Goal: Task Accomplishment & Management: Manage account settings

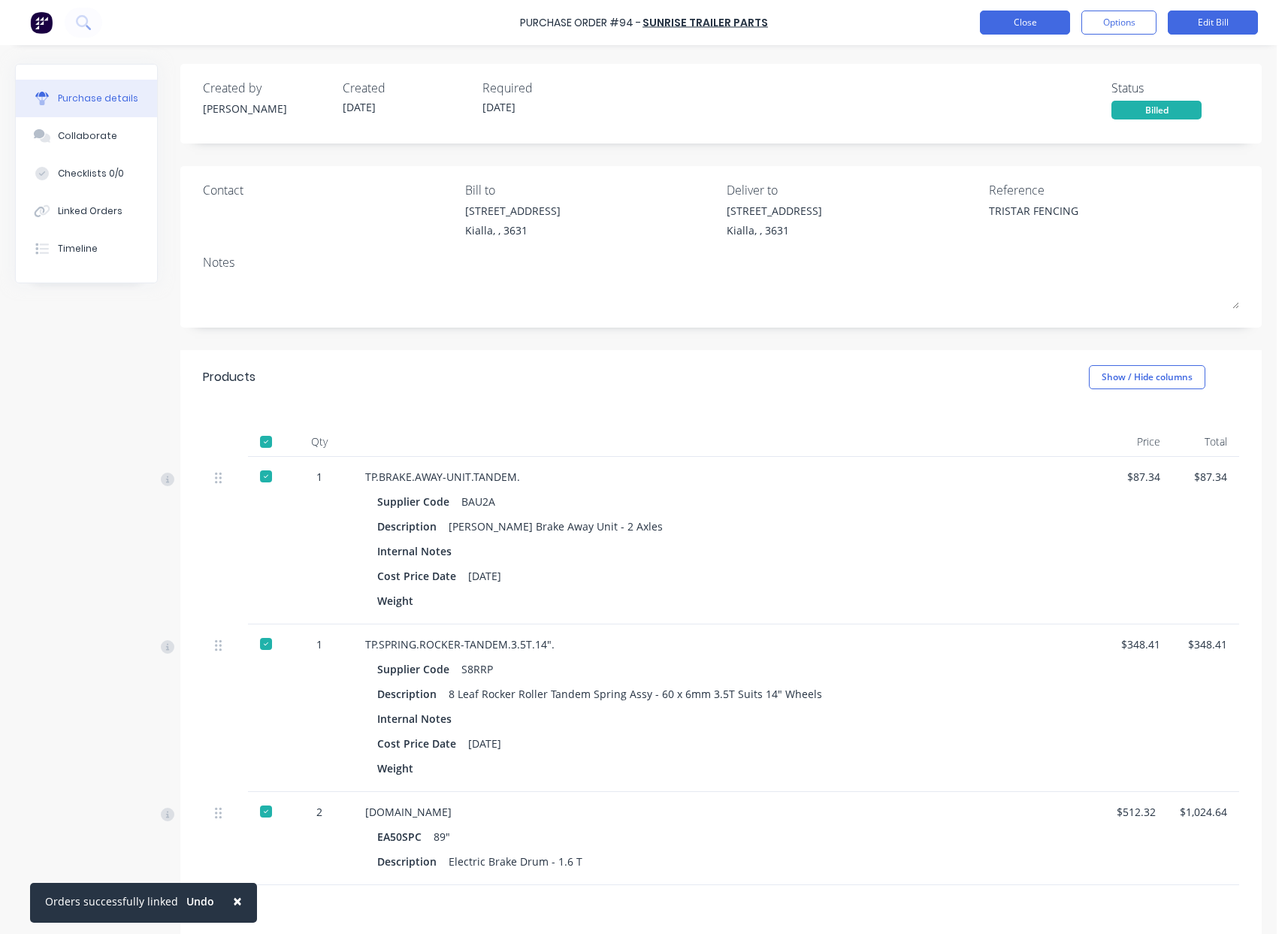
click at [1038, 26] on button "Close" at bounding box center [1024, 23] width 90 height 24
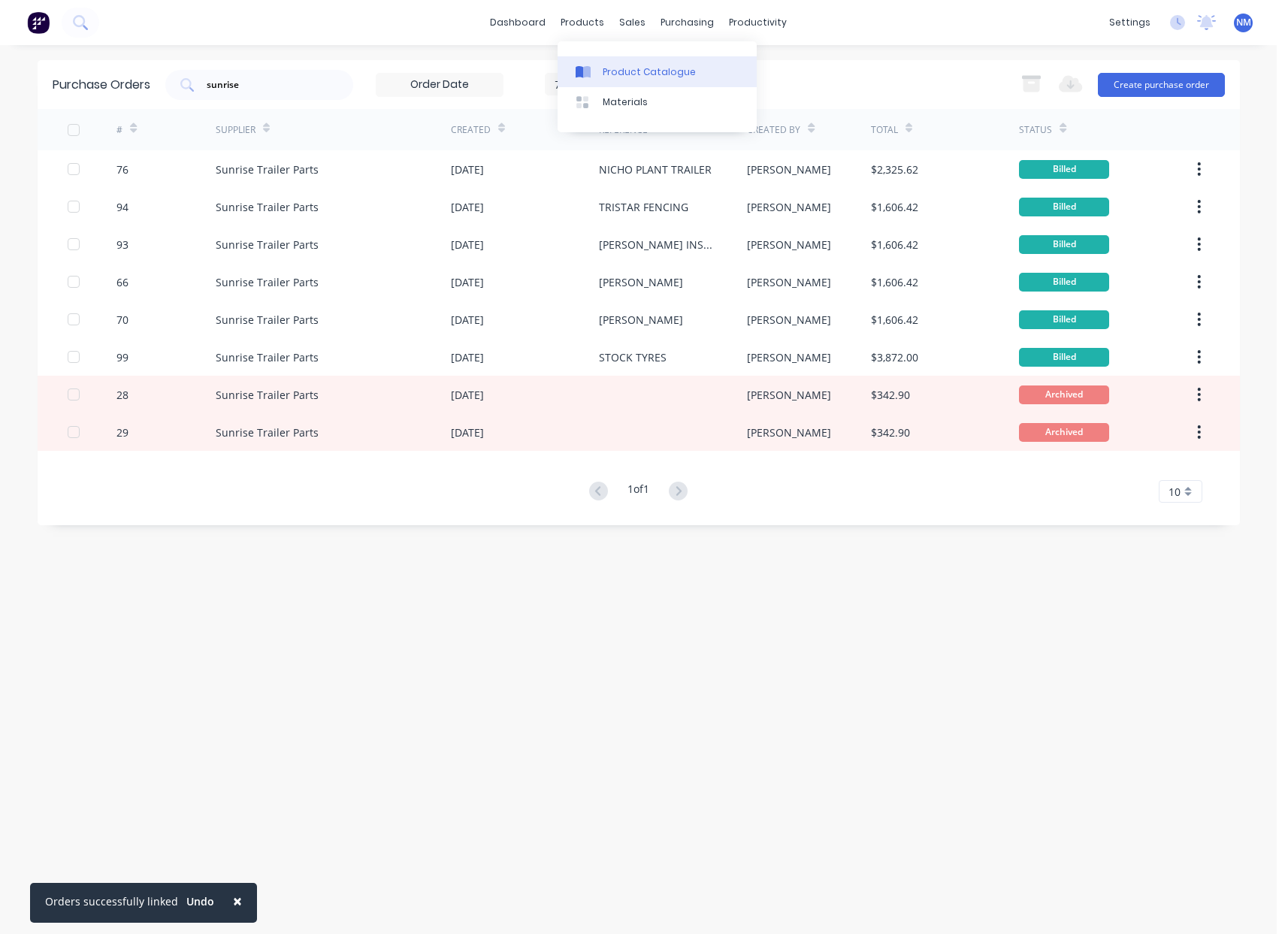
click at [652, 72] on div "Product Catalogue" at bounding box center [649, 72] width 93 height 14
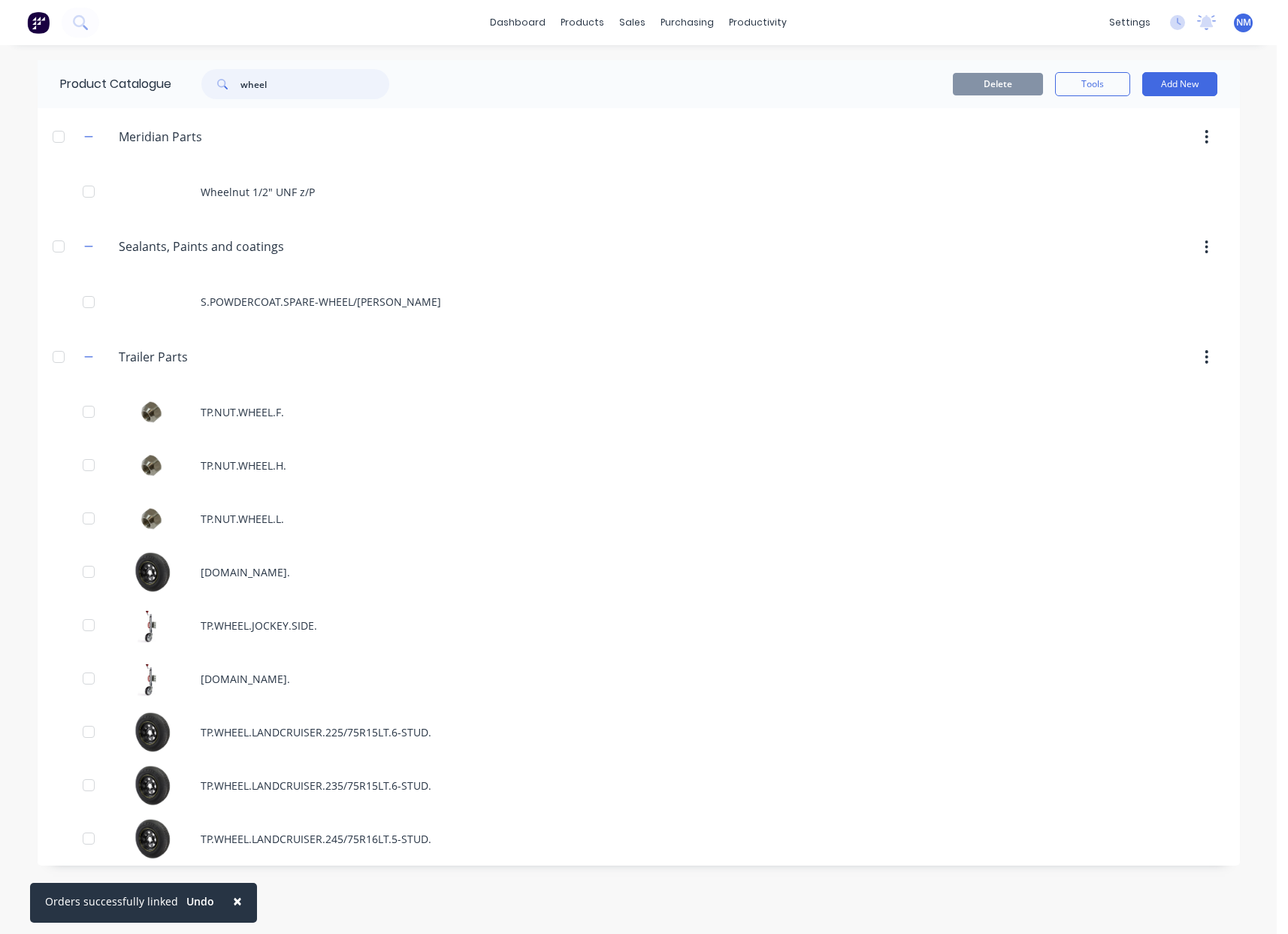
drag, startPoint x: 283, startPoint y: 88, endPoint x: 2, endPoint y: 83, distance: 281.0
click at [49, 83] on div "Product Catalogue wheel" at bounding box center [232, 84] width 389 height 48
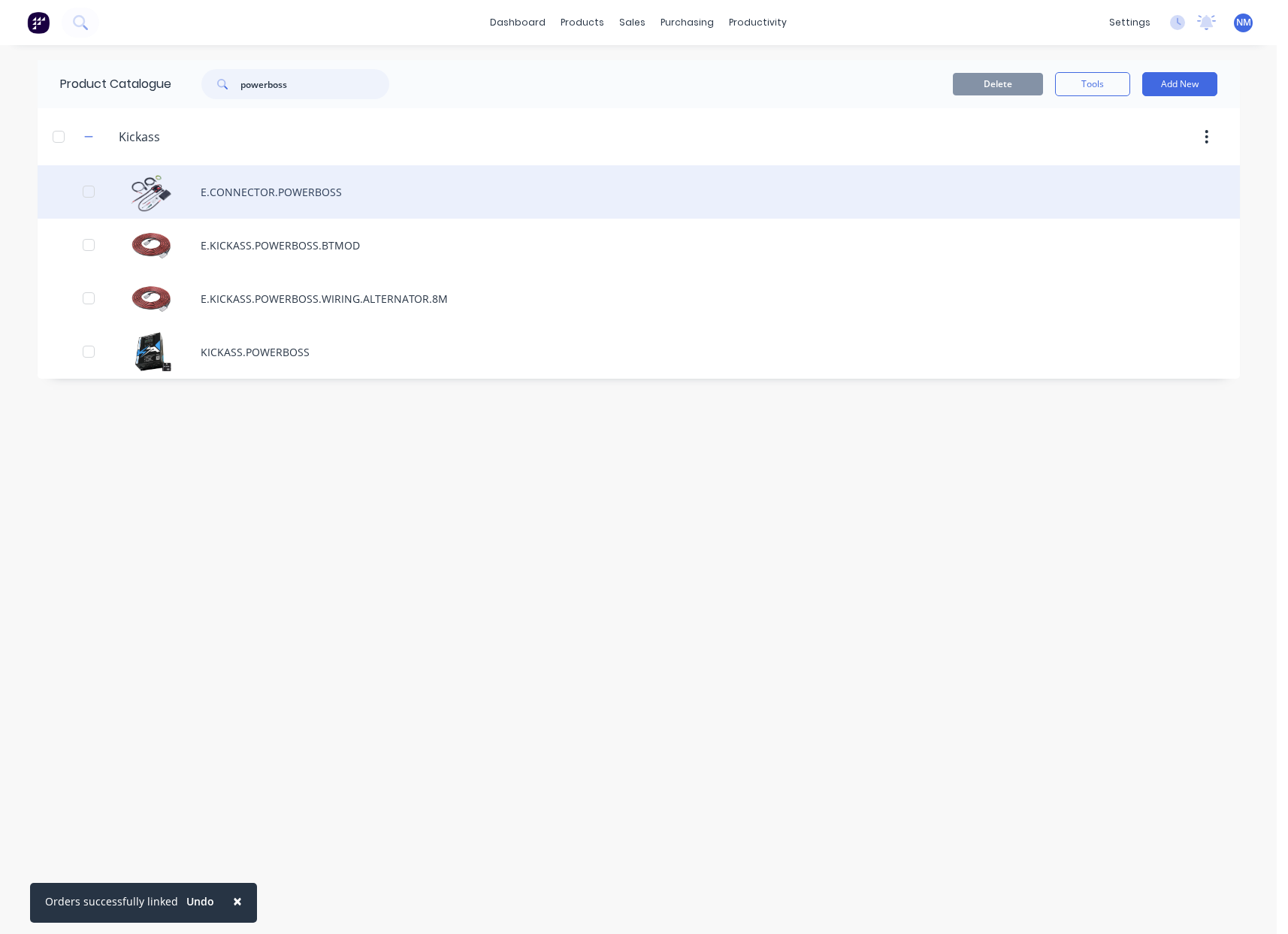
type input "powerboss"
click at [364, 193] on div "E.CONNECTOR.POWERBOSS" at bounding box center [639, 192] width 1202 height 53
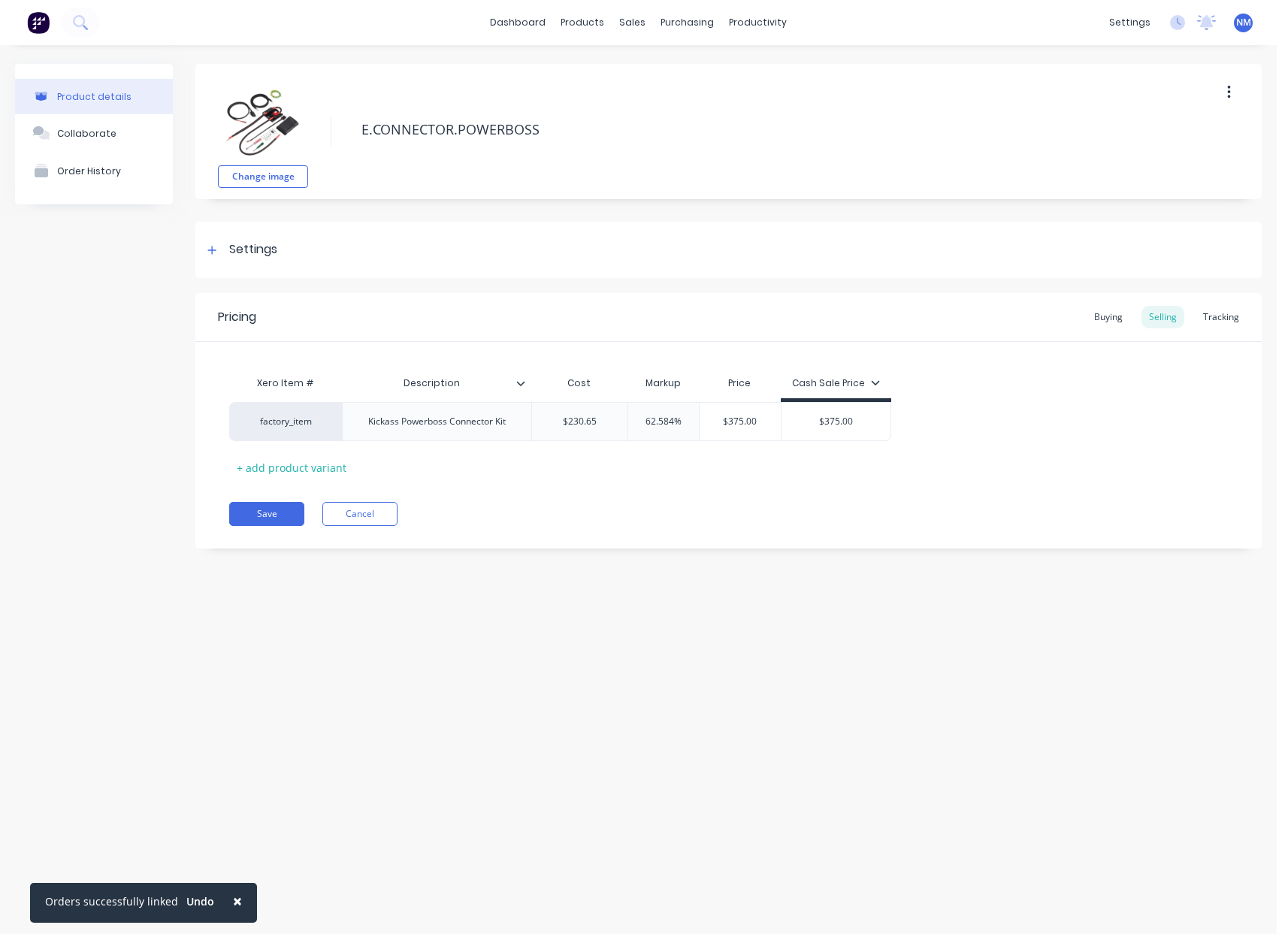
type textarea "x"
click at [1212, 315] on div "Tracking" at bounding box center [1221, 316] width 51 height 23
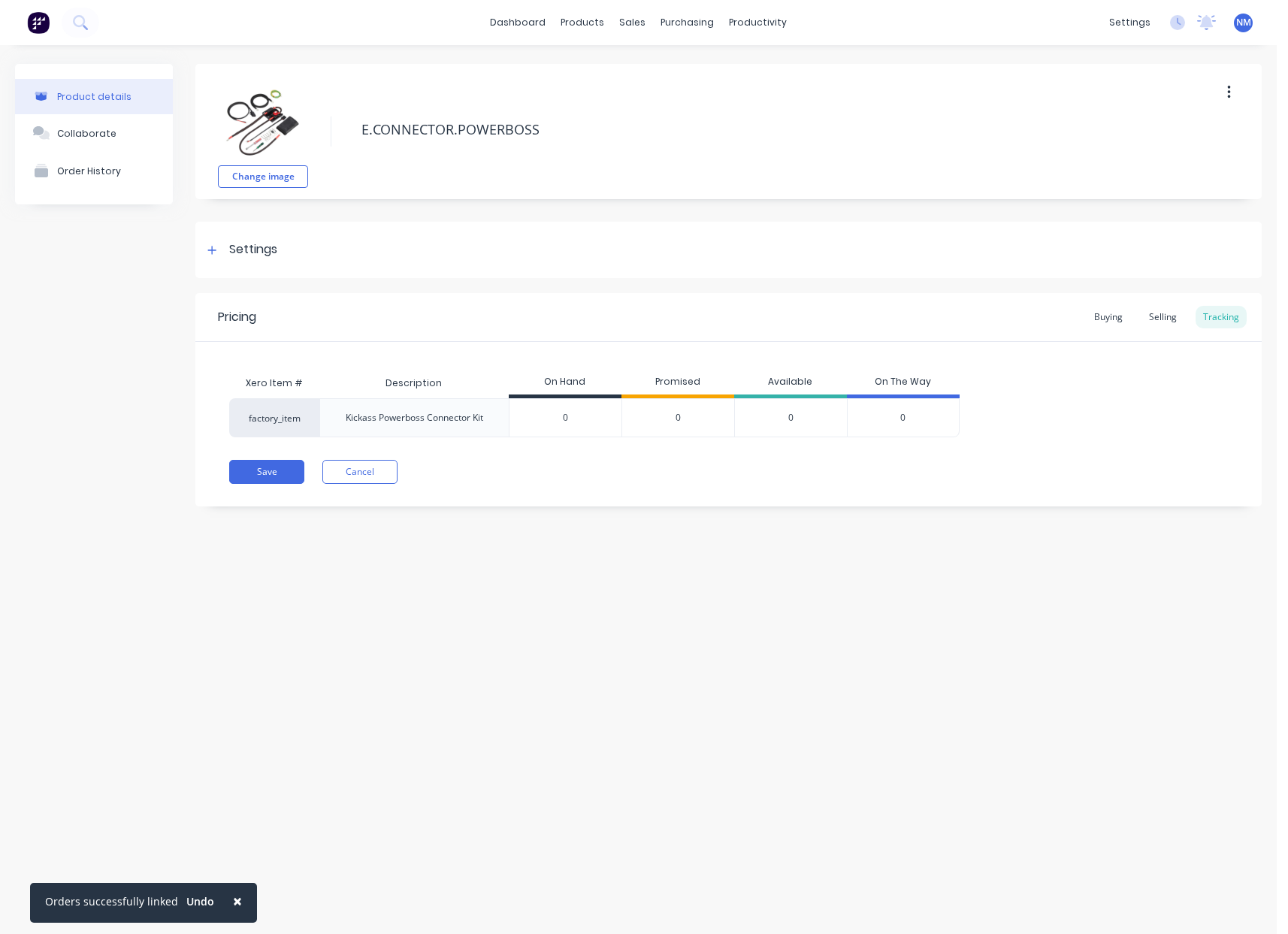
drag, startPoint x: 577, startPoint y: 416, endPoint x: 329, endPoint y: 413, distance: 248.0
click at [455, 418] on div "factory_item Kickass Powerboss Connector Kit ? 0 0 0 0" at bounding box center [594, 418] width 730 height 40
type input "1"
type textarea "x"
type input "1"
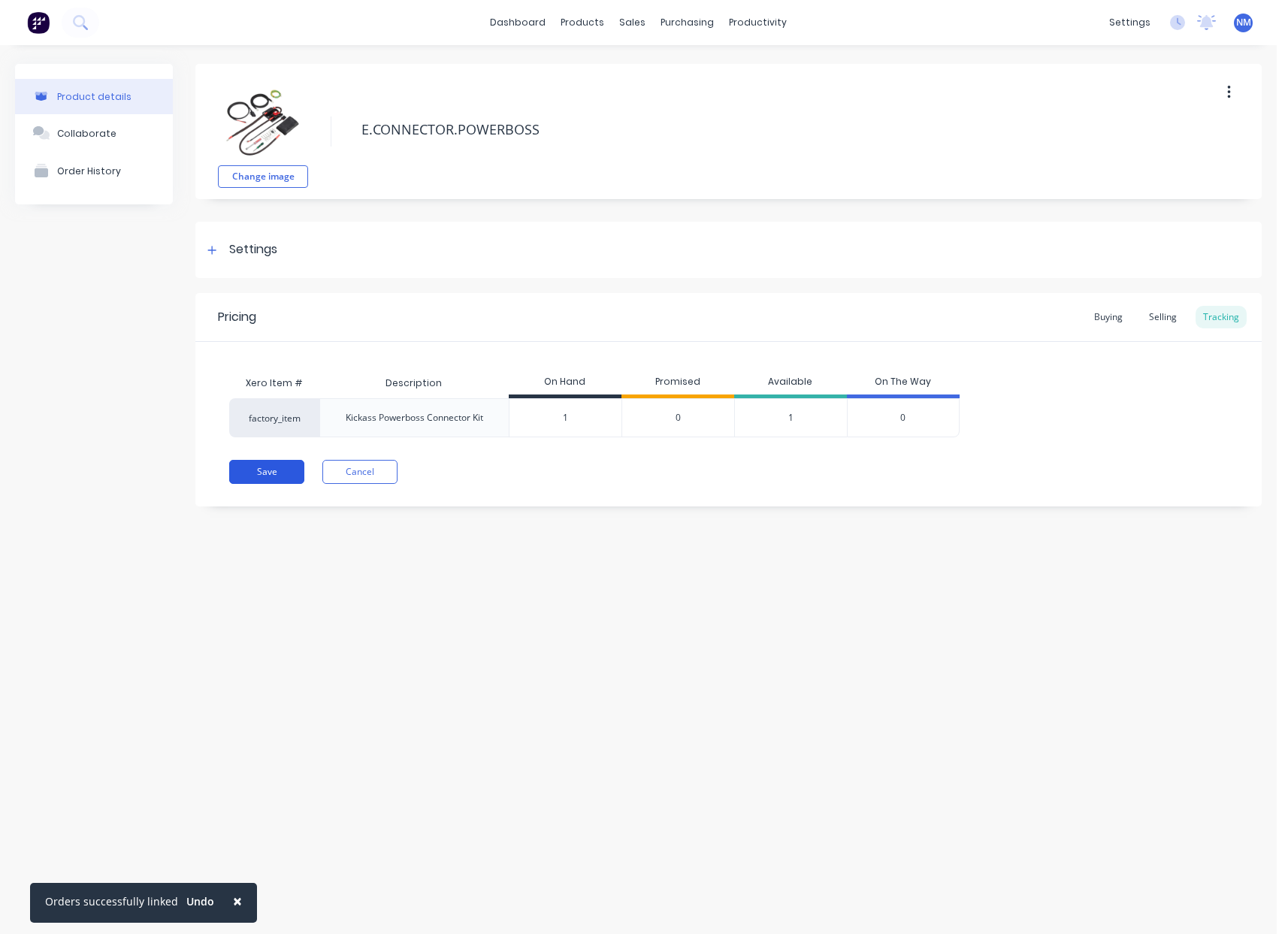
click at [269, 473] on button "Save" at bounding box center [267, 471] width 75 height 24
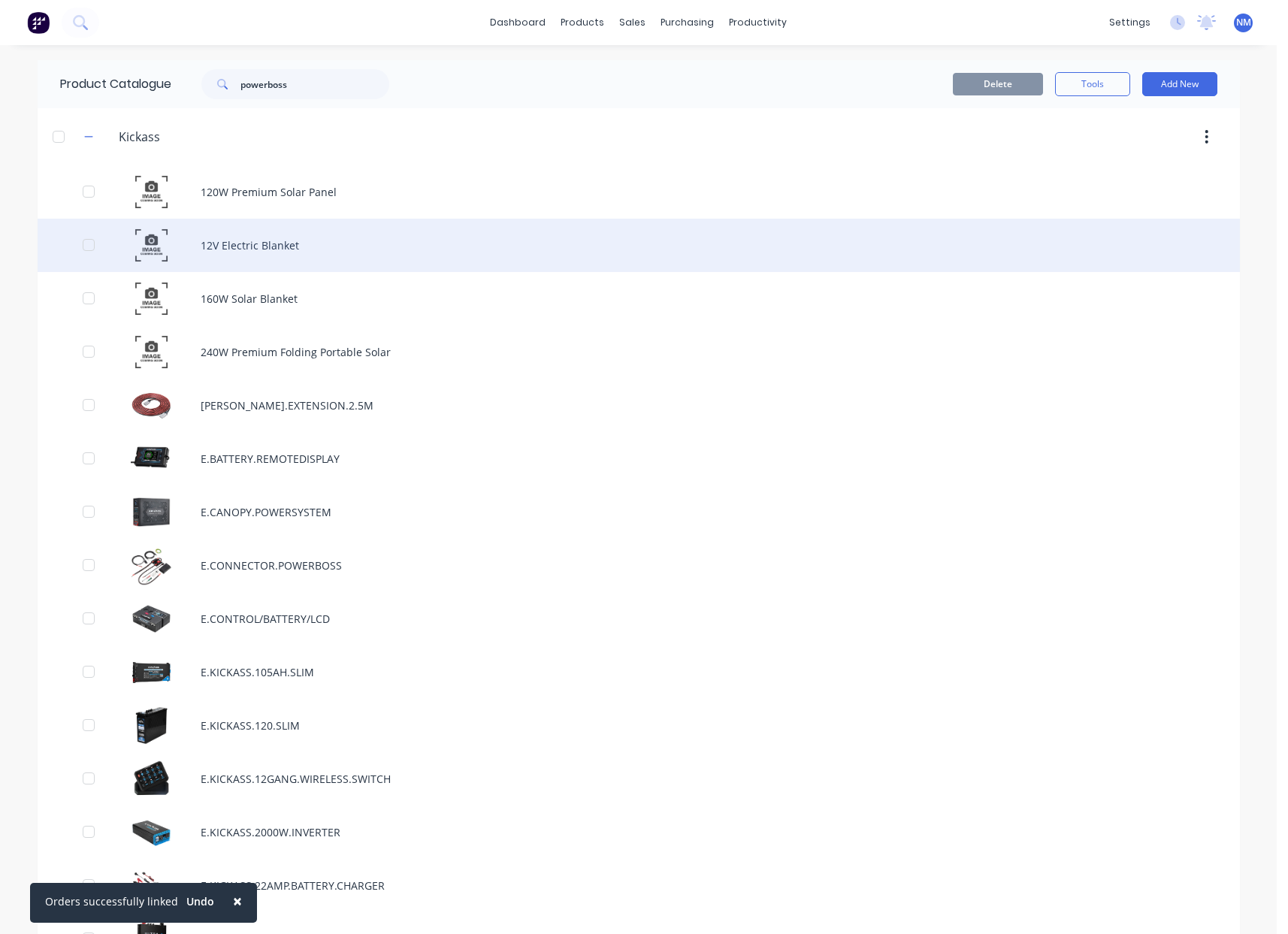
click at [218, 235] on div "12V Electric Blanket" at bounding box center [639, 245] width 1202 height 53
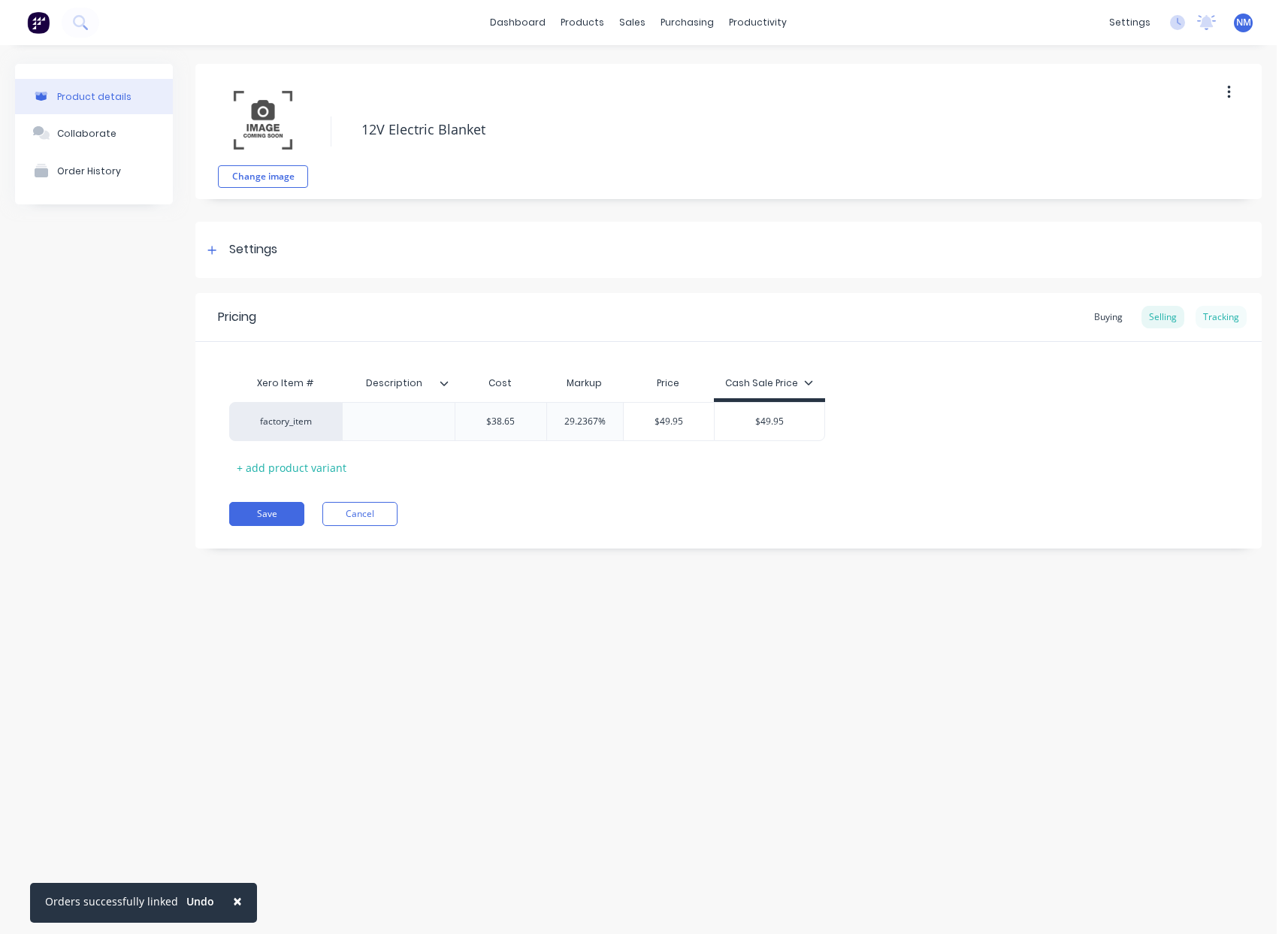
click at [1226, 314] on div "Tracking" at bounding box center [1221, 316] width 51 height 23
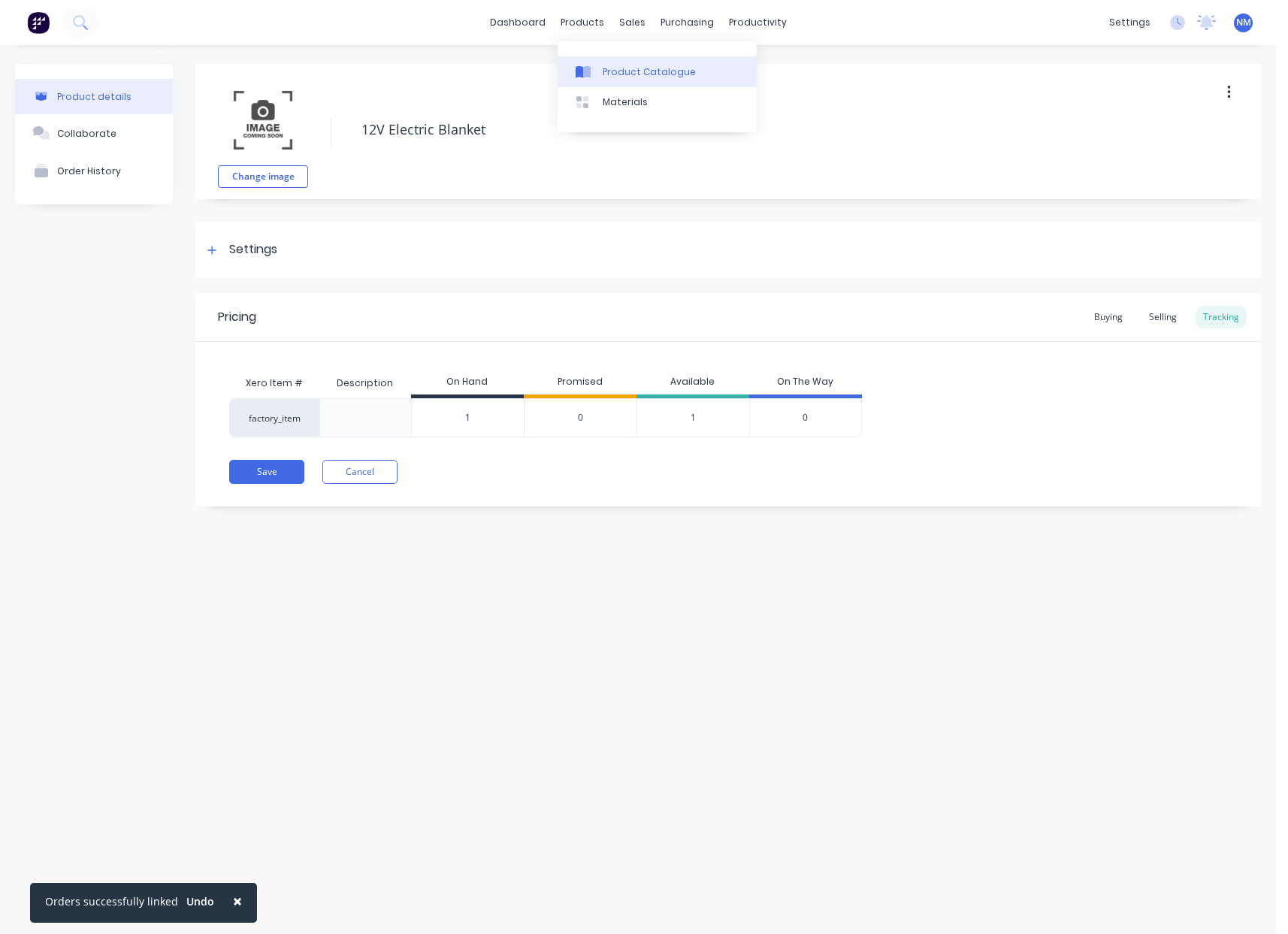
click at [611, 64] on link "Product Catalogue" at bounding box center [656, 71] width 199 height 30
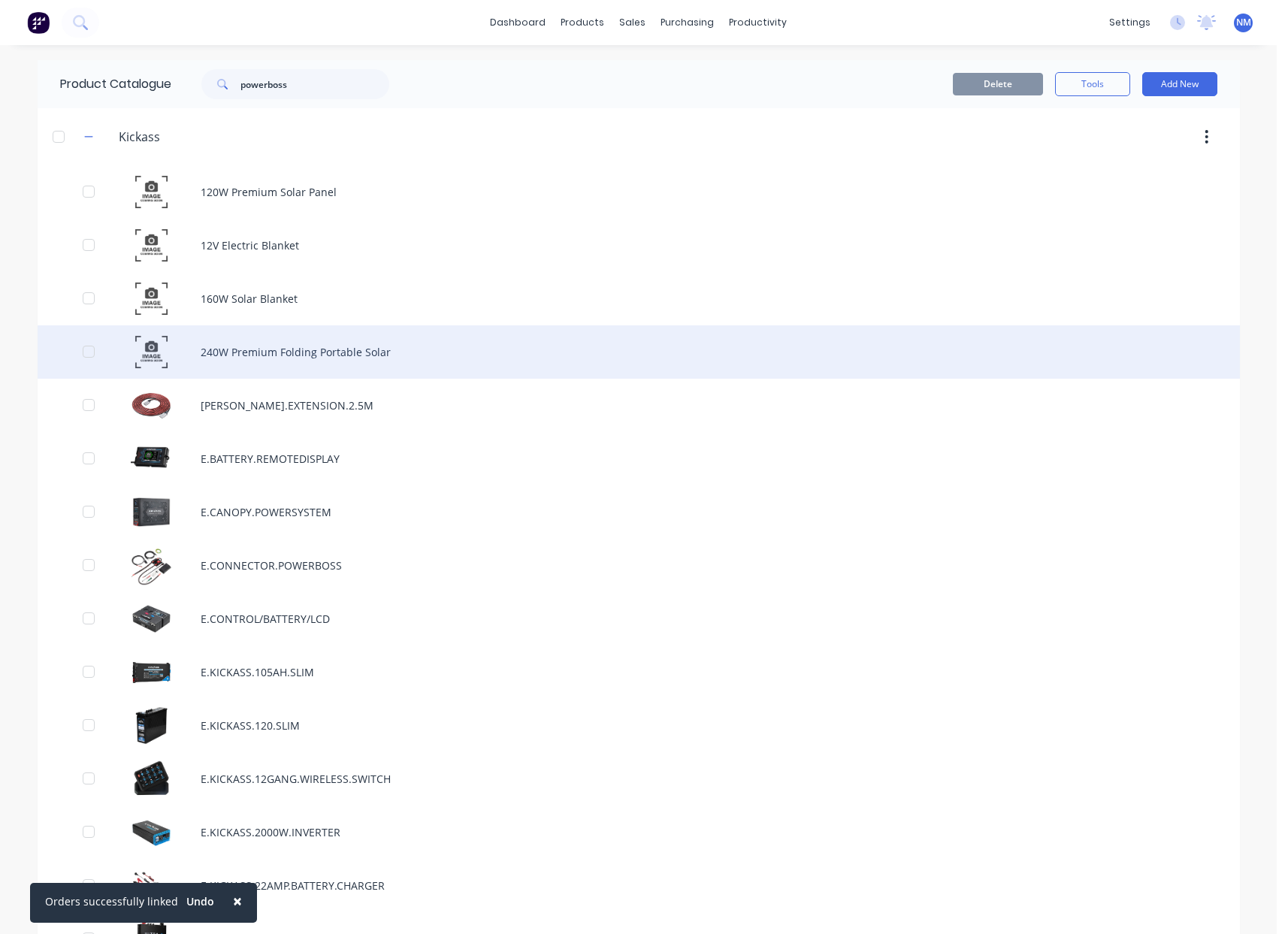
click at [397, 362] on div "240W Premium Folding Portable Solar" at bounding box center [639, 352] width 1202 height 53
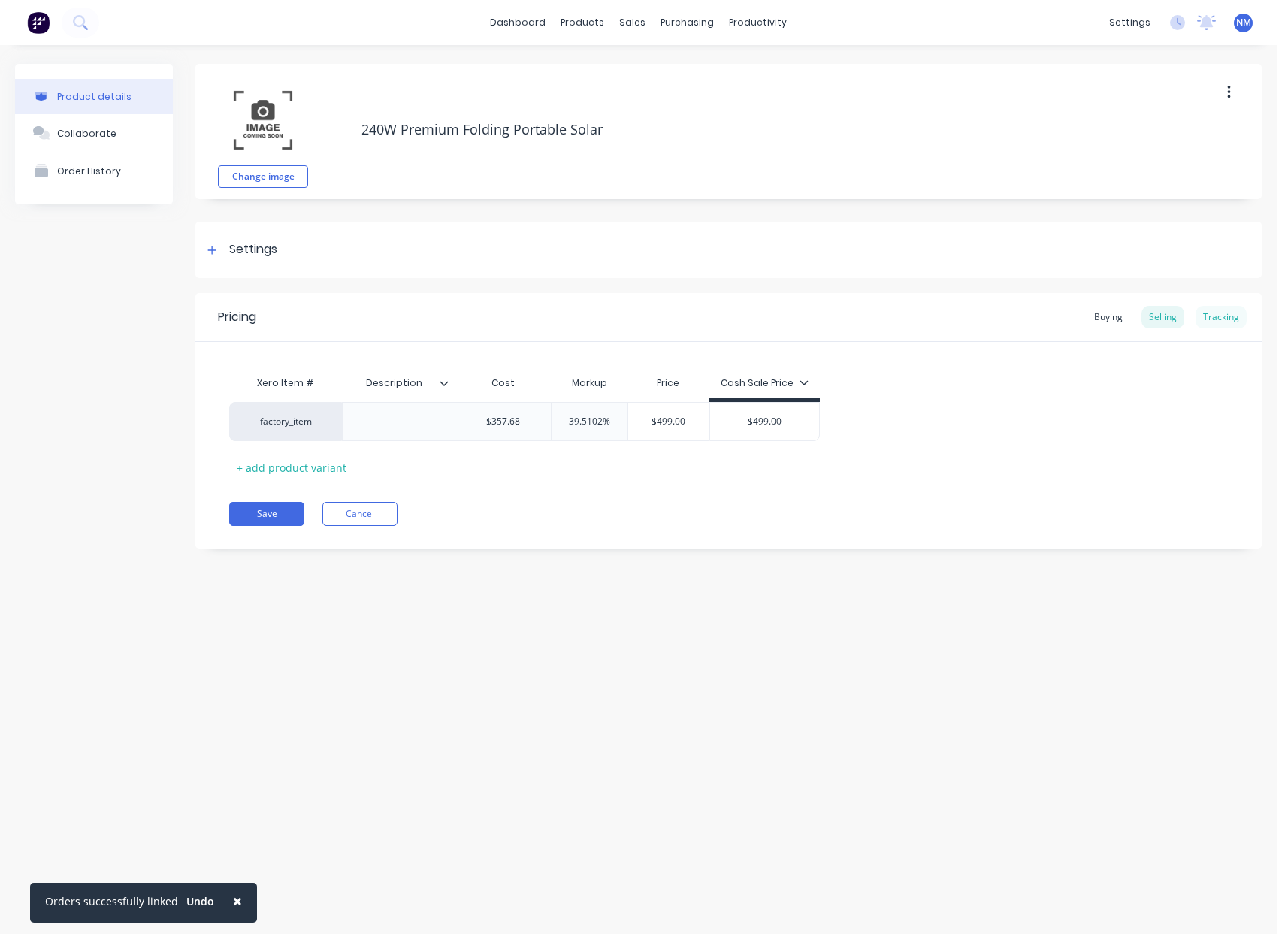
click at [1232, 322] on div "Tracking" at bounding box center [1221, 316] width 51 height 23
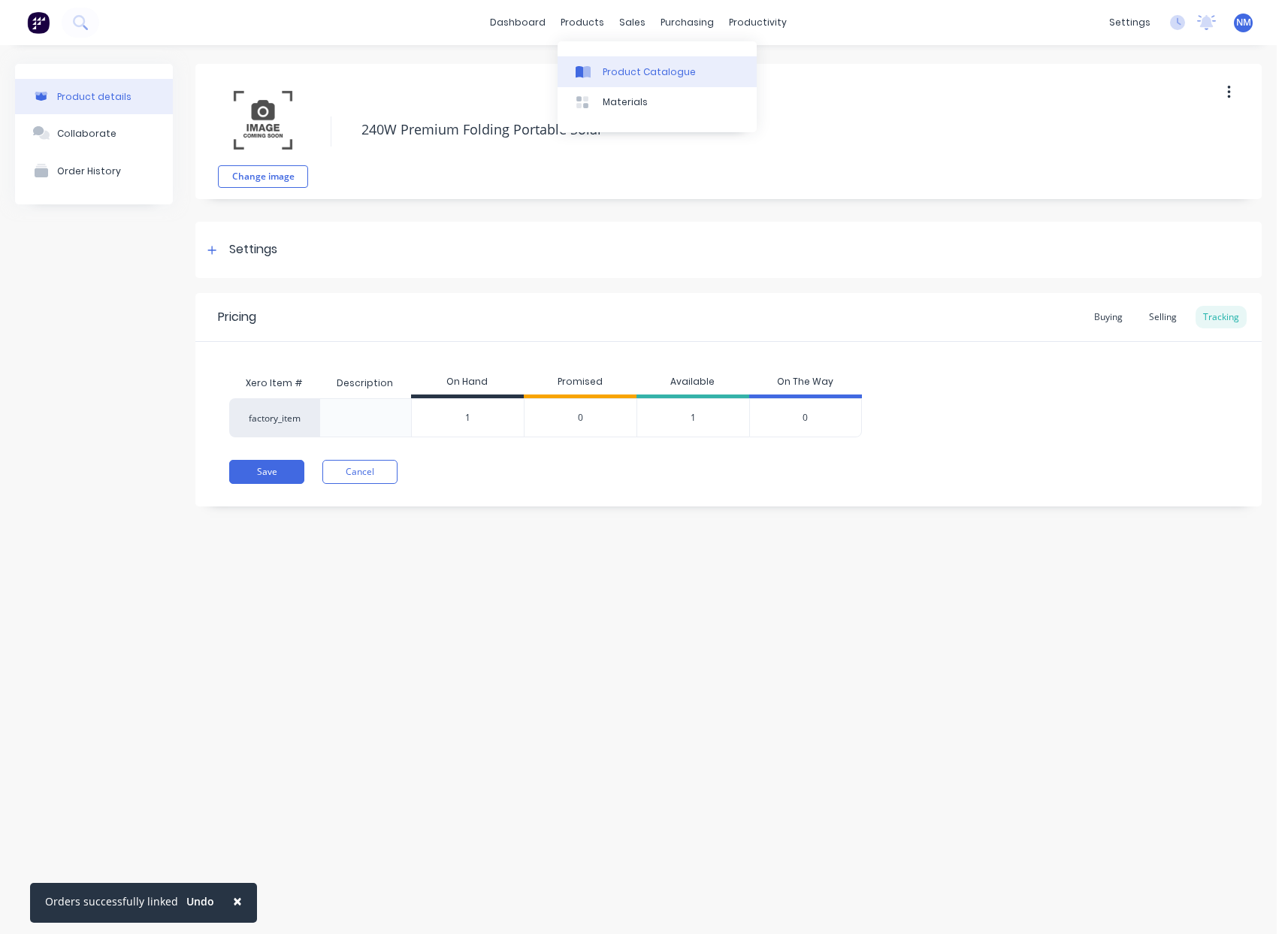
click at [607, 76] on div "Product Catalogue" at bounding box center [649, 72] width 93 height 14
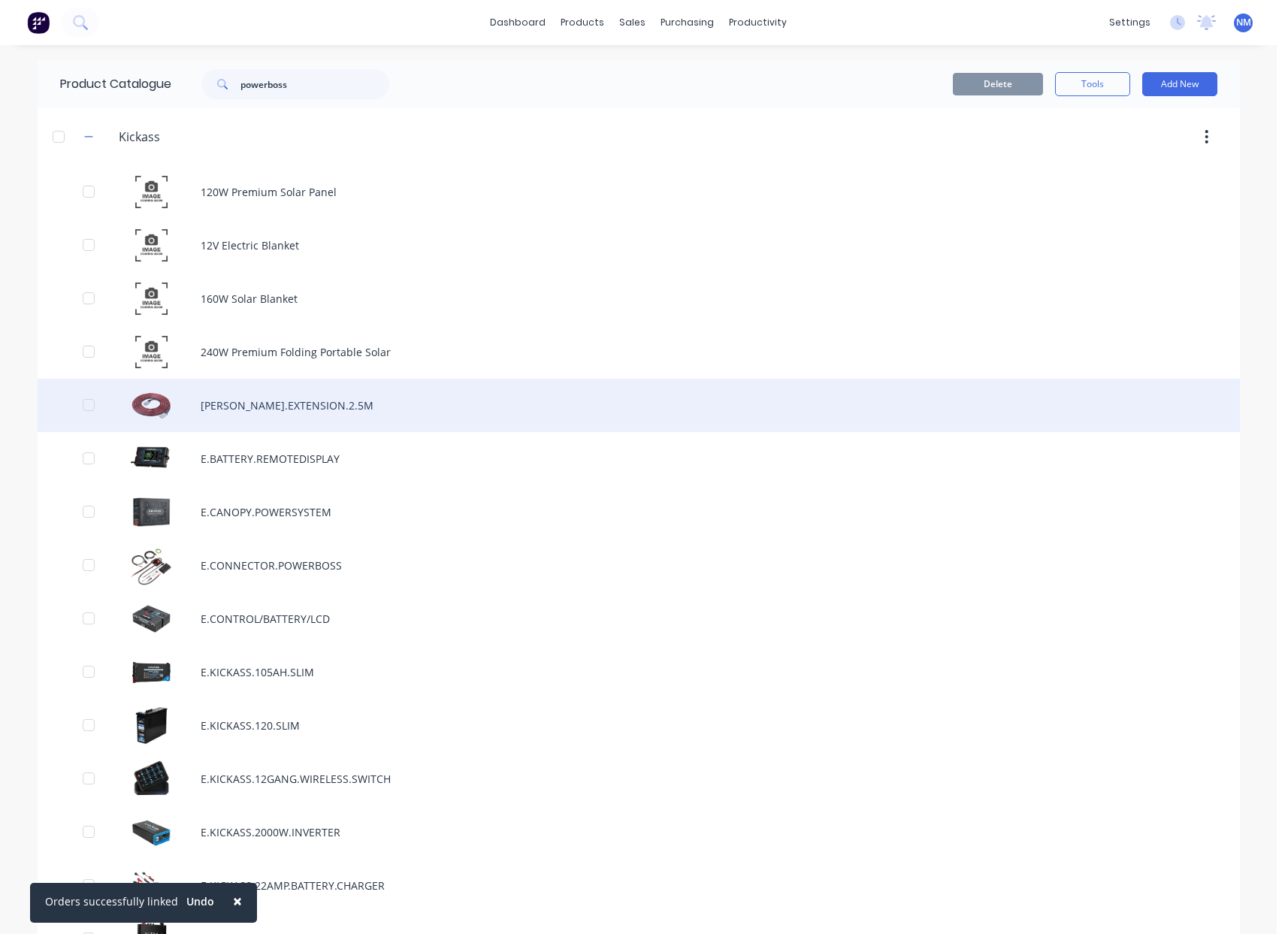
click at [361, 414] on div "[PERSON_NAME].EXTENSION.2.5M" at bounding box center [639, 405] width 1202 height 53
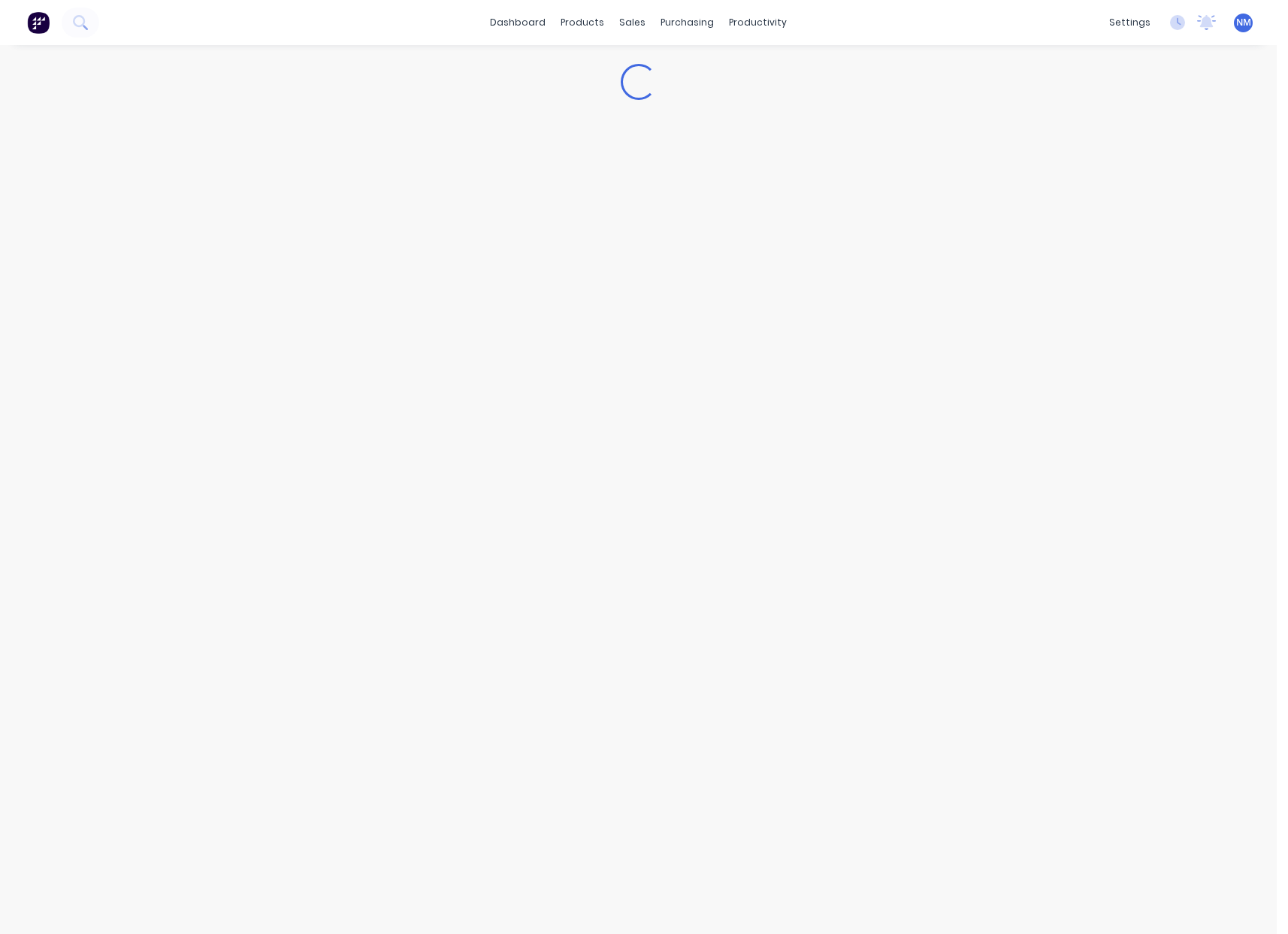
type textarea "x"
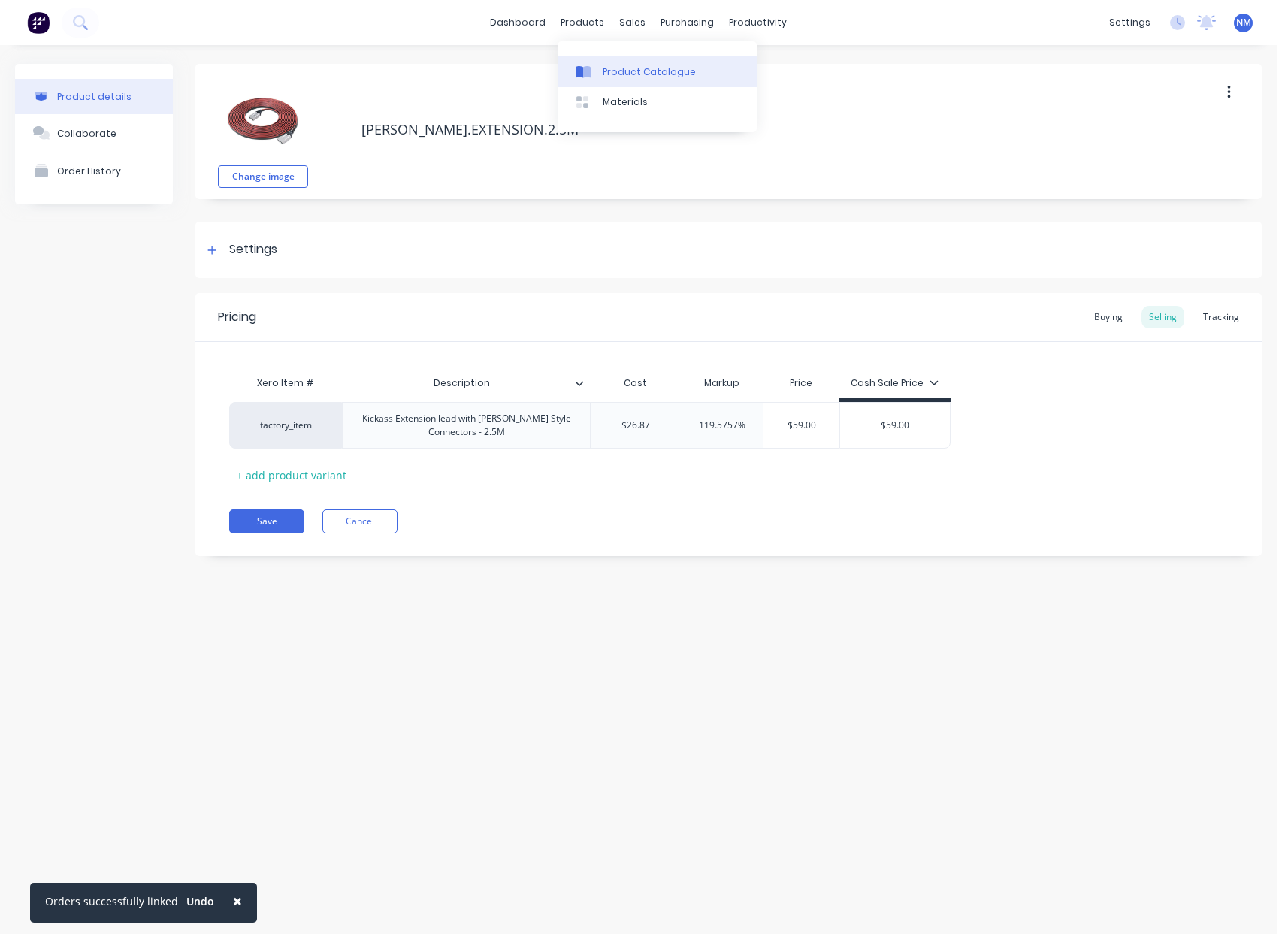
click at [625, 70] on div "Product Catalogue" at bounding box center [649, 72] width 93 height 14
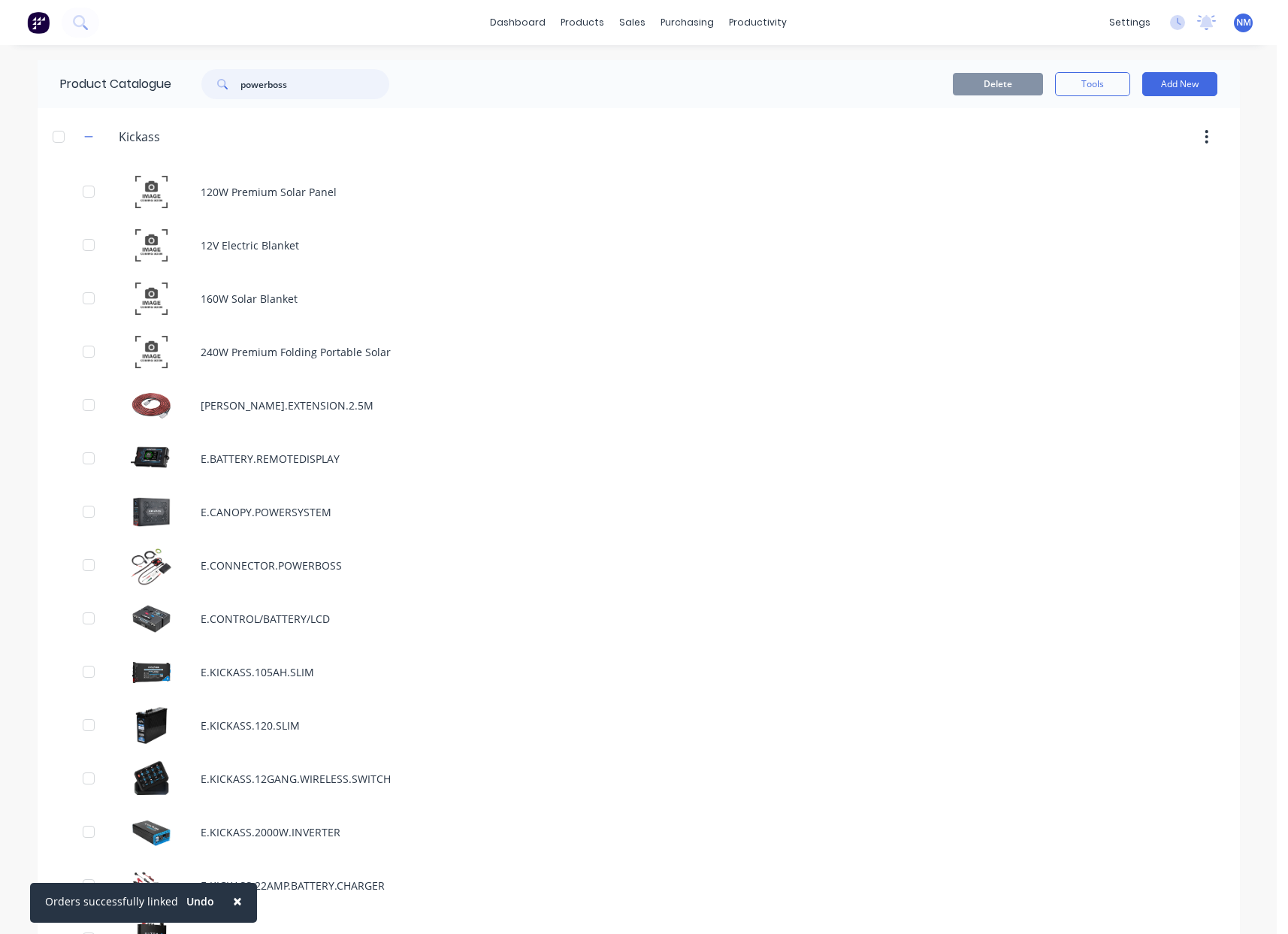
drag, startPoint x: 300, startPoint y: 80, endPoint x: 115, endPoint y: 56, distance: 186.6
click at [115, 56] on div "× Orders successfully linked Undo dashboard products sales purchasing productiv…" at bounding box center [638, 467] width 1276 height 934
type input "powerboss"
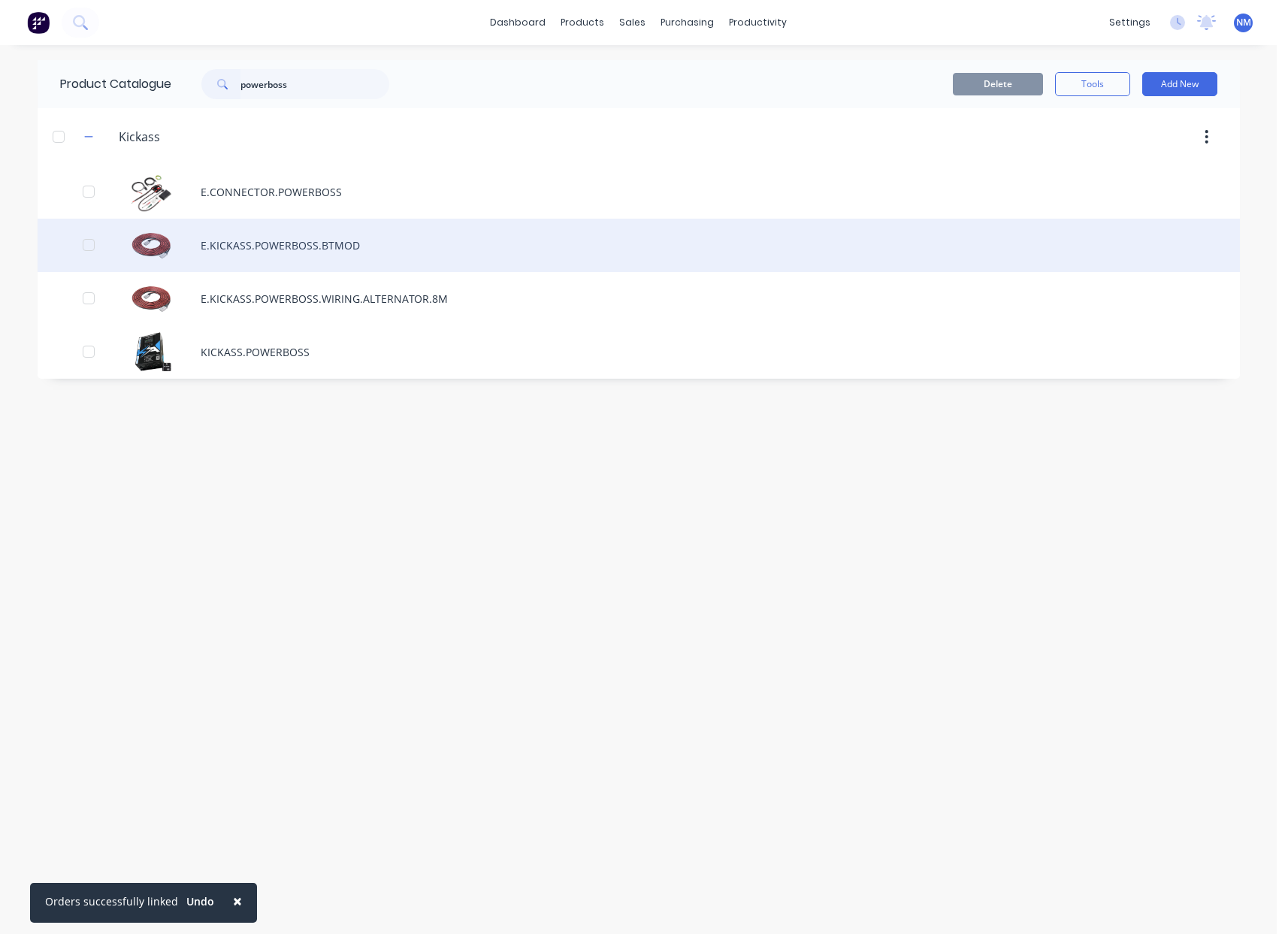
click at [409, 255] on div "E.KICKASS.POWERBOSS.BTMOD" at bounding box center [639, 245] width 1202 height 53
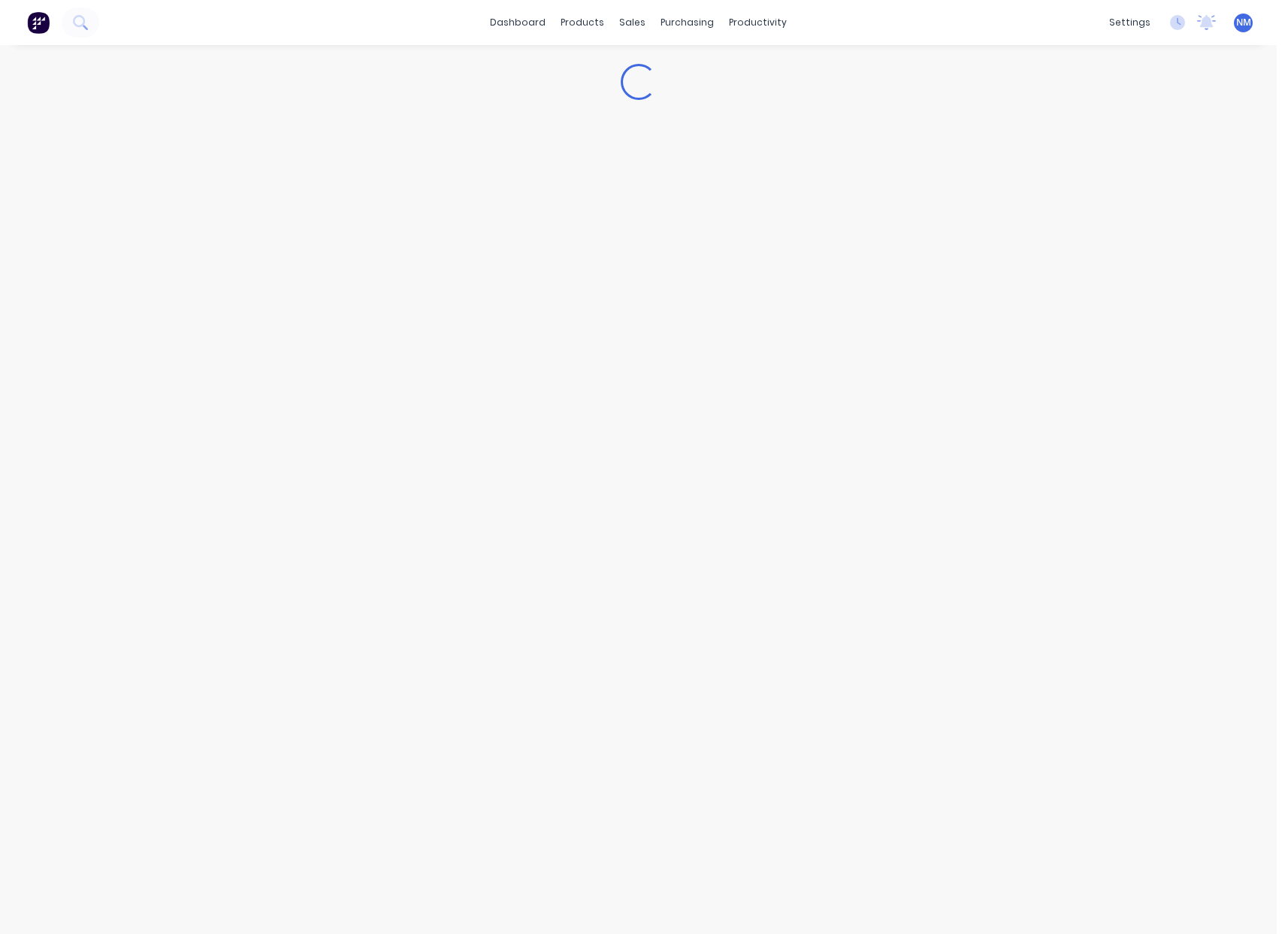
type textarea "x"
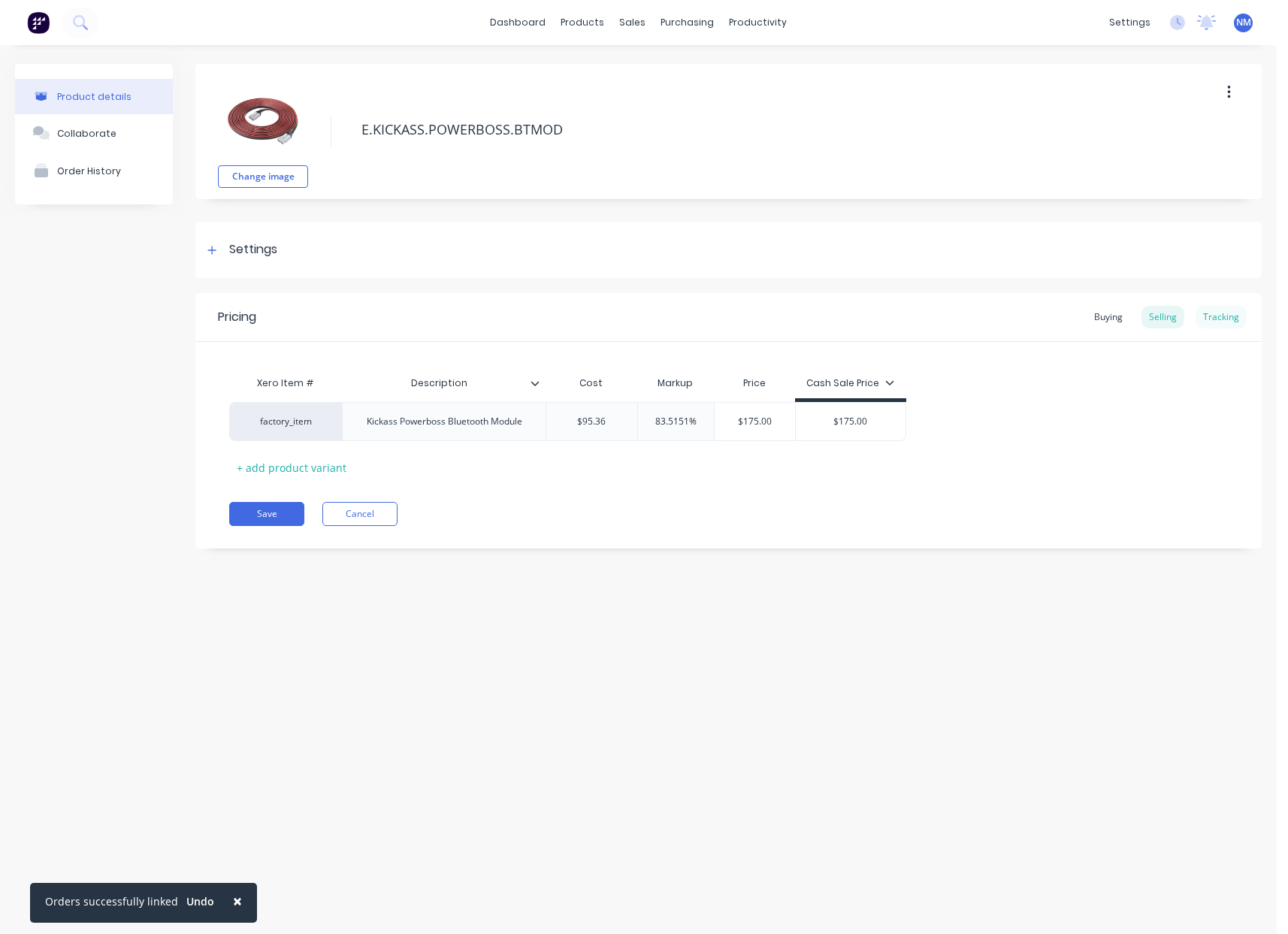
click at [1222, 324] on div "Tracking" at bounding box center [1221, 316] width 51 height 23
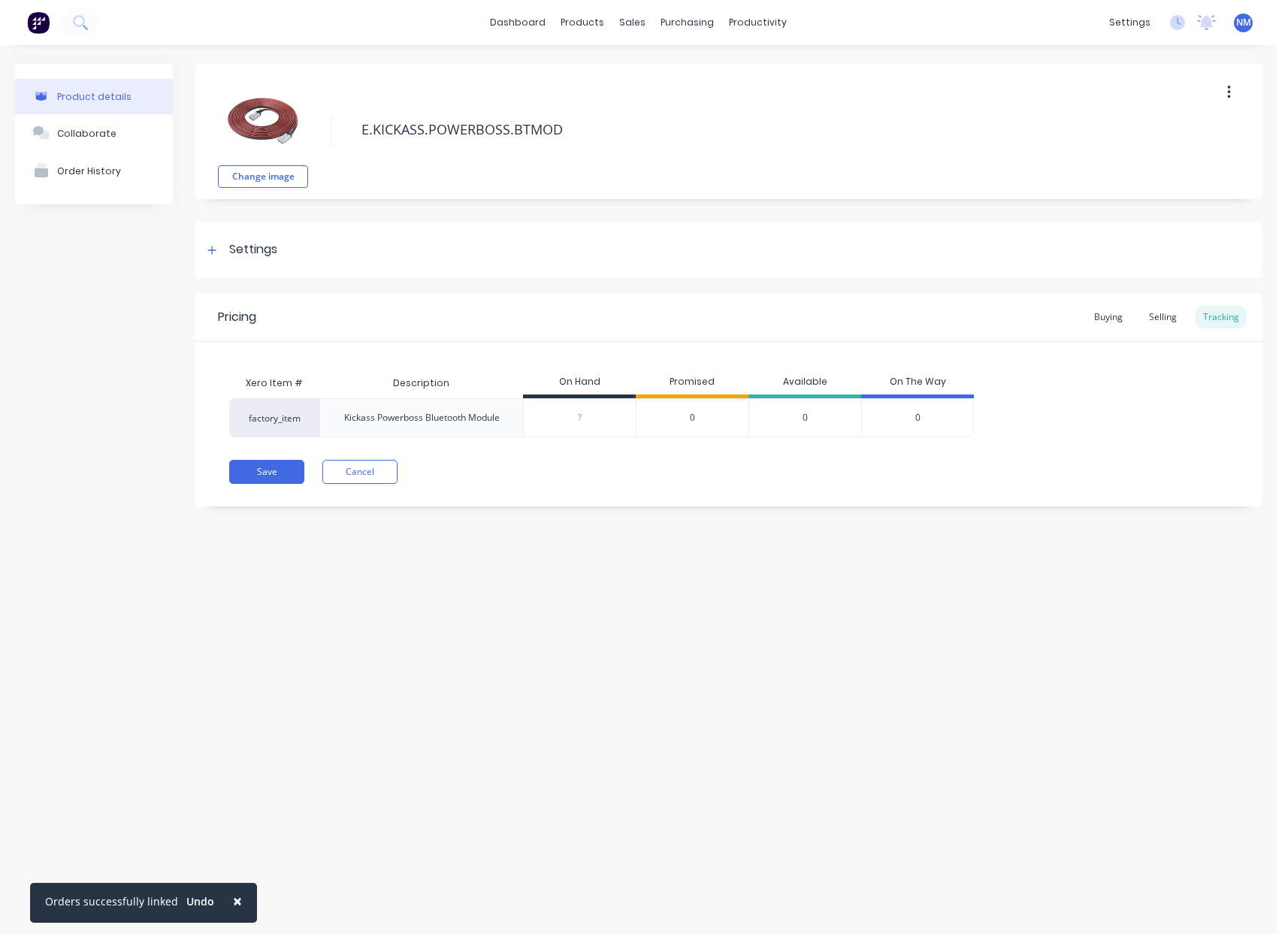
drag, startPoint x: 596, startPoint y: 421, endPoint x: 456, endPoint y: 429, distance: 140.2
click at [532, 422] on input "0" at bounding box center [579, 418] width 112 height 14
type input "1"
type textarea "x"
type input "1"
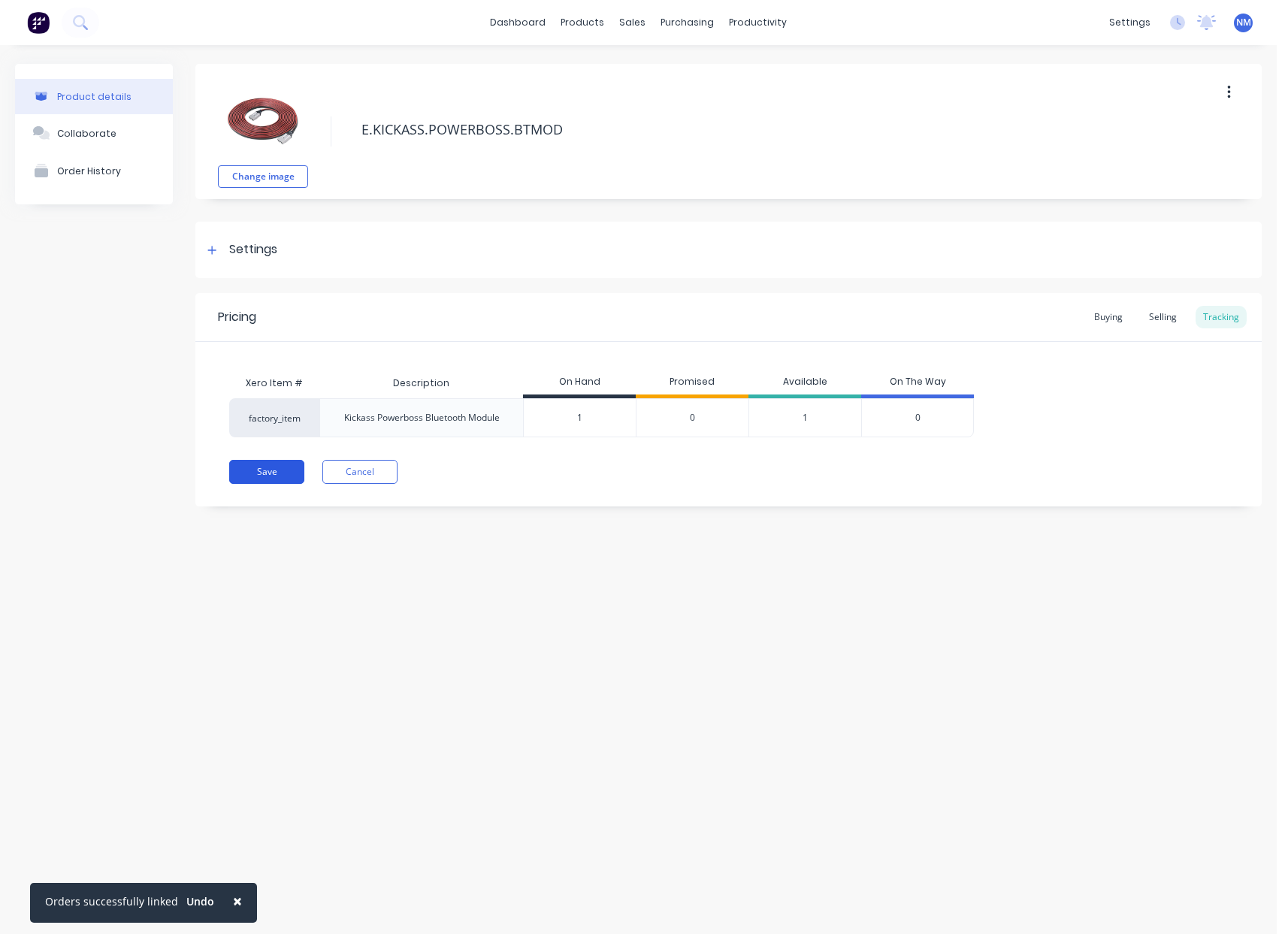
click at [265, 473] on button "Save" at bounding box center [267, 471] width 75 height 24
type textarea "x"
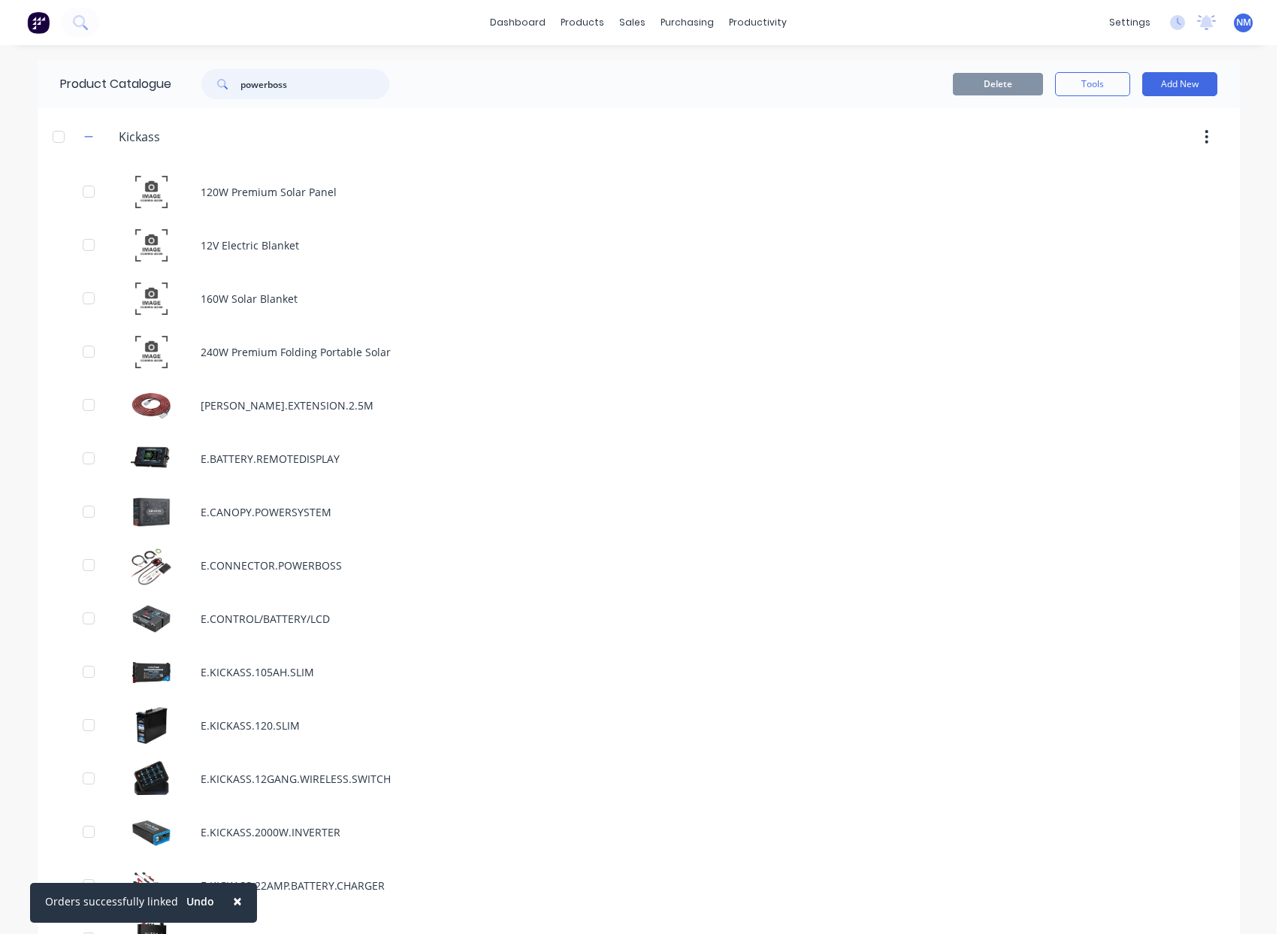
drag, startPoint x: 321, startPoint y: 91, endPoint x: 112, endPoint y: 94, distance: 209.0
click at [112, 94] on div "Product Catalogue powerboss" at bounding box center [232, 84] width 389 height 48
drag, startPoint x: 298, startPoint y: 86, endPoint x: 112, endPoint y: 86, distance: 186.0
click at [115, 87] on div "Product Catalogue powerboss" at bounding box center [232, 84] width 389 height 48
type input "powerboss"
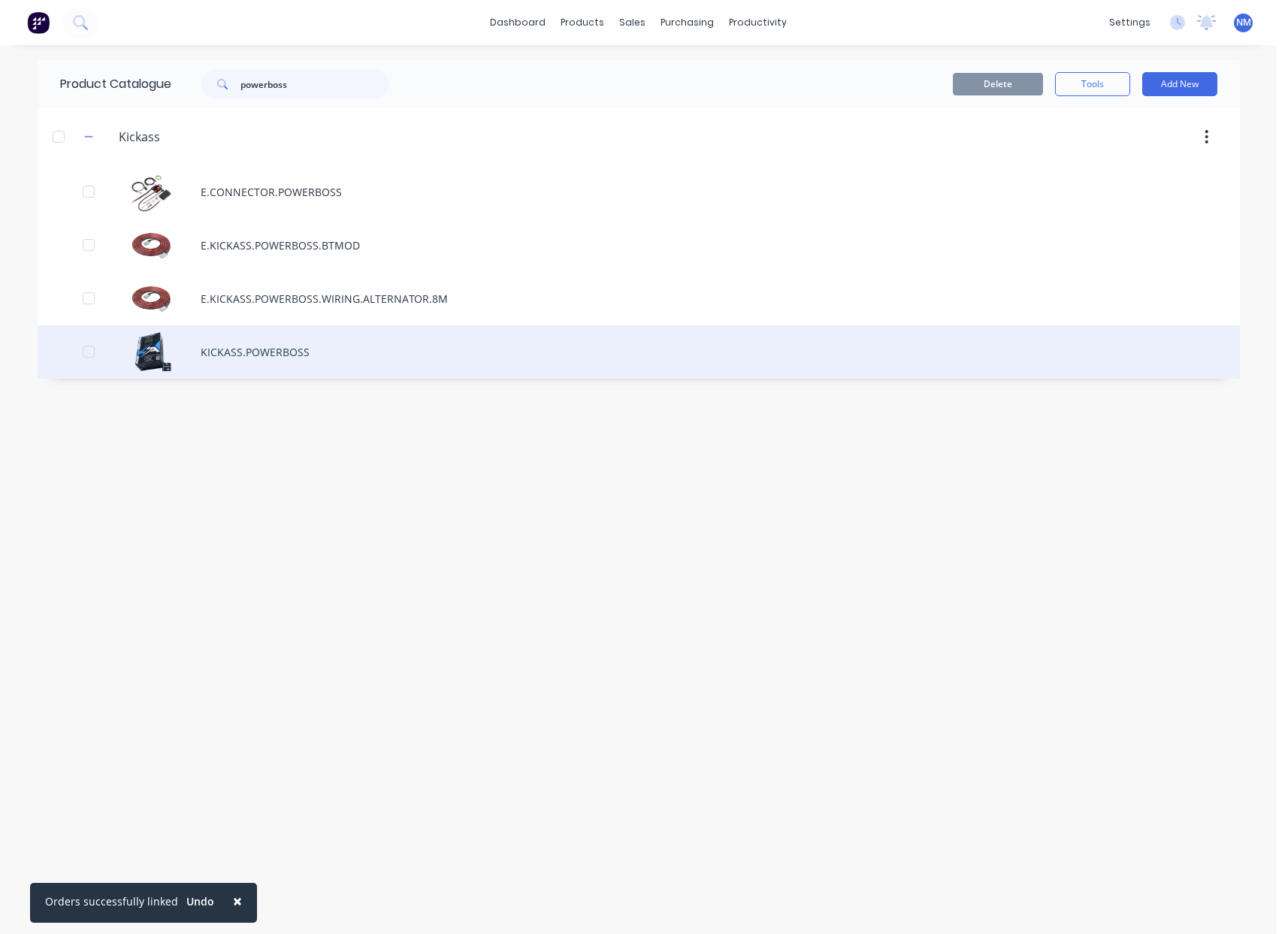
click at [381, 353] on div "KICKASS.POWERBOSS" at bounding box center [639, 352] width 1202 height 53
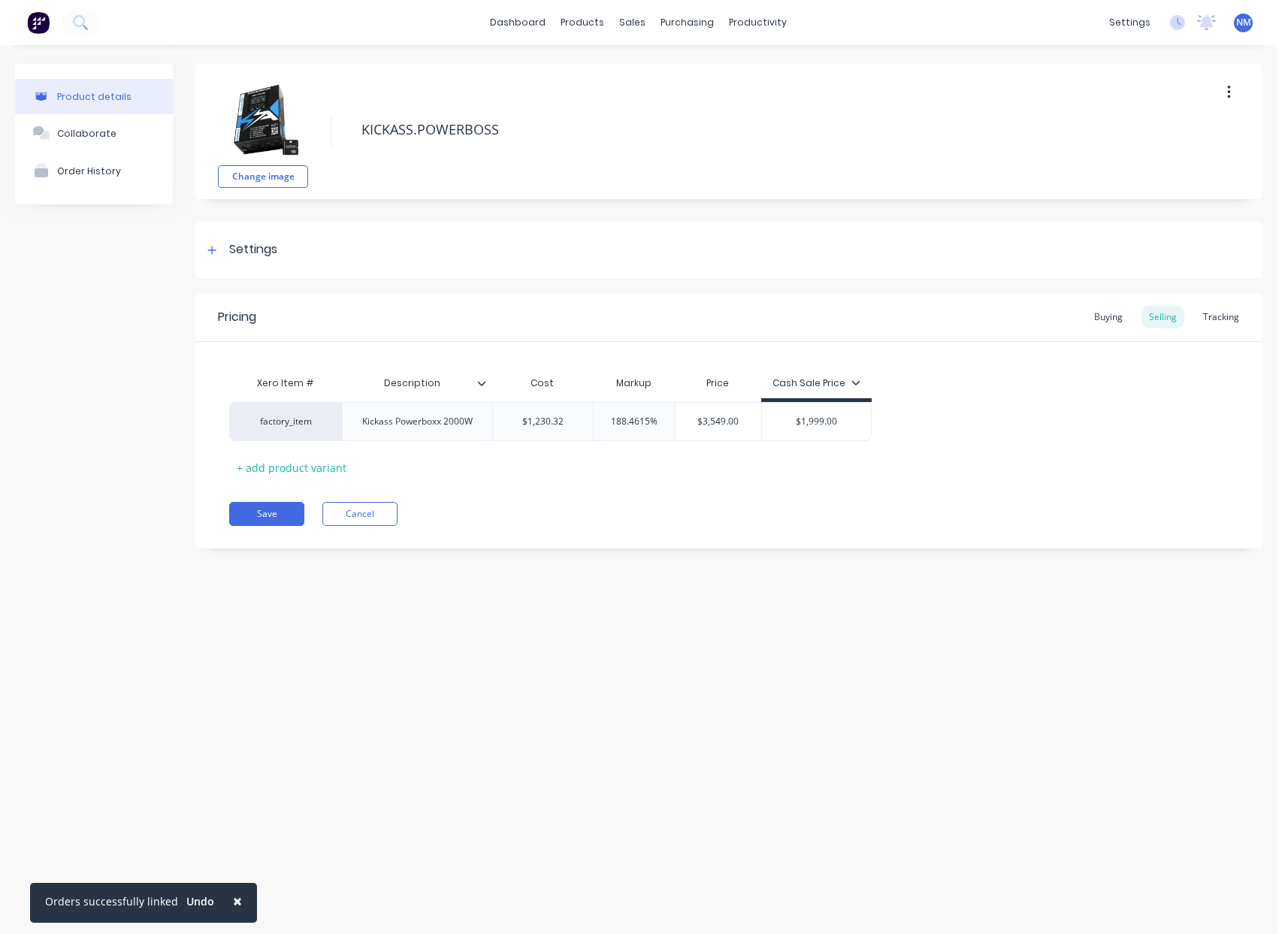
type textarea "x"
click at [1218, 311] on div "Tracking" at bounding box center [1221, 316] width 51 height 23
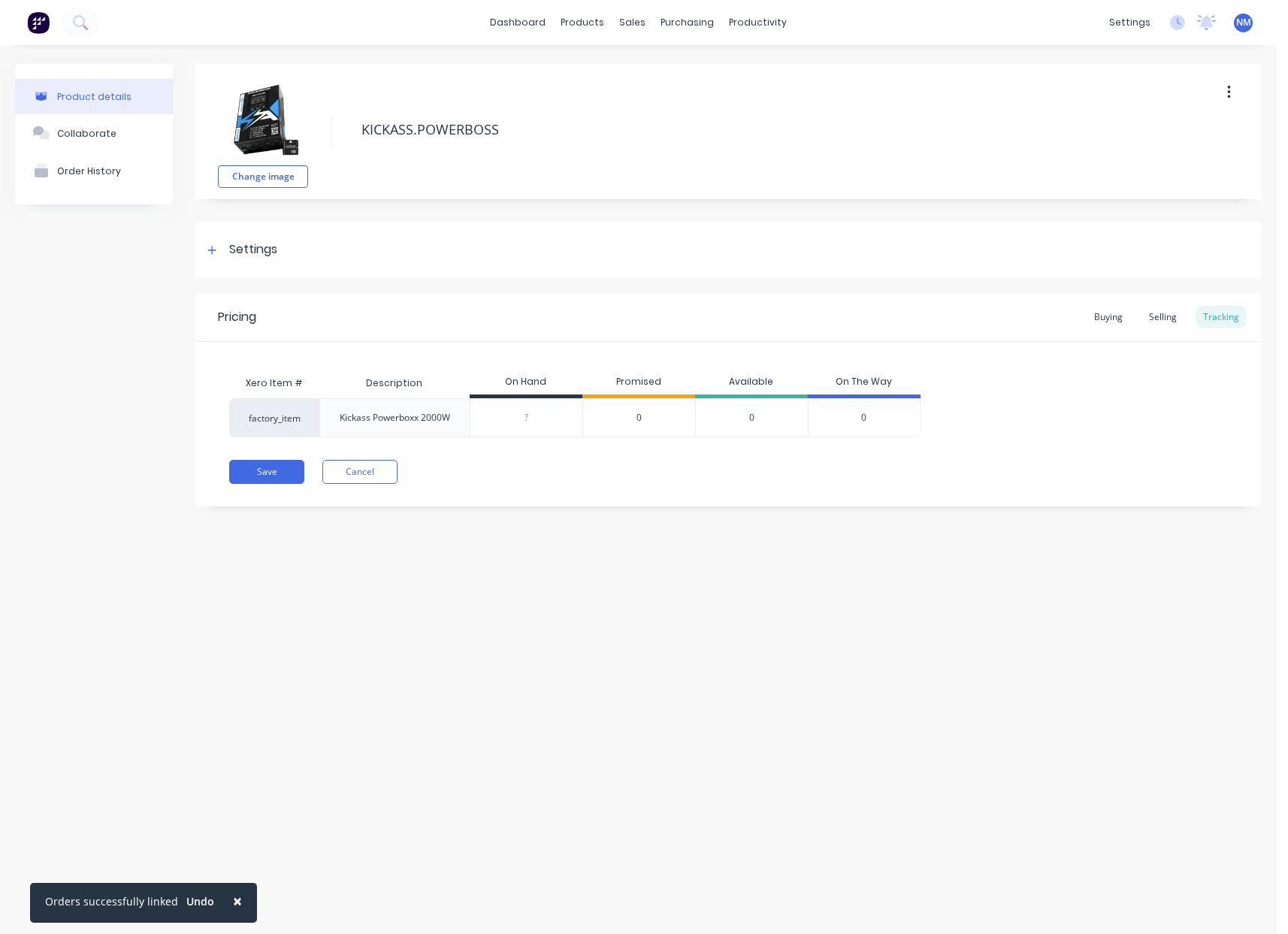
click at [477, 417] on input "0" at bounding box center [526, 418] width 112 height 14
type input "1"
type textarea "x"
type input "1"
click at [265, 474] on button "Save" at bounding box center [267, 471] width 75 height 24
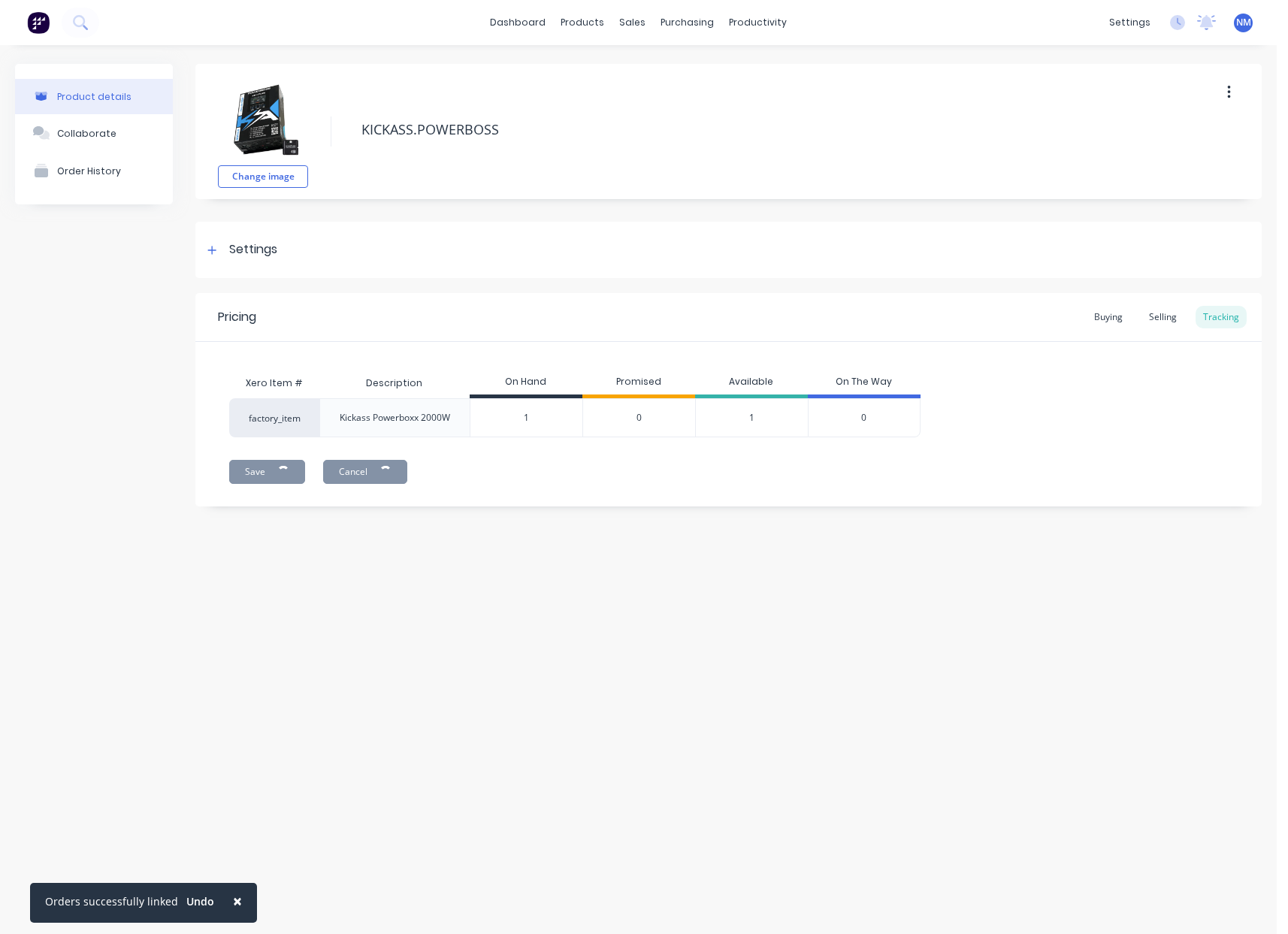
type textarea "x"
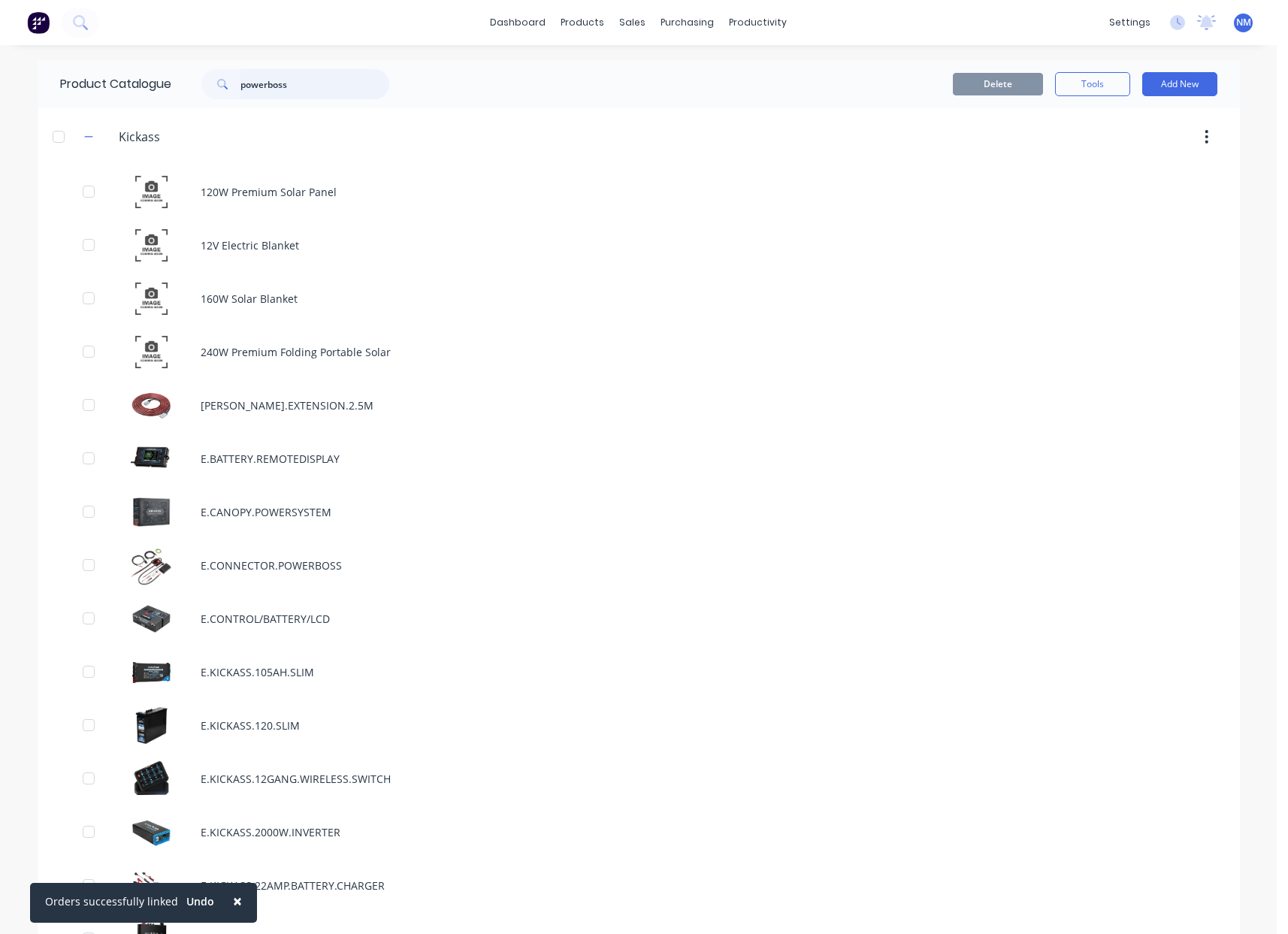
drag, startPoint x: 305, startPoint y: 83, endPoint x: 95, endPoint y: 88, distance: 210.1
click at [120, 90] on div "Product Catalogue powerboss" at bounding box center [232, 84] width 389 height 48
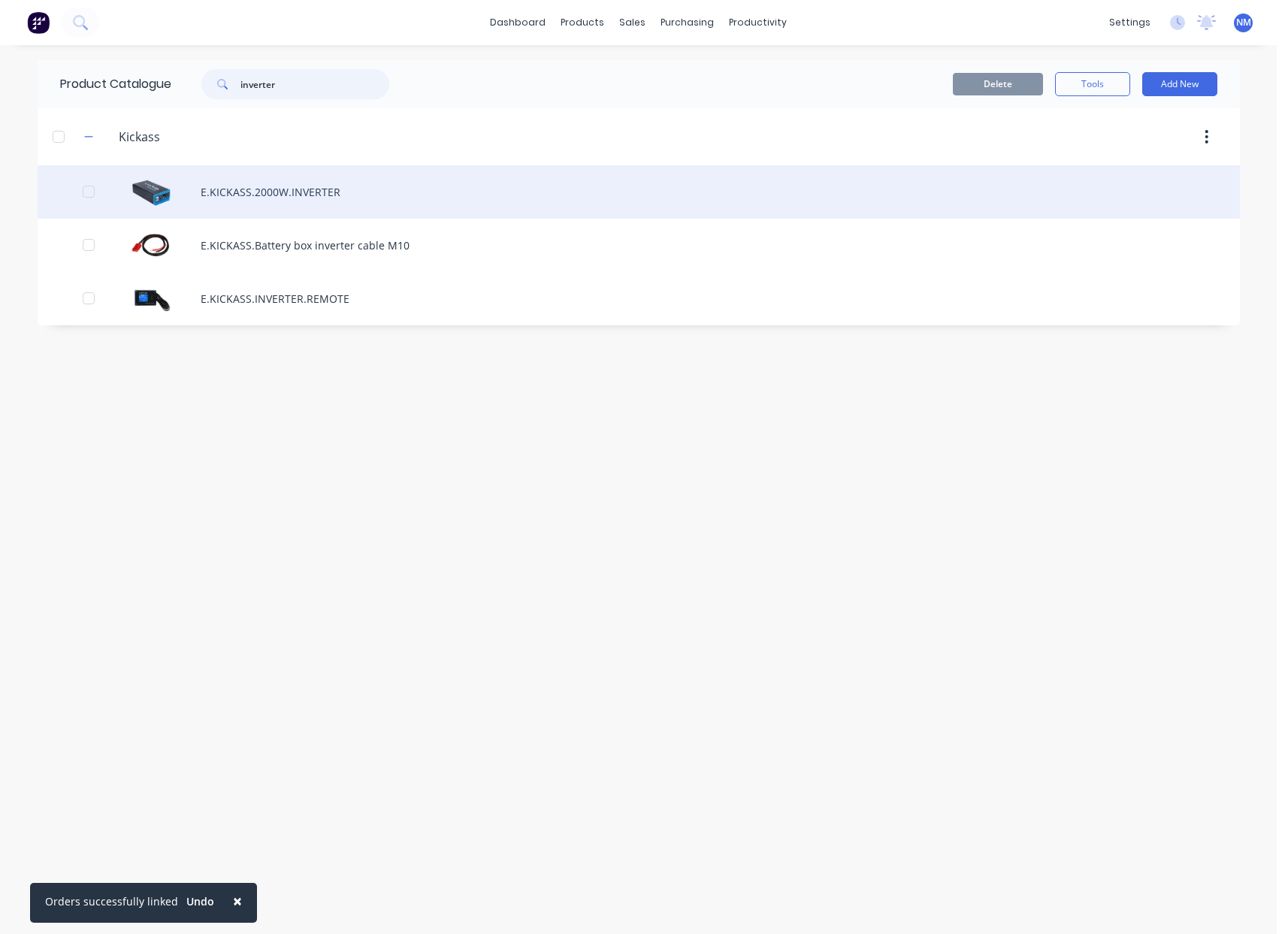
type input "inverter"
click at [418, 201] on div "E.KICKASS.2000W.INVERTER" at bounding box center [639, 192] width 1202 height 53
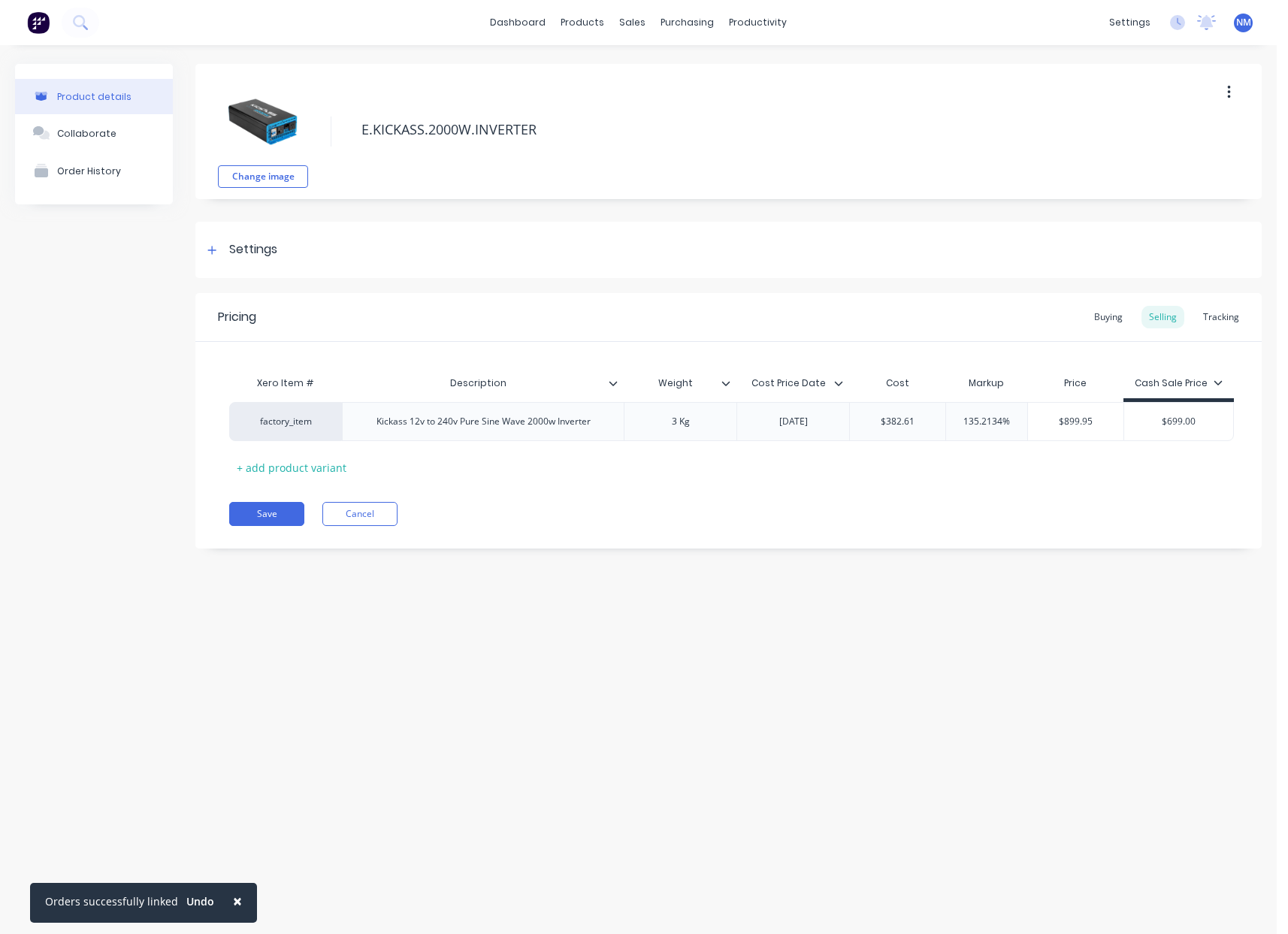
type textarea "x"
click at [1238, 314] on div "Tracking" at bounding box center [1221, 316] width 51 height 23
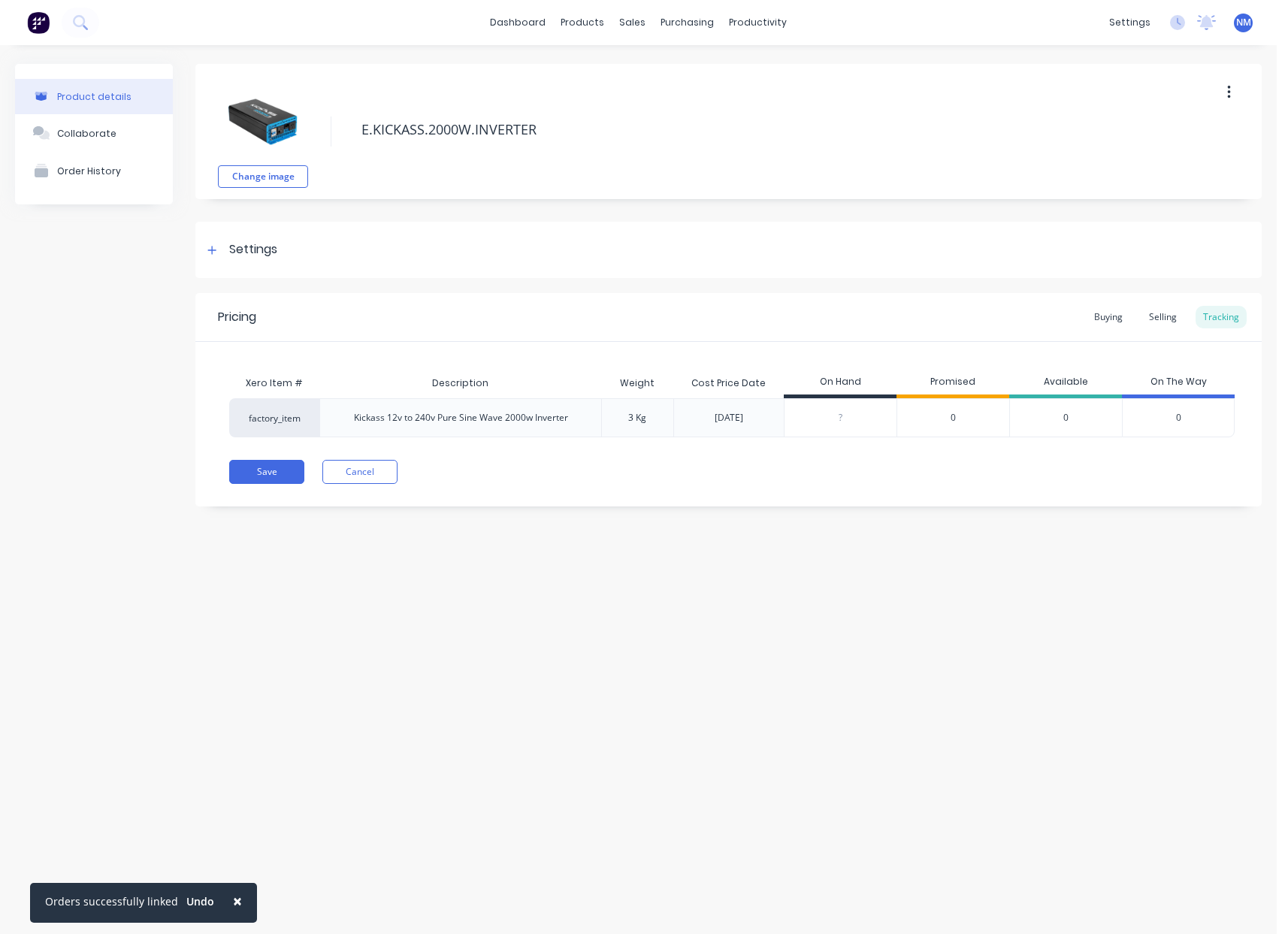
drag, startPoint x: 861, startPoint y: 415, endPoint x: 629, endPoint y: 421, distance: 232.1
click at [779, 421] on div "factory_item Kickass 12v to 240v Pure Sine Wave 2000w Inverter 3 Kg [DATE] ? 0 …" at bounding box center [731, 418] width 1005 height 40
type input "1"
type textarea "x"
type input "1"
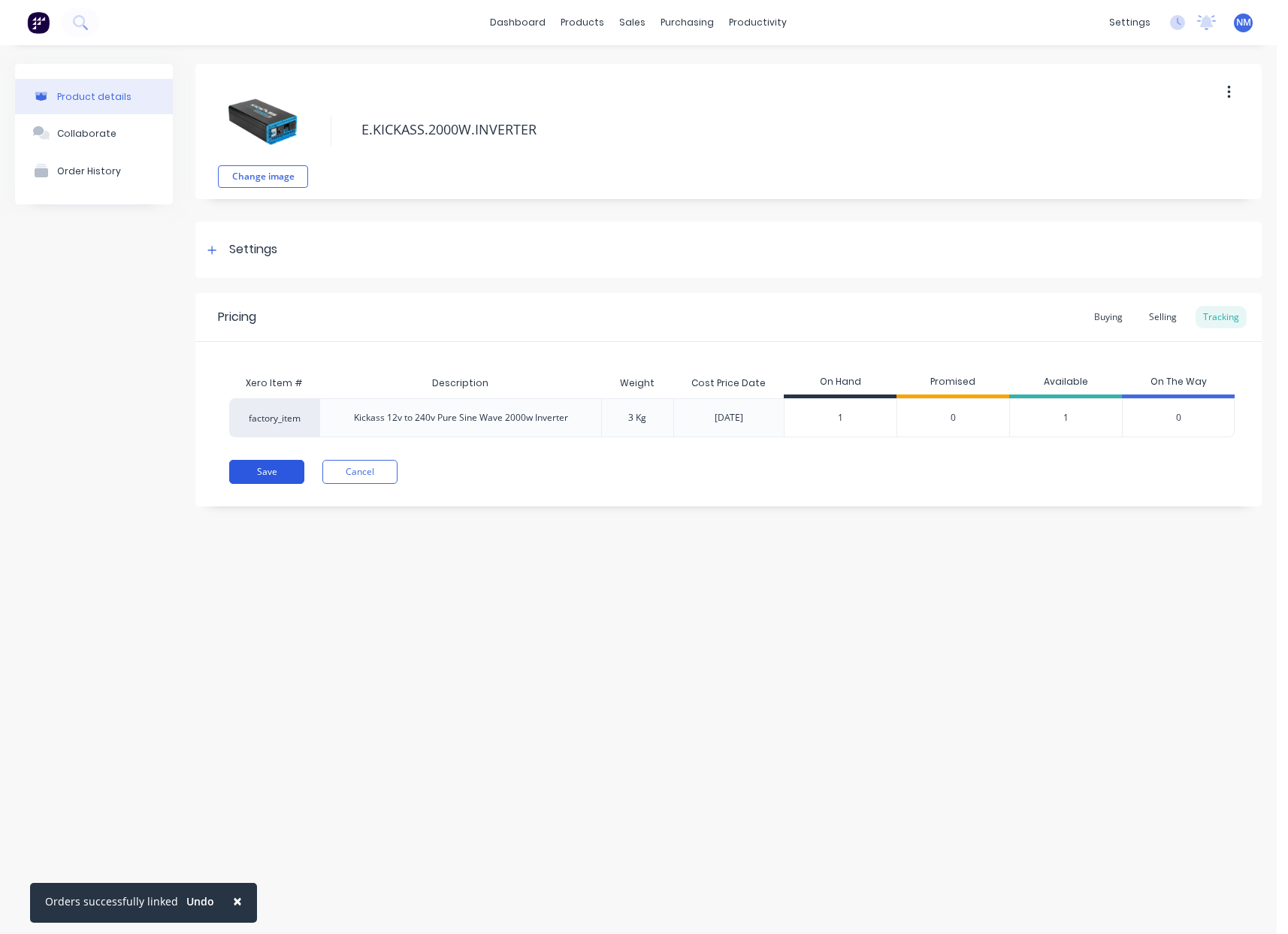
click at [260, 468] on button "Save" at bounding box center [267, 471] width 75 height 24
type textarea "x"
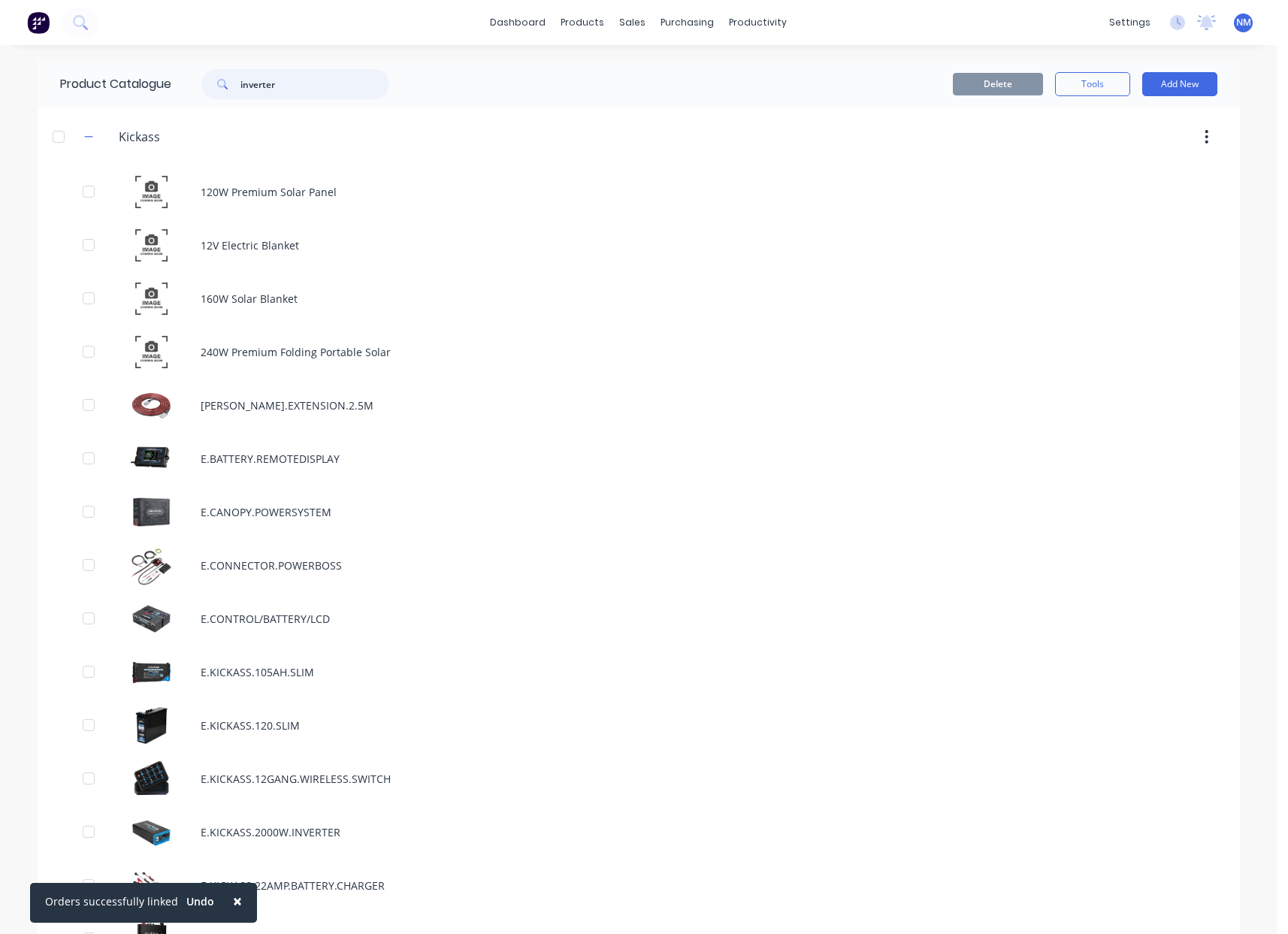
drag, startPoint x: 317, startPoint y: 83, endPoint x: 168, endPoint y: 83, distance: 149.0
click at [171, 83] on div "inverter" at bounding box center [291, 84] width 240 height 30
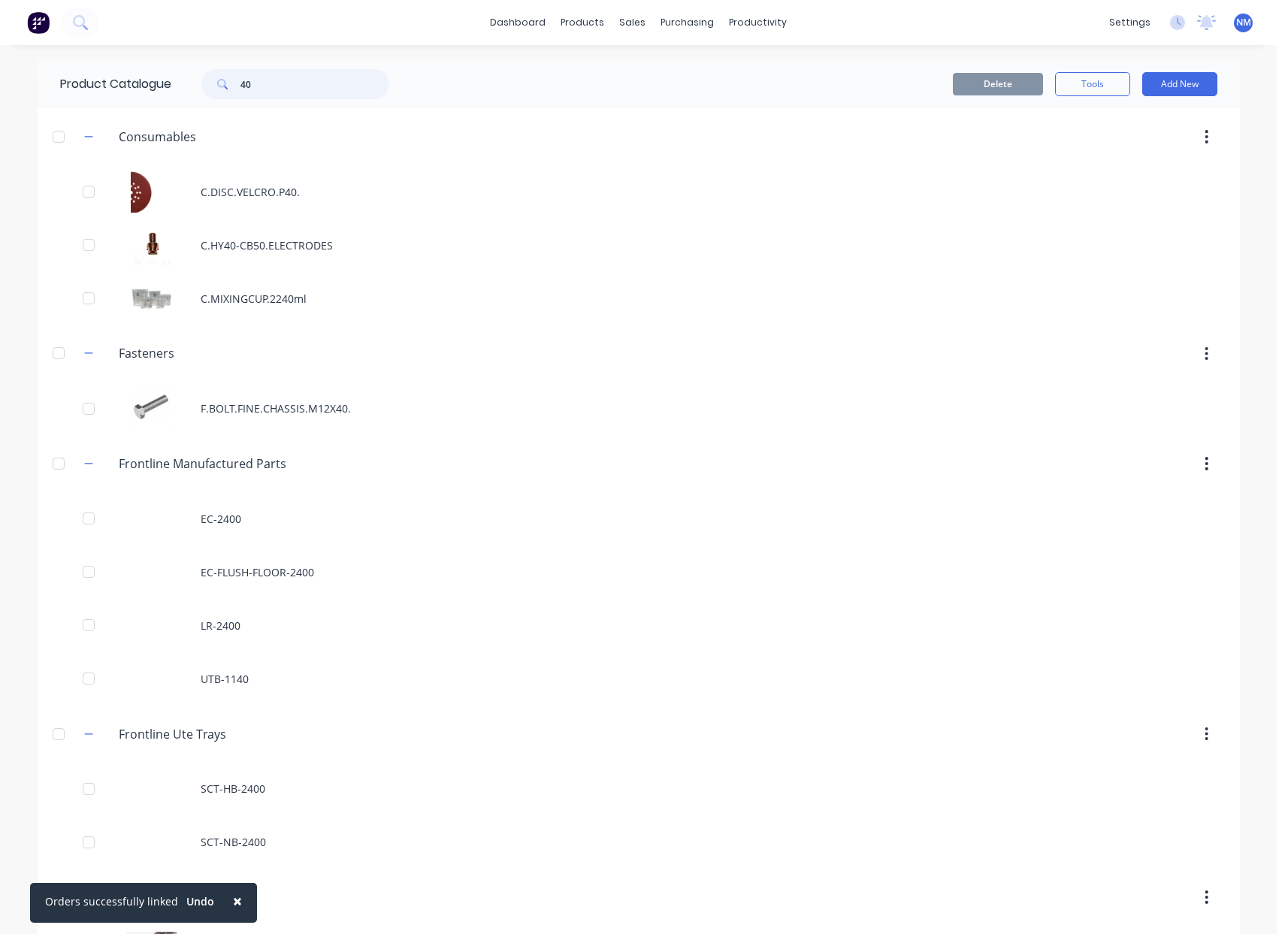
type input "4"
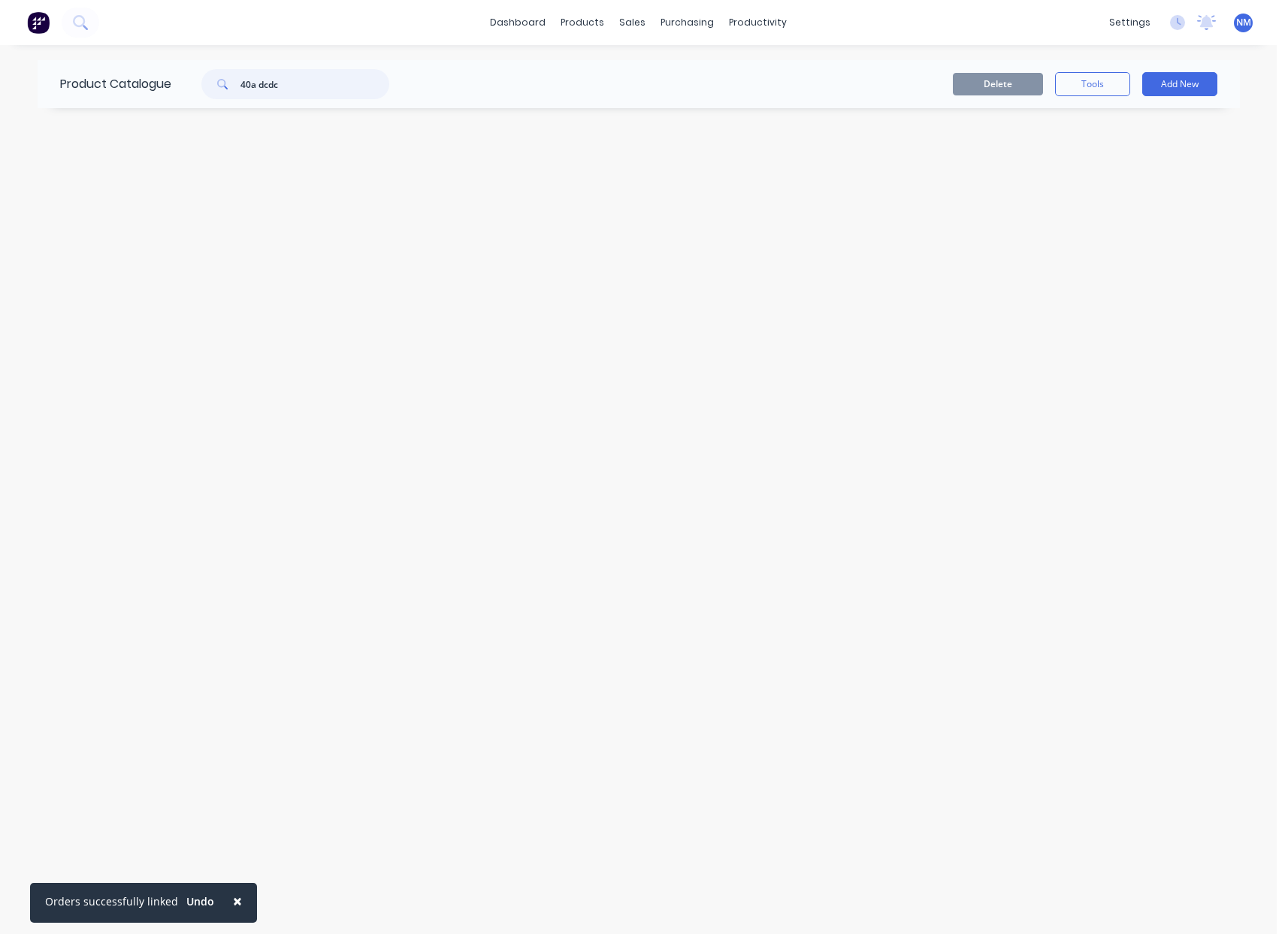
drag, startPoint x: 291, startPoint y: 87, endPoint x: 54, endPoint y: 64, distance: 238.1
click at [54, 64] on div "Product Catalogue 40a dcdc" at bounding box center [232, 84] width 389 height 48
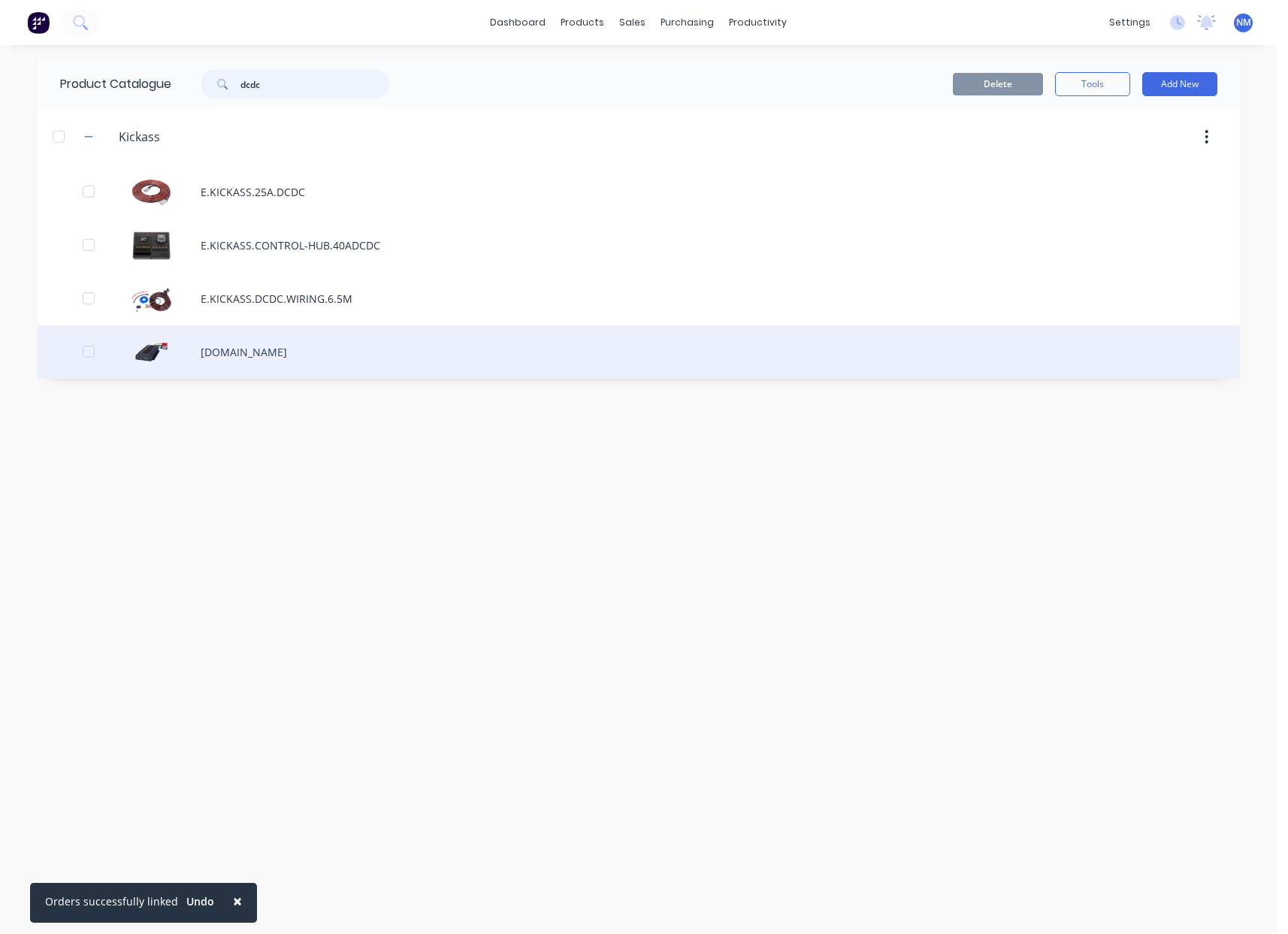
type input "dcdc"
click at [355, 349] on div "[DOMAIN_NAME]" at bounding box center [639, 352] width 1202 height 53
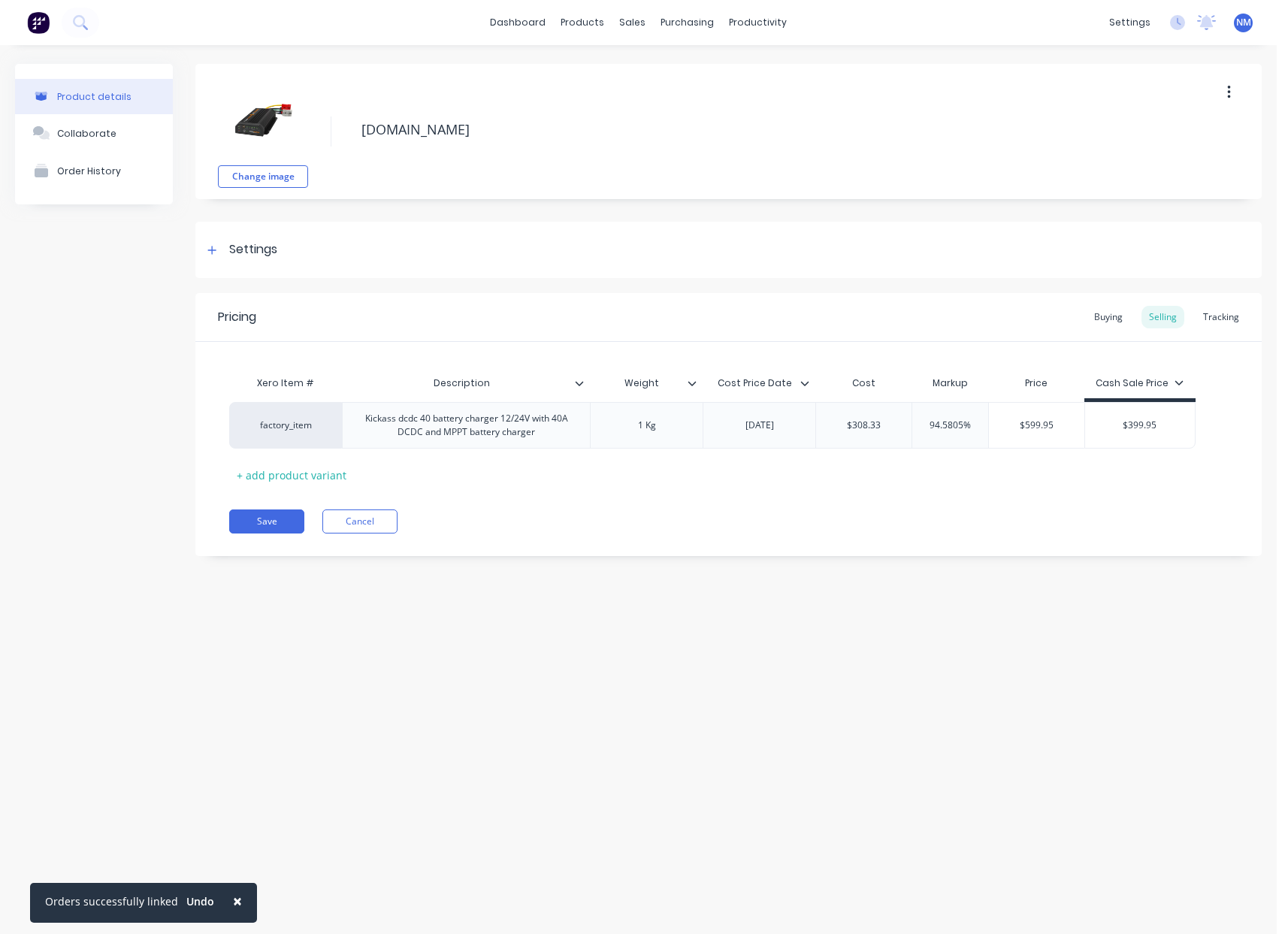
type textarea "x"
click at [1229, 320] on div "Tracking" at bounding box center [1221, 316] width 51 height 23
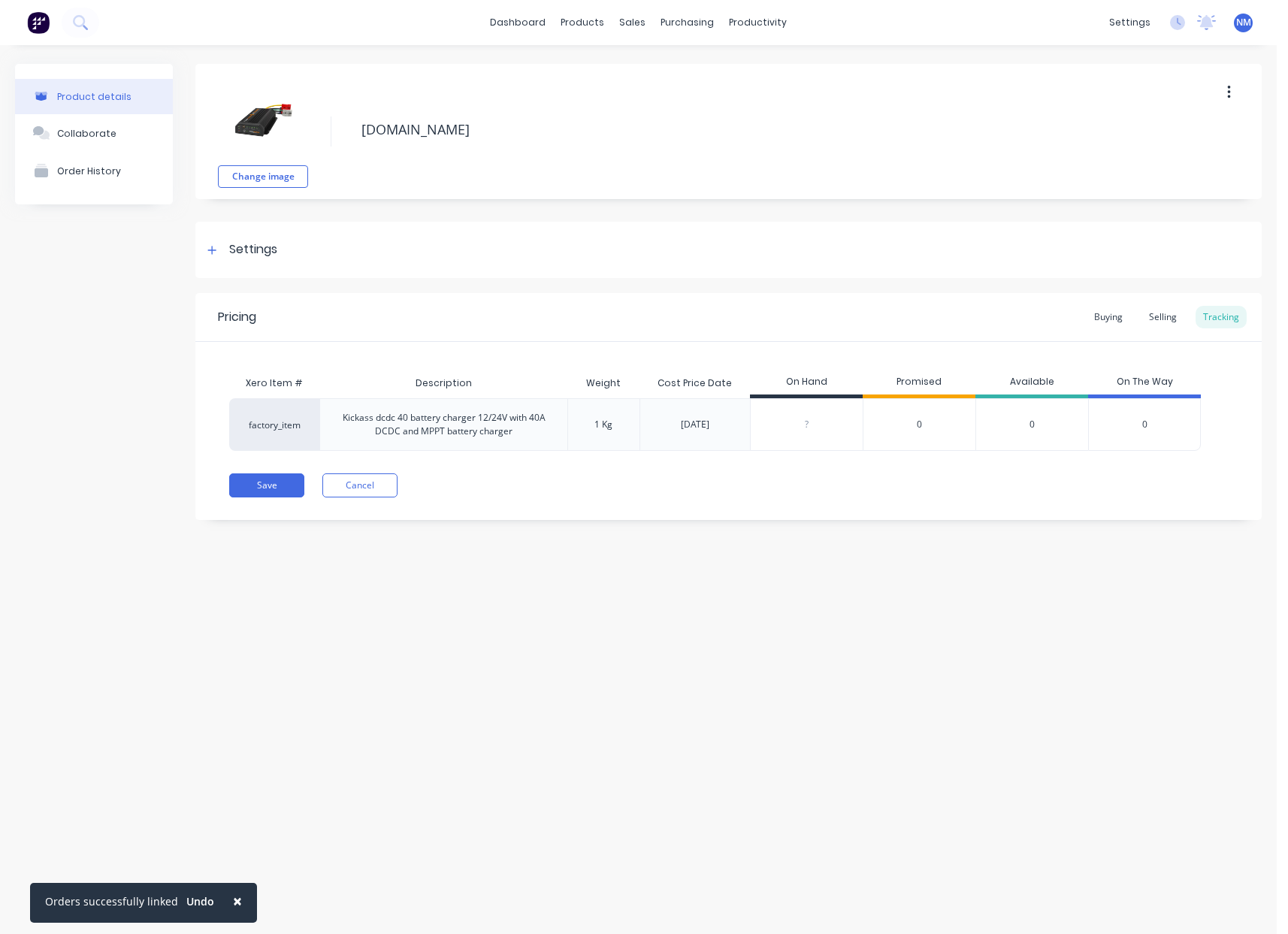
drag, startPoint x: 820, startPoint y: 430, endPoint x: 660, endPoint y: 423, distance: 160.2
click at [708, 426] on div "factory_item Kickass dcdc 40 battery charger 12/24V with 40A DCDC and MPPT batt…" at bounding box center [715, 424] width 972 height 52
type input "1"
type textarea "x"
type input "1"
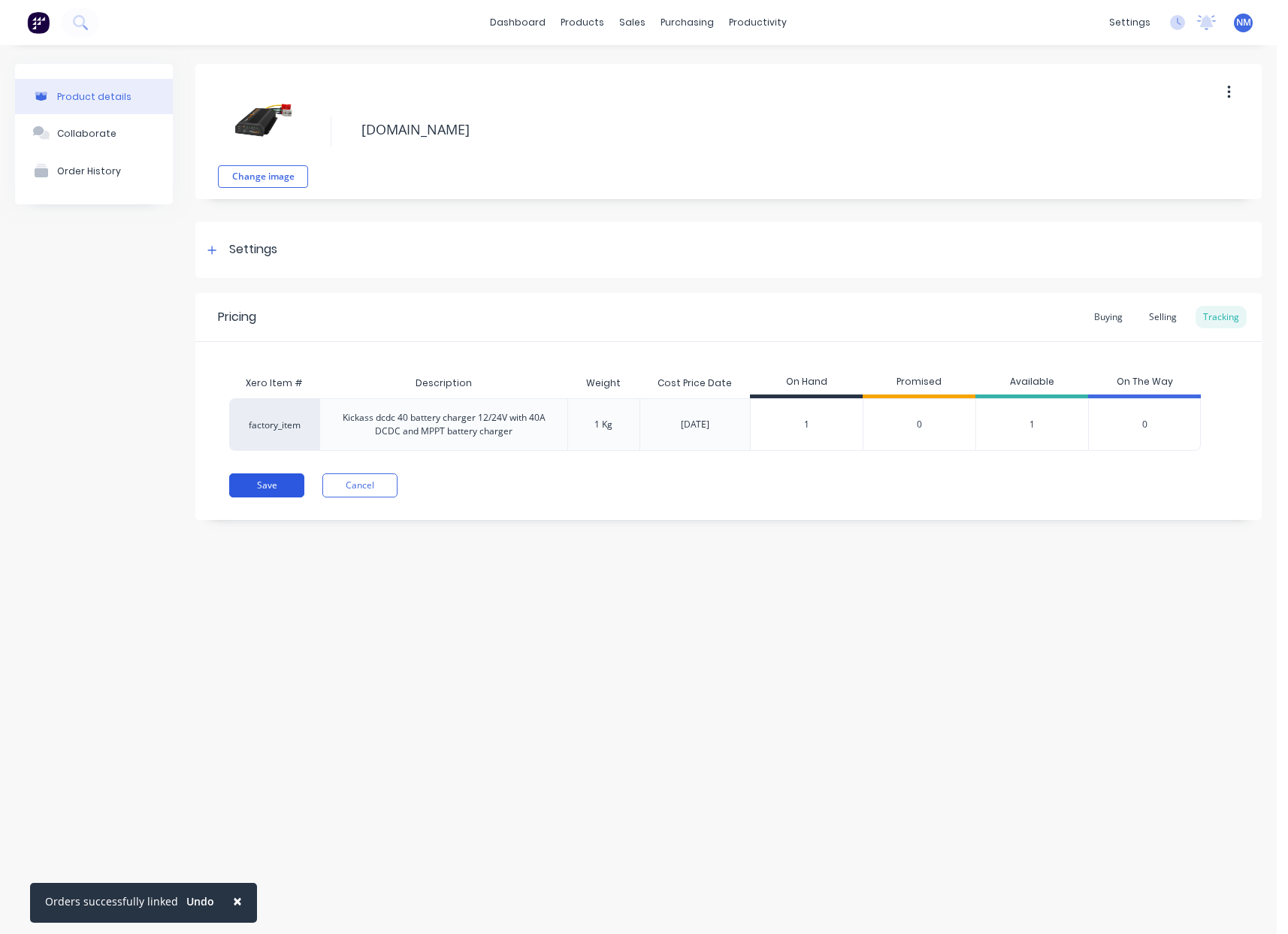
click at [251, 481] on button "Save" at bounding box center [267, 485] width 75 height 24
type textarea "x"
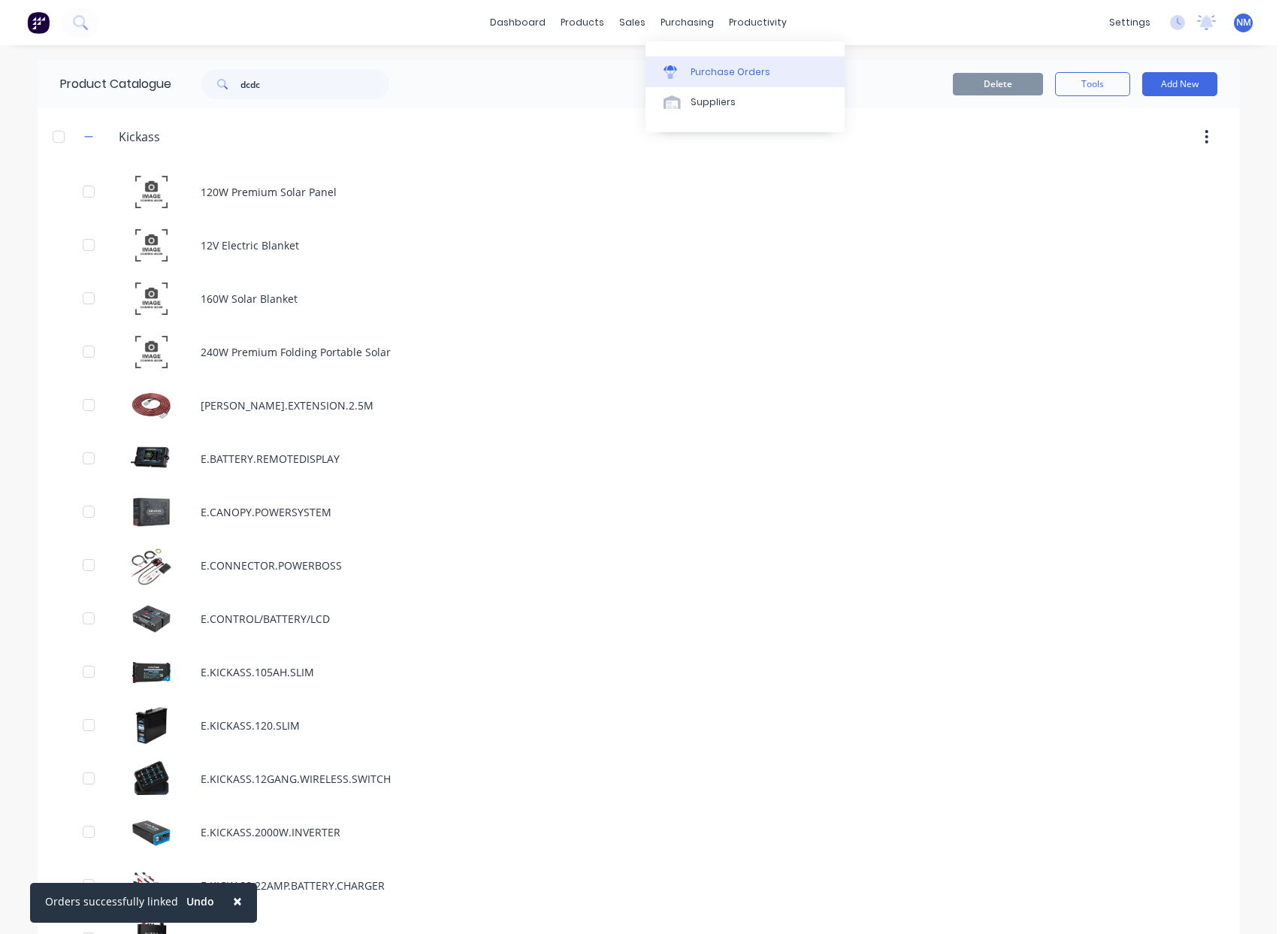
click at [709, 59] on link "Purchase Orders" at bounding box center [744, 71] width 199 height 30
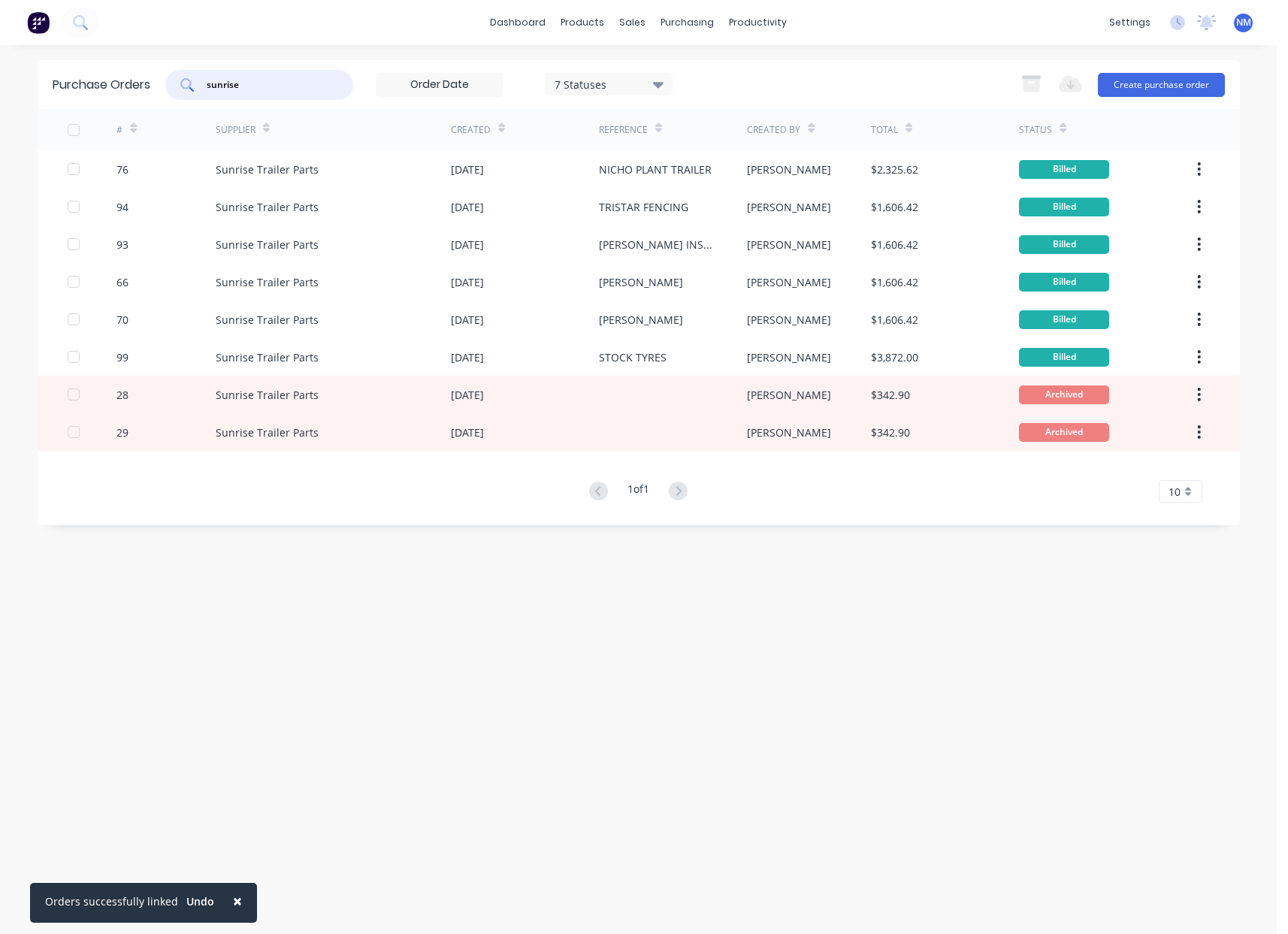
drag, startPoint x: 286, startPoint y: 81, endPoint x: 75, endPoint y: 77, distance: 211.0
click at [75, 77] on div "Purchase Orders sunrise 7 Statuses 7 Statuses Export to Excel (XLSX) Create pur…" at bounding box center [639, 84] width 1202 height 48
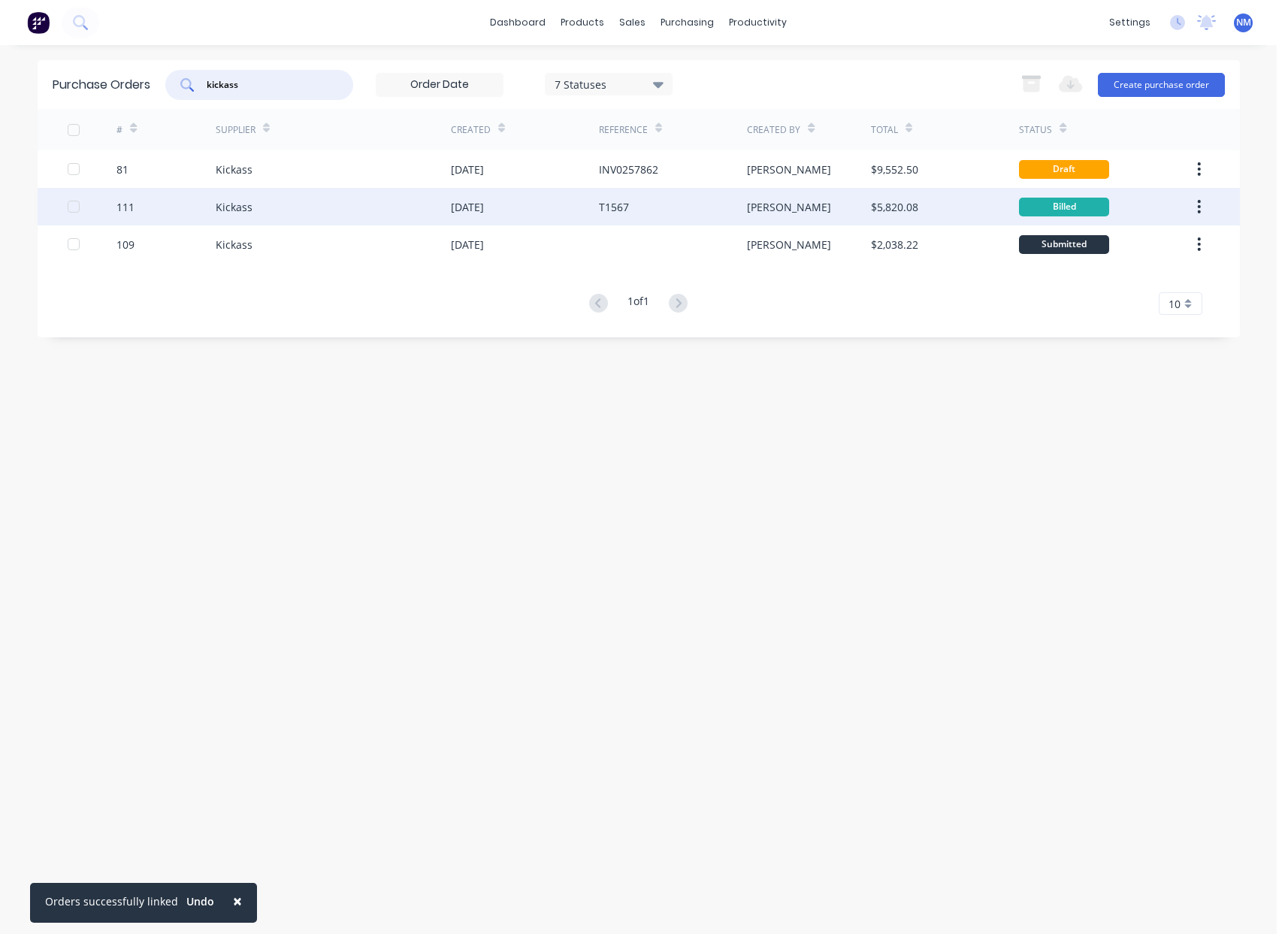
type input "kickass"
click at [540, 212] on div "[DATE]" at bounding box center [525, 207] width 148 height 38
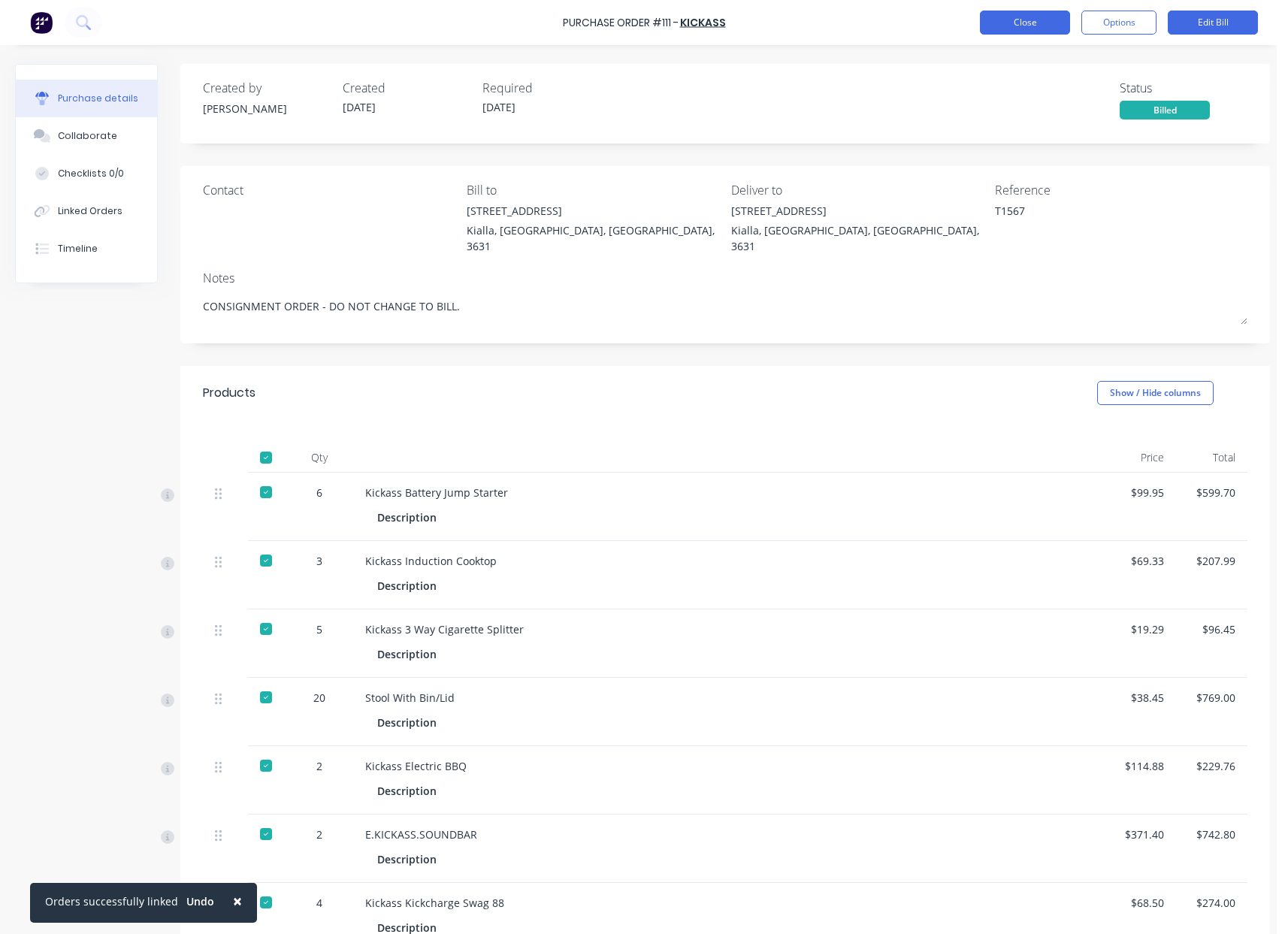
click at [1017, 21] on button "Close" at bounding box center [1024, 23] width 90 height 24
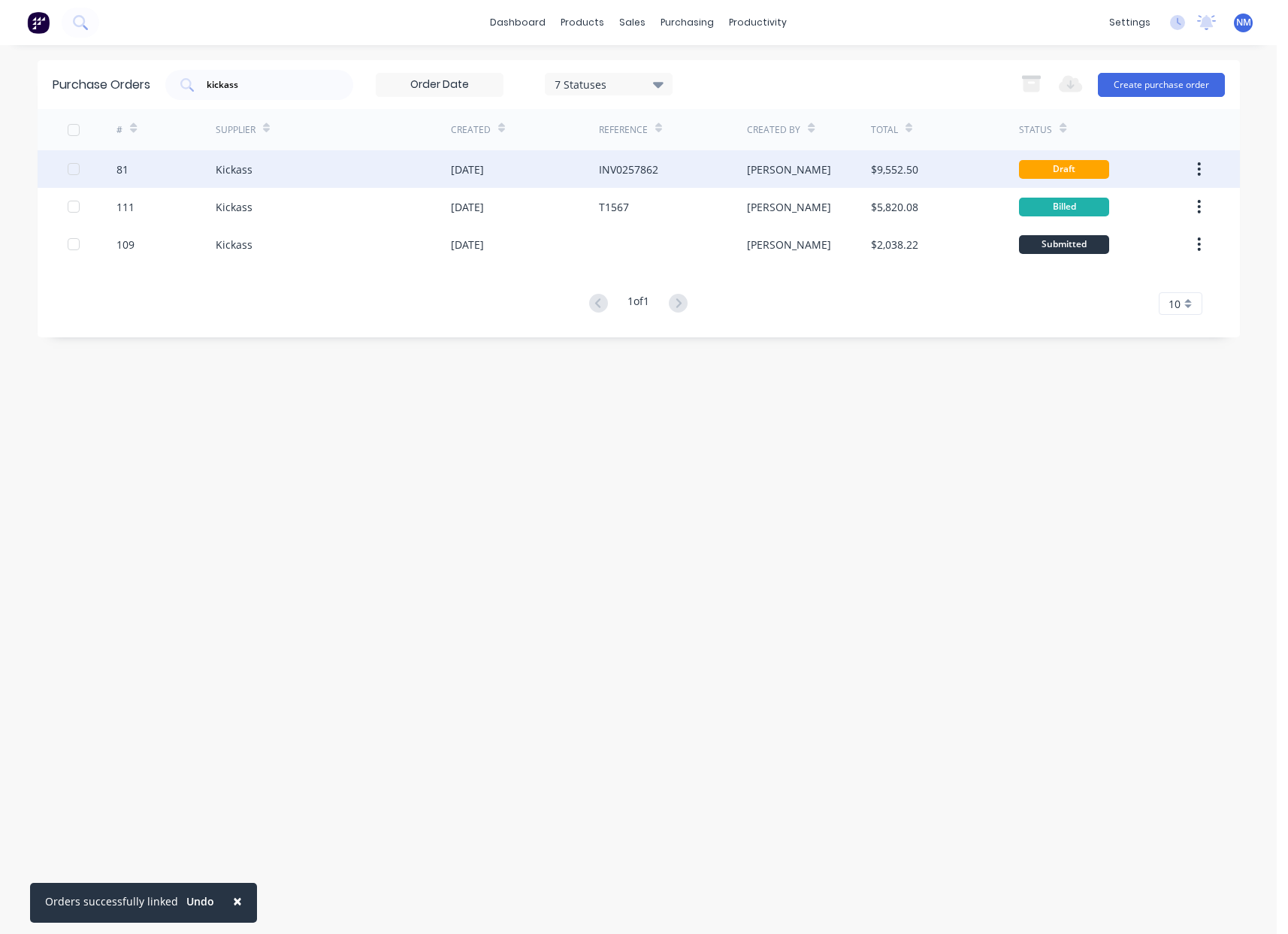
click at [698, 166] on div "INV0257862" at bounding box center [673, 169] width 148 height 38
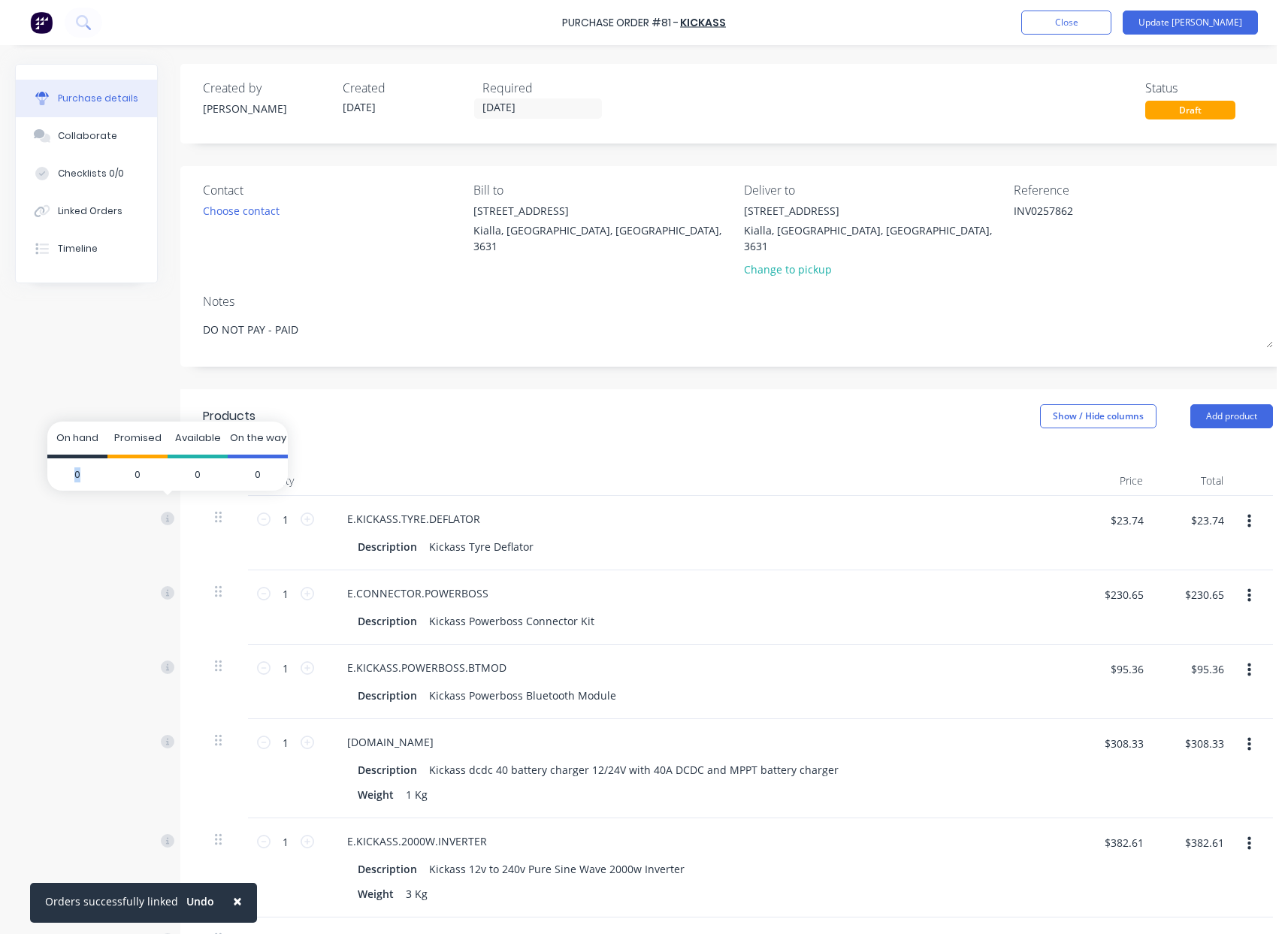
drag, startPoint x: 75, startPoint y: 475, endPoint x: 87, endPoint y: 476, distance: 12.0
click at [87, 476] on span "0" at bounding box center [77, 474] width 60 height 33
click at [1235, 21] on button "Update [PERSON_NAME]" at bounding box center [1190, 23] width 135 height 24
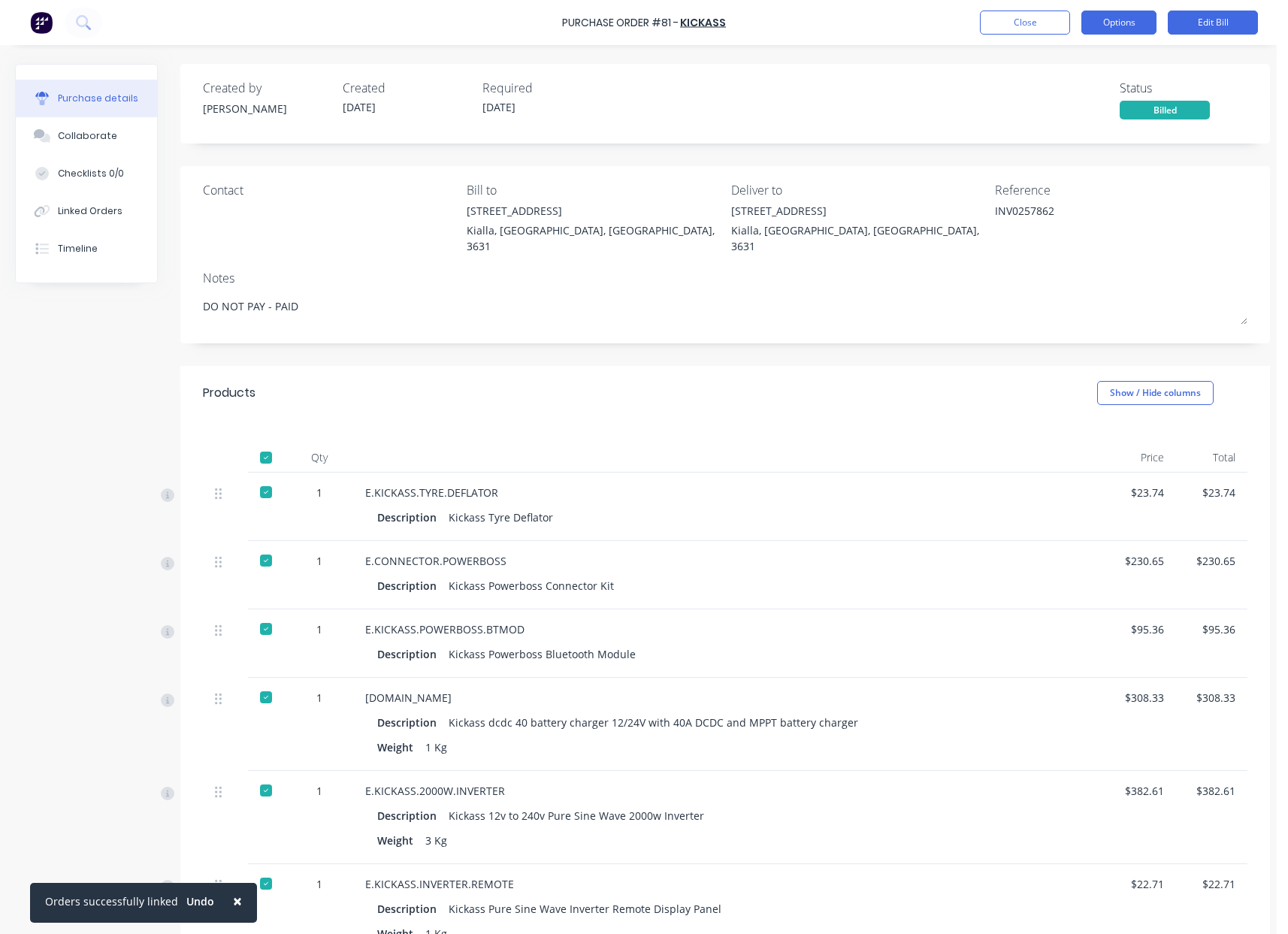
click at [1113, 25] on button "Options" at bounding box center [1119, 23] width 75 height 24
drag, startPoint x: 934, startPoint y: 536, endPoint x: 944, endPoint y: 529, distance: 12.2
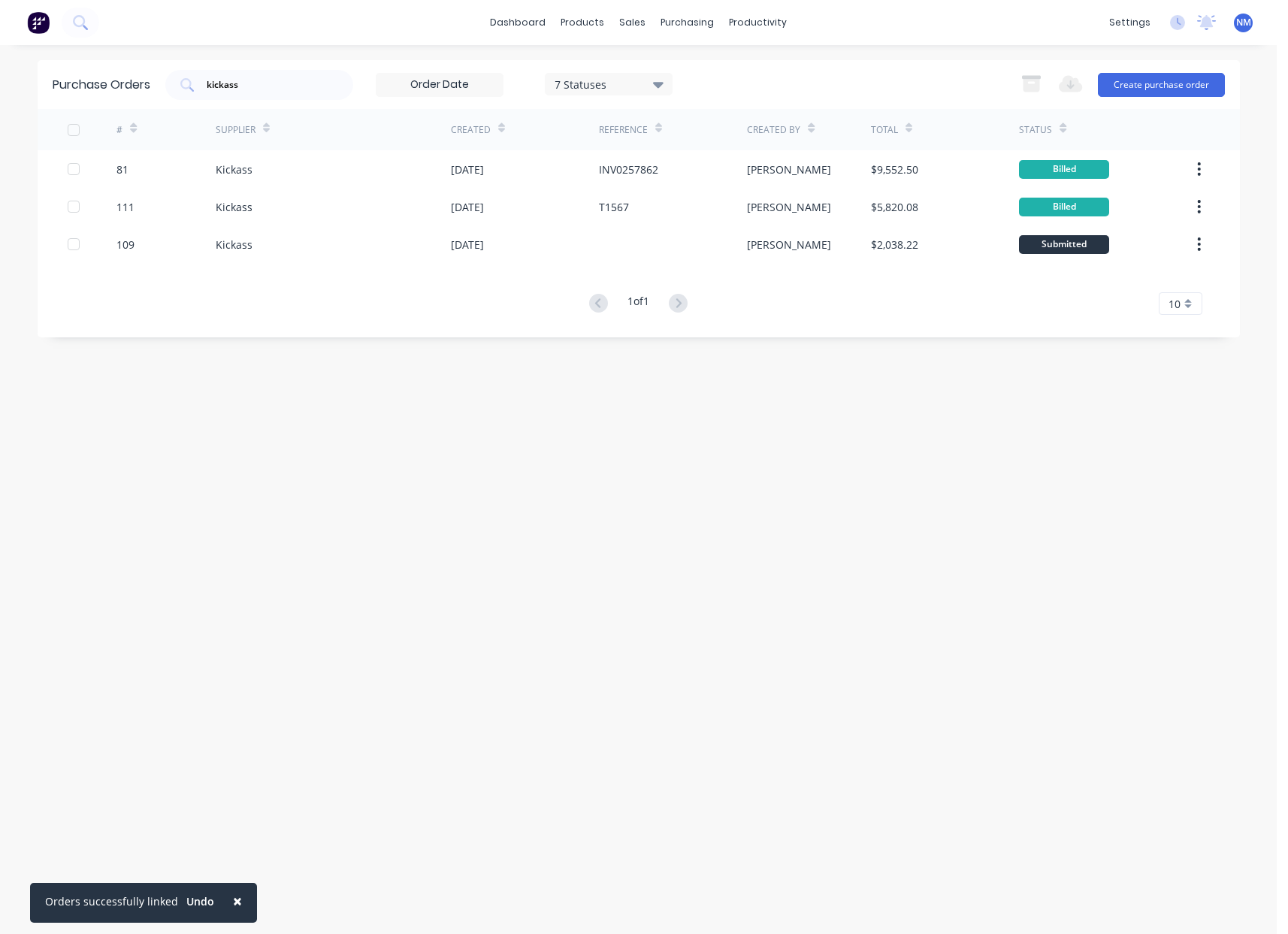
drag, startPoint x: 616, startPoint y: 418, endPoint x: 585, endPoint y: 443, distance: 39.8
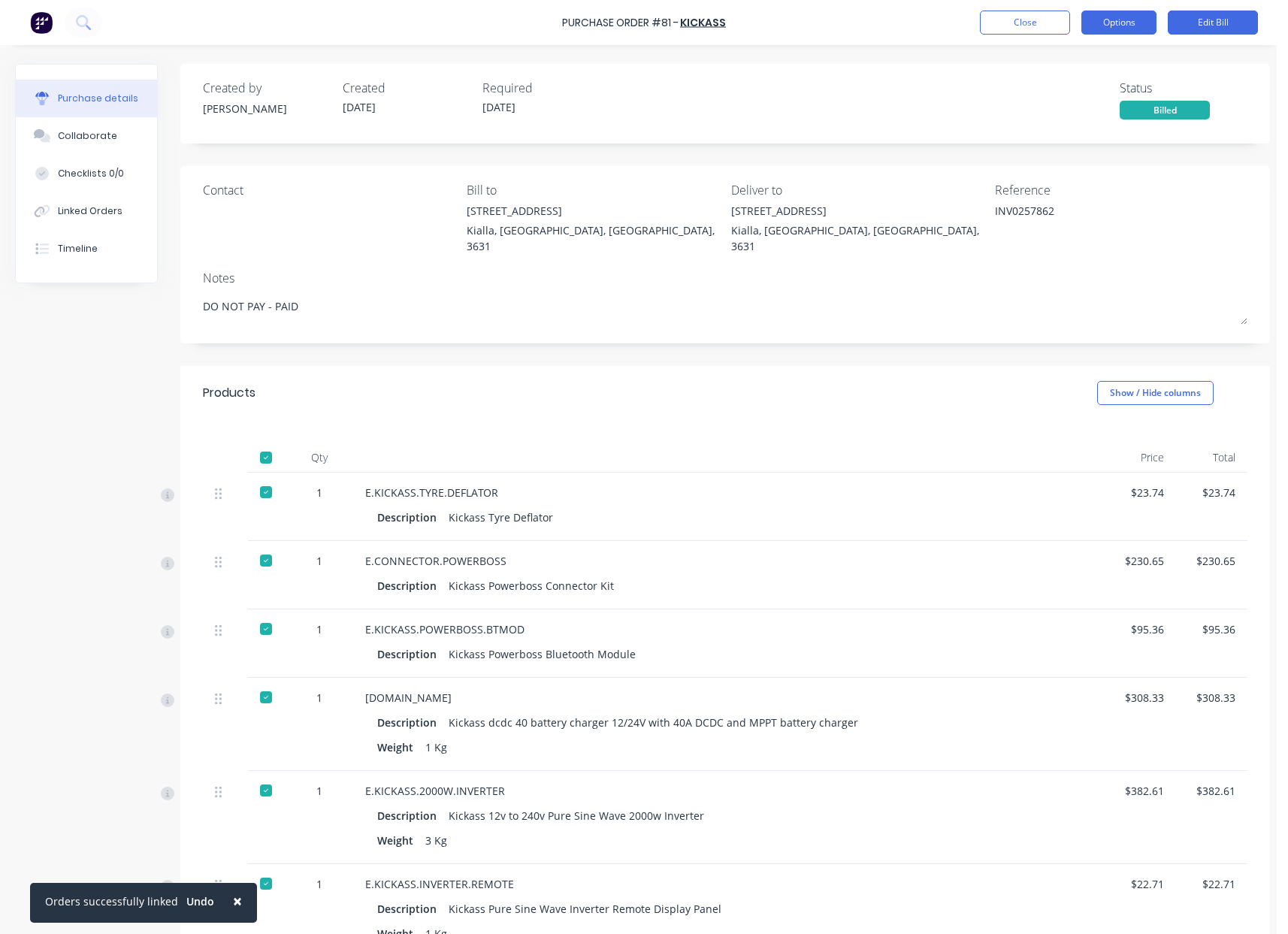
click at [1128, 22] on button "Options" at bounding box center [1119, 23] width 75 height 24
click at [1100, 95] on div "Convert to Purchase Order" at bounding box center [1084, 95] width 116 height 38
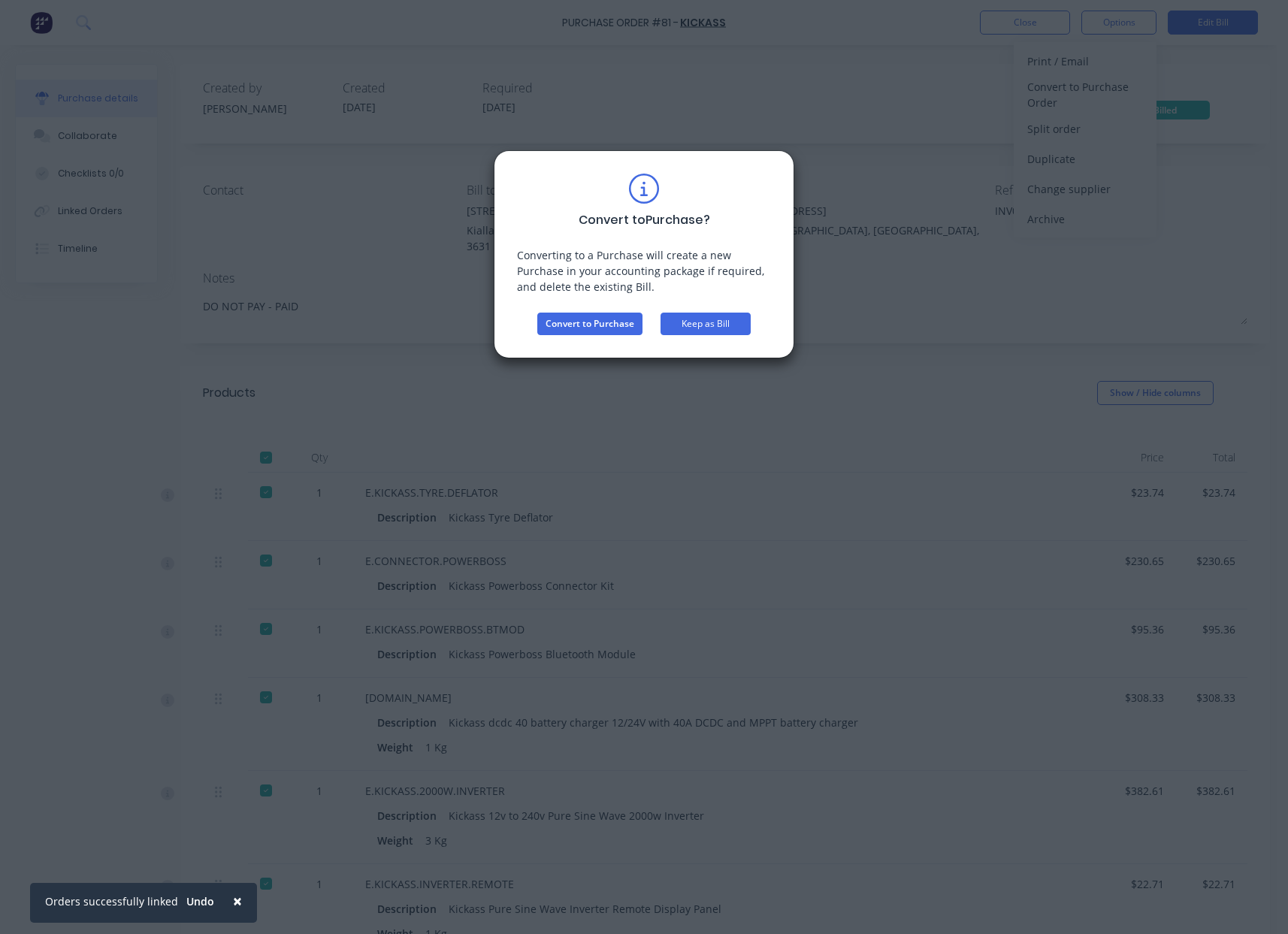
click at [705, 330] on button "Keep as Bill" at bounding box center [705, 323] width 90 height 23
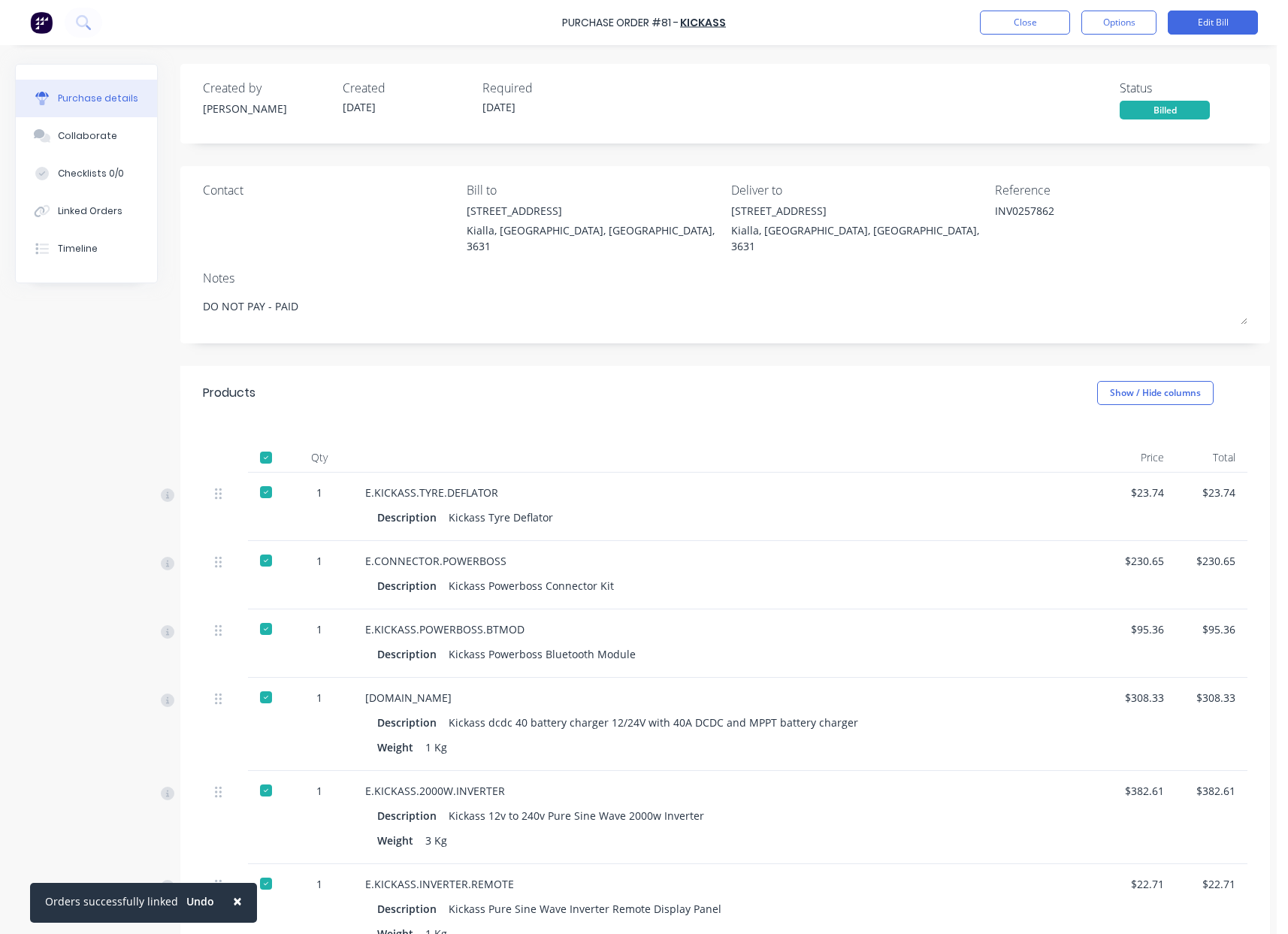
click at [266, 478] on div at bounding box center [266, 492] width 30 height 30
click at [265, 477] on div at bounding box center [266, 492] width 30 height 30
type textarea "x"
click at [1110, 30] on button "Options" at bounding box center [1119, 23] width 75 height 24
click at [1108, 26] on button "Options" at bounding box center [1119, 23] width 75 height 24
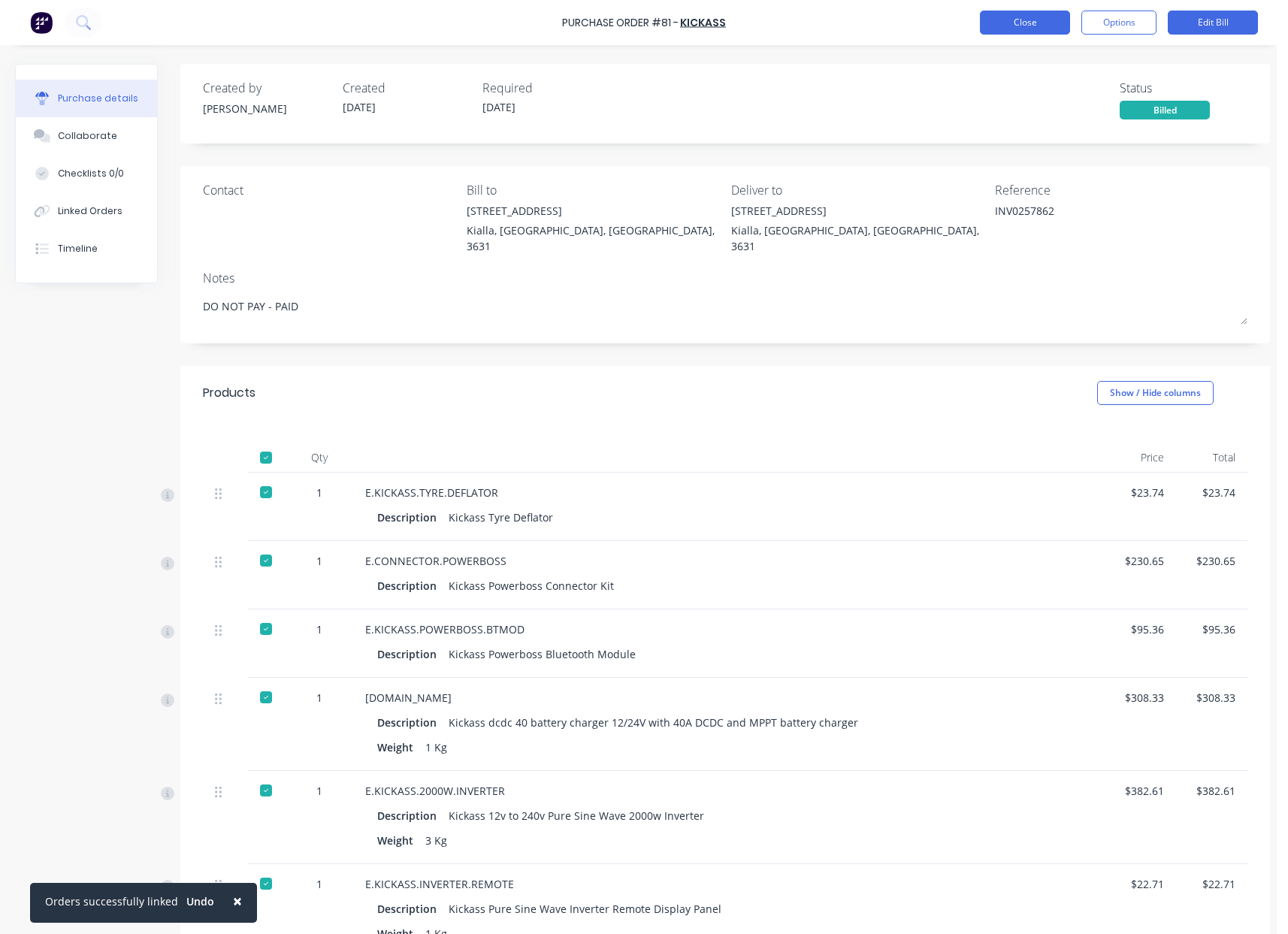
click at [1034, 20] on button "Close" at bounding box center [1024, 23] width 90 height 24
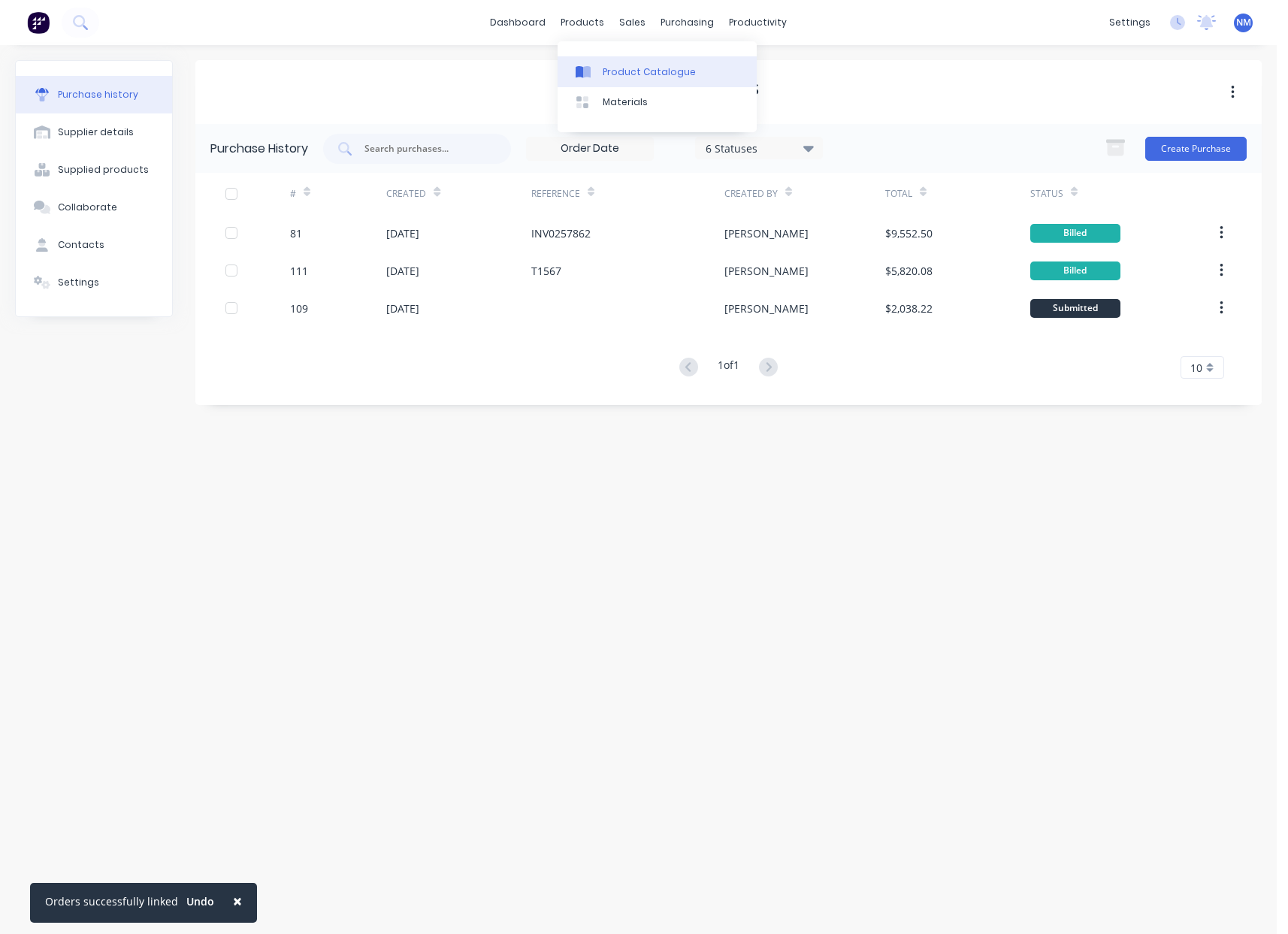
click at [620, 66] on div "Product Catalogue" at bounding box center [649, 72] width 93 height 14
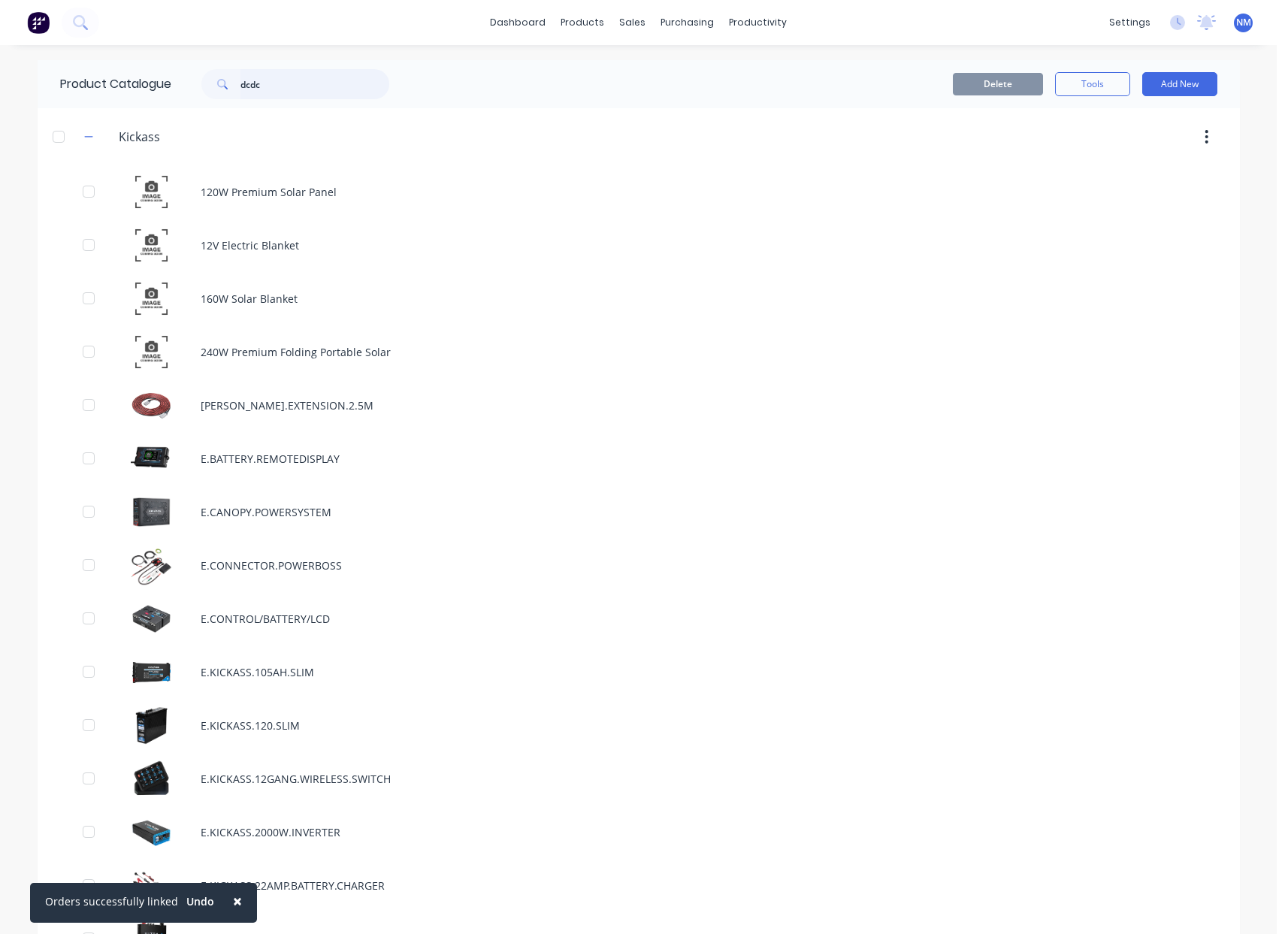
drag, startPoint x: 280, startPoint y: 86, endPoint x: 40, endPoint y: 80, distance: 240.1
click at [50, 83] on div "Product Catalogue dcdc" at bounding box center [232, 84] width 389 height 48
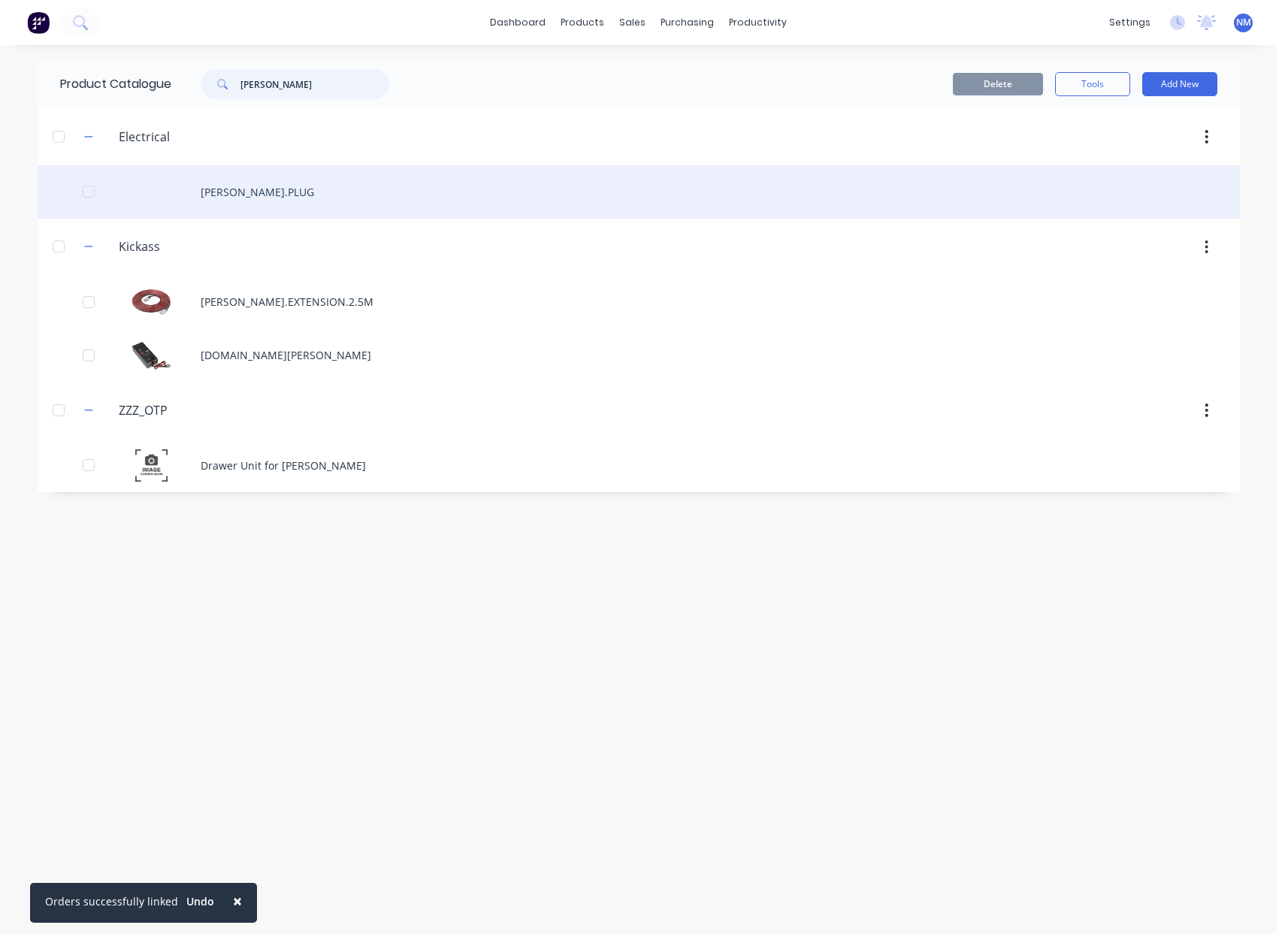
type input "[PERSON_NAME]"
click at [283, 200] on div "[PERSON_NAME].PLUG" at bounding box center [639, 192] width 1202 height 53
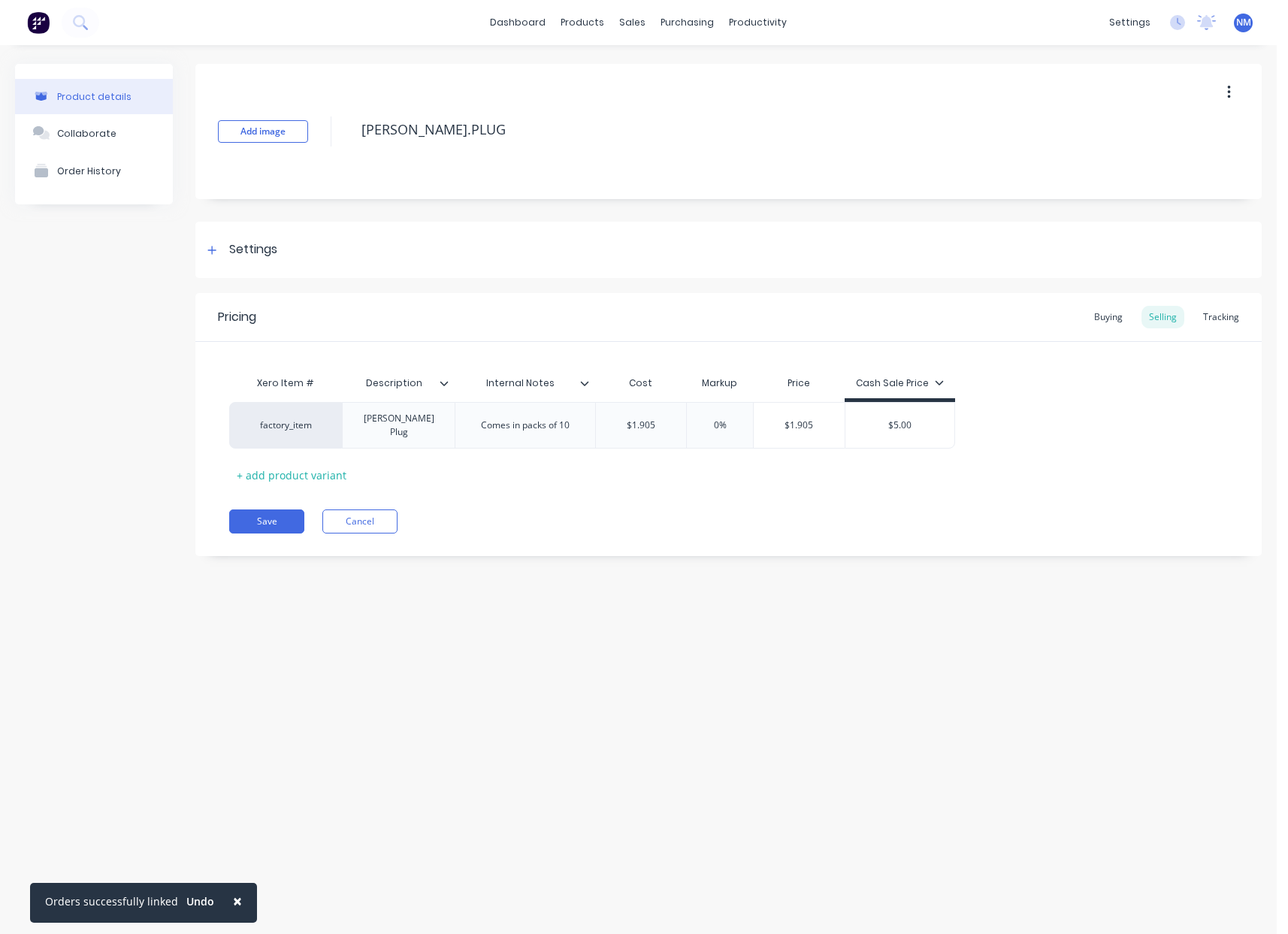
type textarea "x"
click at [1211, 320] on div "Tracking" at bounding box center [1221, 316] width 51 height 23
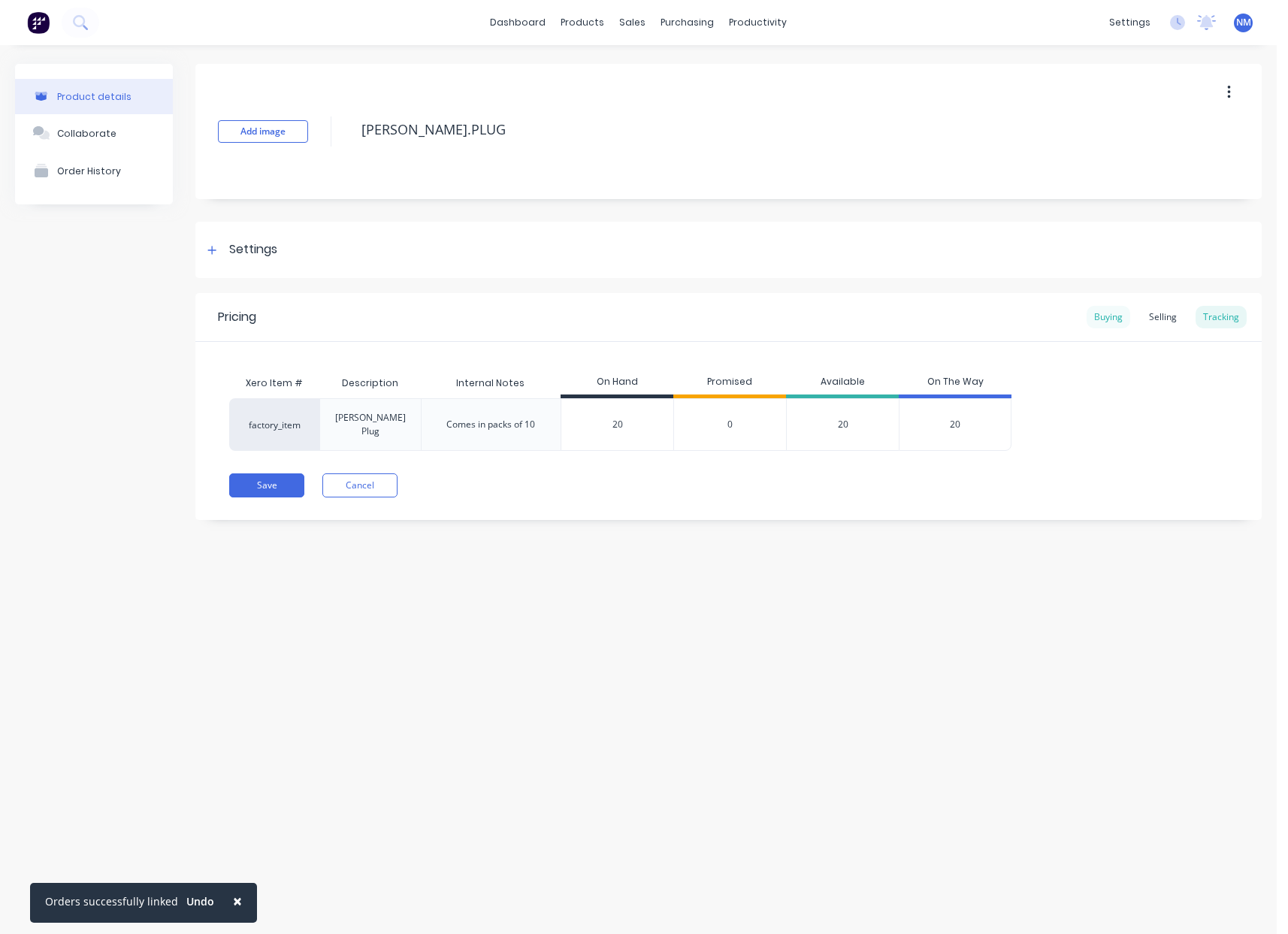
click at [1107, 320] on div "Buying" at bounding box center [1108, 316] width 43 height 23
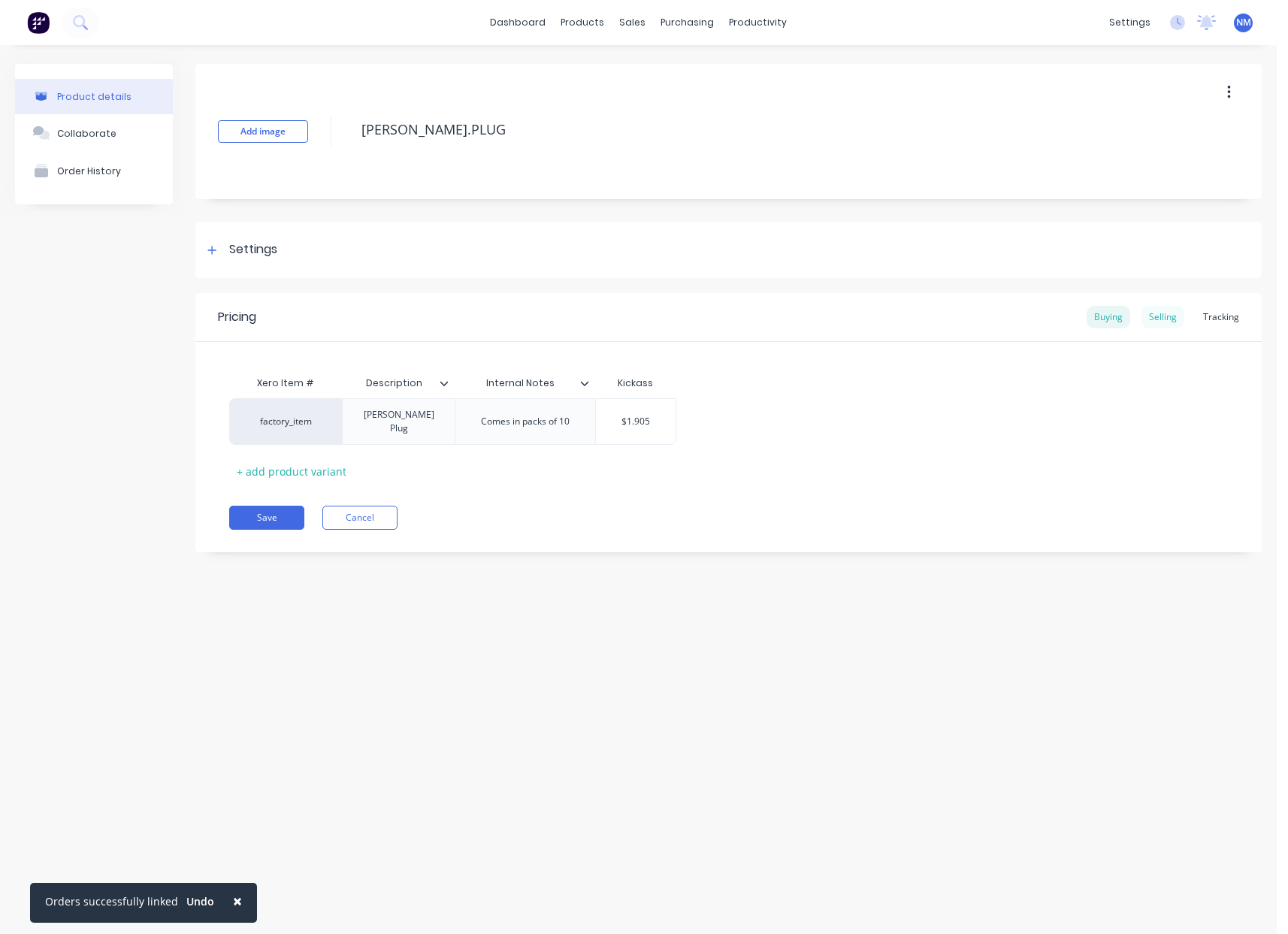
click at [1171, 321] on div "Selling" at bounding box center [1162, 316] width 43 height 23
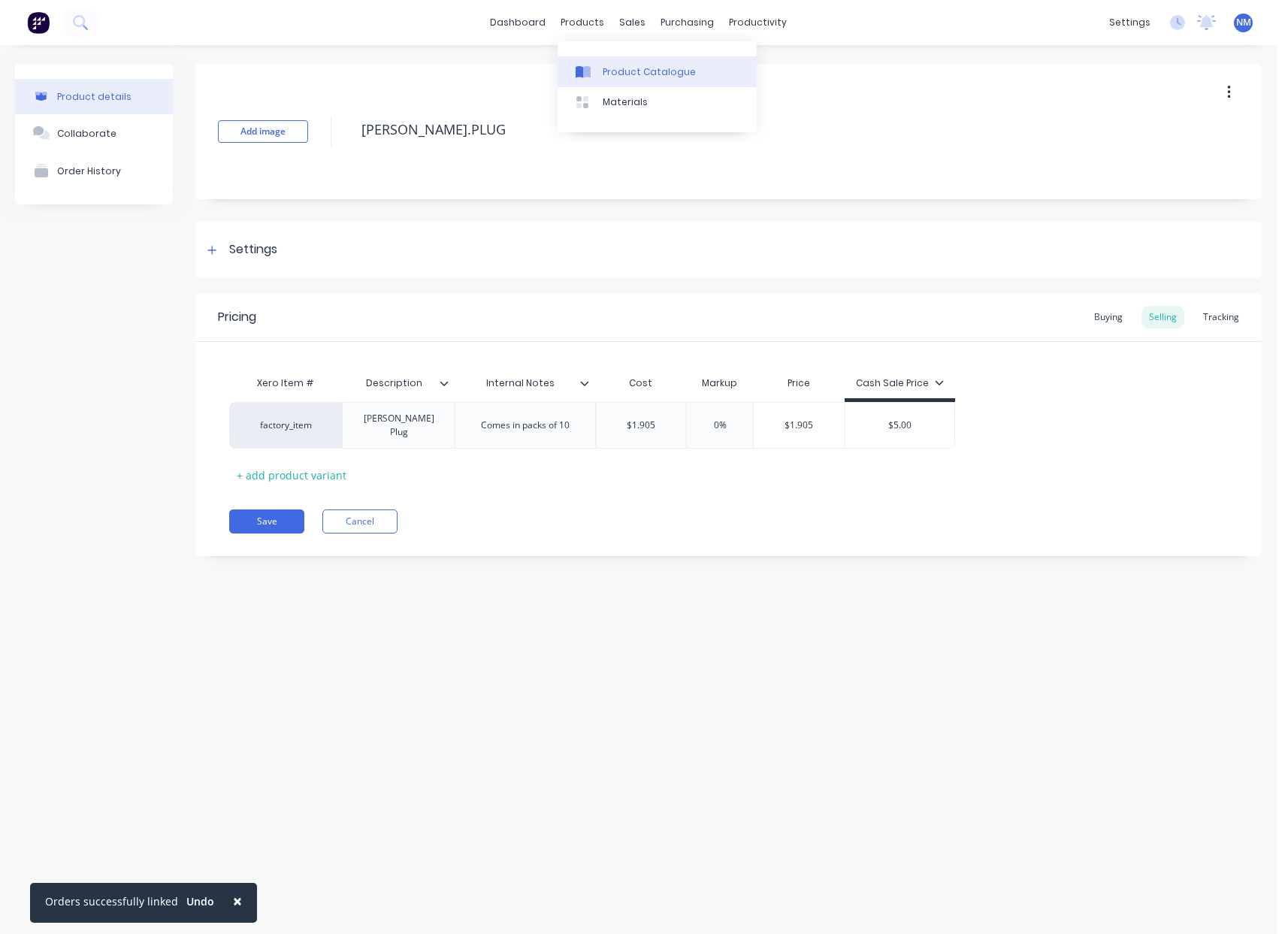
click at [631, 69] on div "Product Catalogue" at bounding box center [649, 72] width 93 height 14
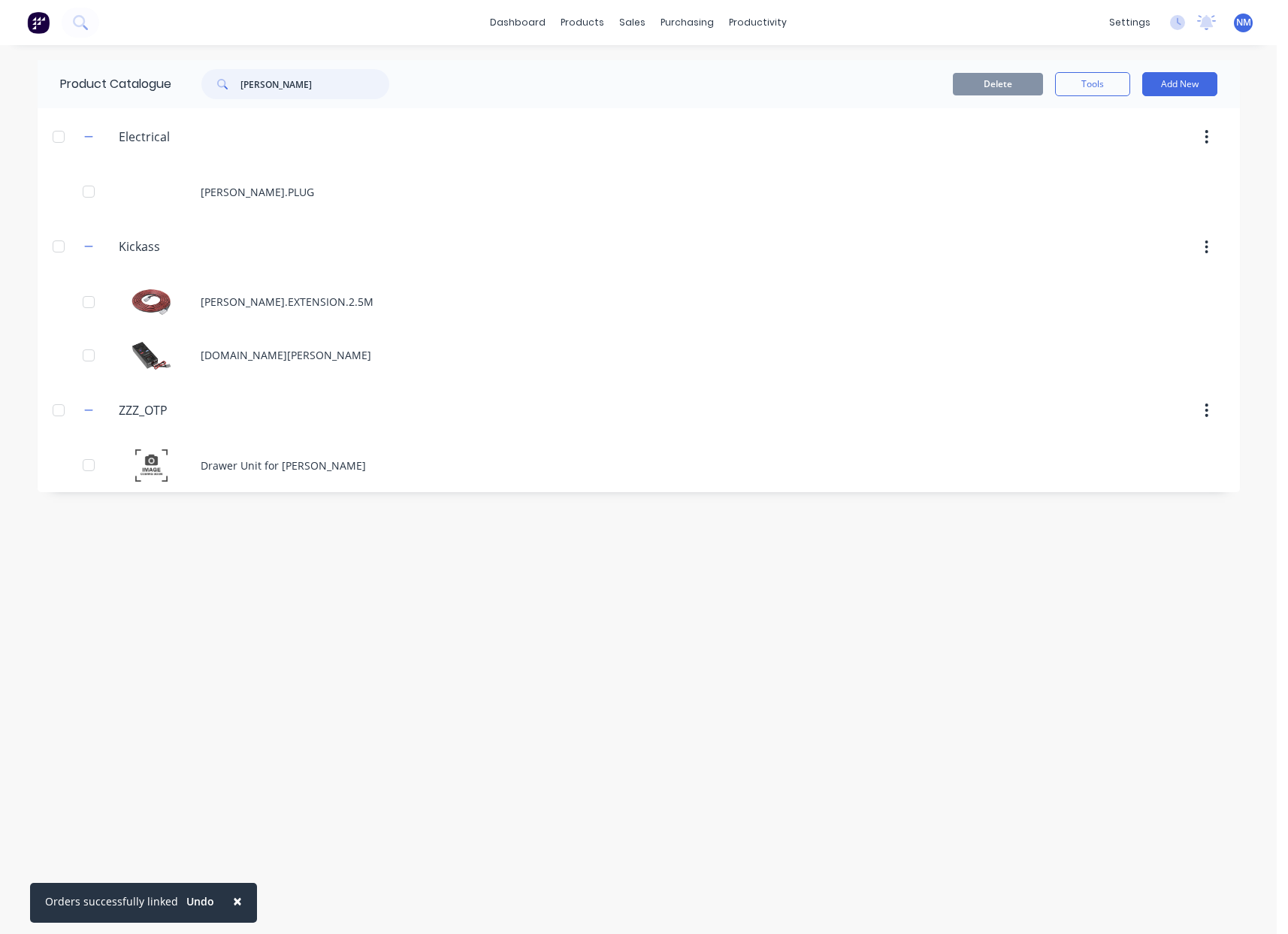
drag, startPoint x: 293, startPoint y: 92, endPoint x: 184, endPoint y: 83, distance: 109.4
click at [184, 83] on div "[PERSON_NAME]" at bounding box center [291, 84] width 240 height 30
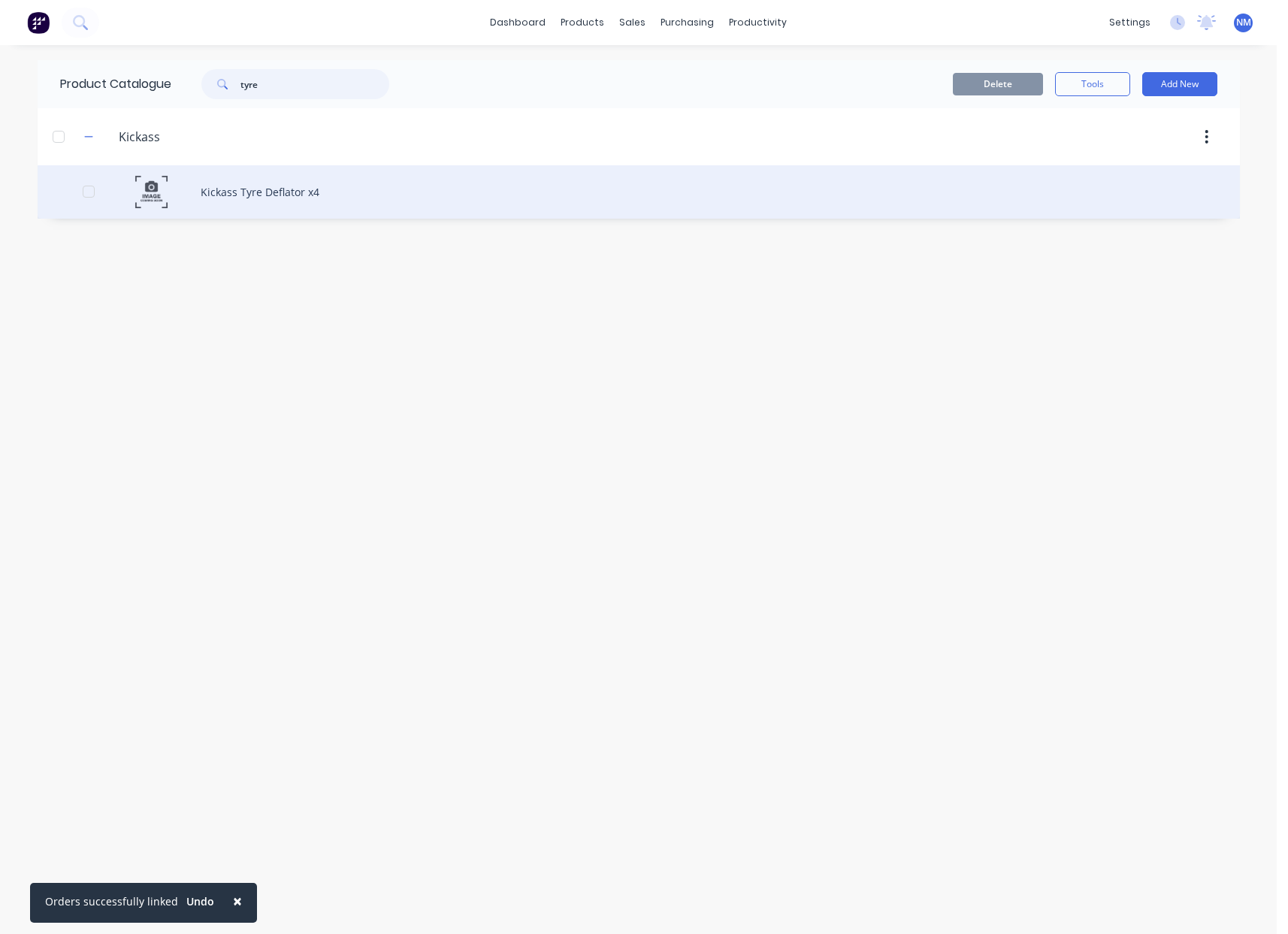
type input "tyre"
click at [262, 198] on div "Kickass Tyre Deflator x4" at bounding box center [639, 192] width 1202 height 53
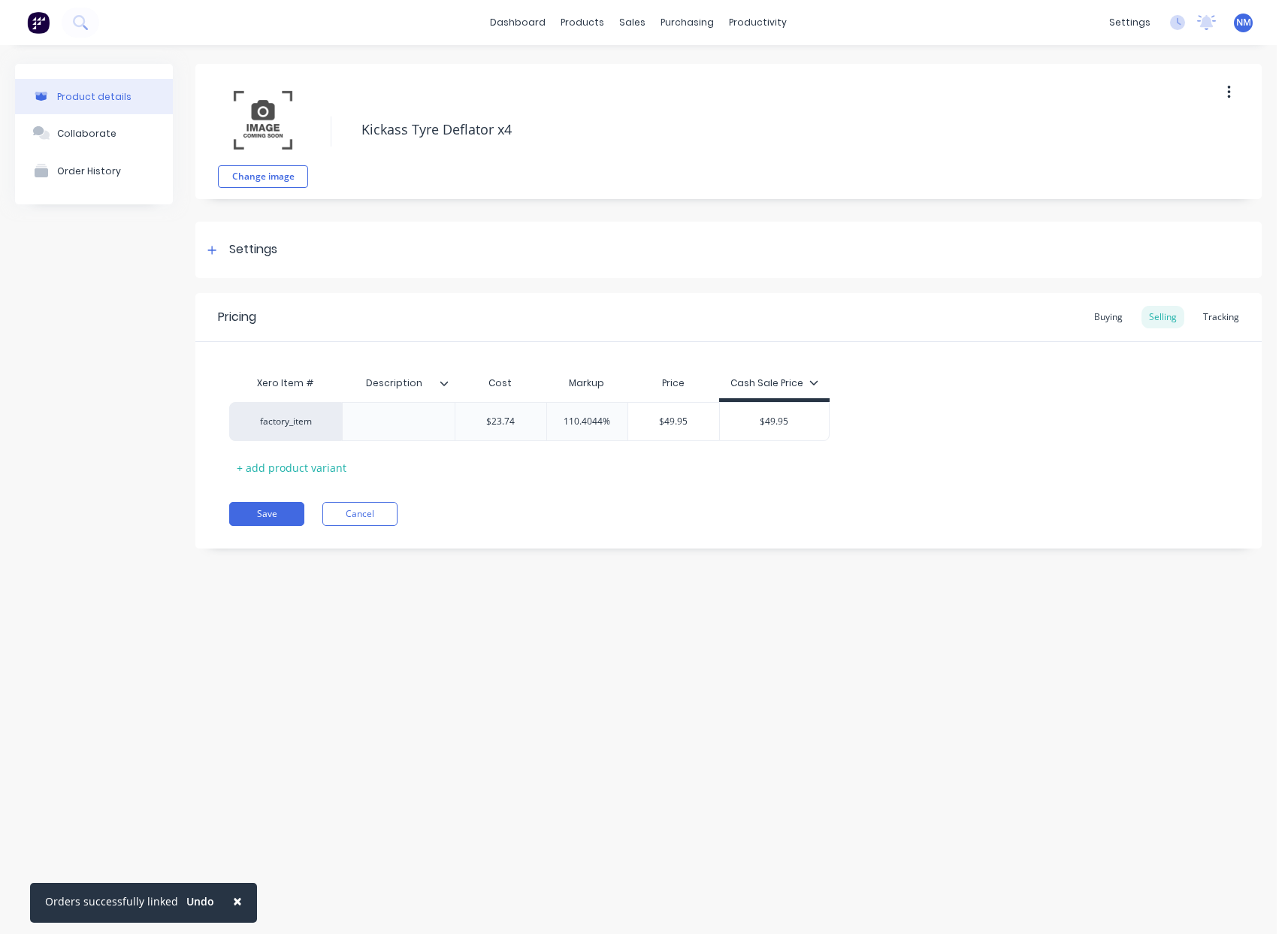
type textarea "x"
click at [1209, 322] on div "Tracking" at bounding box center [1221, 316] width 51 height 23
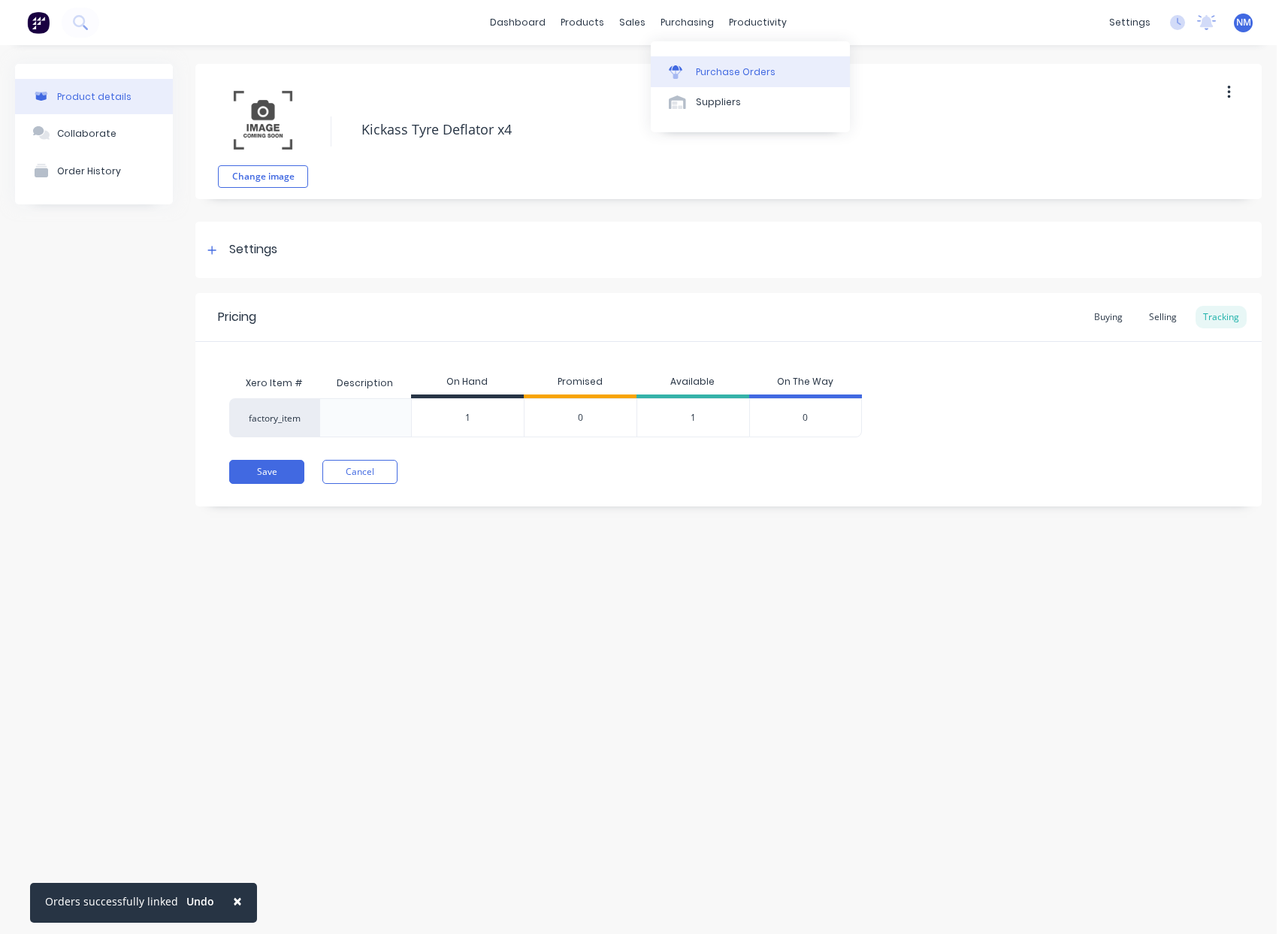
click at [716, 68] on div "Purchase Orders" at bounding box center [735, 72] width 80 height 14
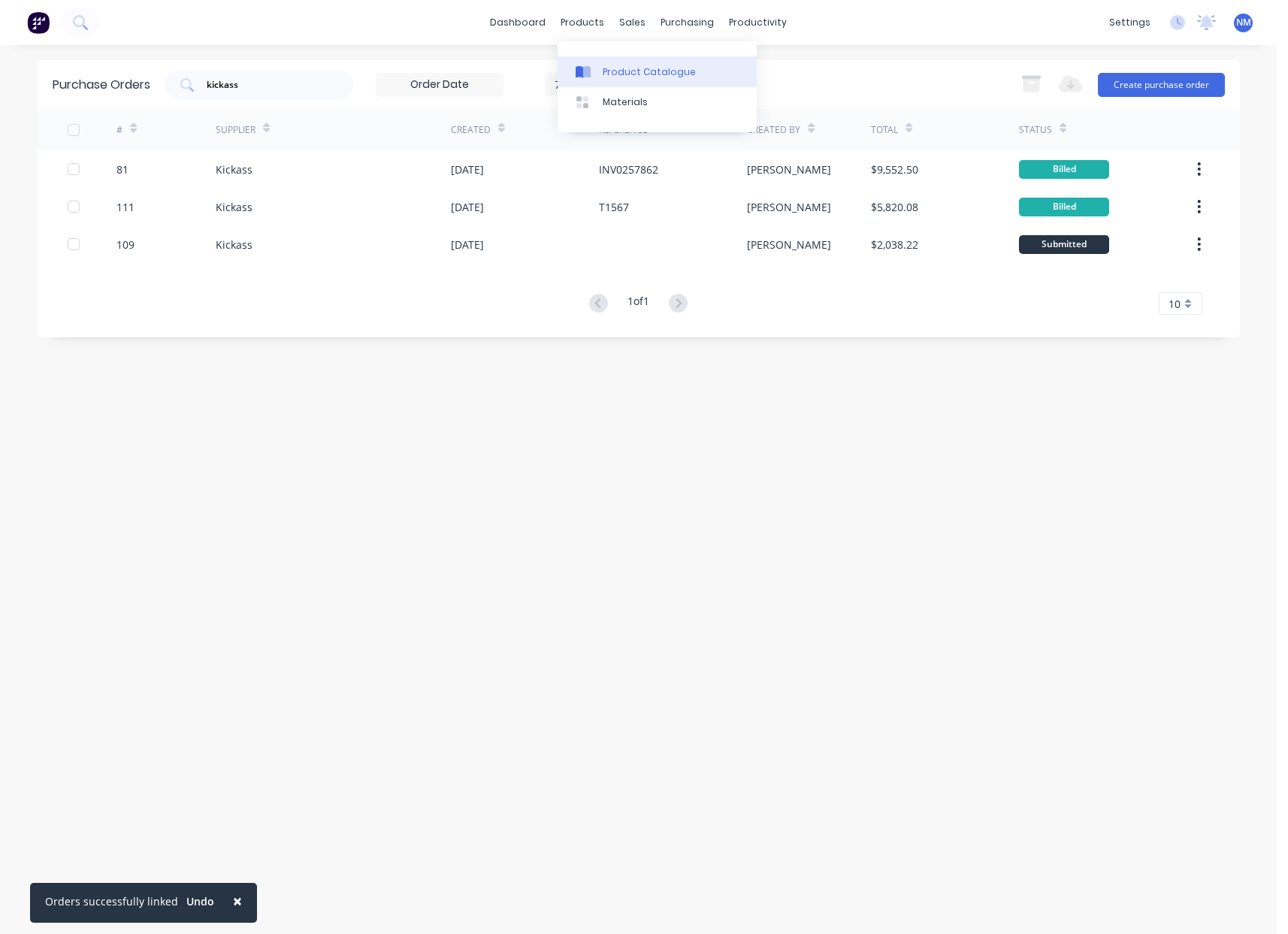
click at [606, 69] on div "Product Catalogue" at bounding box center [649, 72] width 93 height 14
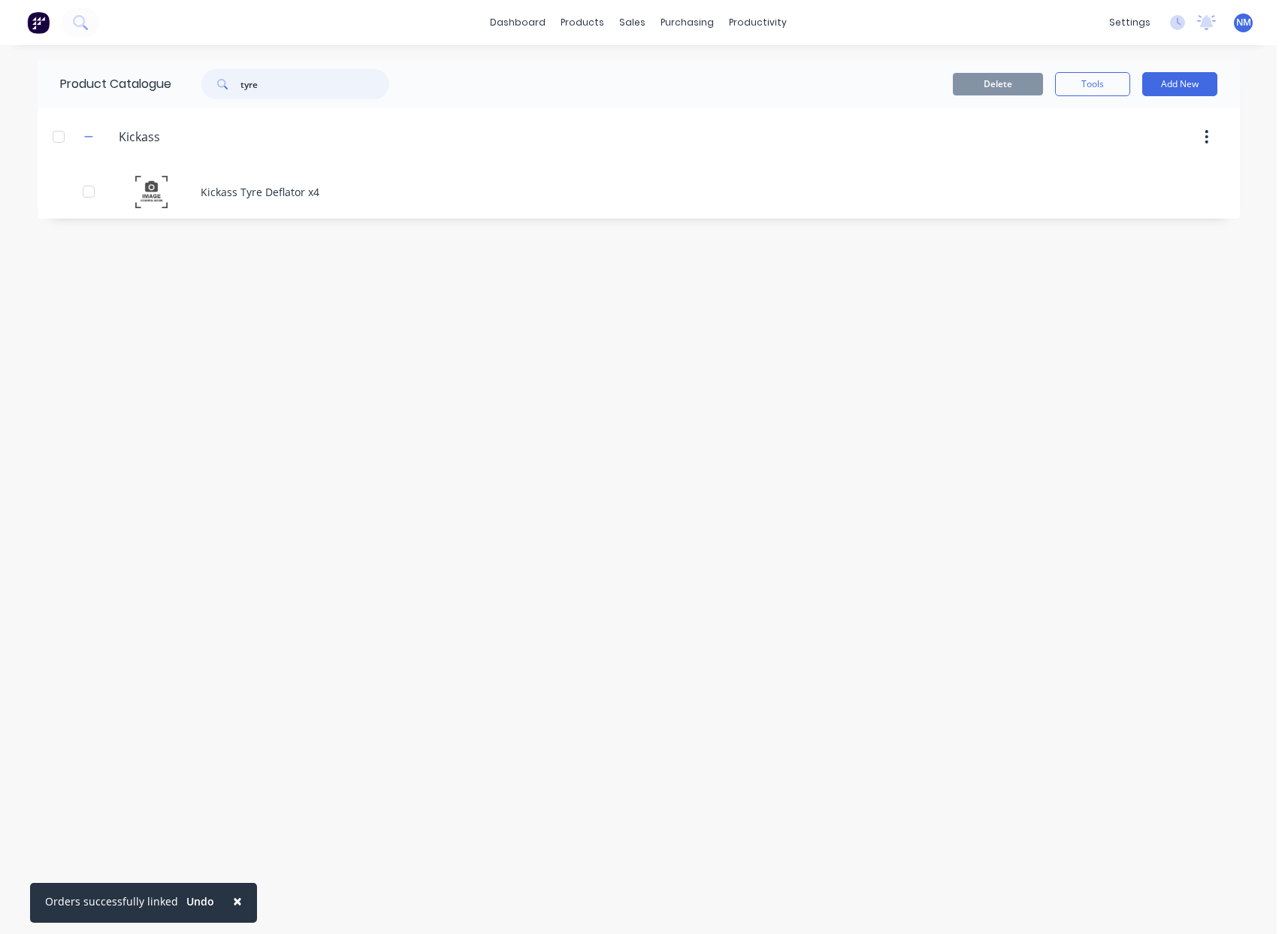
drag, startPoint x: 325, startPoint y: 86, endPoint x: 218, endPoint y: 84, distance: 107.0
click at [218, 84] on div "tyre" at bounding box center [296, 84] width 188 height 30
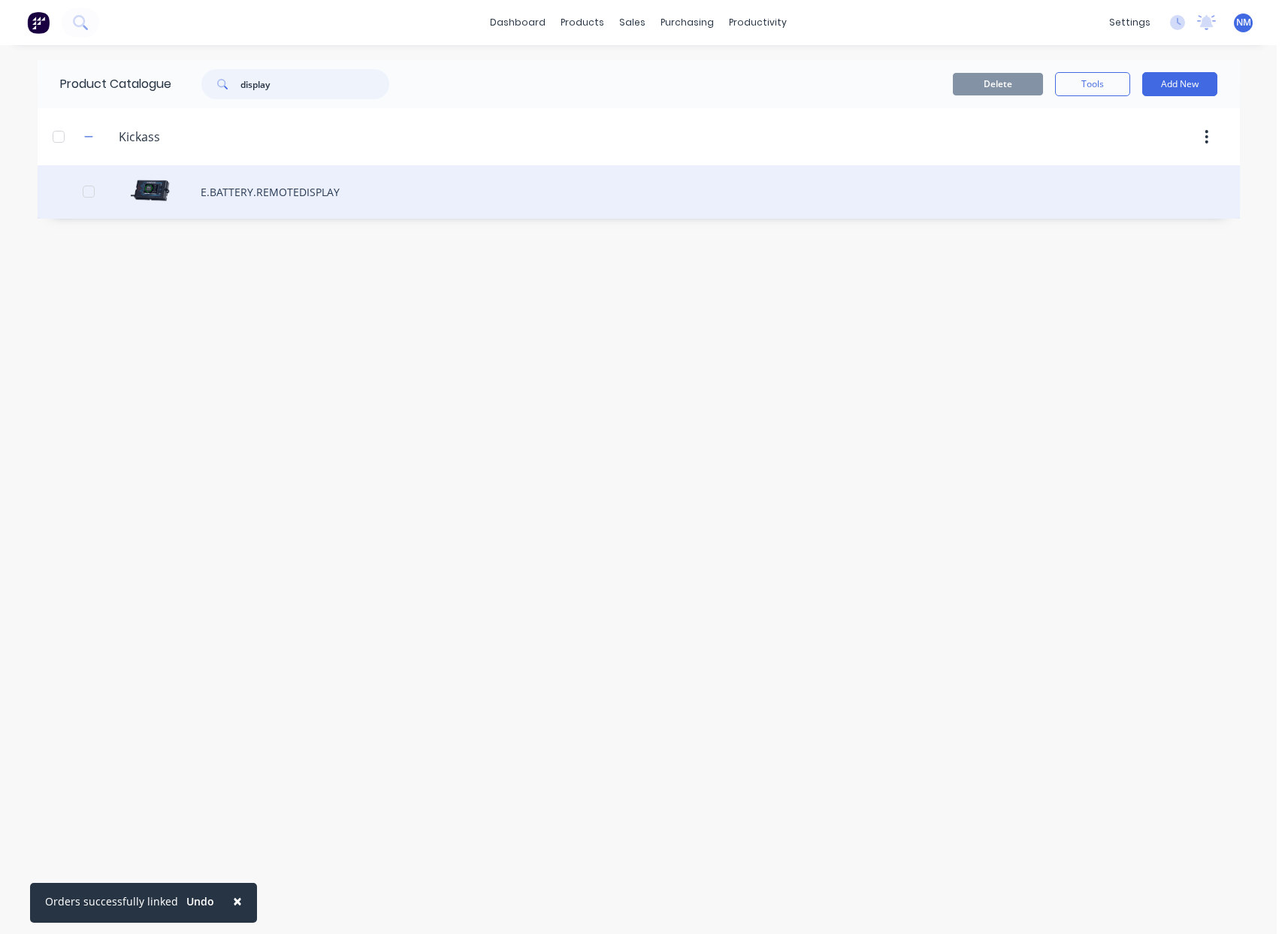
type input "display"
click at [303, 198] on div "E.BATTERY.REMOTEDISPLAY" at bounding box center [639, 192] width 1202 height 53
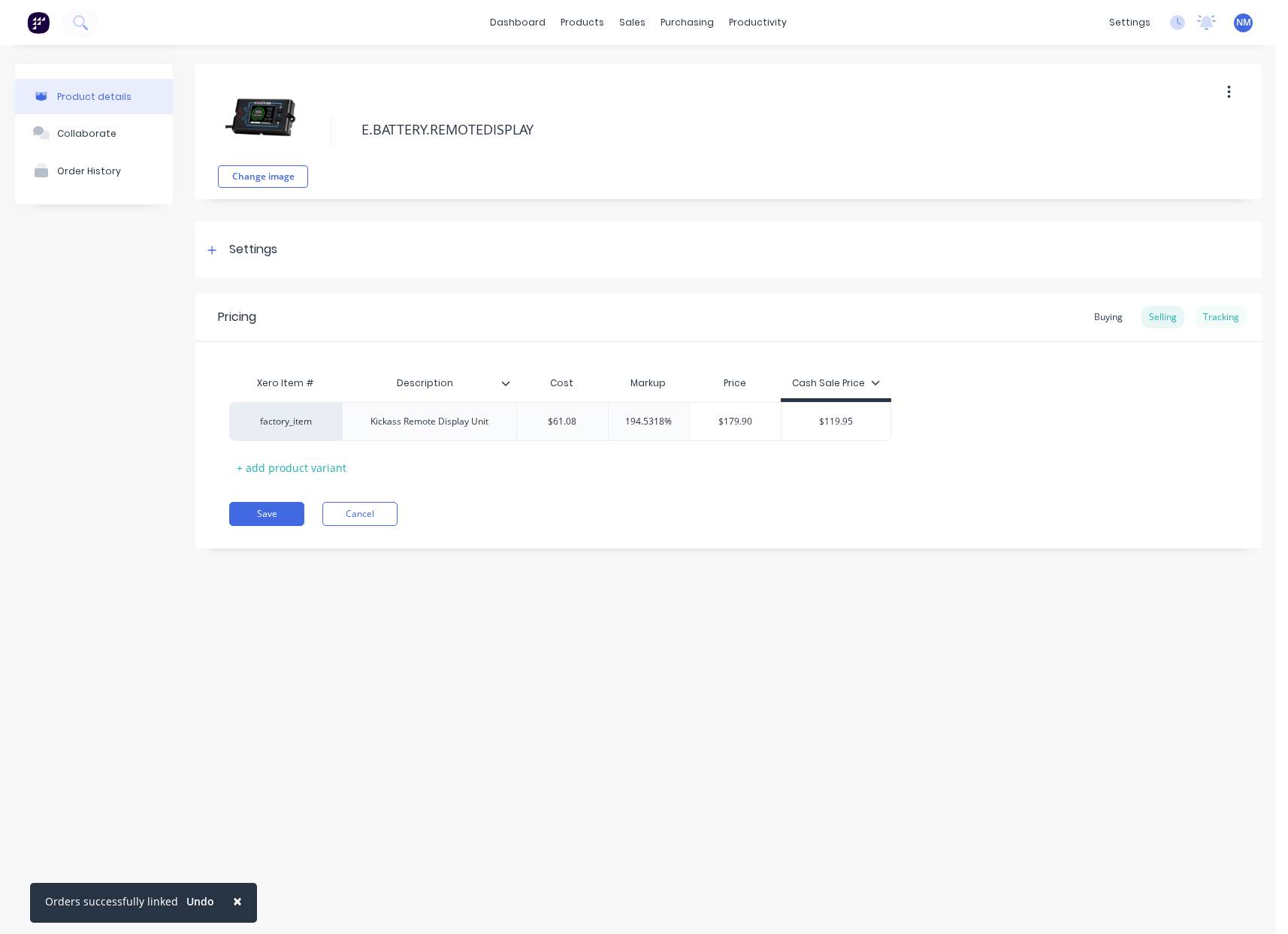
click at [1227, 319] on div "Tracking" at bounding box center [1221, 316] width 51 height 23
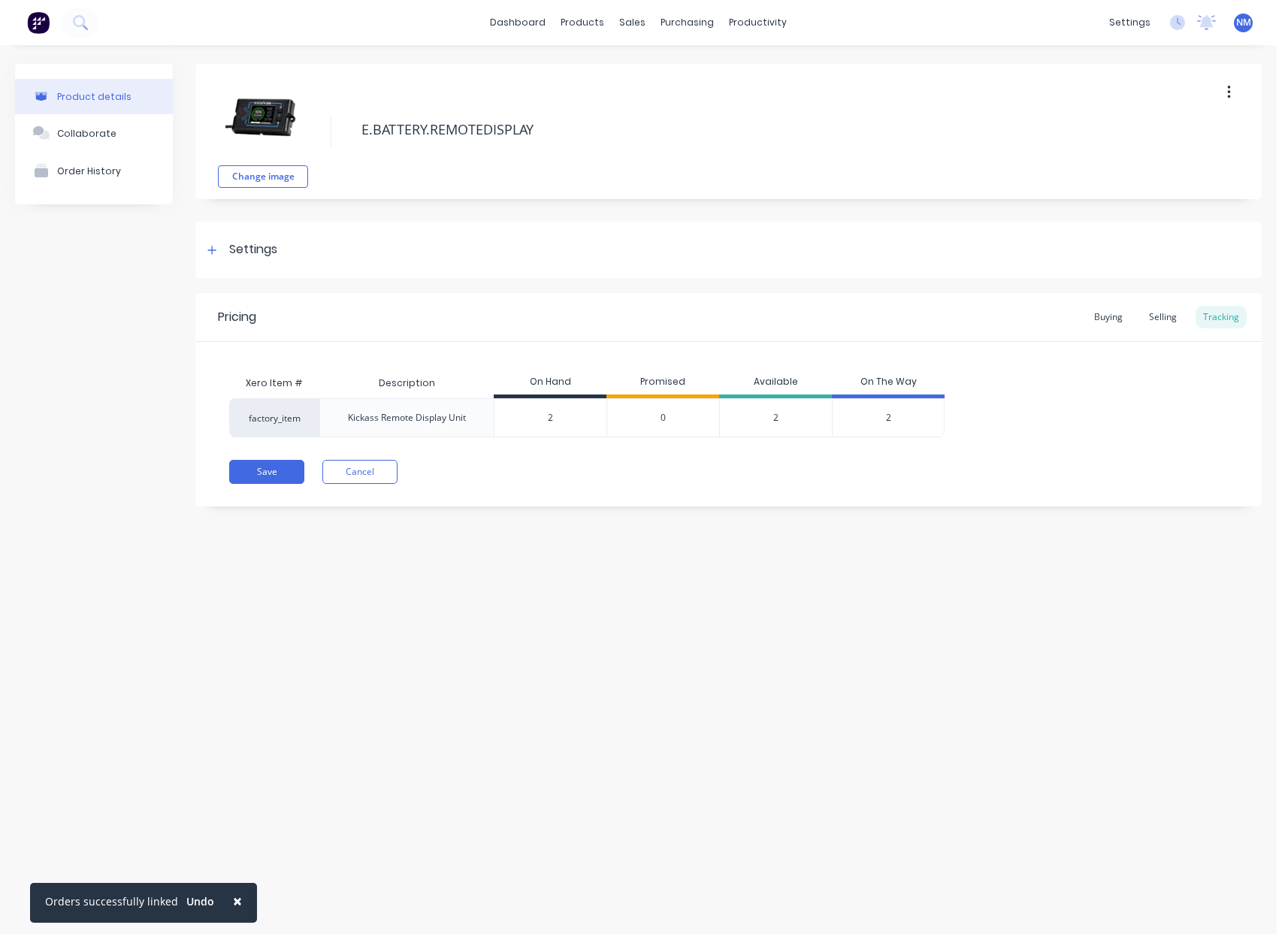
click at [891, 413] on div "2" at bounding box center [888, 418] width 113 height 40
click at [886, 418] on span "2" at bounding box center [888, 418] width 5 height 14
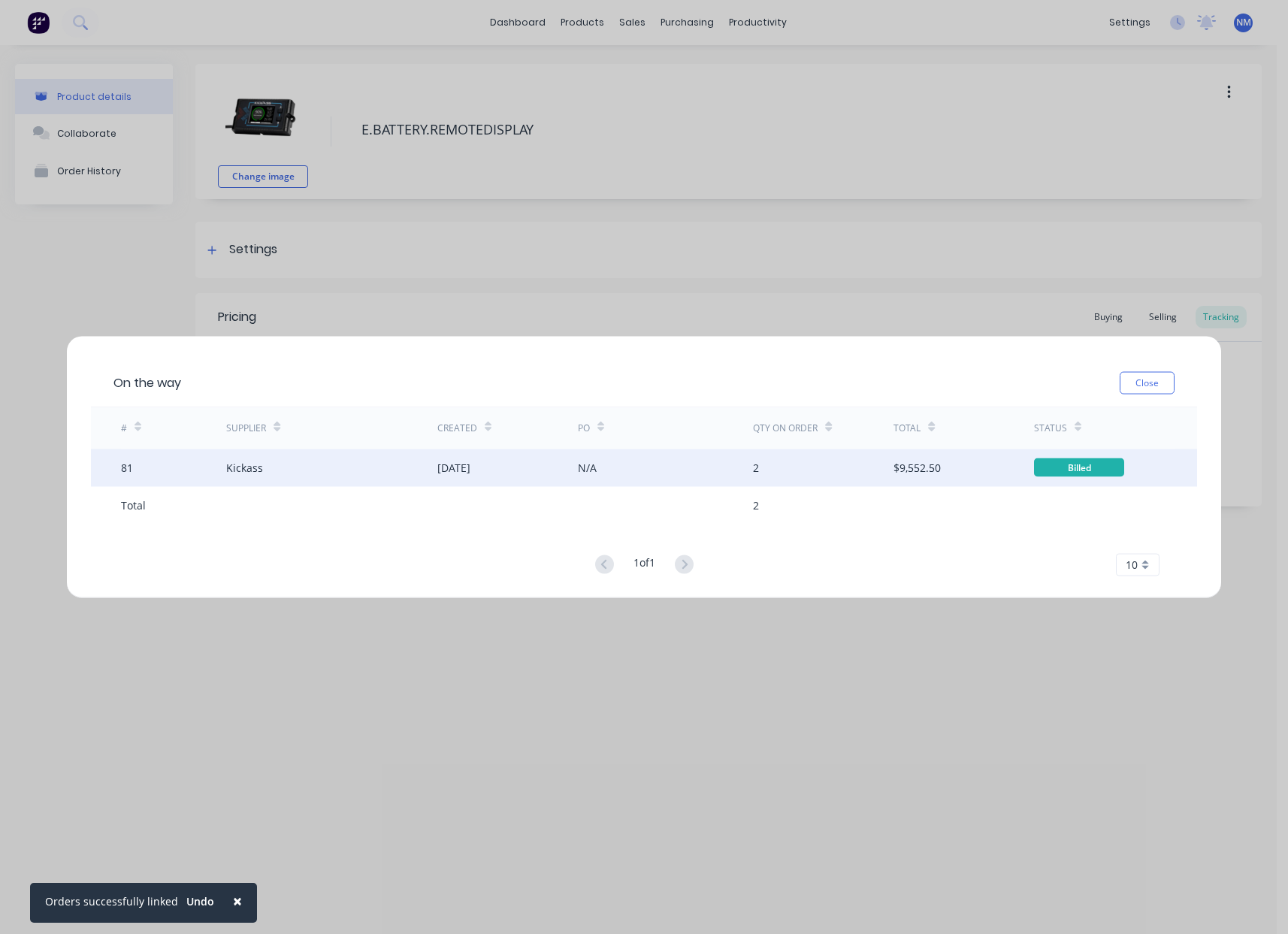
click at [531, 468] on div "[DATE]" at bounding box center [507, 467] width 140 height 38
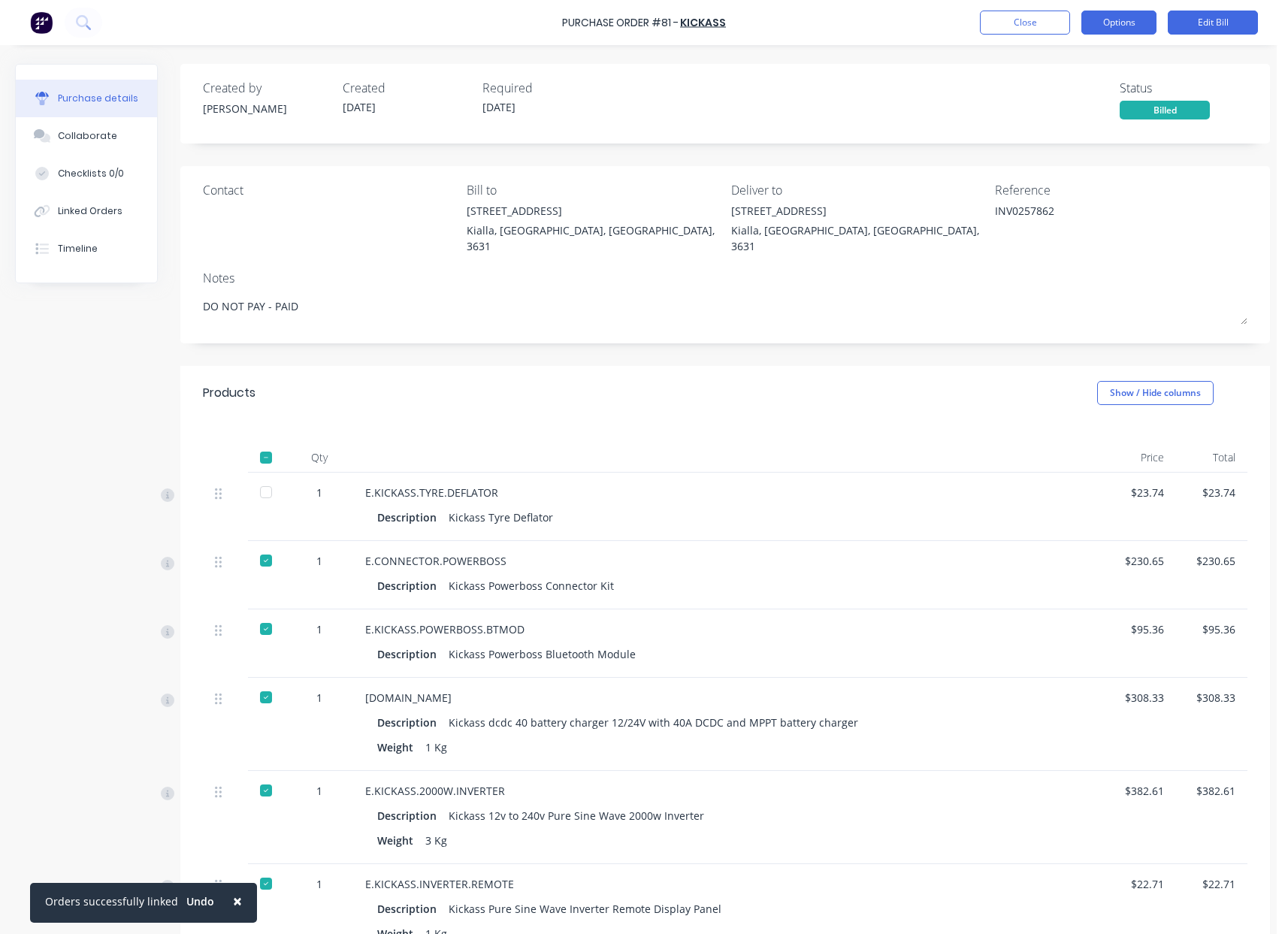
click at [1114, 22] on button "Options" at bounding box center [1119, 23] width 75 height 24
click at [271, 477] on div at bounding box center [266, 492] width 30 height 30
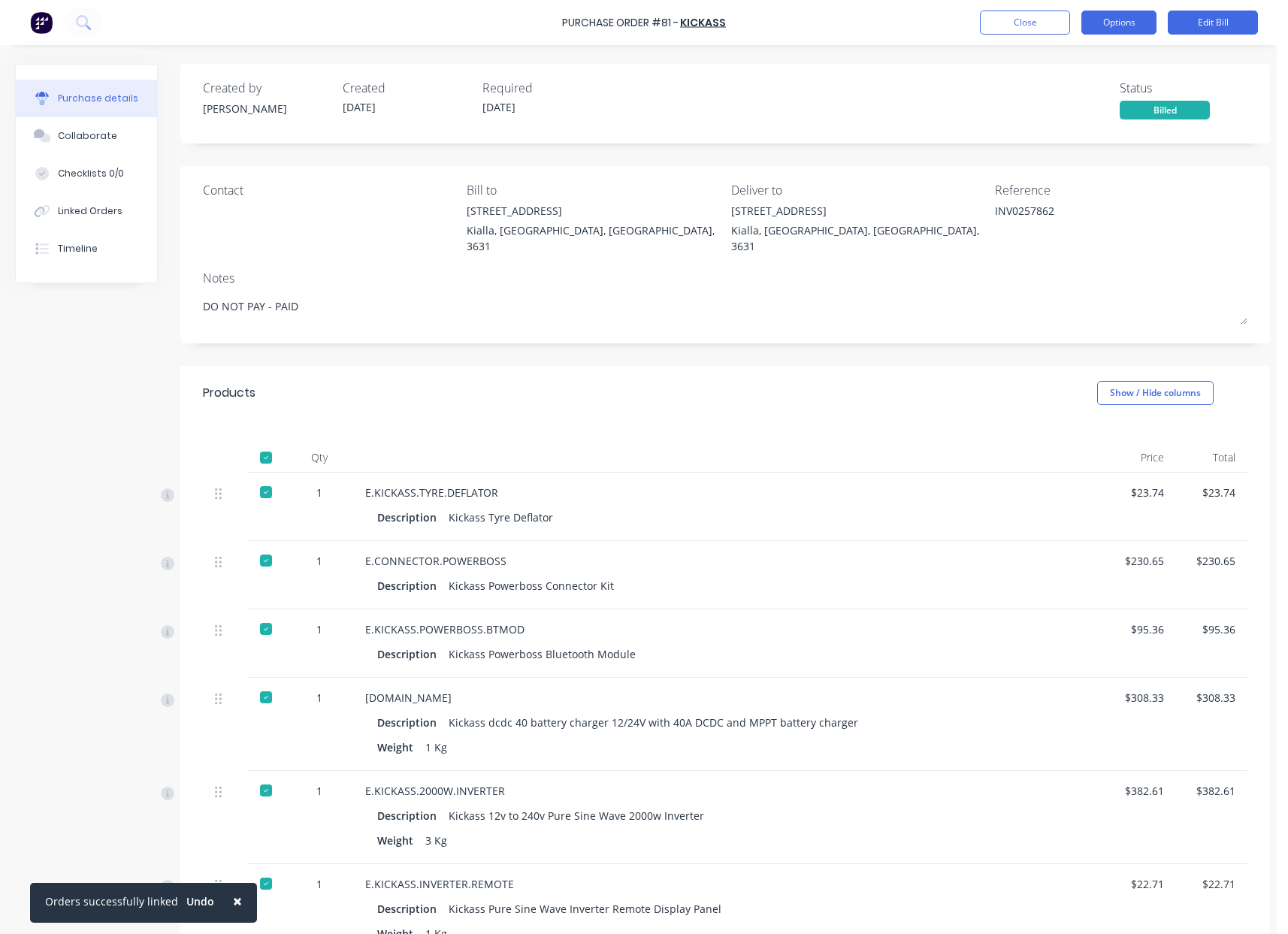
click at [1112, 27] on button "Options" at bounding box center [1119, 23] width 75 height 24
click at [1117, 25] on button "Options" at bounding box center [1119, 23] width 75 height 24
click at [1128, 21] on button "Options" at bounding box center [1119, 23] width 75 height 24
click at [1050, 19] on button "Close" at bounding box center [1024, 23] width 90 height 24
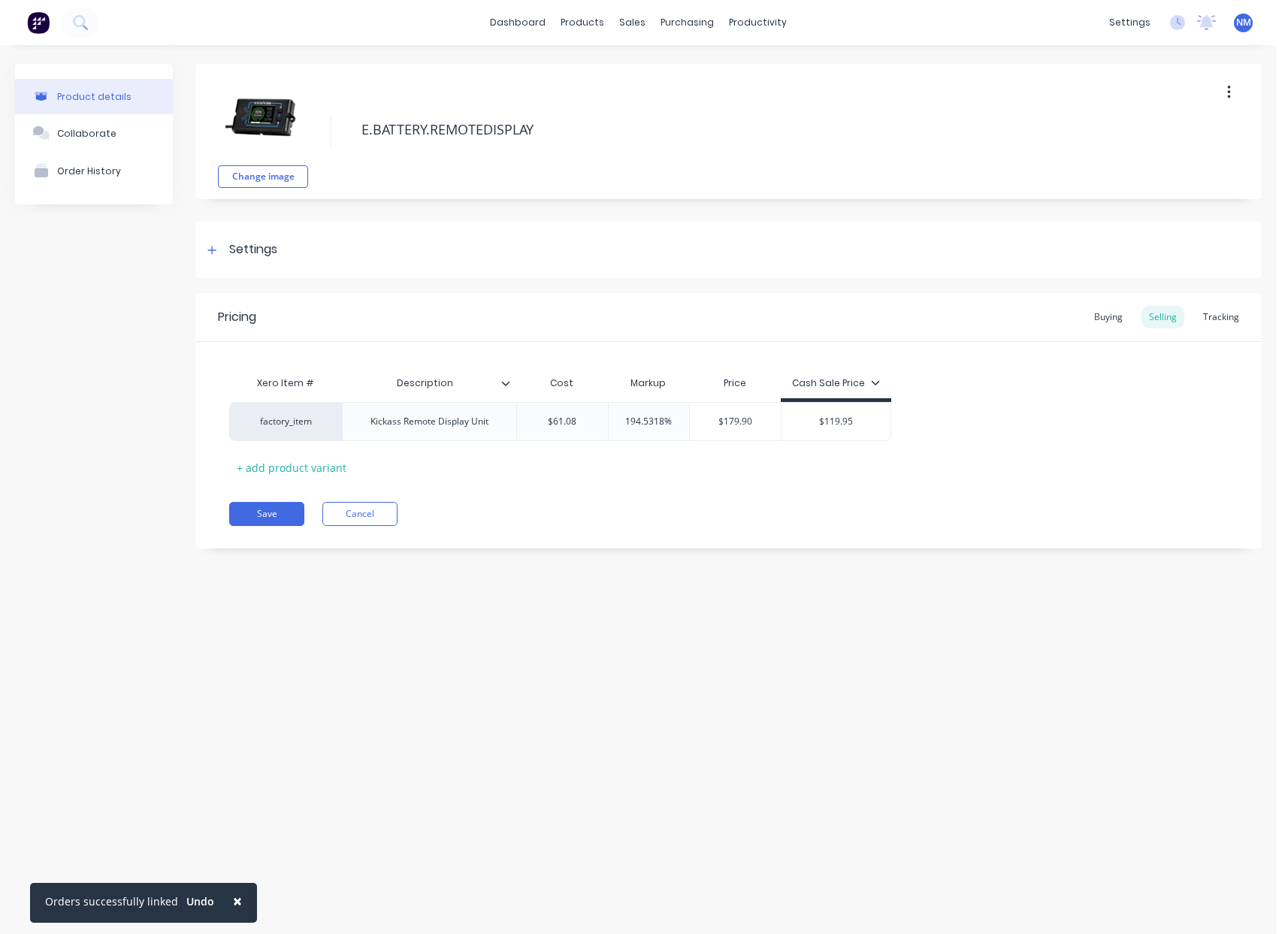
type textarea "x"
click at [656, 62] on link "Sales Orders" at bounding box center [711, 71] width 199 height 30
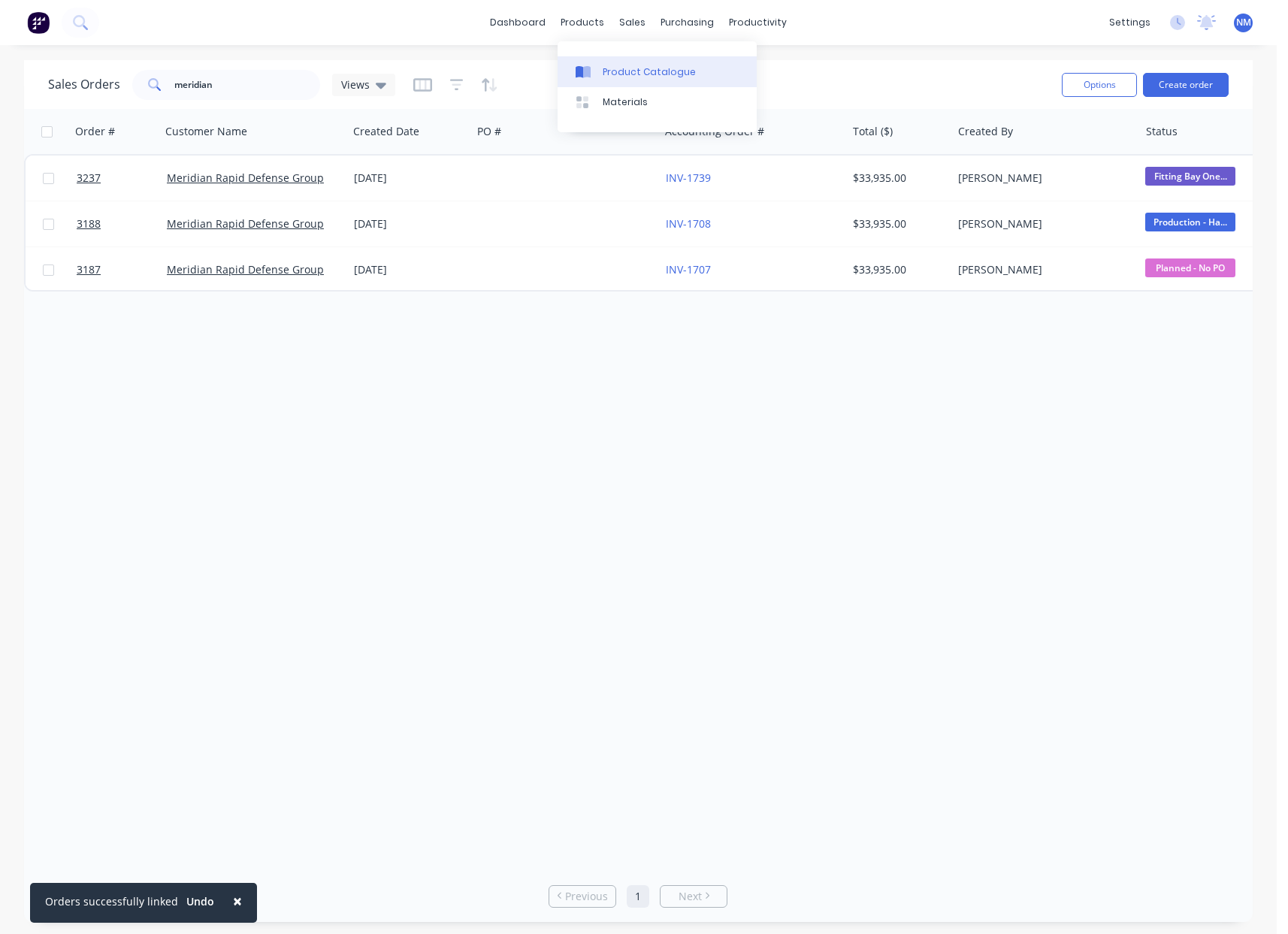
click at [601, 59] on link "Product Catalogue" at bounding box center [656, 71] width 199 height 30
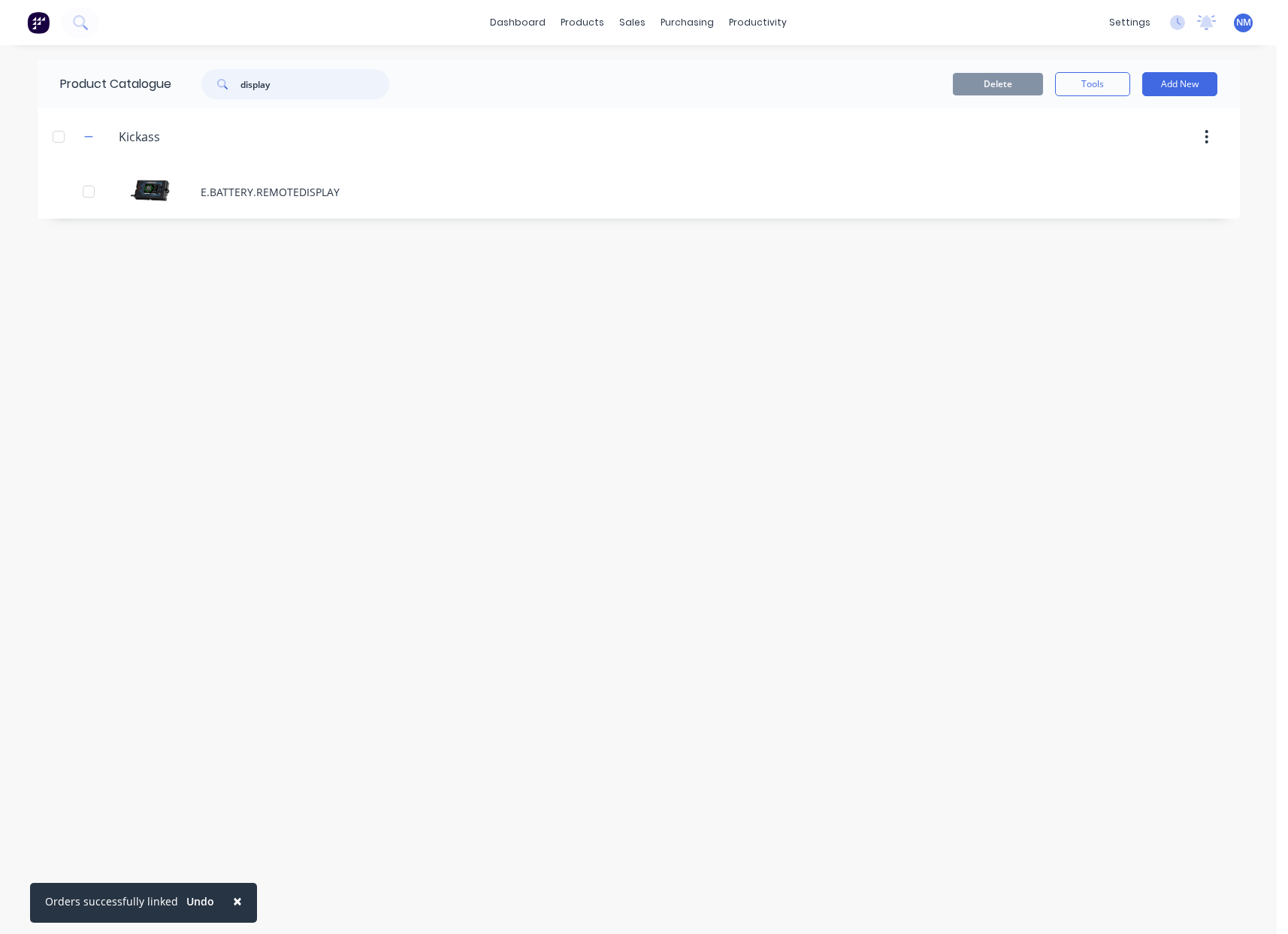
drag, startPoint x: 325, startPoint y: 84, endPoint x: 92, endPoint y: 66, distance: 233.7
click at [92, 66] on div "Product Catalogue display" at bounding box center [232, 84] width 389 height 48
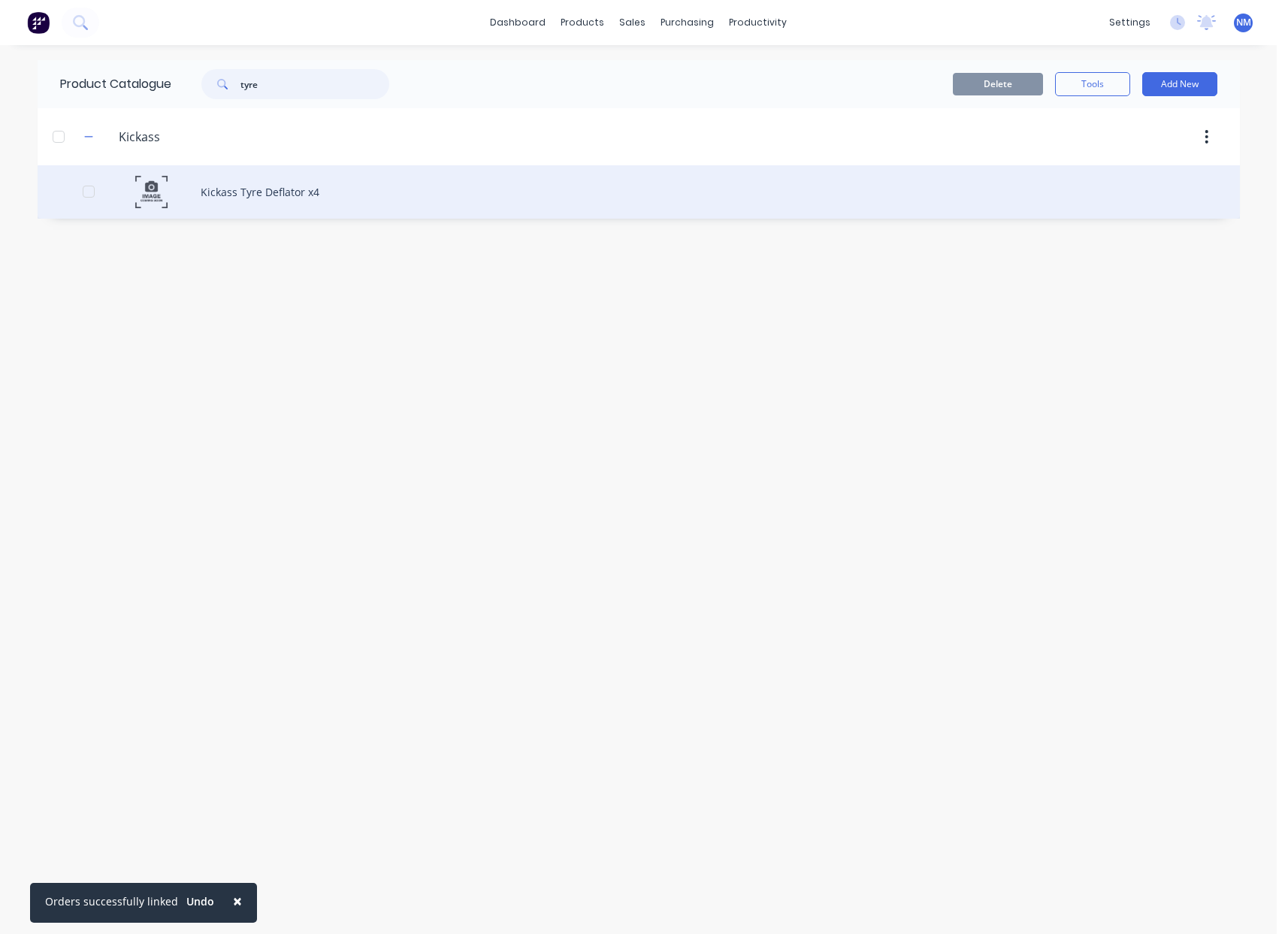
type input "tyre"
click at [260, 191] on div "Kickass Tyre Deflator x4" at bounding box center [639, 192] width 1202 height 53
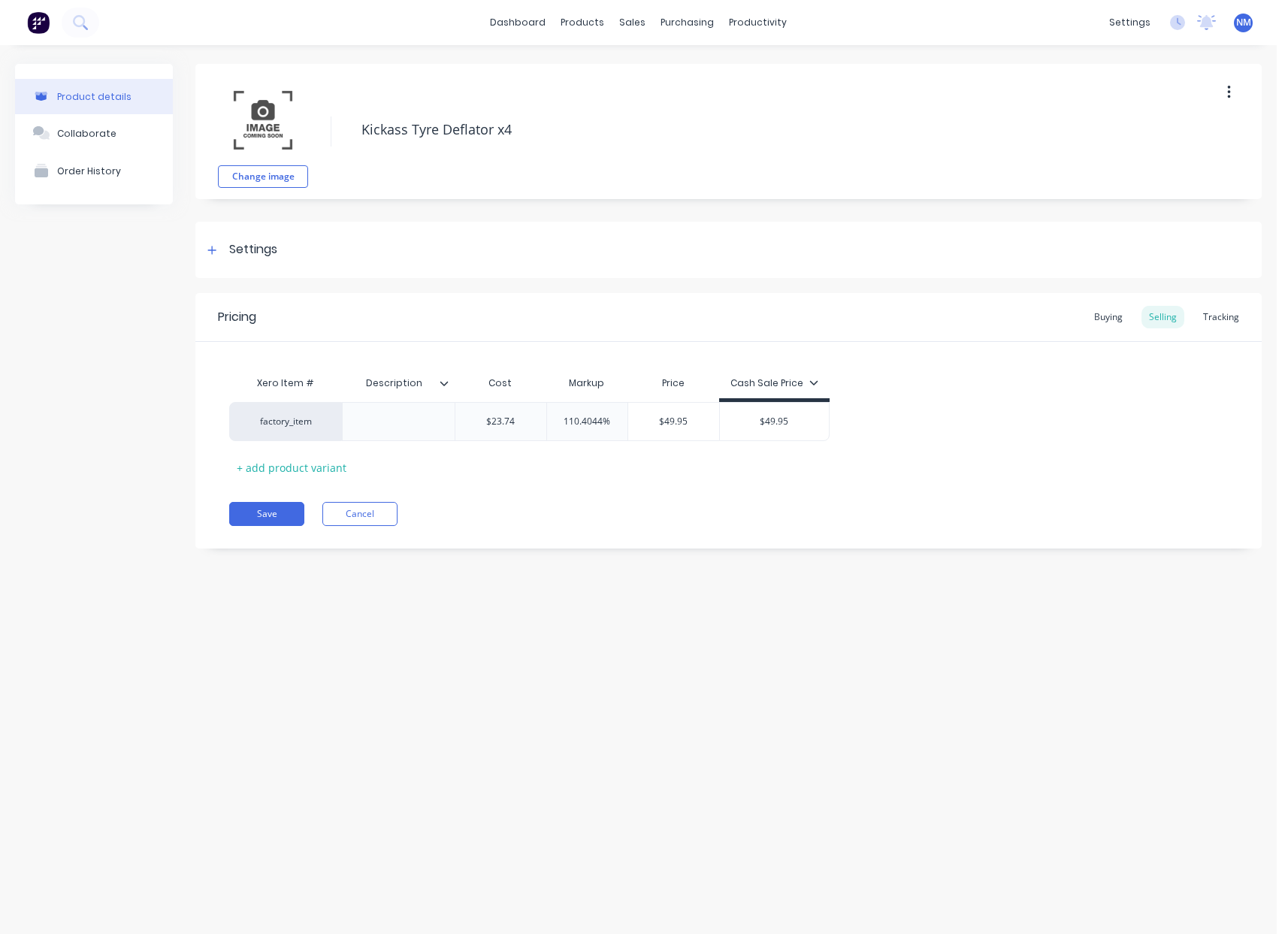
type textarea "x"
click at [1227, 310] on div "Tracking" at bounding box center [1221, 316] width 51 height 23
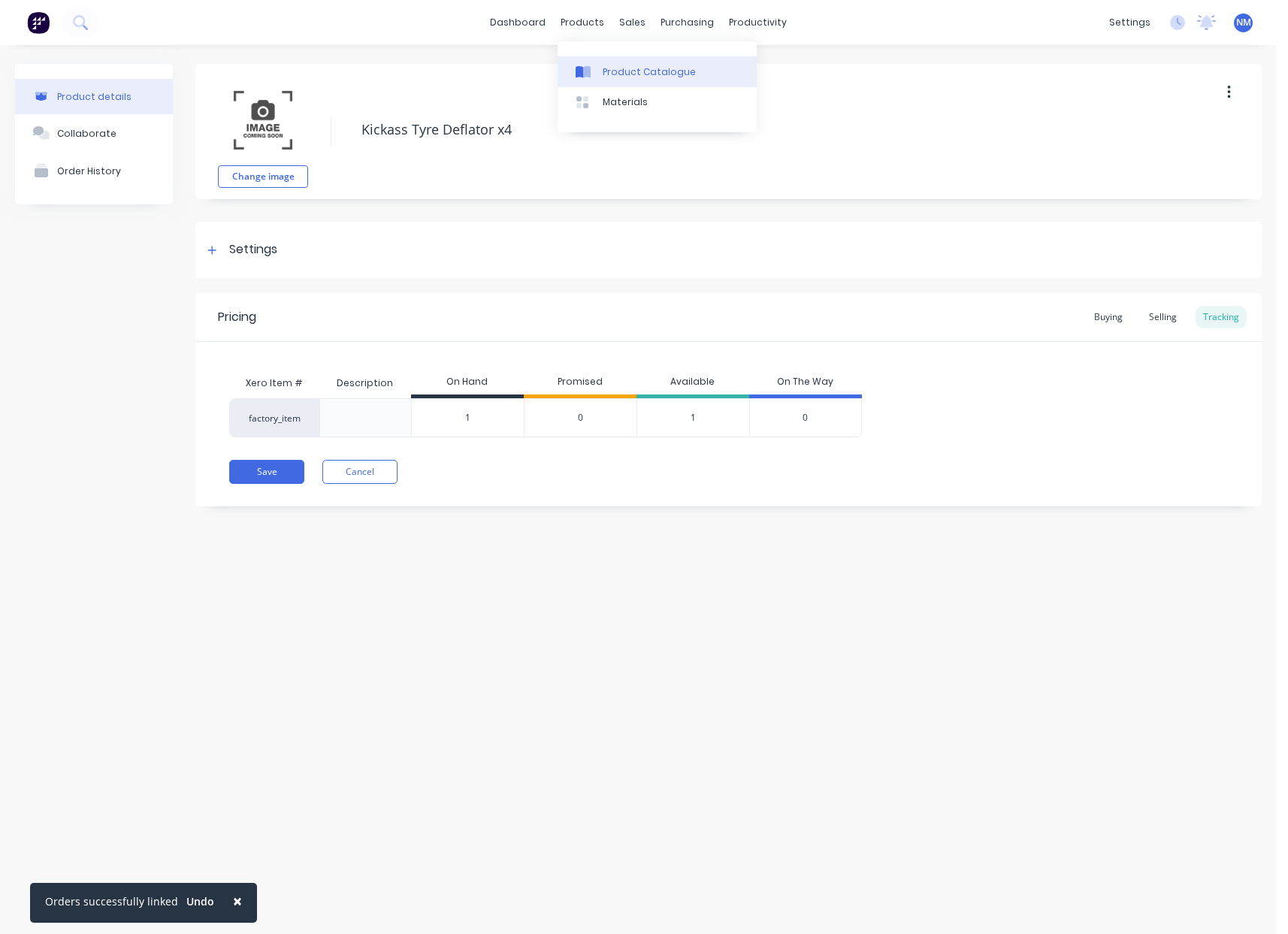
click at [609, 61] on link "Product Catalogue" at bounding box center [656, 71] width 199 height 30
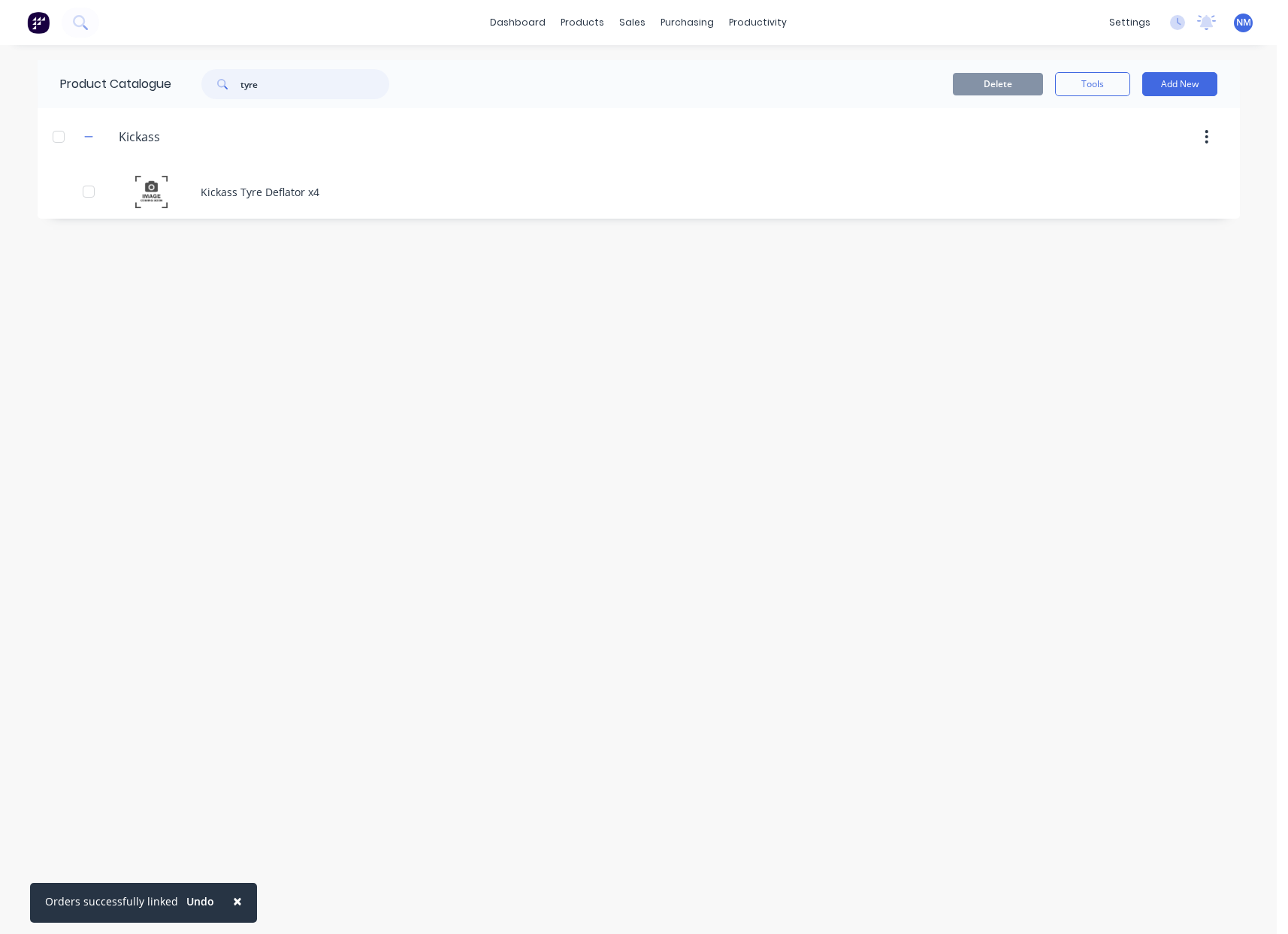
drag, startPoint x: 273, startPoint y: 83, endPoint x: 1, endPoint y: 57, distance: 273.2
click at [87, 67] on div "Product Catalogue tyre" at bounding box center [232, 84] width 389 height 48
click at [321, 91] on input "text" at bounding box center [314, 84] width 149 height 30
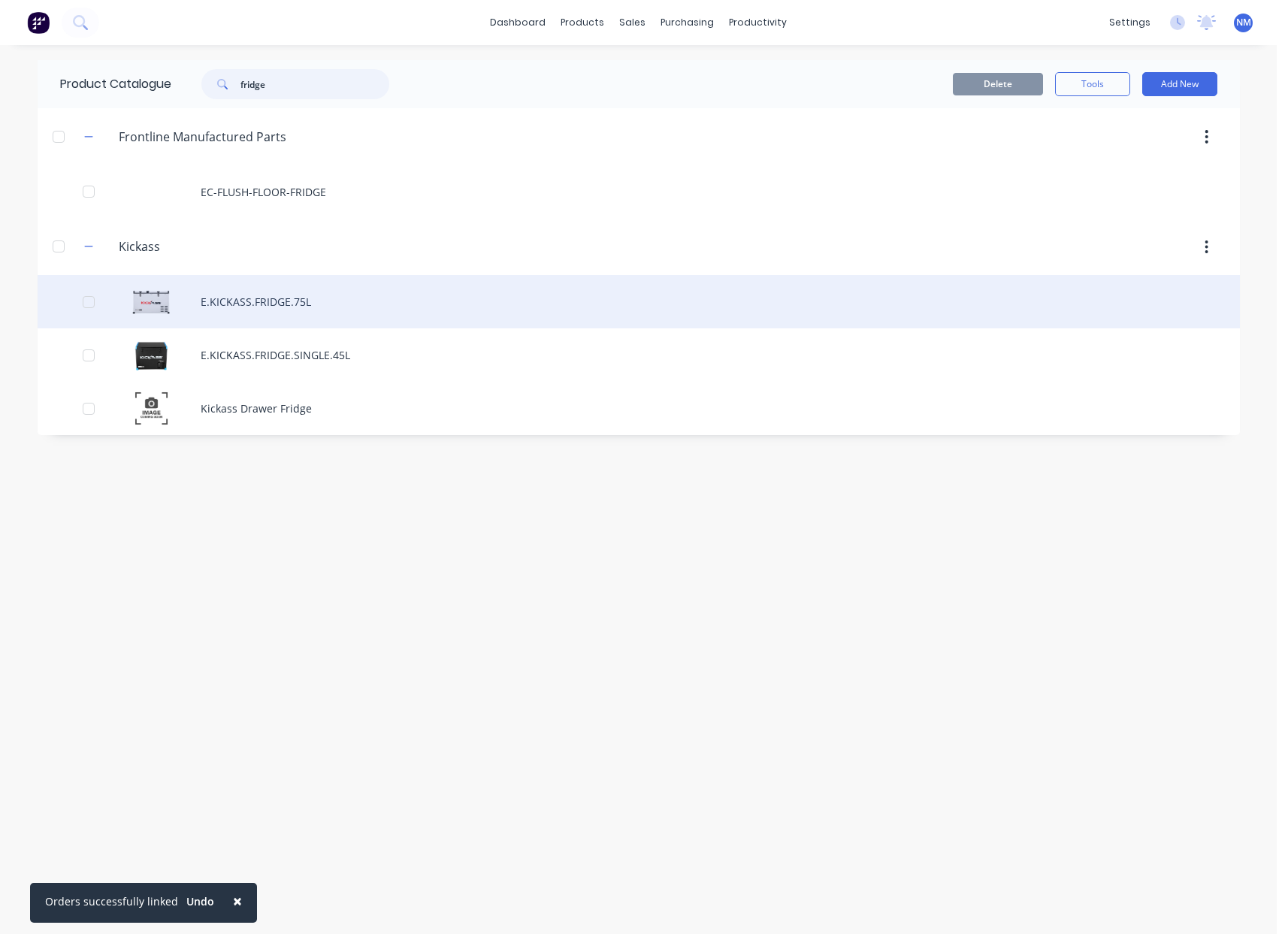
type input "fridge"
click at [311, 299] on div "E.KICKASS.FRIDGE.75L" at bounding box center [639, 301] width 1202 height 53
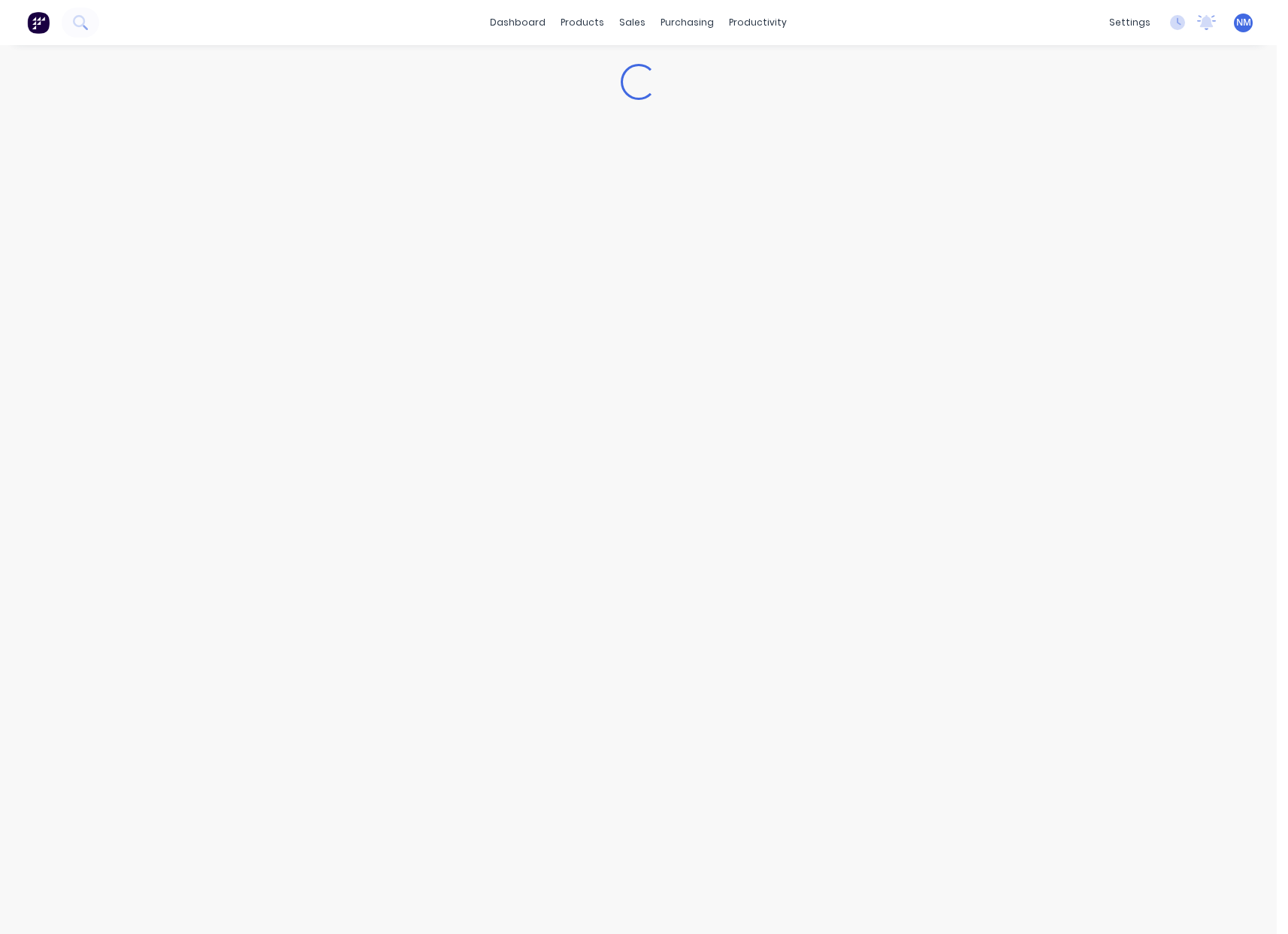
type textarea "x"
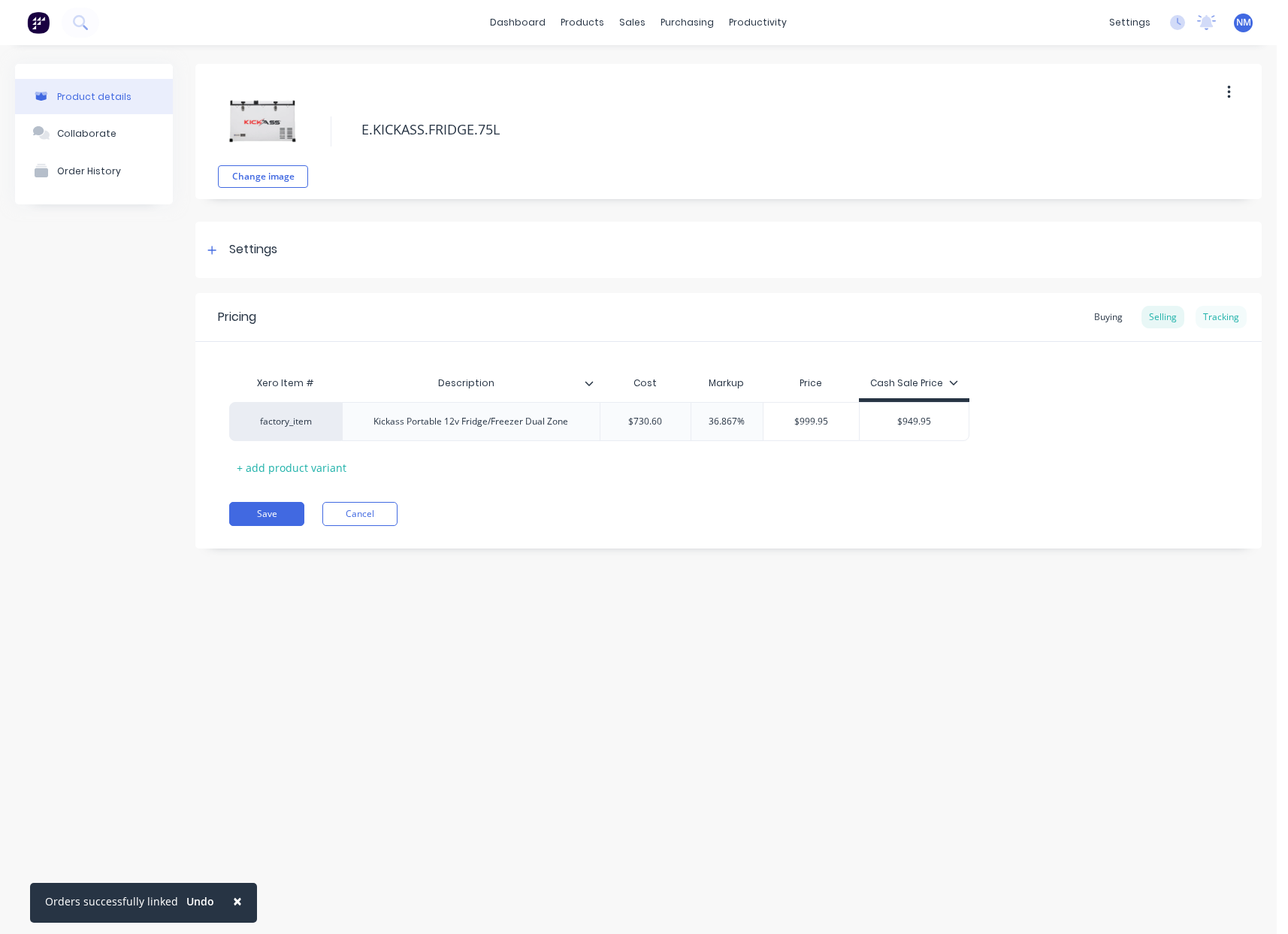
click at [1218, 319] on div "Tracking" at bounding box center [1221, 316] width 51 height 23
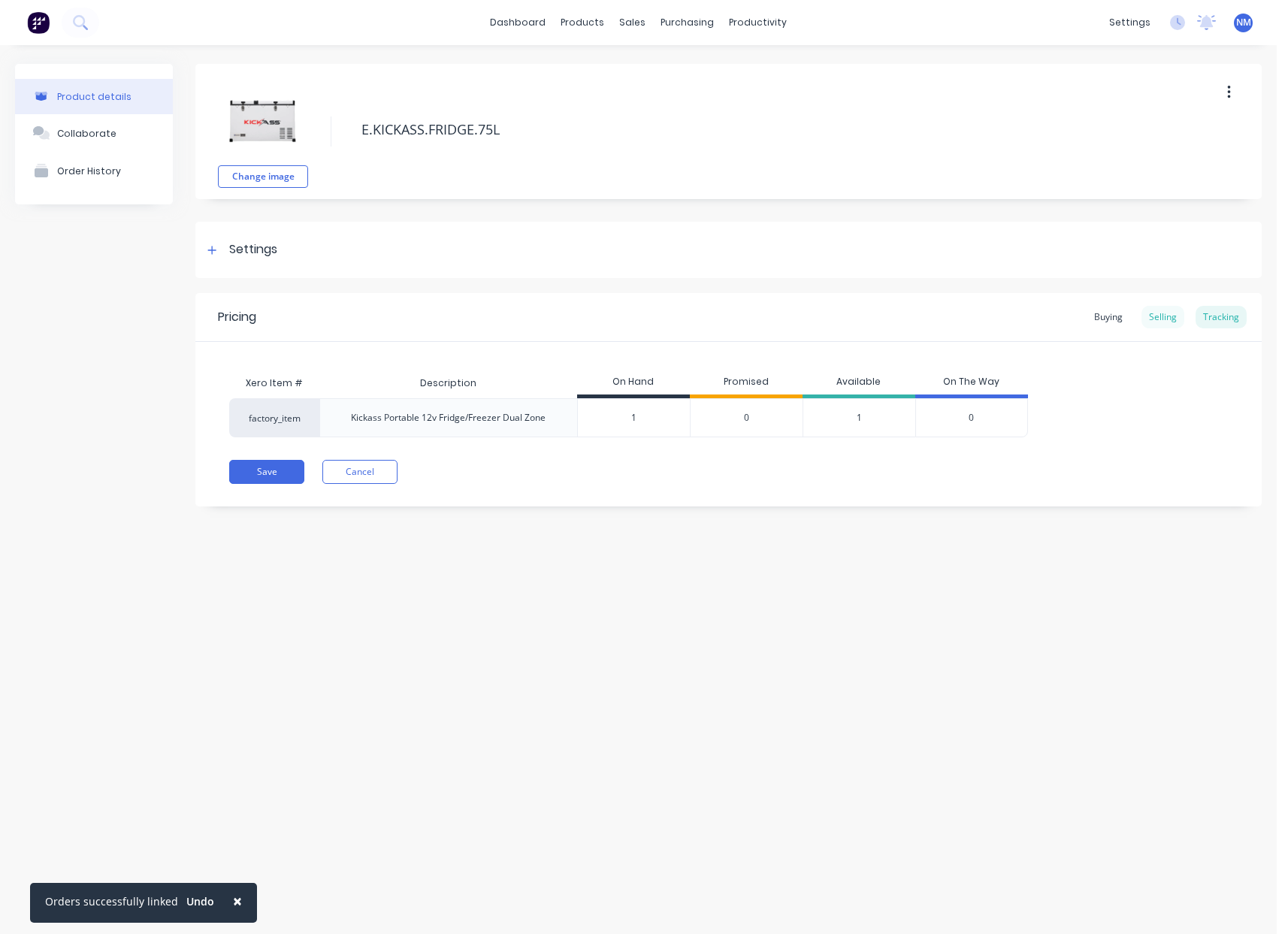
click at [1162, 324] on div "Selling" at bounding box center [1162, 316] width 43 height 23
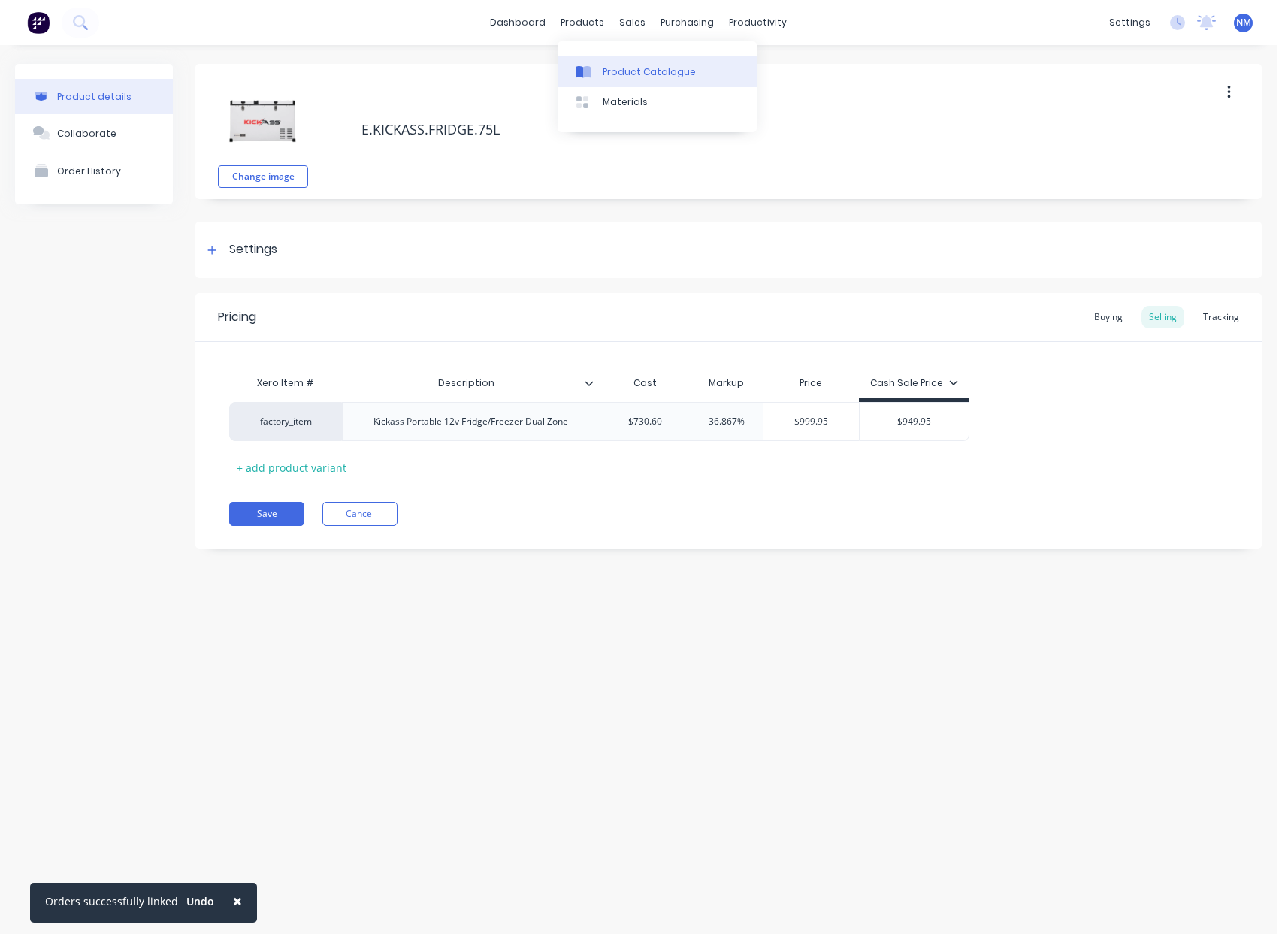
click at [631, 70] on div "Product Catalogue" at bounding box center [649, 72] width 93 height 14
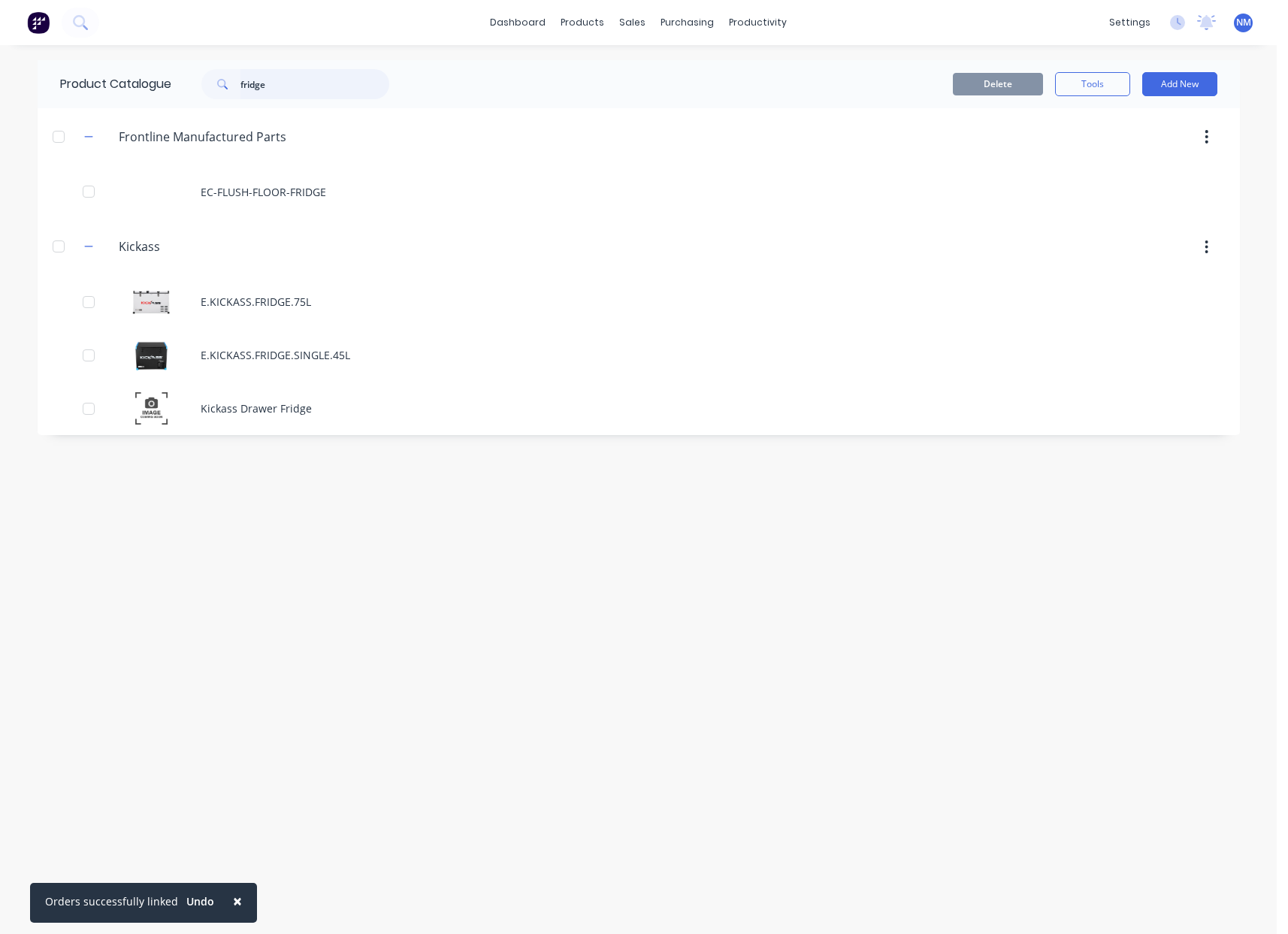
drag, startPoint x: 292, startPoint y: 79, endPoint x: 124, endPoint y: 77, distance: 168.0
click at [124, 77] on div "Product Catalogue fridge" at bounding box center [232, 84] width 389 height 48
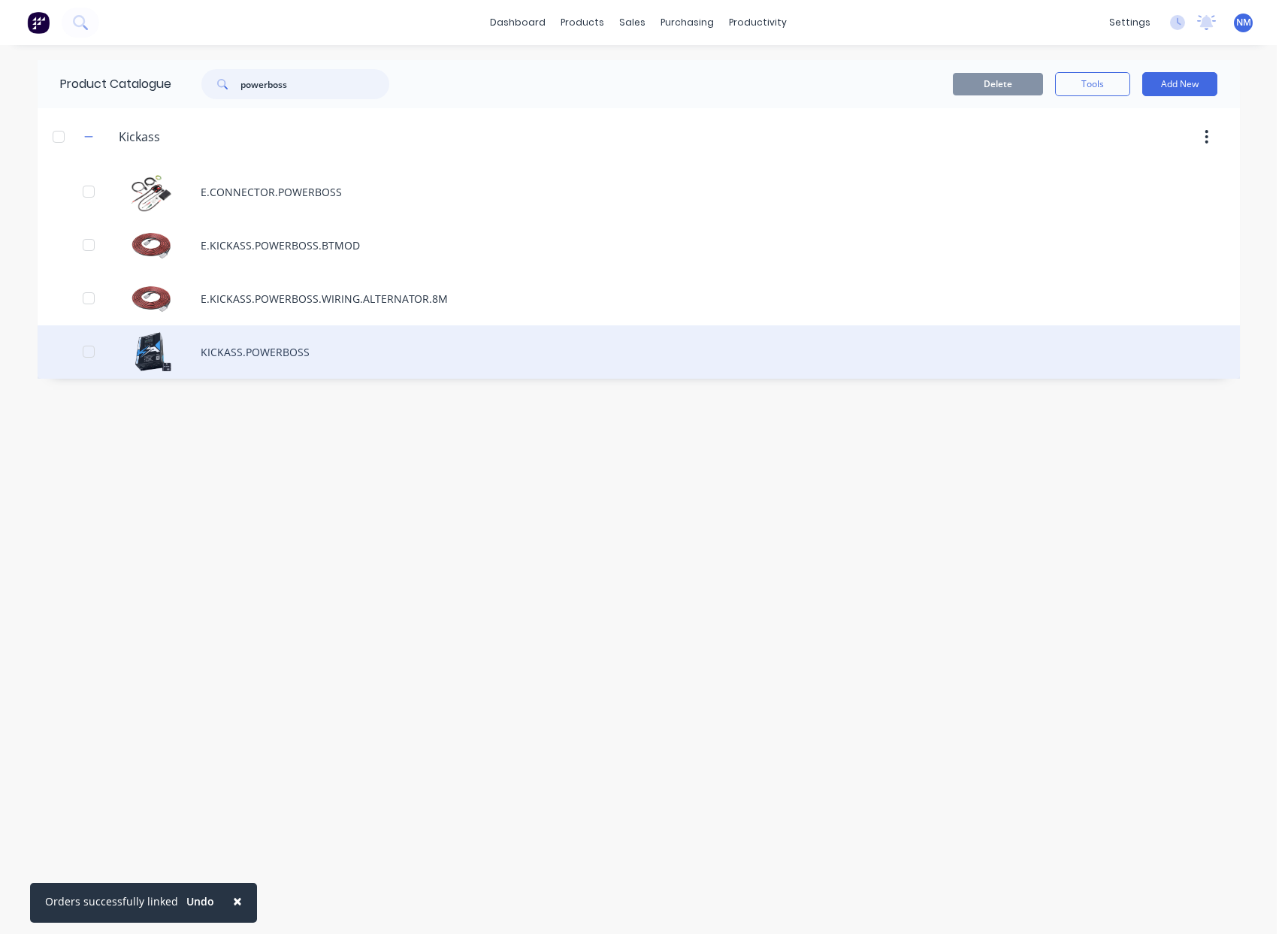
type input "powerboss"
click at [327, 350] on div "KICKASS.POWERBOSS" at bounding box center [639, 352] width 1202 height 53
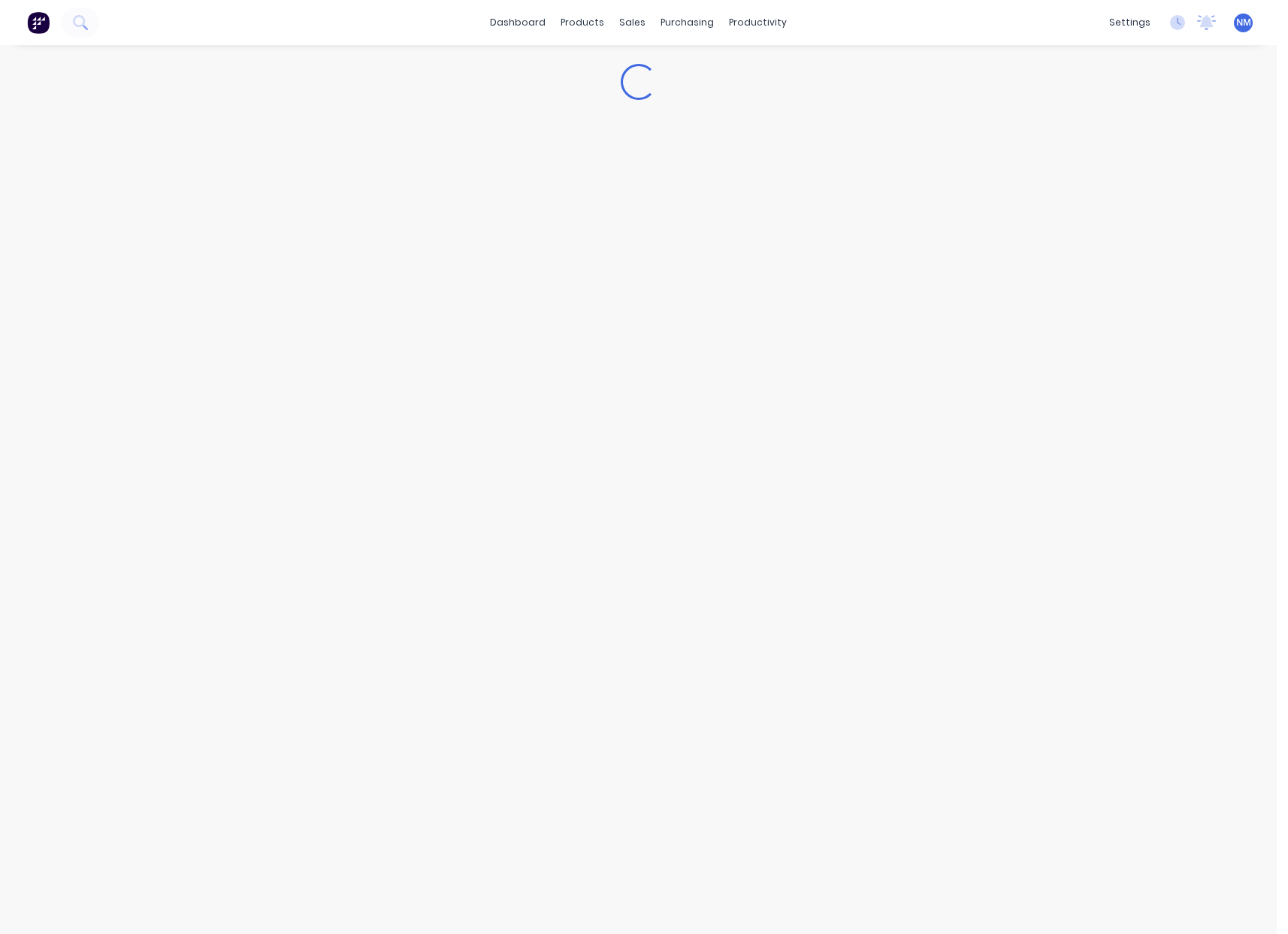
type textarea "x"
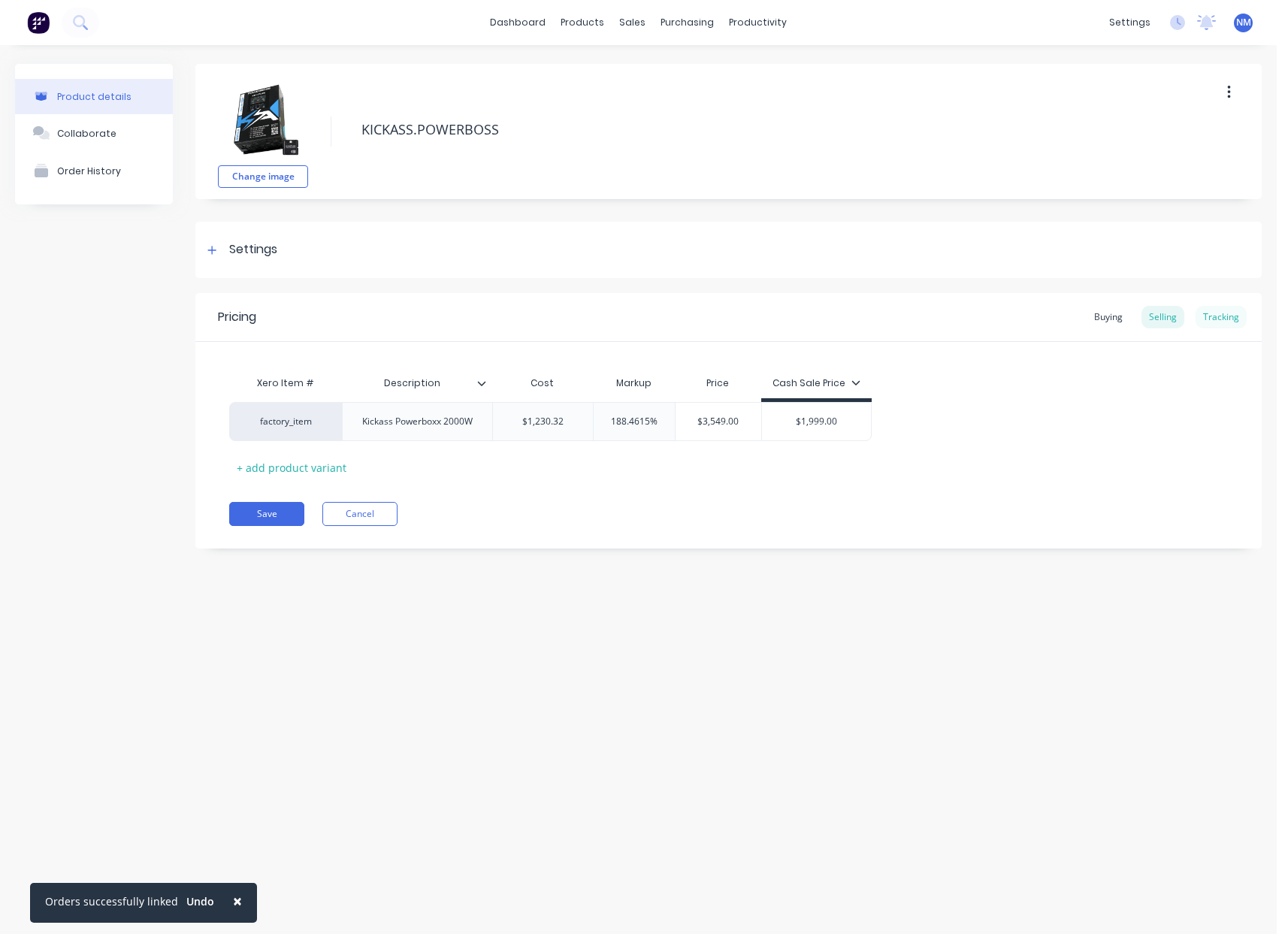
click at [1205, 314] on div "Tracking" at bounding box center [1221, 316] width 51 height 23
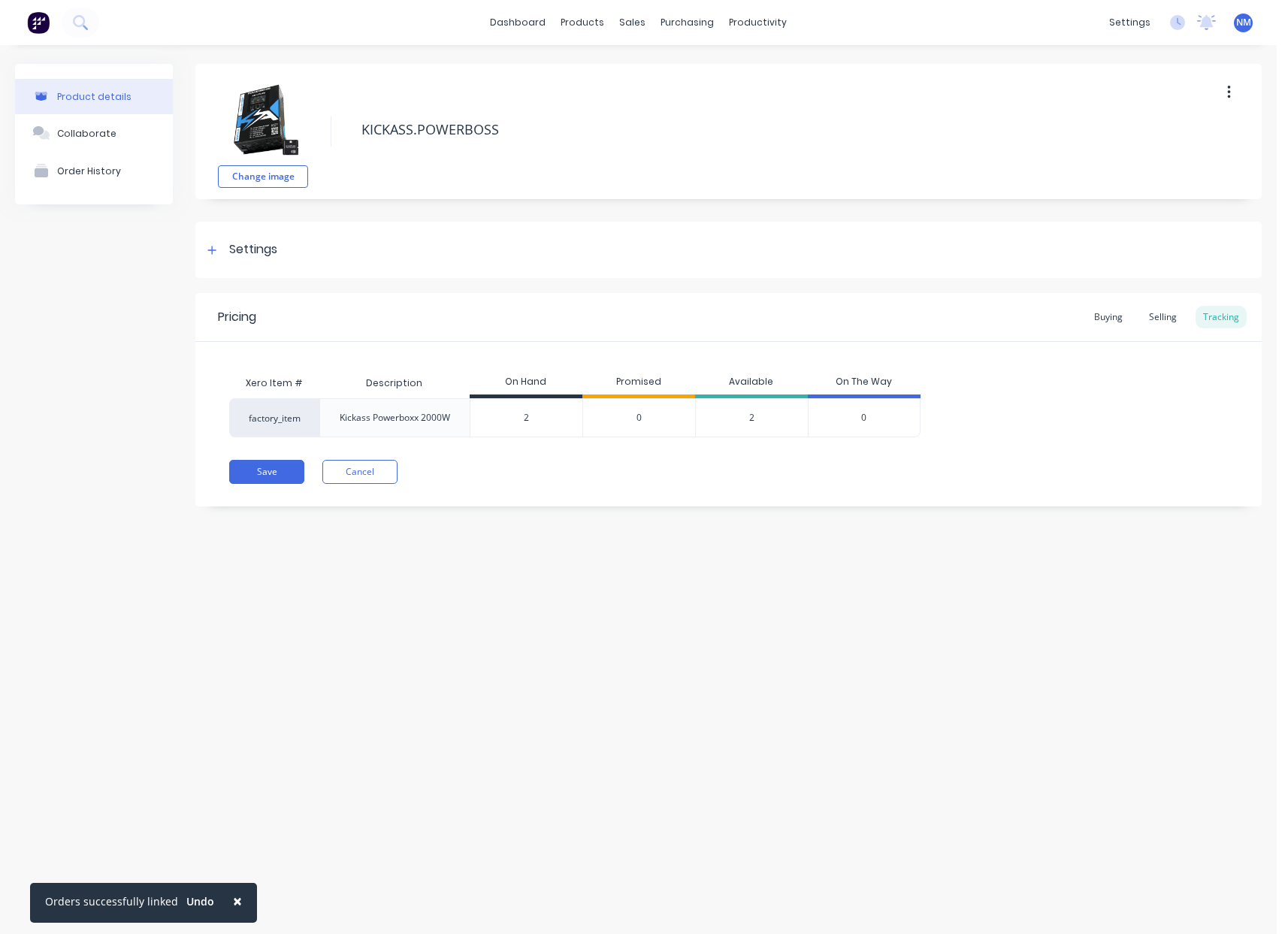
click at [480, 424] on div "2" at bounding box center [526, 418] width 112 height 38
drag, startPoint x: 546, startPoint y: 421, endPoint x: 460, endPoint y: 413, distance: 86.4
click at [464, 415] on div "factory_item Kickass Powerboxx 2000W 2 2 0 2 0" at bounding box center [574, 418] width 691 height 40
type input "1"
type textarea "x"
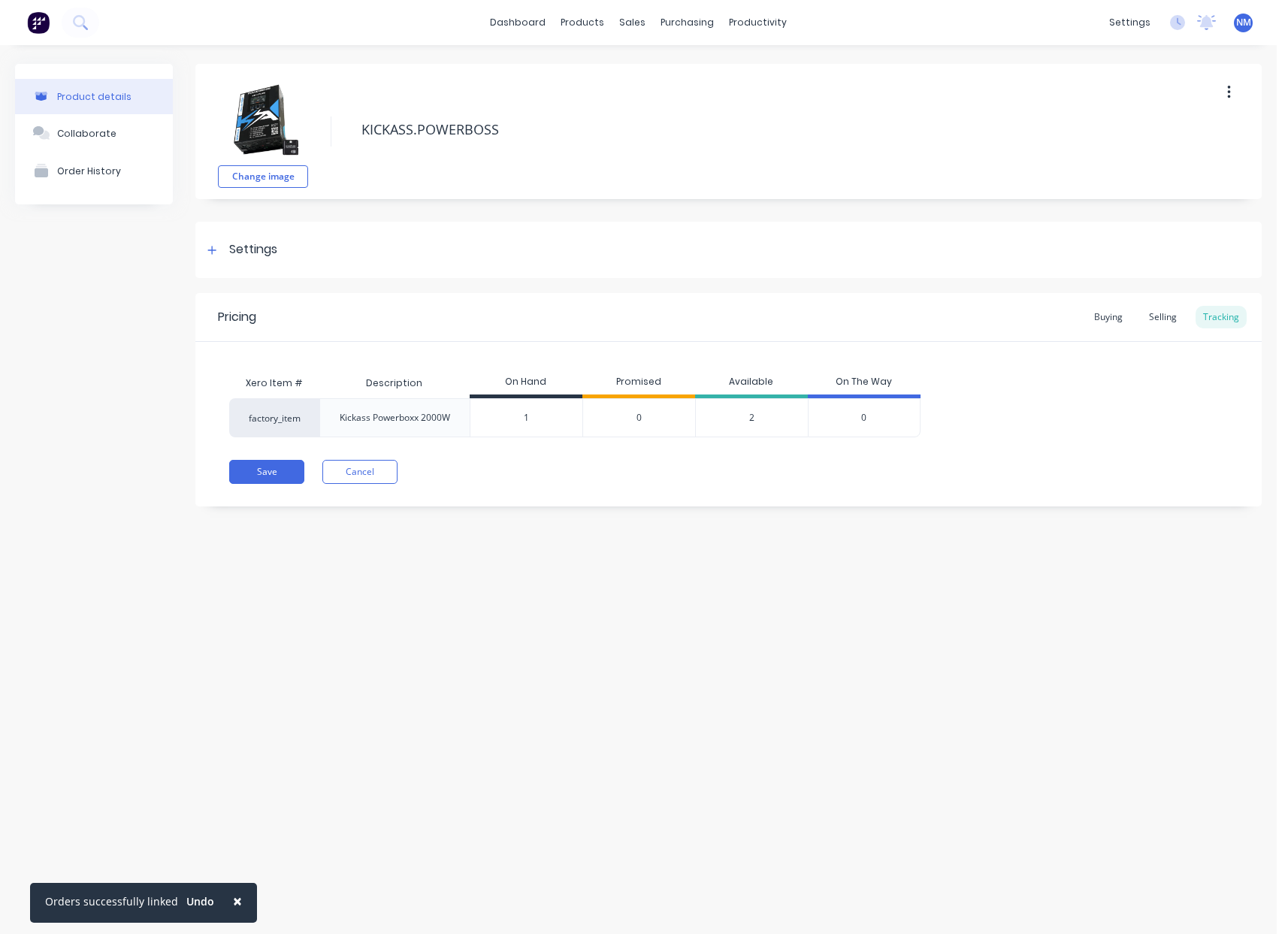
type input "1"
click at [779, 481] on div "Save Cancel" at bounding box center [745, 471] width 1032 height 24
click at [273, 466] on button "Save" at bounding box center [267, 471] width 75 height 24
type textarea "x"
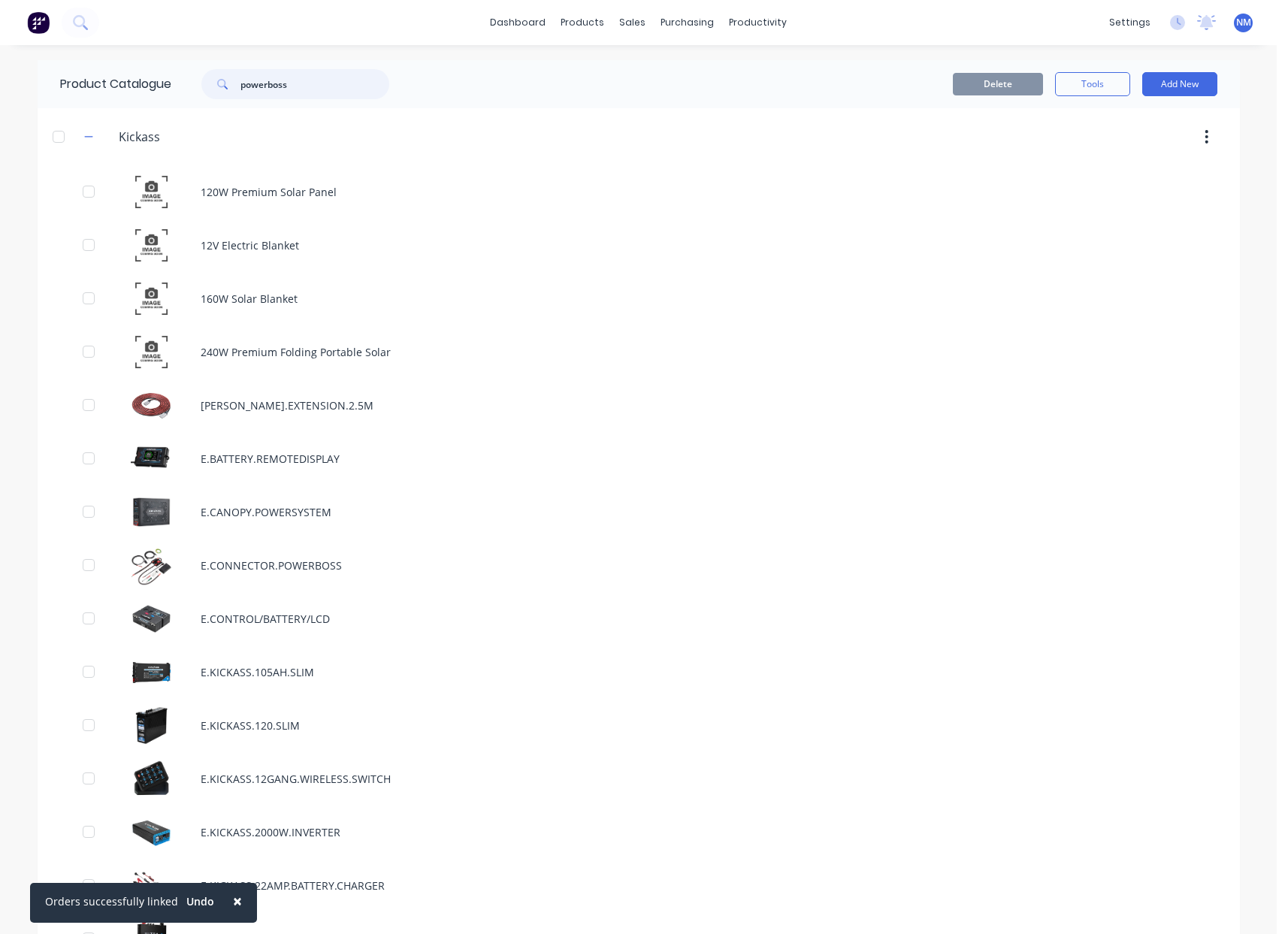
drag, startPoint x: 305, startPoint y: 86, endPoint x: 1, endPoint y: 86, distance: 304.0
click at [43, 87] on div "Product Catalogue powerboss" at bounding box center [232, 84] width 389 height 48
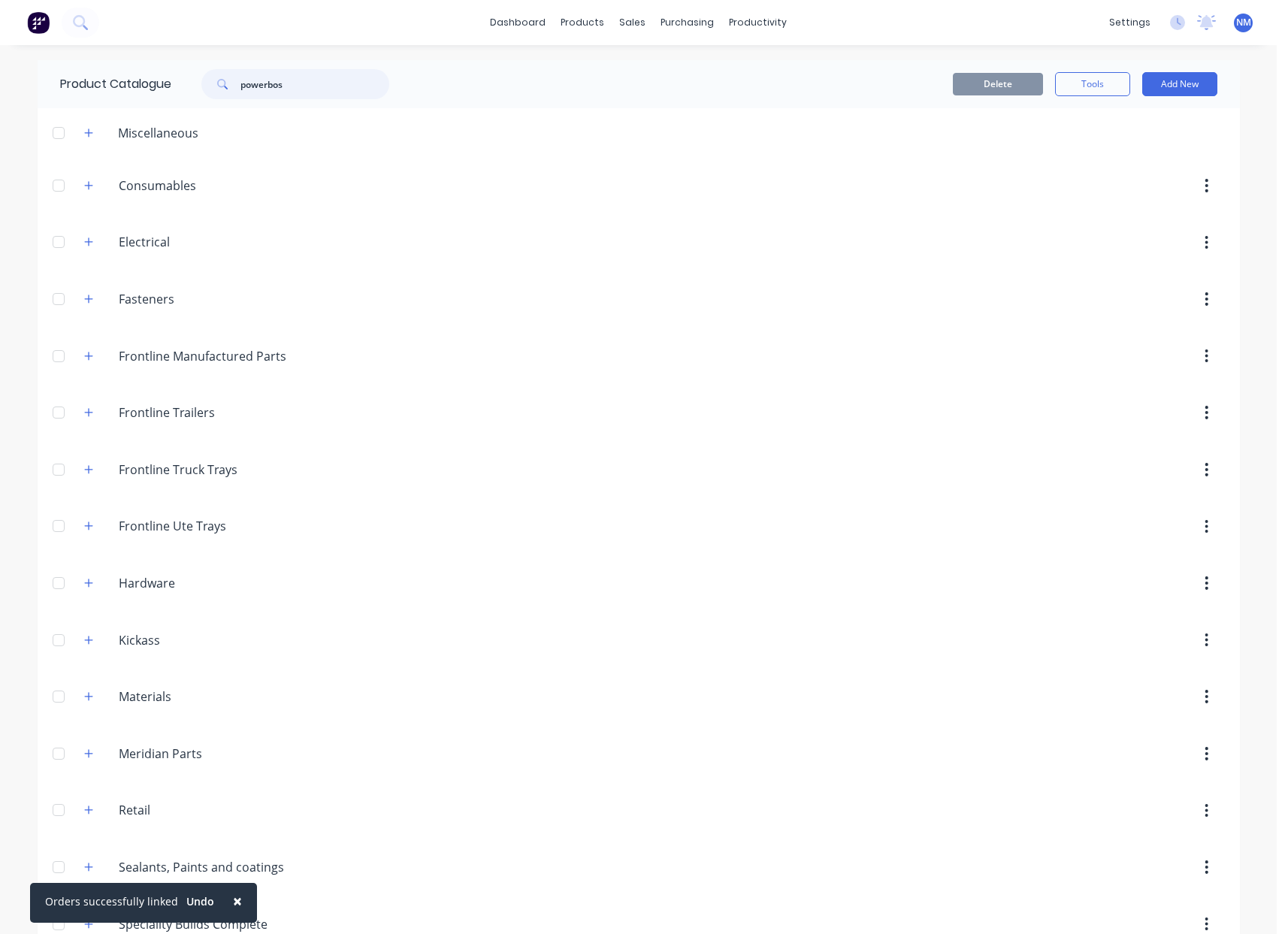
type input "powerboss"
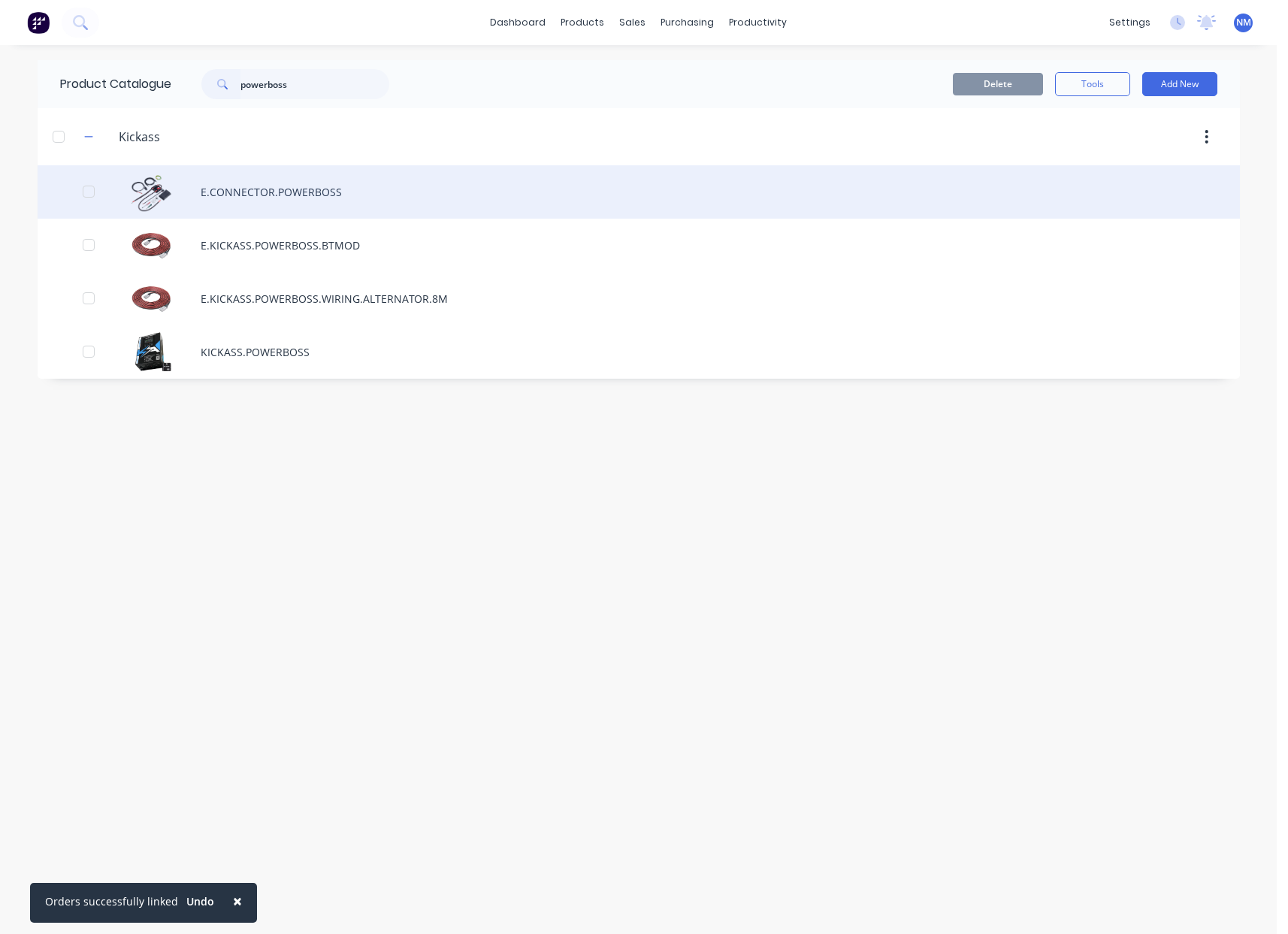
click at [357, 197] on div "E.CONNECTOR.POWERBOSS" at bounding box center [639, 192] width 1202 height 53
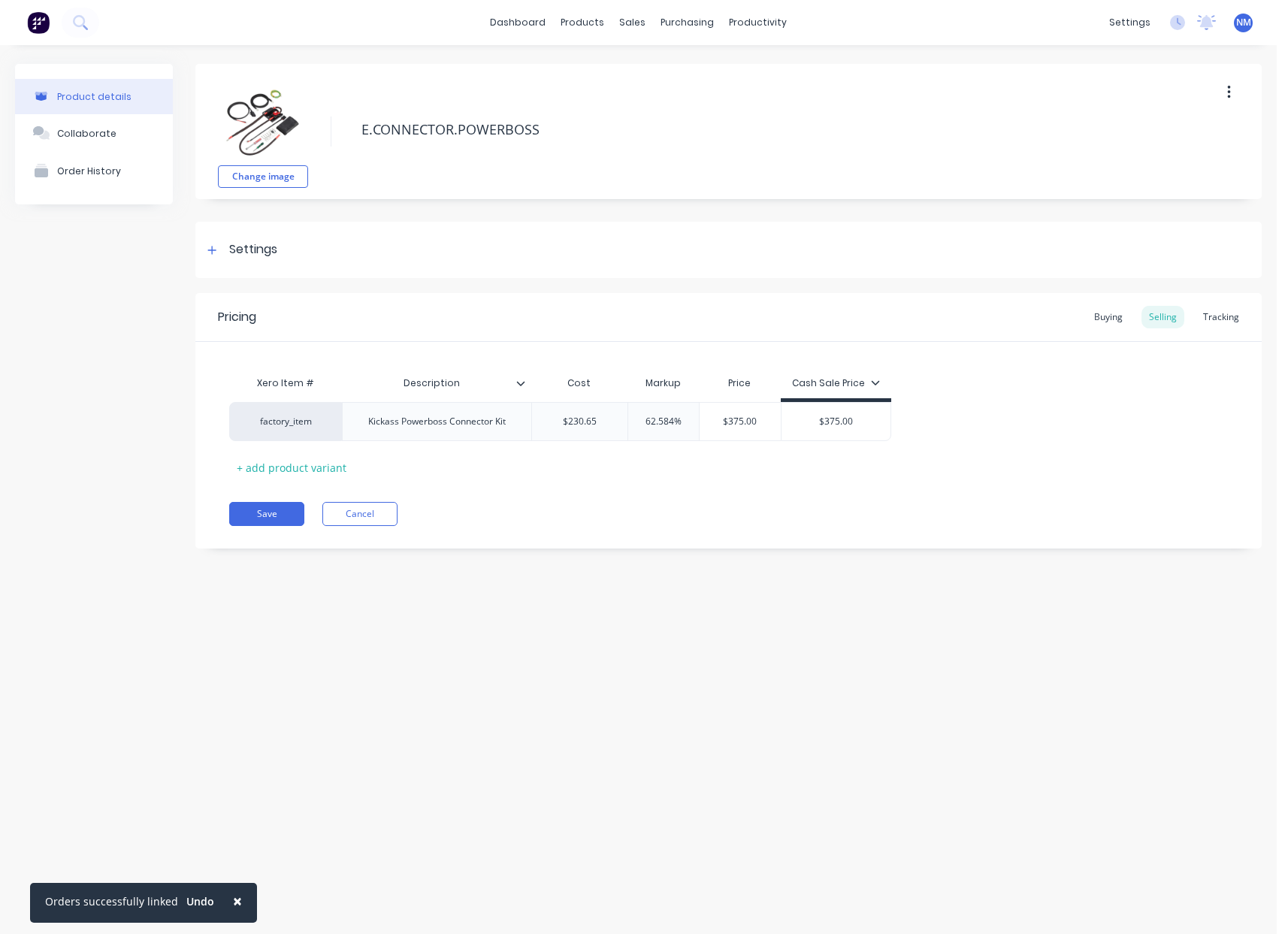
type textarea "x"
click at [1207, 318] on div "Tracking" at bounding box center [1221, 316] width 51 height 23
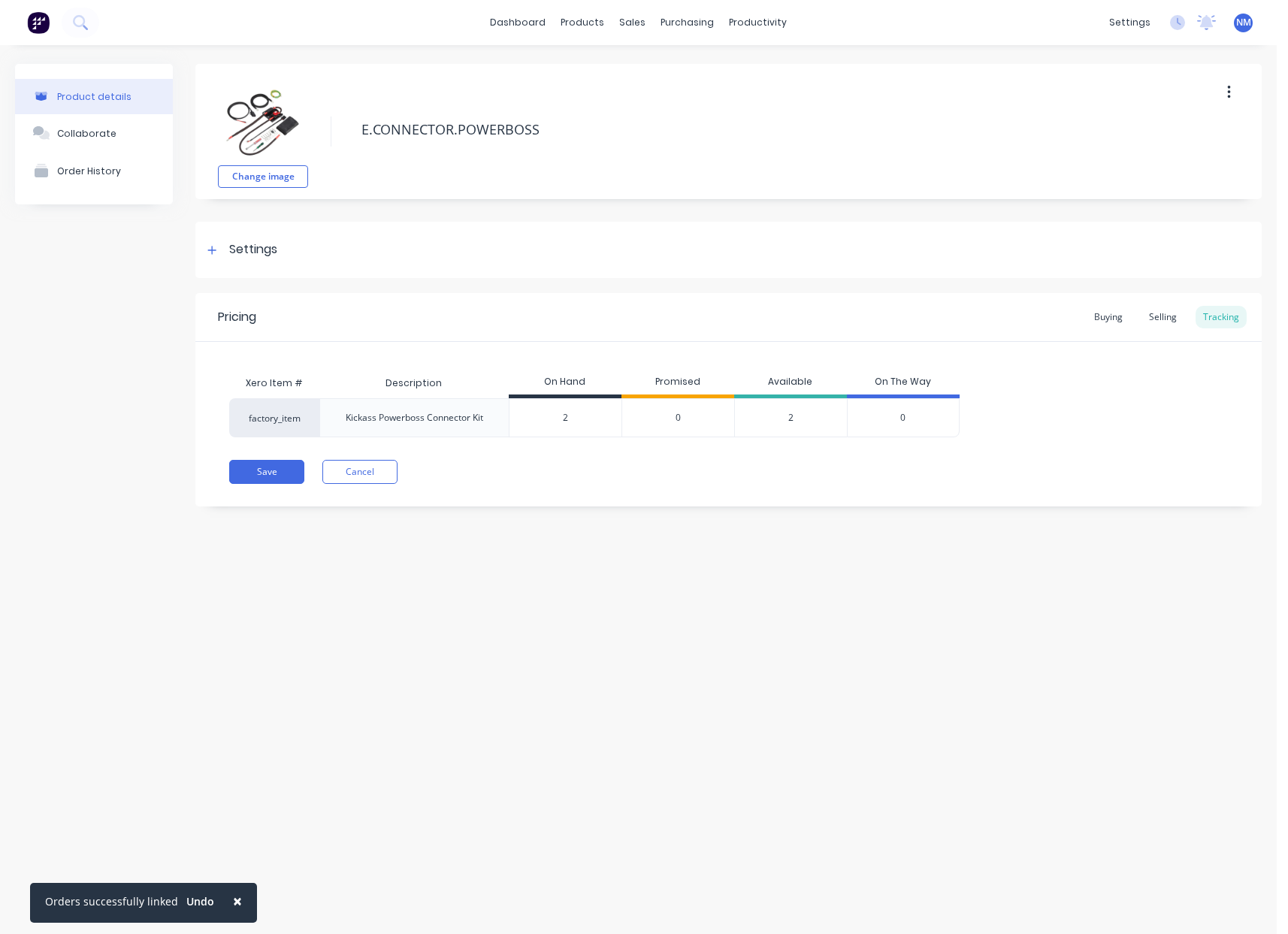
drag, startPoint x: 579, startPoint y: 418, endPoint x: 371, endPoint y: 422, distance: 208.0
click at [421, 418] on div "factory_item Kickass Powerboss Connector Kit 2 2 0 2 0" at bounding box center [594, 418] width 730 height 40
type input "1"
type textarea "x"
type input "1"
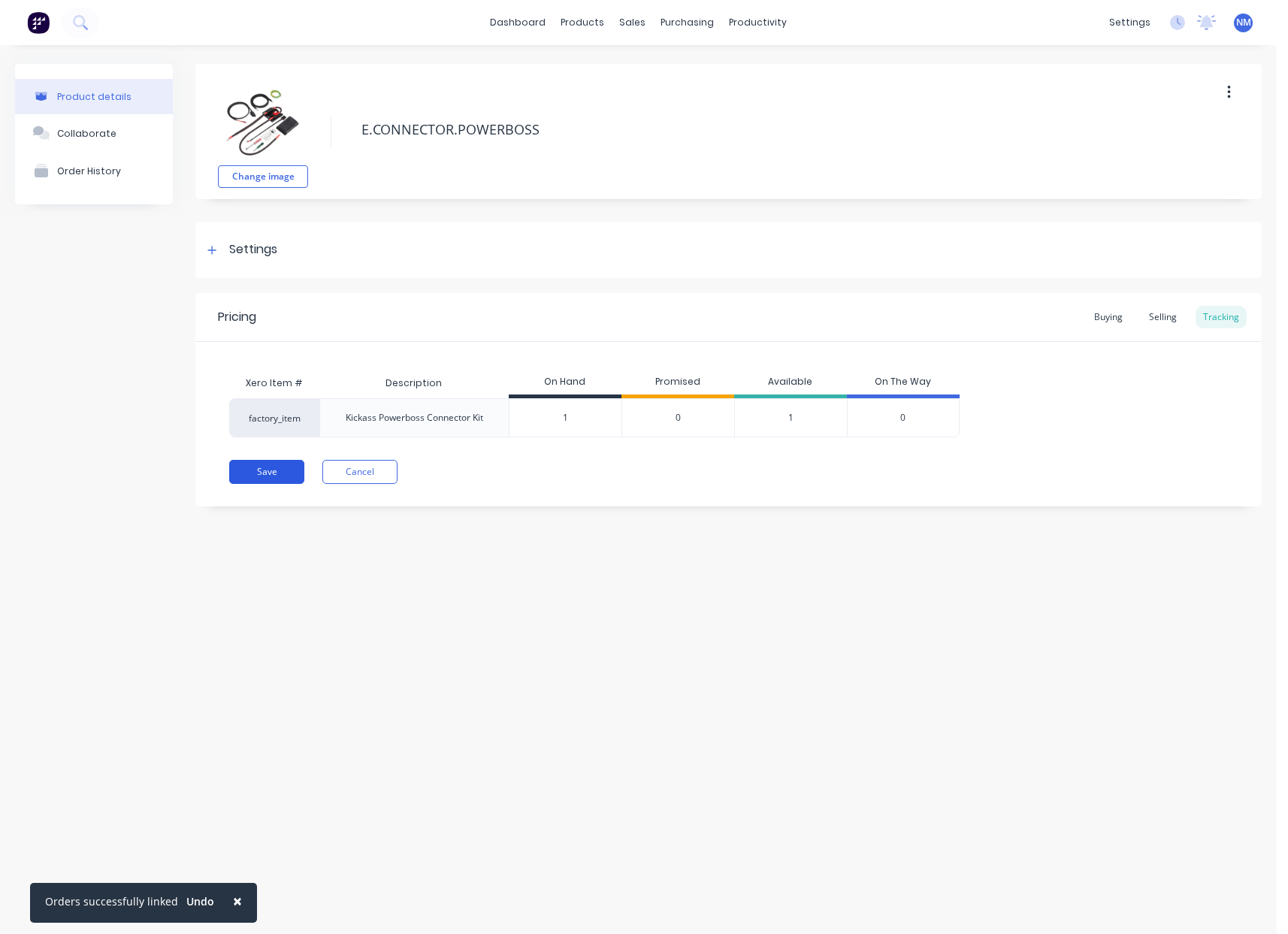
click at [251, 467] on button "Save" at bounding box center [267, 471] width 75 height 24
type textarea "x"
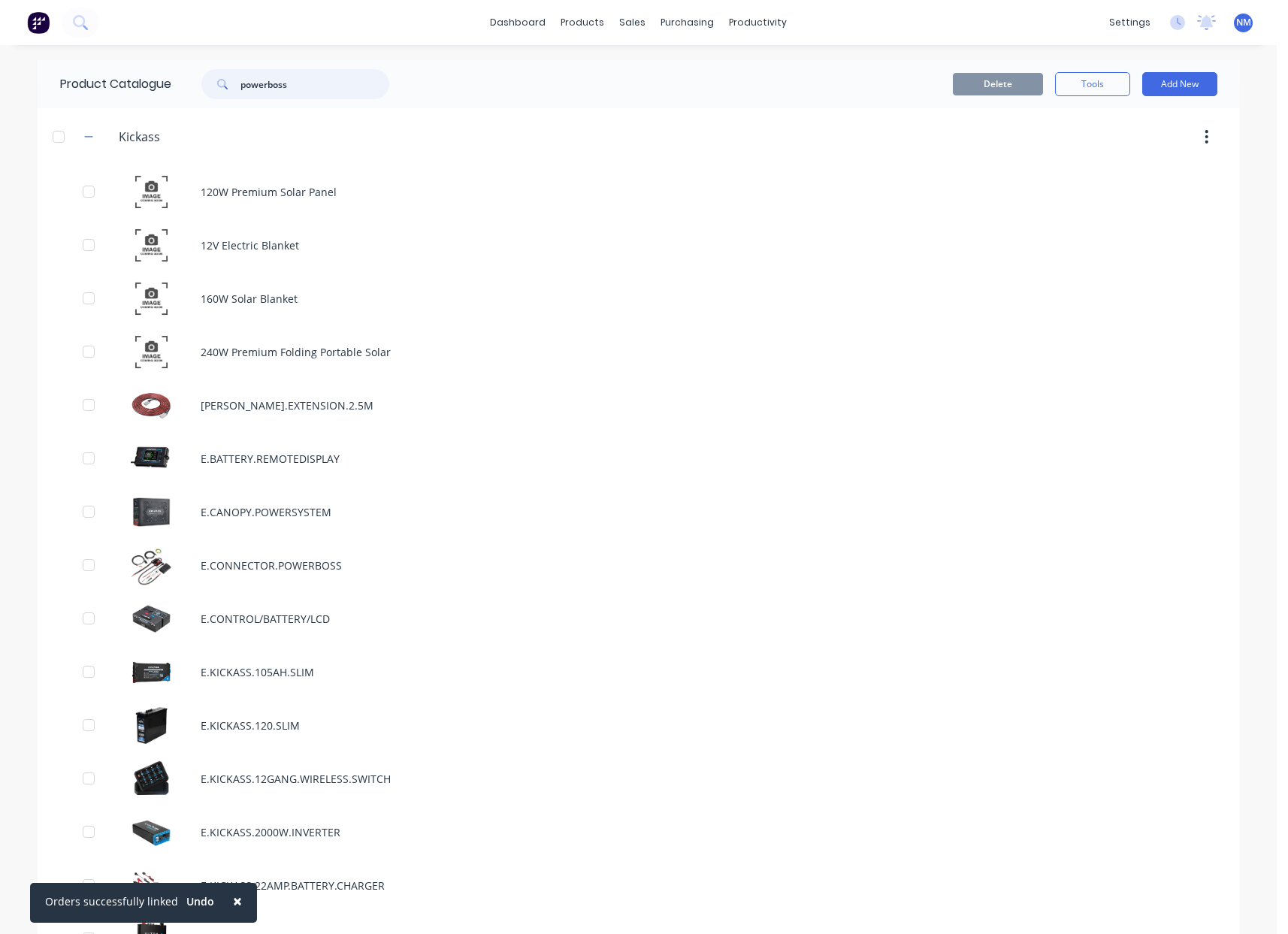
click at [290, 85] on input "powerboss" at bounding box center [314, 84] width 149 height 30
type input "powerboss"
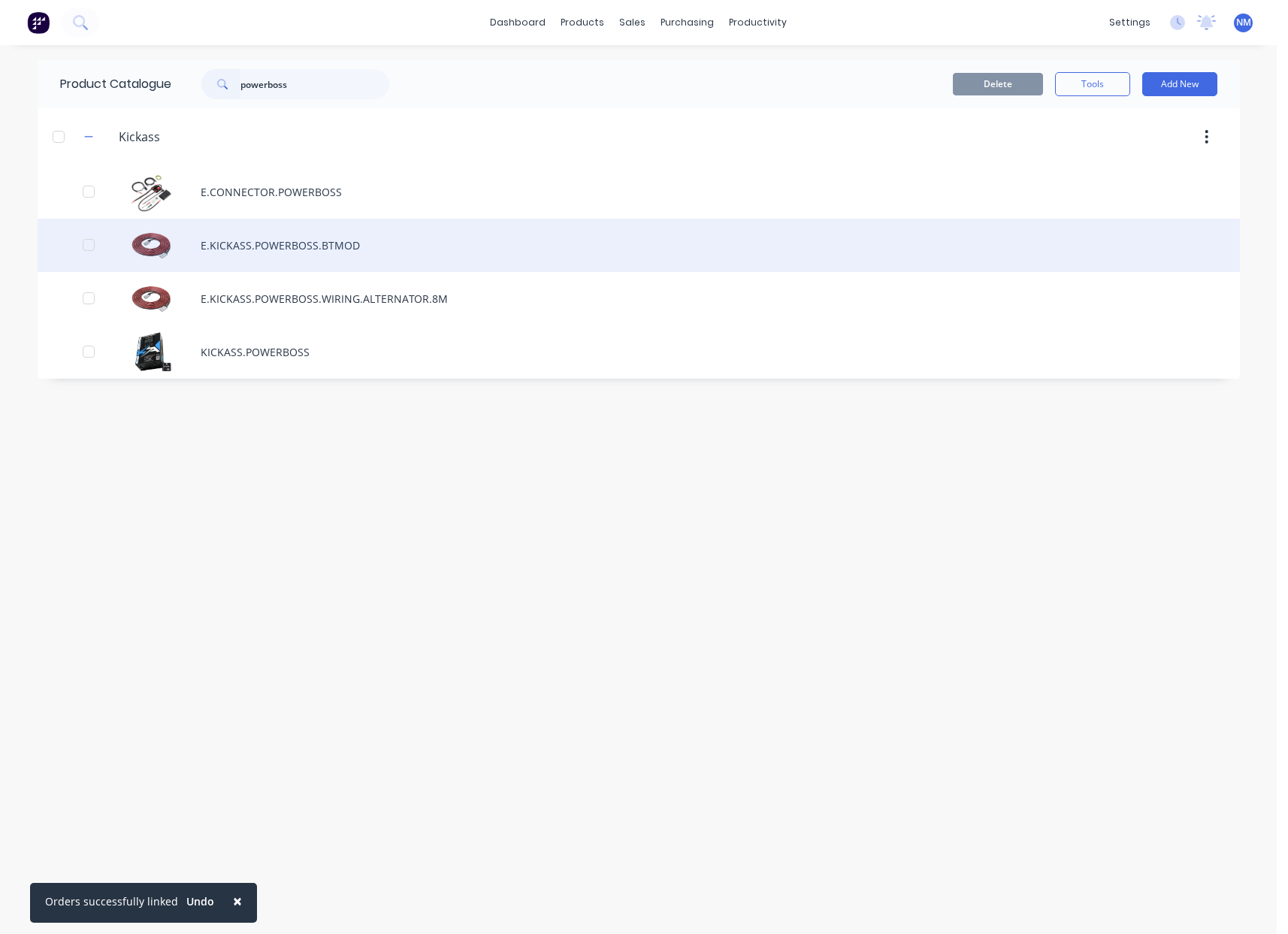
click at [381, 255] on div "E.KICKASS.POWERBOSS.BTMOD" at bounding box center [639, 245] width 1202 height 53
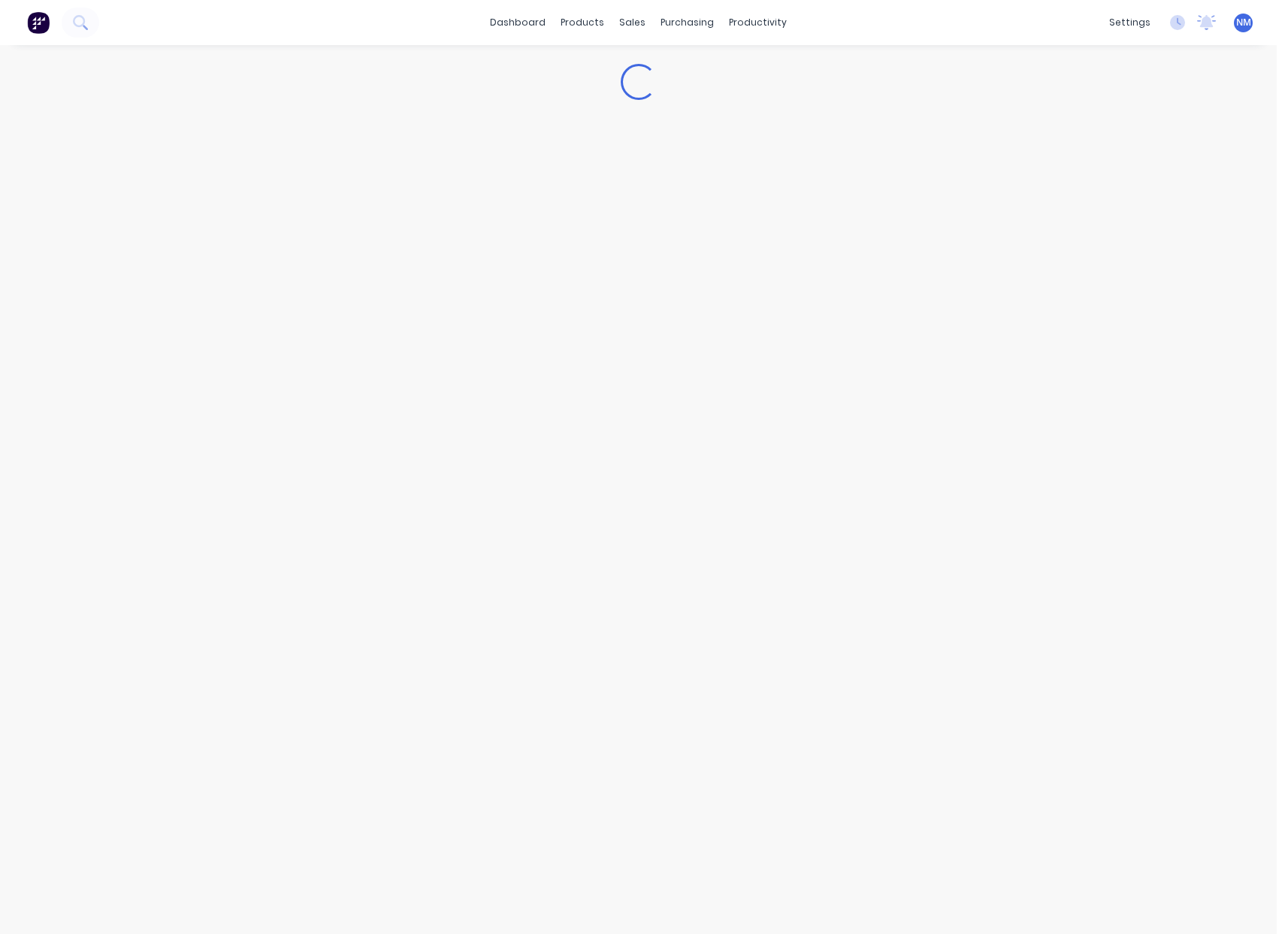
type textarea "x"
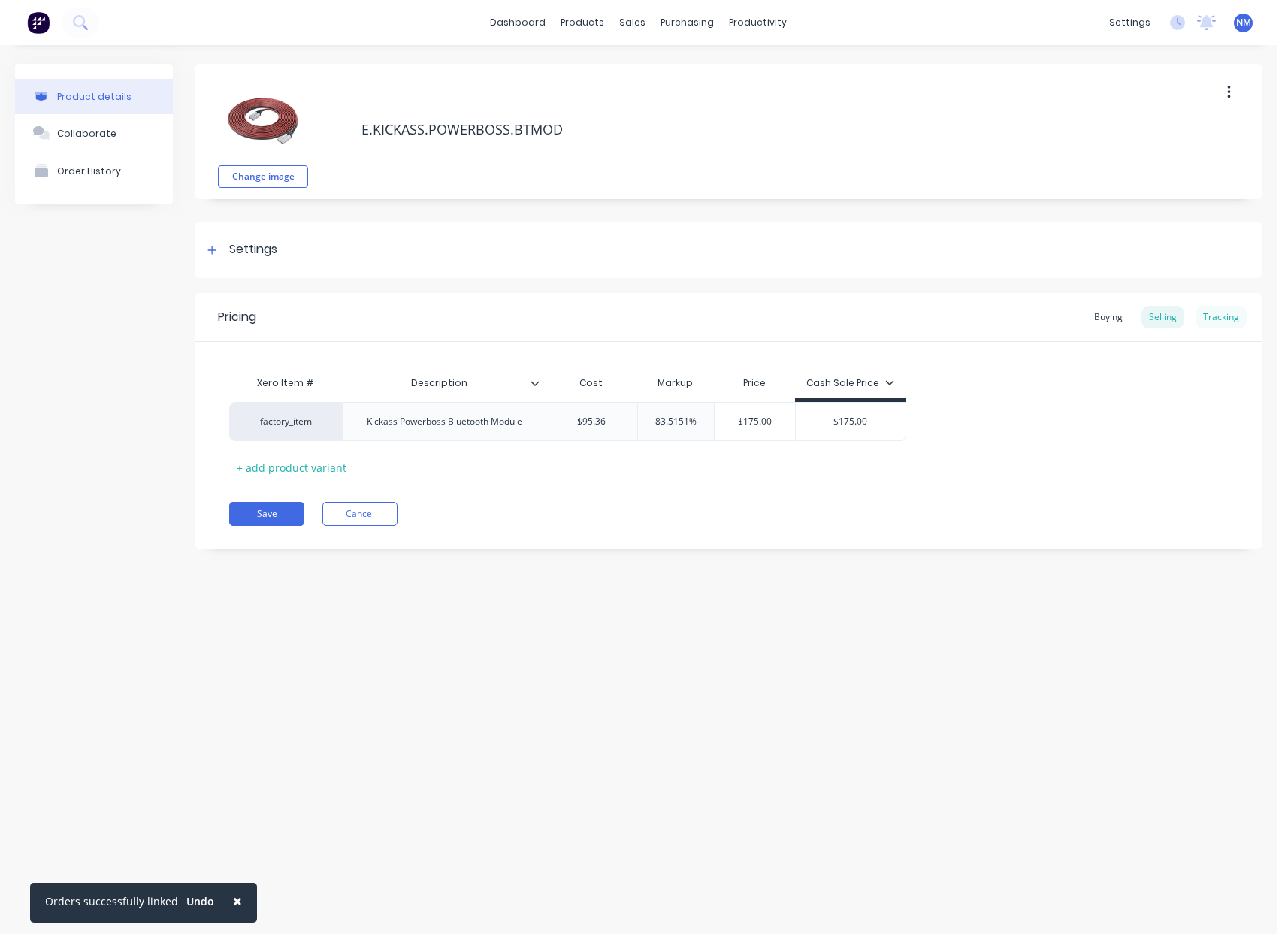
click at [1201, 317] on div "Tracking" at bounding box center [1221, 316] width 51 height 23
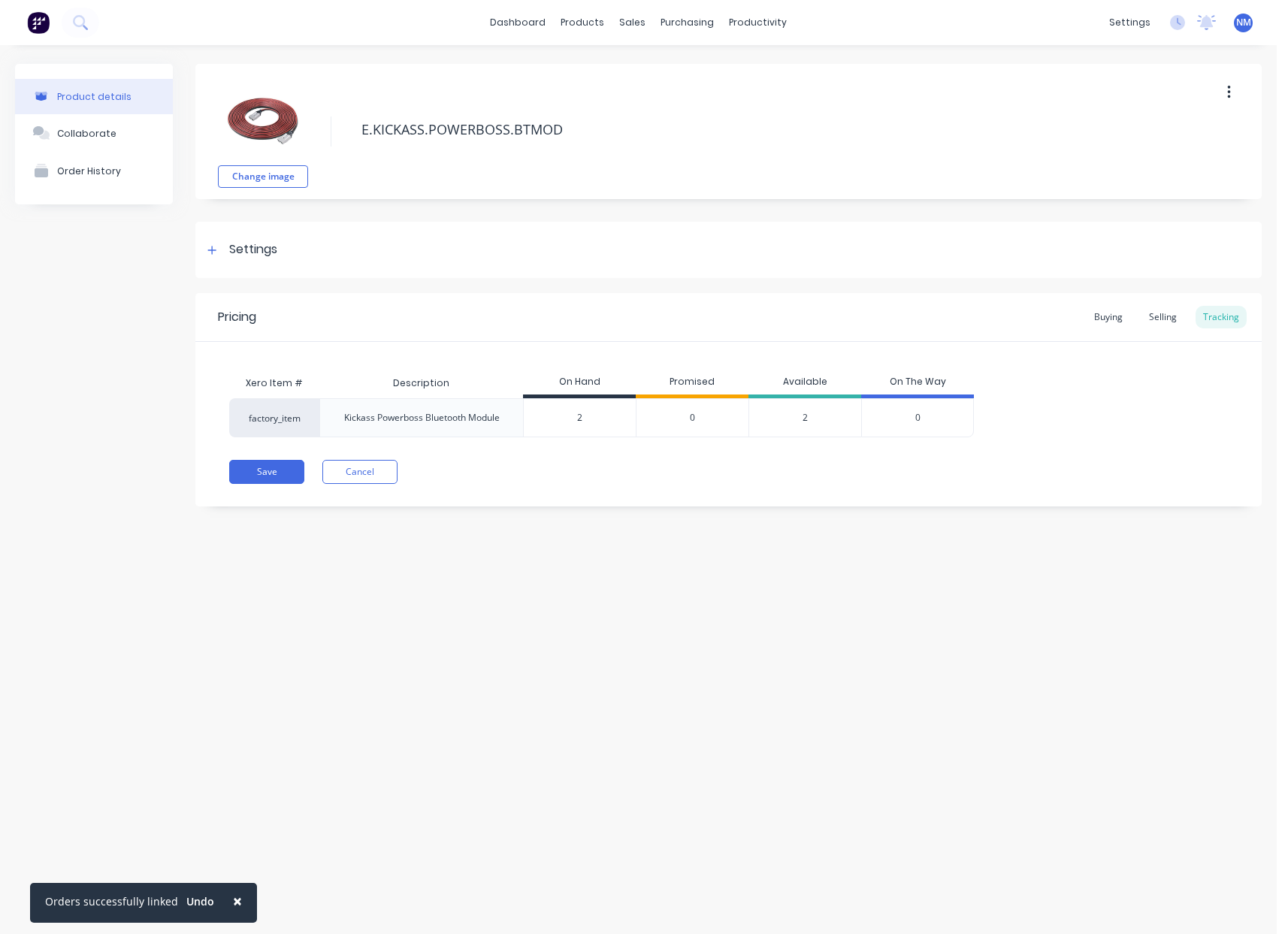
drag, startPoint x: 586, startPoint y: 418, endPoint x: 397, endPoint y: 404, distance: 189.5
click at [538, 412] on input "2" at bounding box center [579, 418] width 112 height 14
type input "1"
type textarea "x"
type input "1"
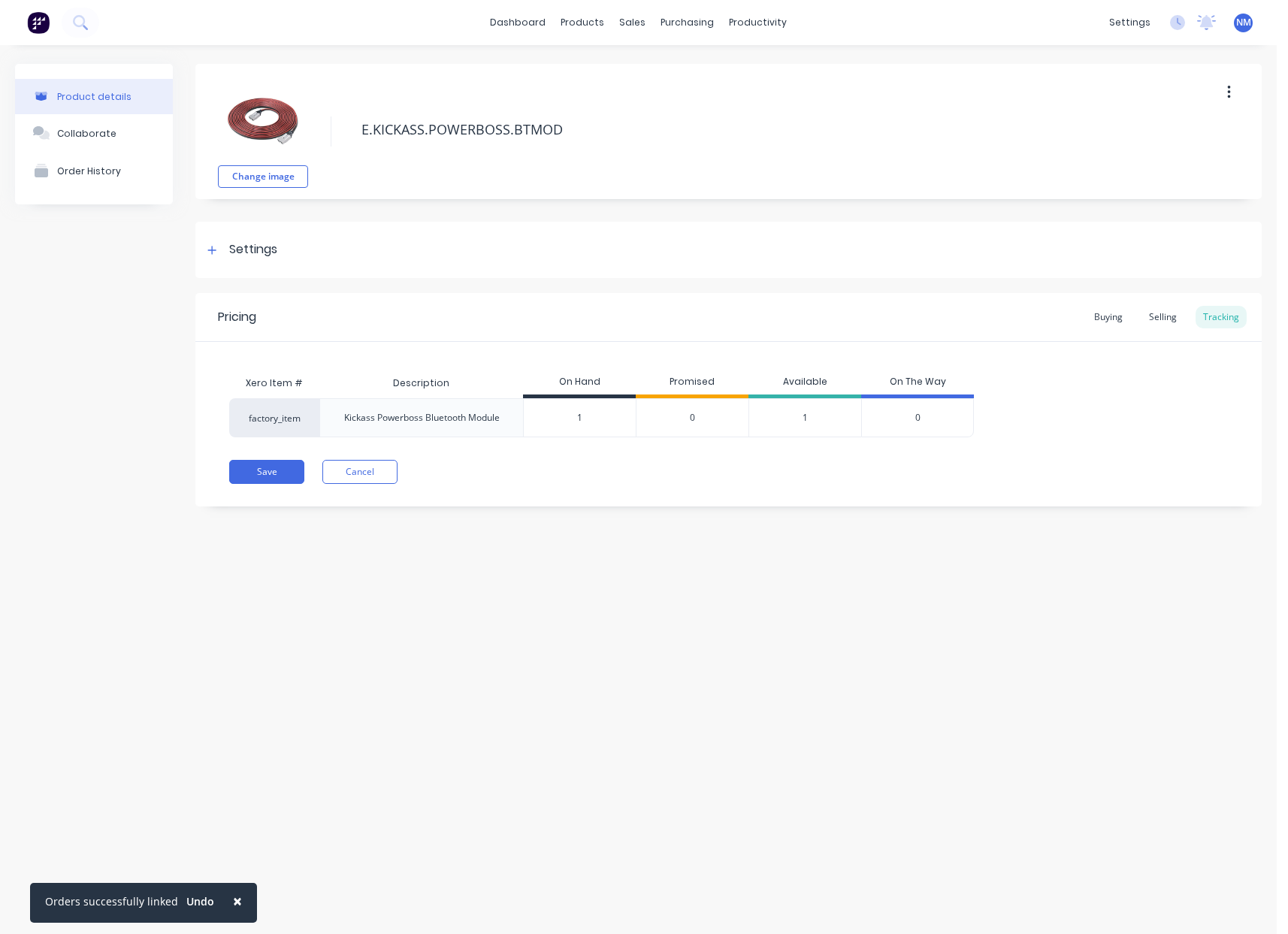
click at [609, 452] on div "Pricing Buying Selling Tracking Xero Item # Description On Hand Promised Availa…" at bounding box center [729, 399] width 1067 height 213
click at [235, 474] on button "Save" at bounding box center [267, 471] width 75 height 24
type textarea "x"
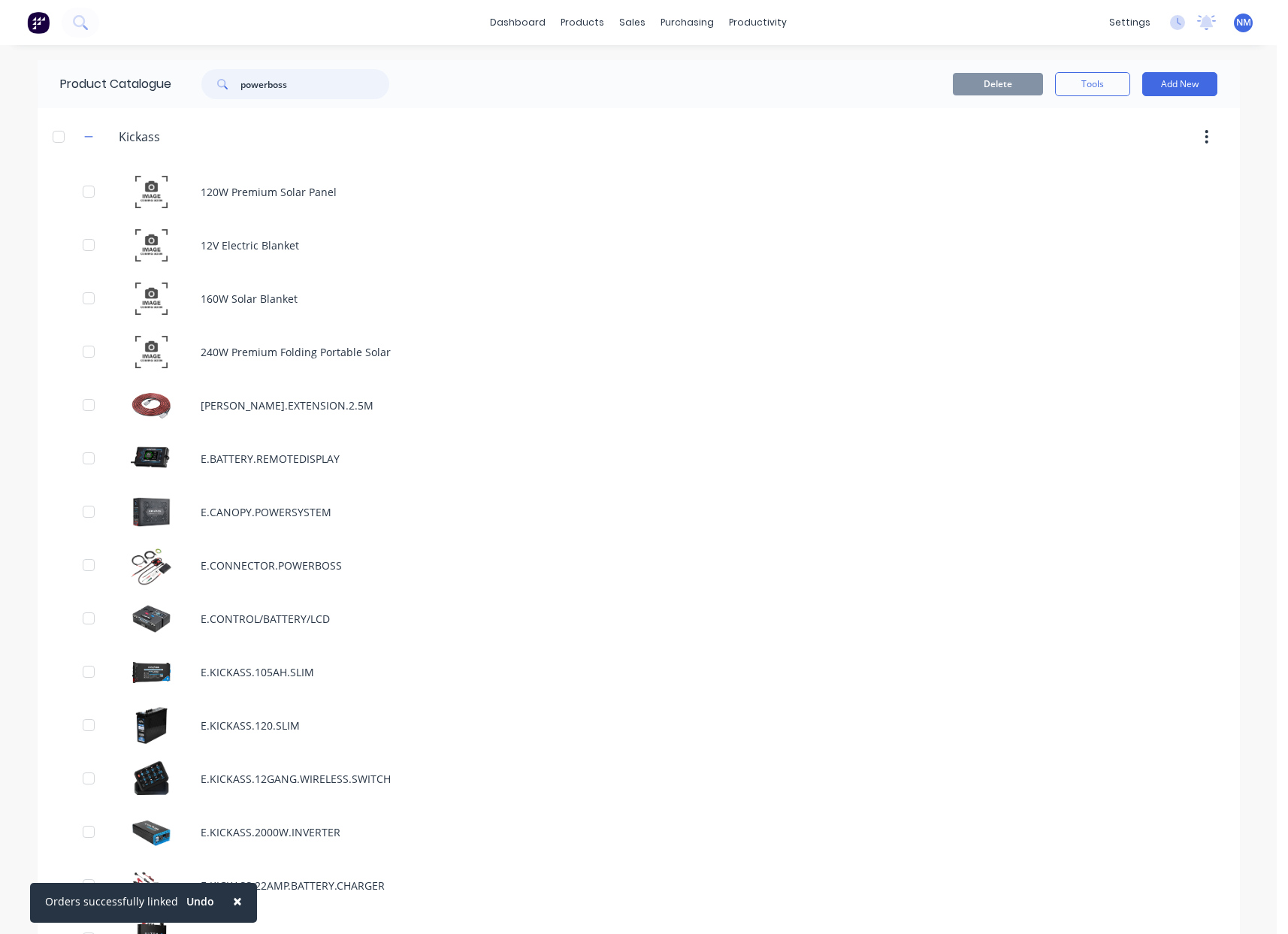
click at [296, 86] on input "powerboss" at bounding box center [314, 84] width 149 height 30
type input "powerboss"
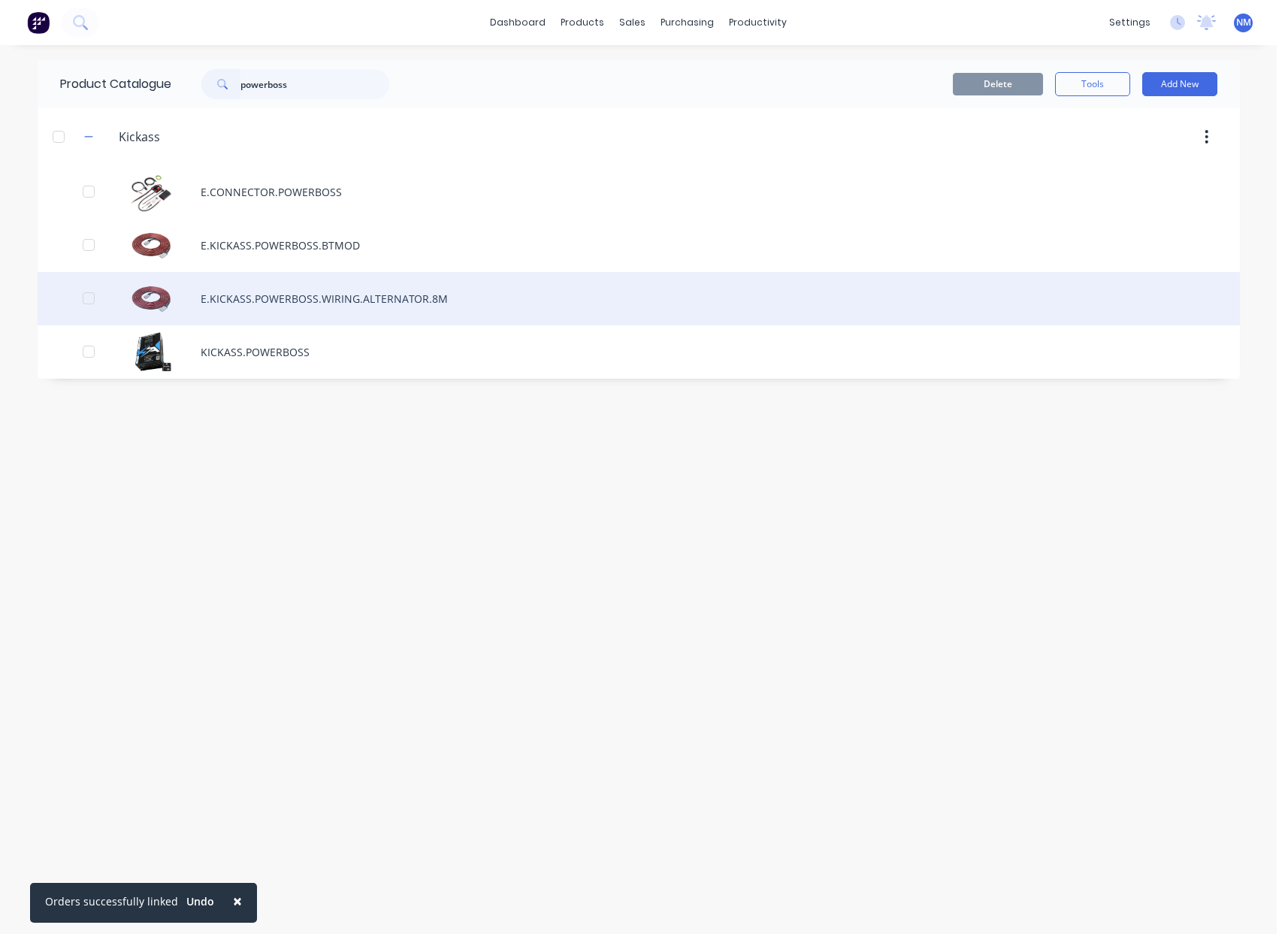
click at [410, 304] on div "E.KICKASS.POWERBOSS.WIRING.ALTERNATOR.8M" at bounding box center [639, 298] width 1202 height 53
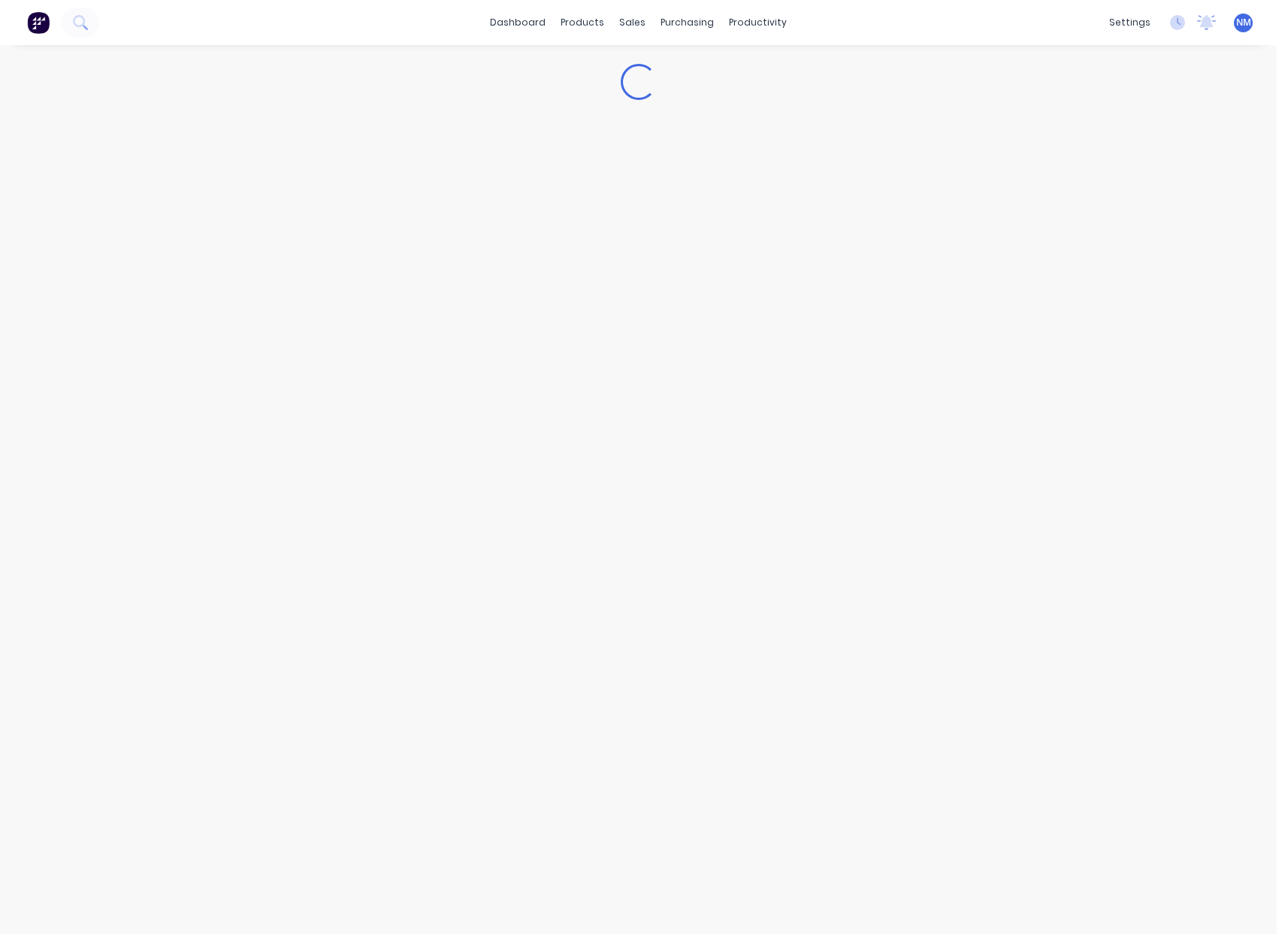
type textarea "x"
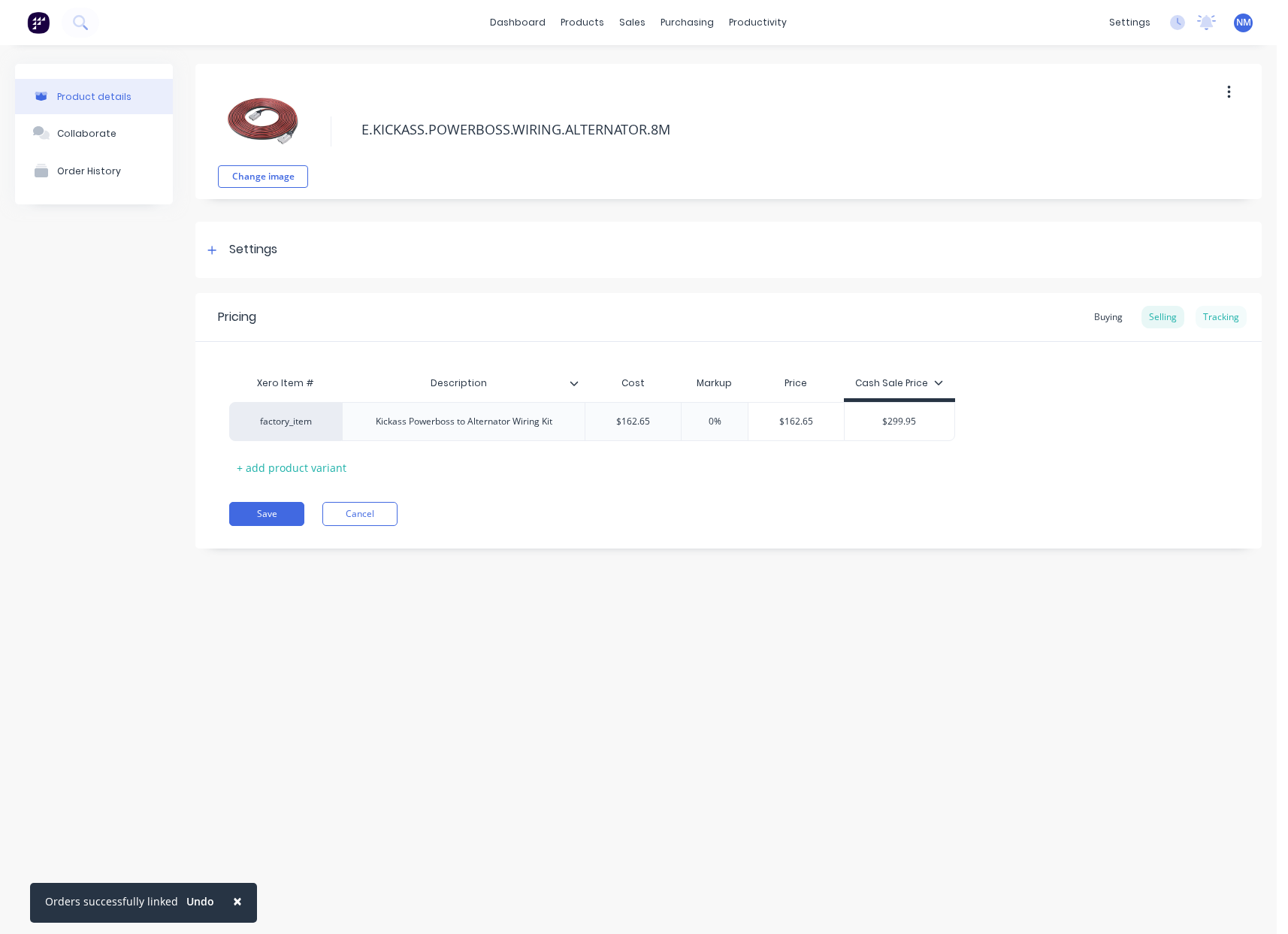
click at [1209, 317] on div "Tracking" at bounding box center [1221, 316] width 51 height 23
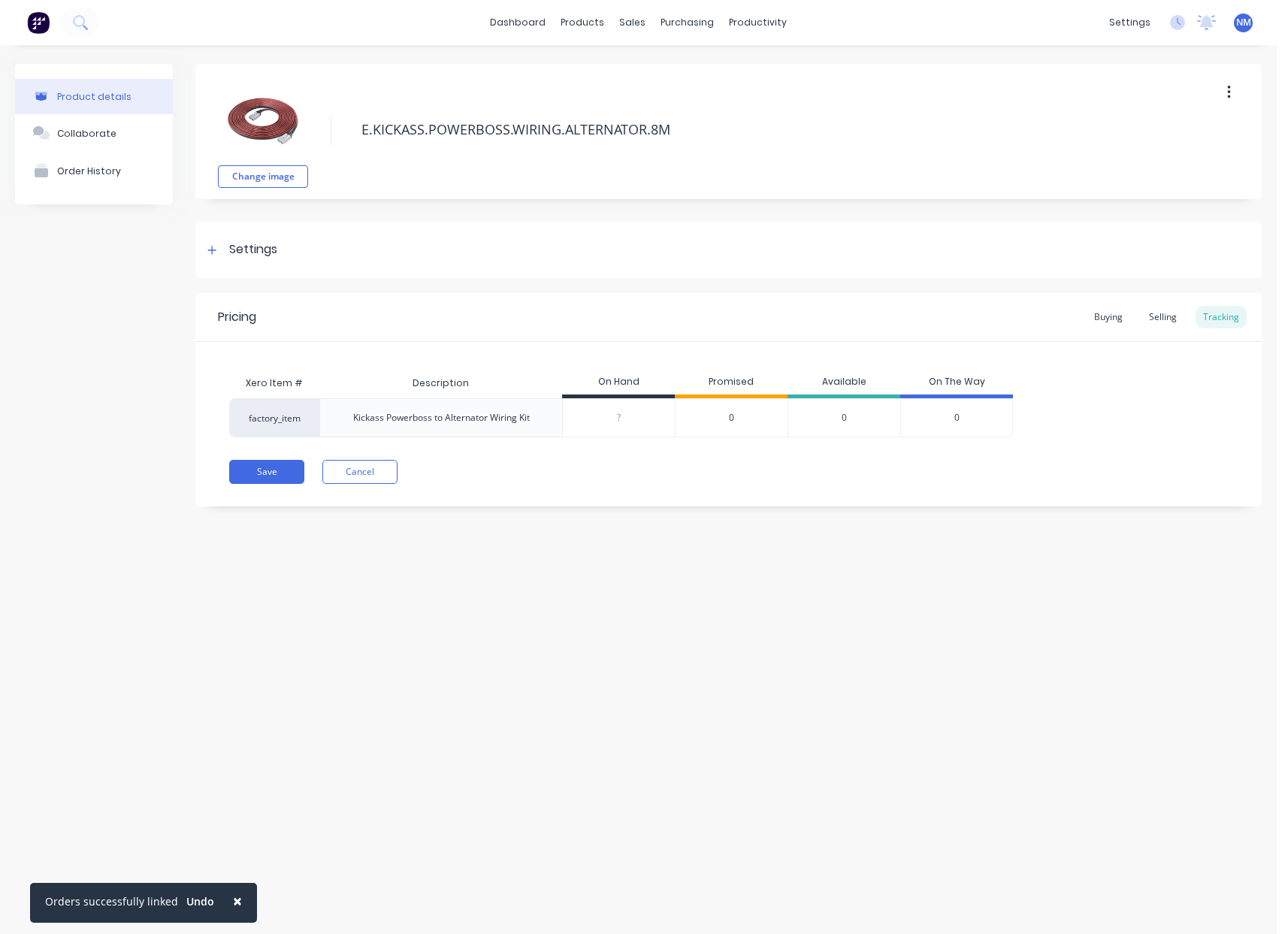
type input "0"
drag, startPoint x: 626, startPoint y: 420, endPoint x: 379, endPoint y: 416, distance: 247.0
click at [518, 420] on div "factory_item Kickass Powerboss to Alternator Wiring Kit ? 0 0 0 0" at bounding box center [621, 418] width 784 height 40
click at [641, 71] on div "Product Catalogue" at bounding box center [649, 72] width 93 height 14
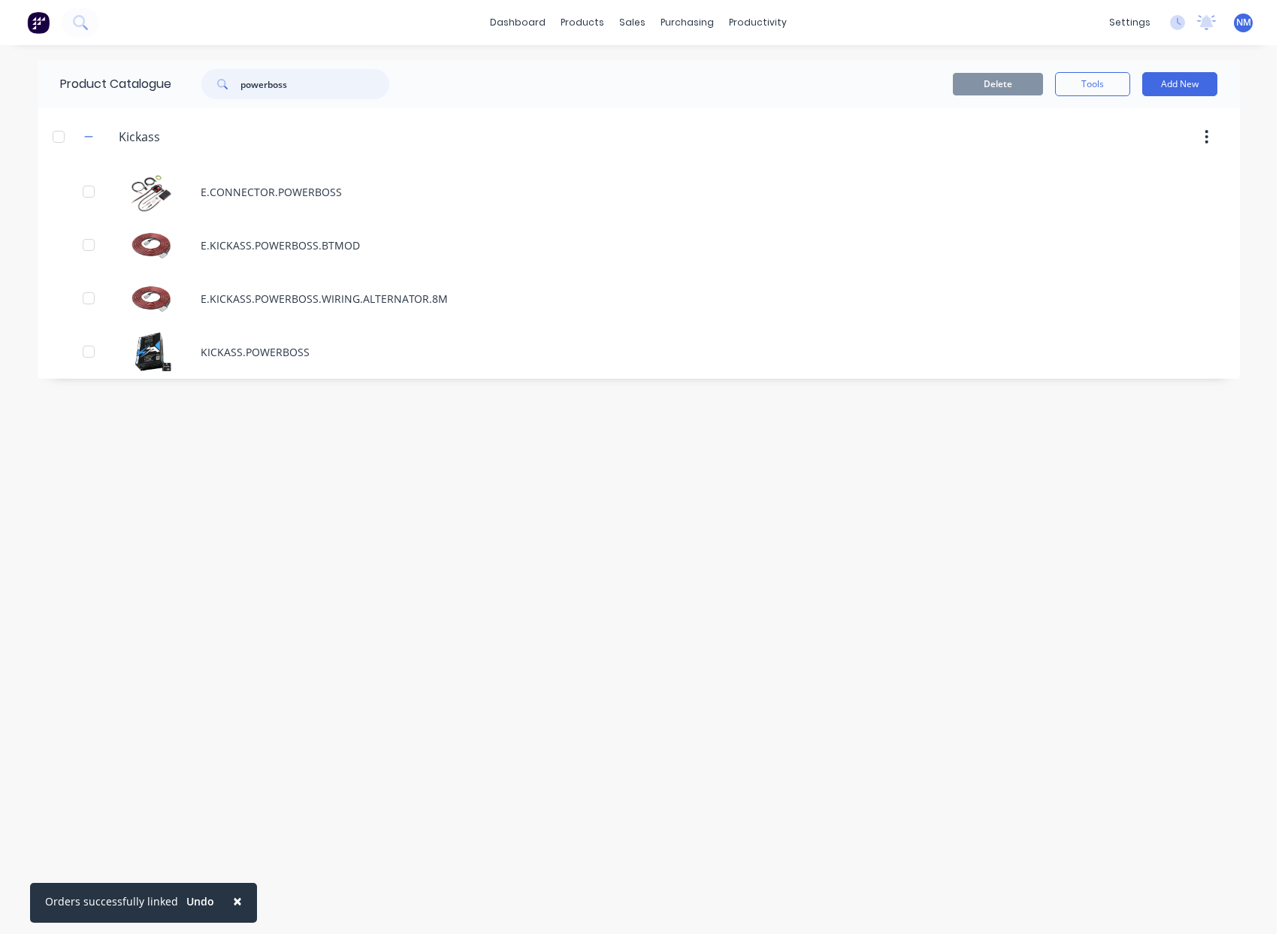
click at [310, 83] on input "powerboss" at bounding box center [314, 84] width 149 height 30
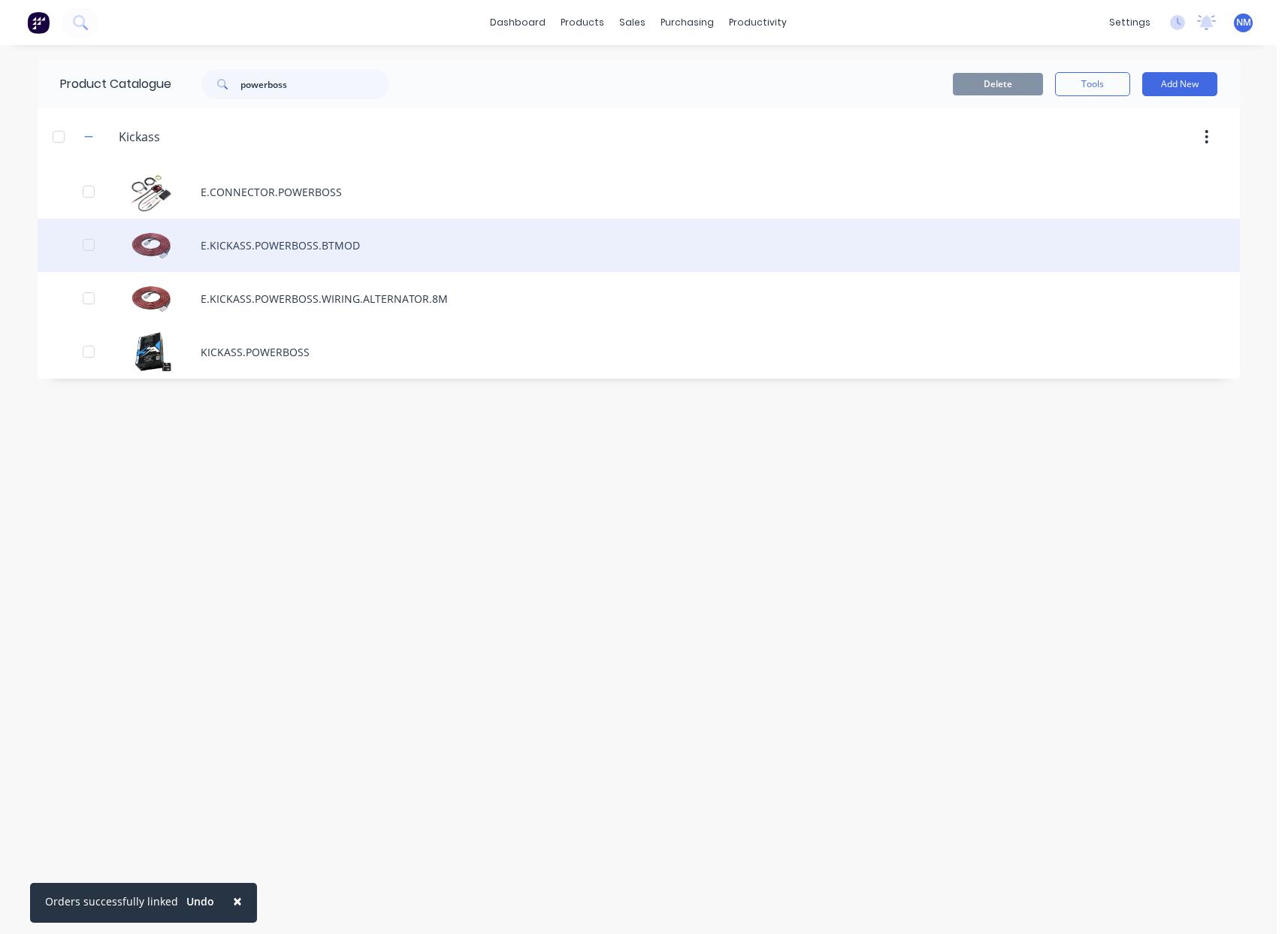
click at [371, 245] on div "E.KICKASS.POWERBOSS.BTMOD" at bounding box center [639, 245] width 1202 height 53
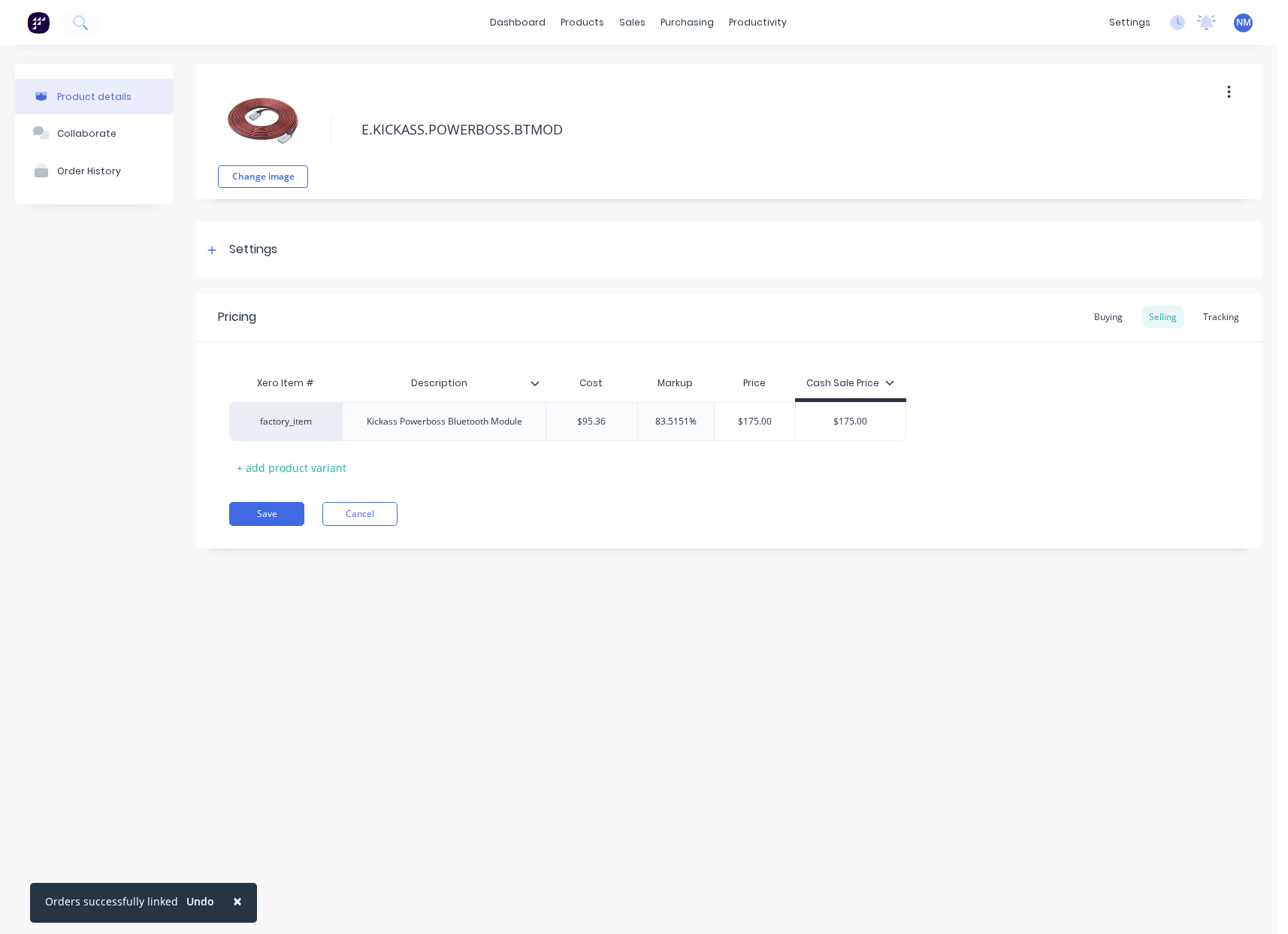
type textarea "x"
click at [1239, 325] on div "Tracking" at bounding box center [1221, 316] width 51 height 23
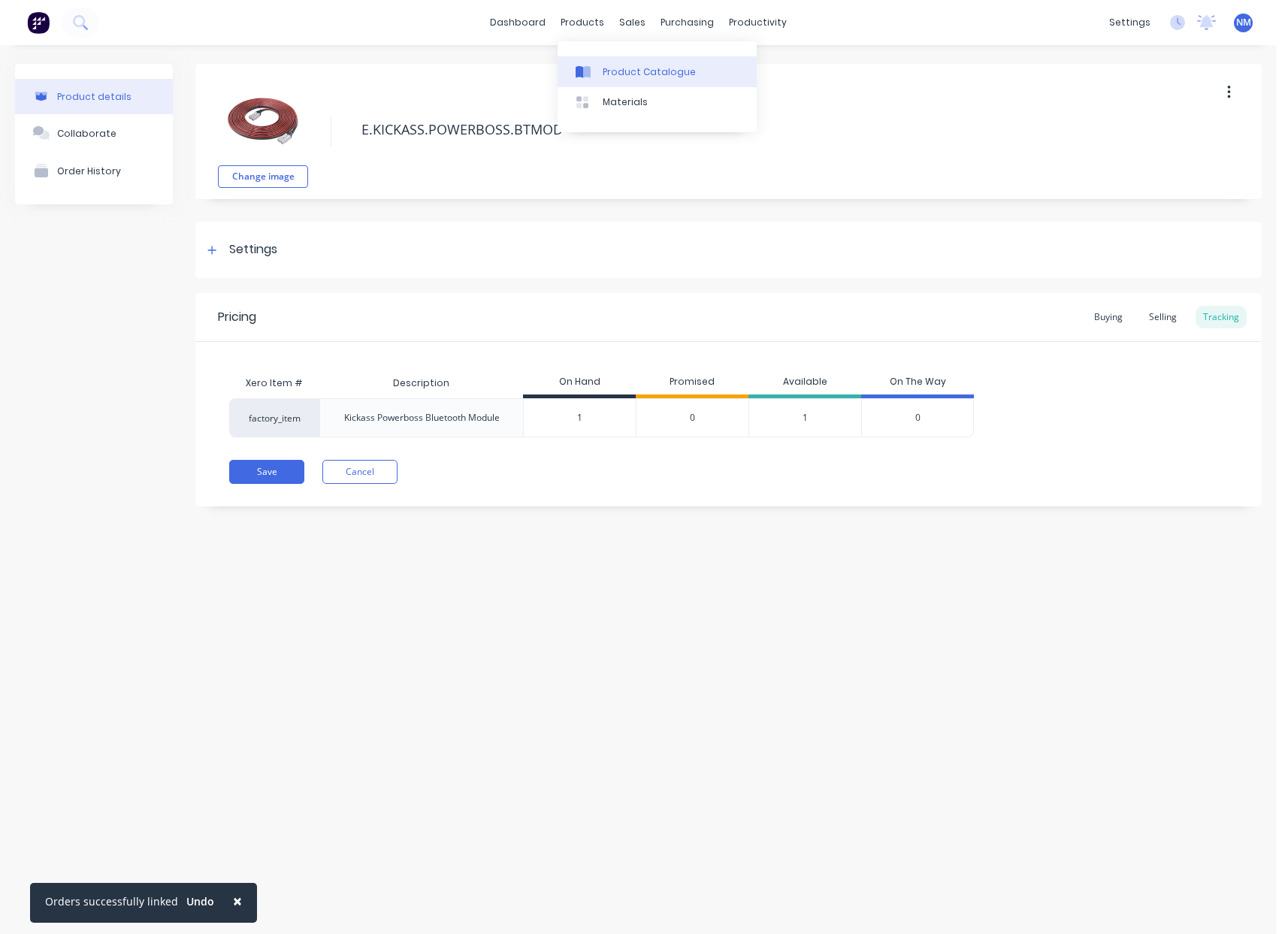
click at [619, 79] on link "Product Catalogue" at bounding box center [656, 71] width 199 height 30
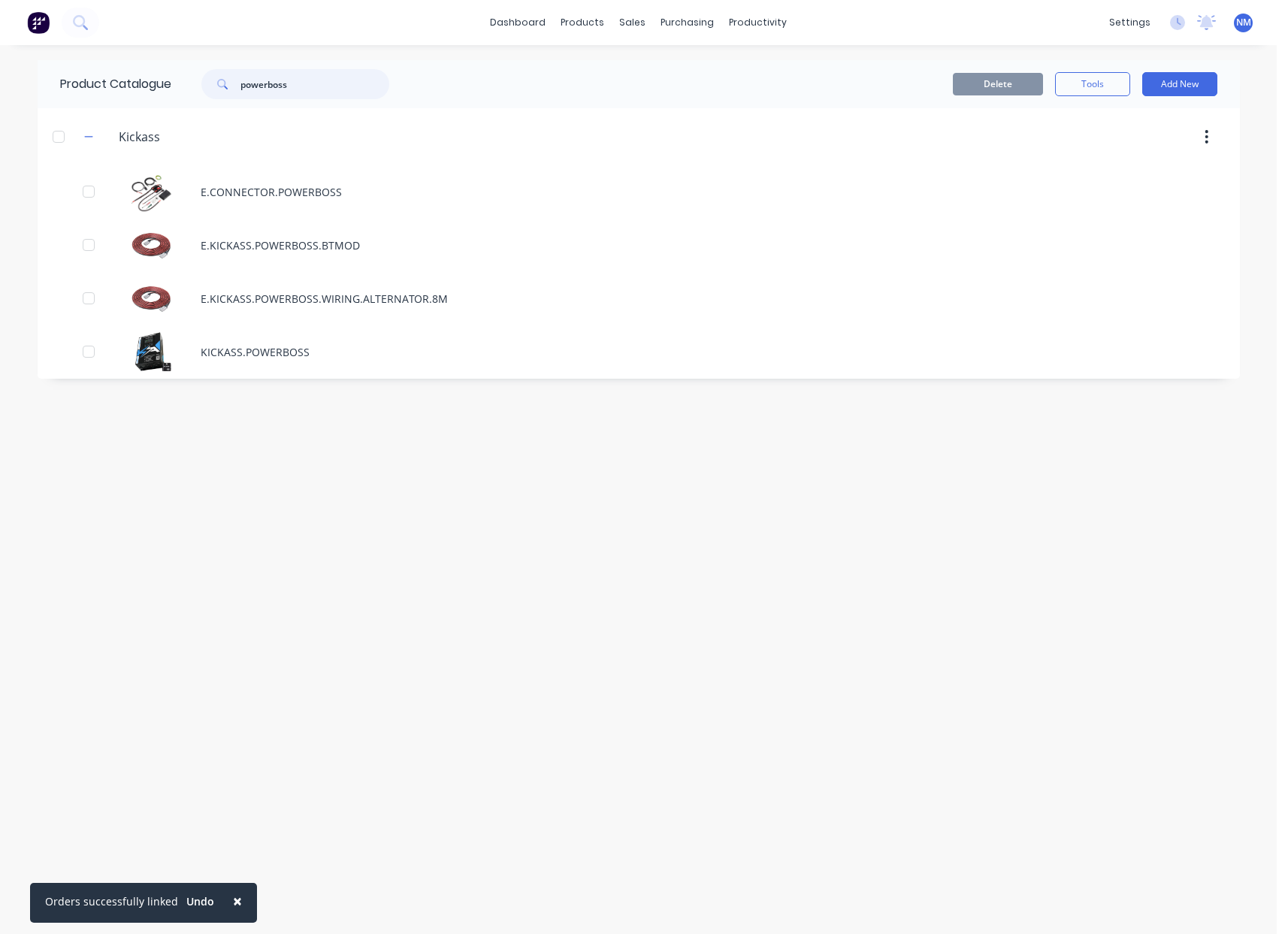
drag, startPoint x: 328, startPoint y: 90, endPoint x: 124, endPoint y: 87, distance: 204.0
click at [126, 90] on div "Product Catalogue powerboss" at bounding box center [232, 84] width 389 height 48
drag, startPoint x: 305, startPoint y: 86, endPoint x: 178, endPoint y: 86, distance: 127.0
click at [178, 86] on div "powerboss" at bounding box center [291, 84] width 240 height 30
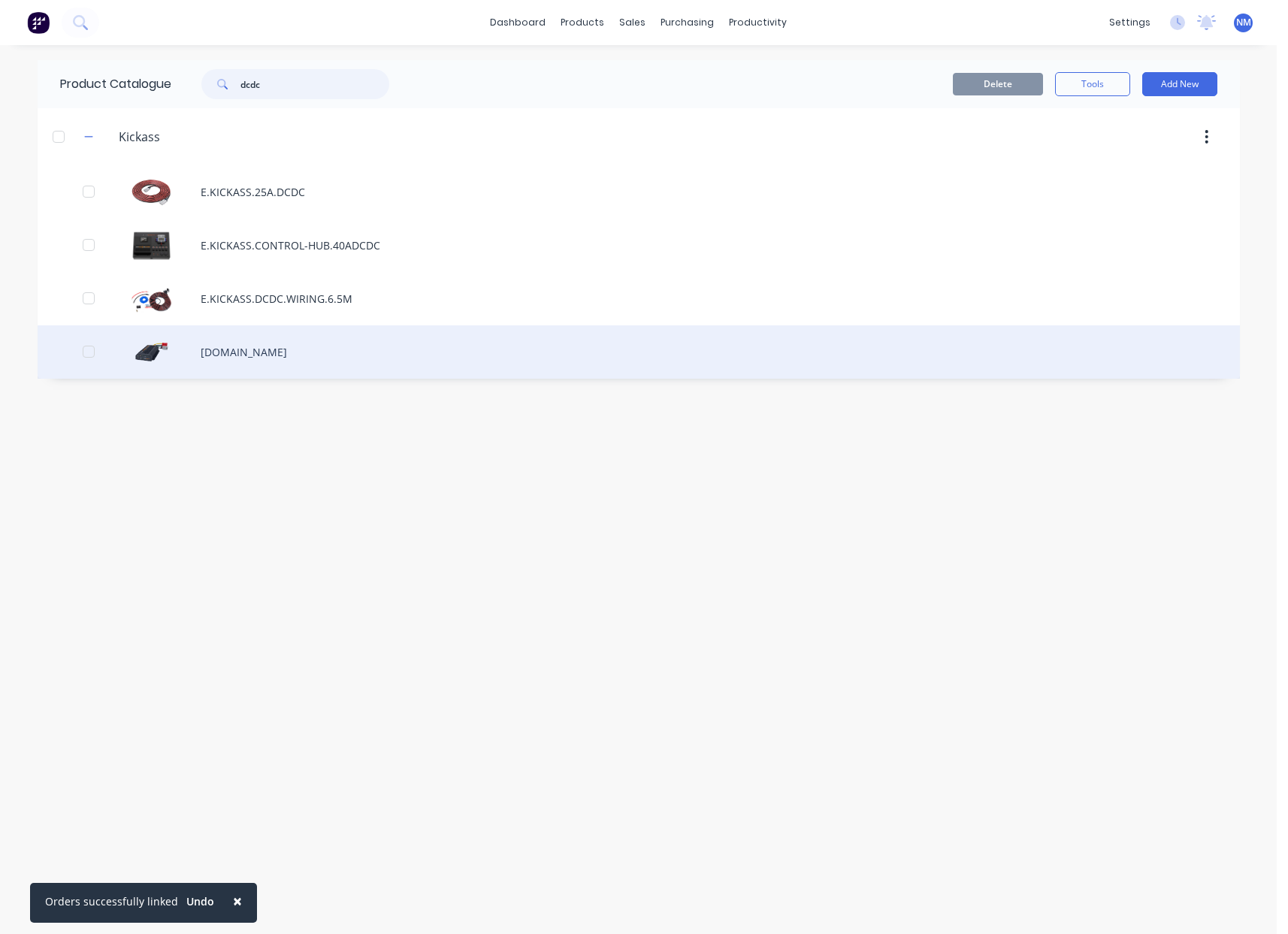
type input "dcdc"
click at [342, 350] on div "[DOMAIN_NAME]" at bounding box center [639, 352] width 1202 height 53
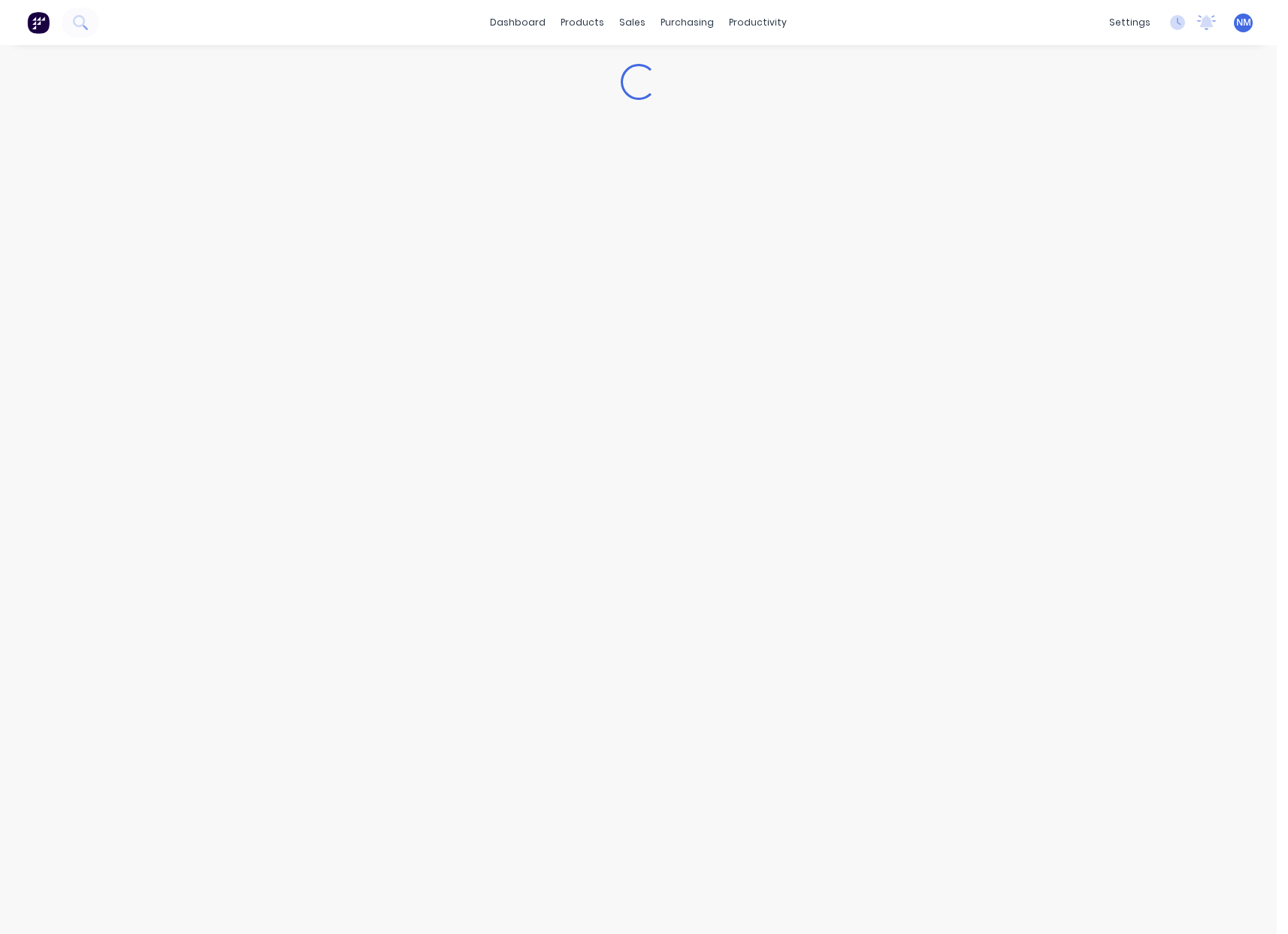
type textarea "x"
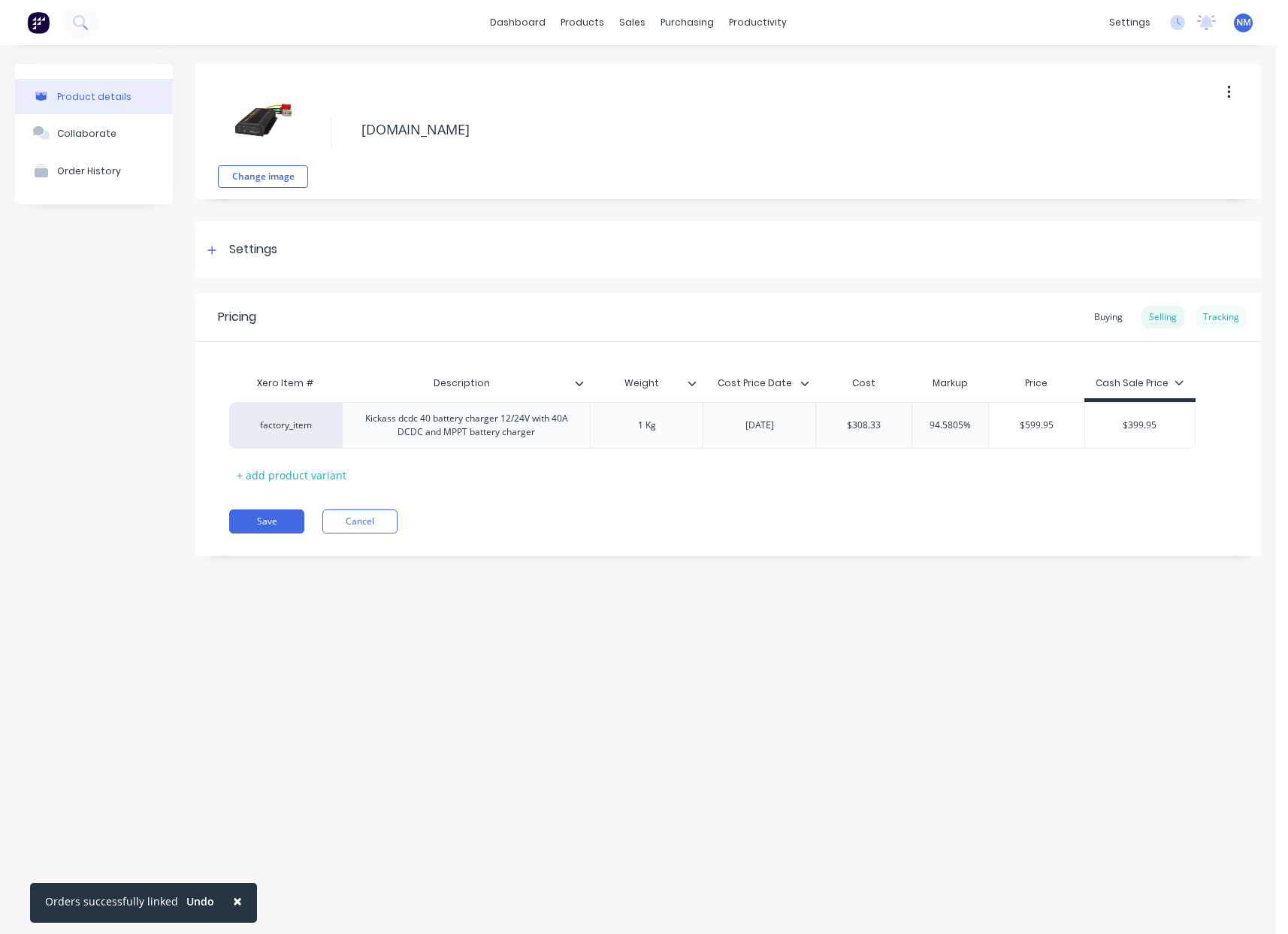
click at [1209, 313] on div "Tracking" at bounding box center [1221, 316] width 51 height 23
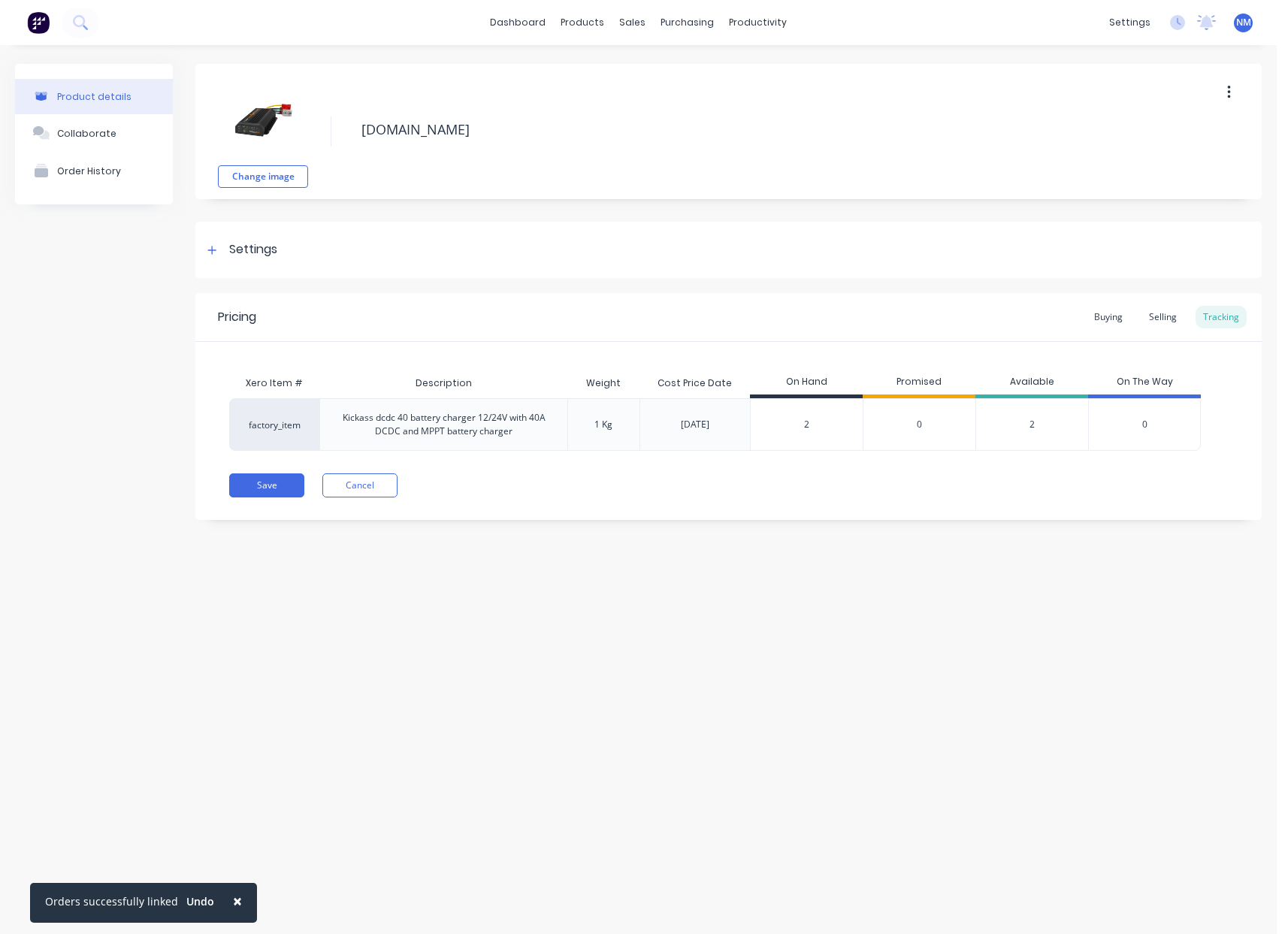
drag, startPoint x: 813, startPoint y: 428, endPoint x: 640, endPoint y: 412, distance: 173.7
click at [741, 420] on div "factory_item Kickass dcdc 40 battery charger 12/24V with 40A DCDC and MPPT batt…" at bounding box center [715, 424] width 972 height 52
type input "1"
type textarea "x"
type input "1"
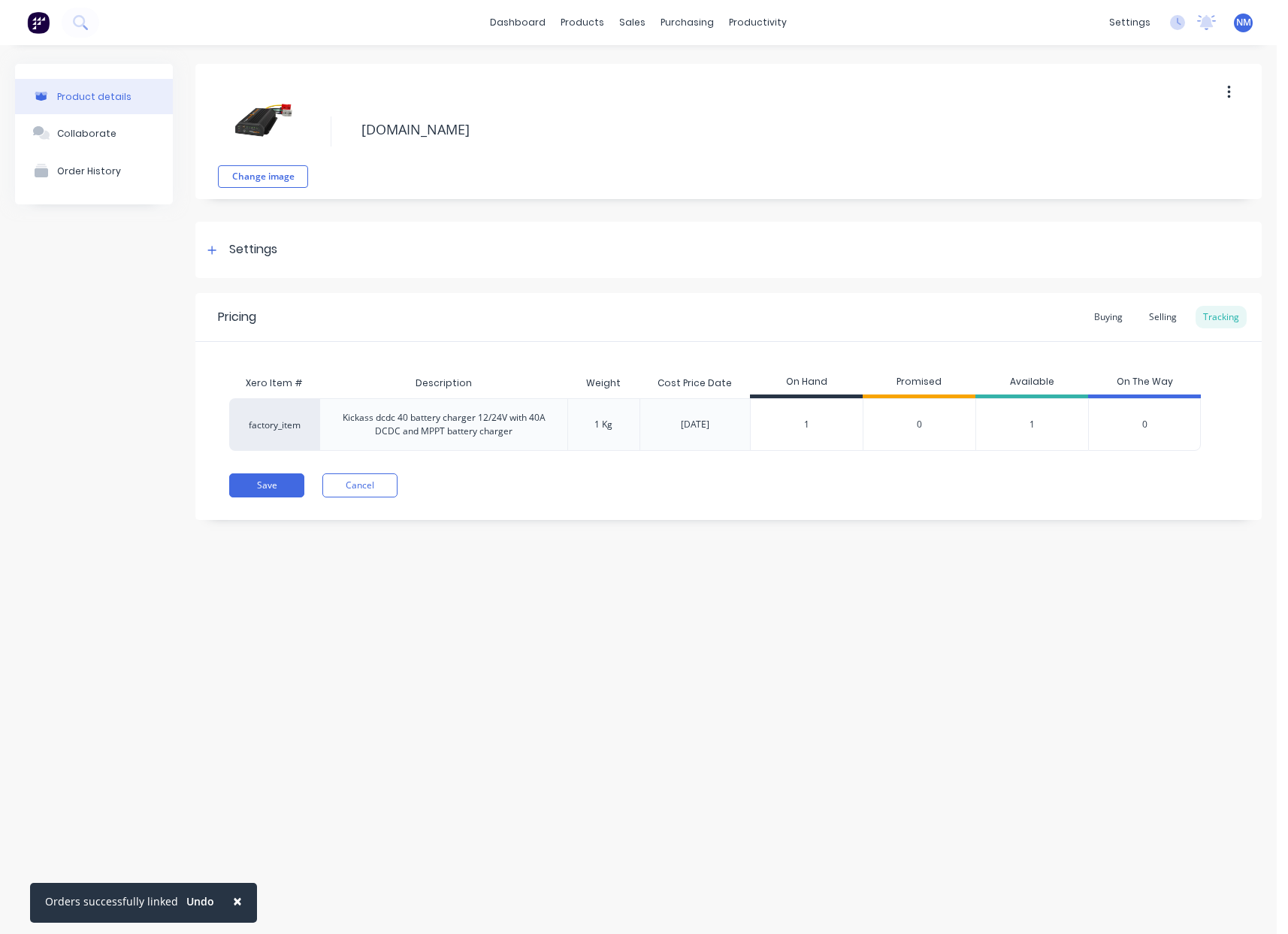
click at [850, 480] on div "Save Cancel" at bounding box center [745, 485] width 1032 height 24
click at [262, 479] on button "Save" at bounding box center [267, 485] width 75 height 24
type textarea "x"
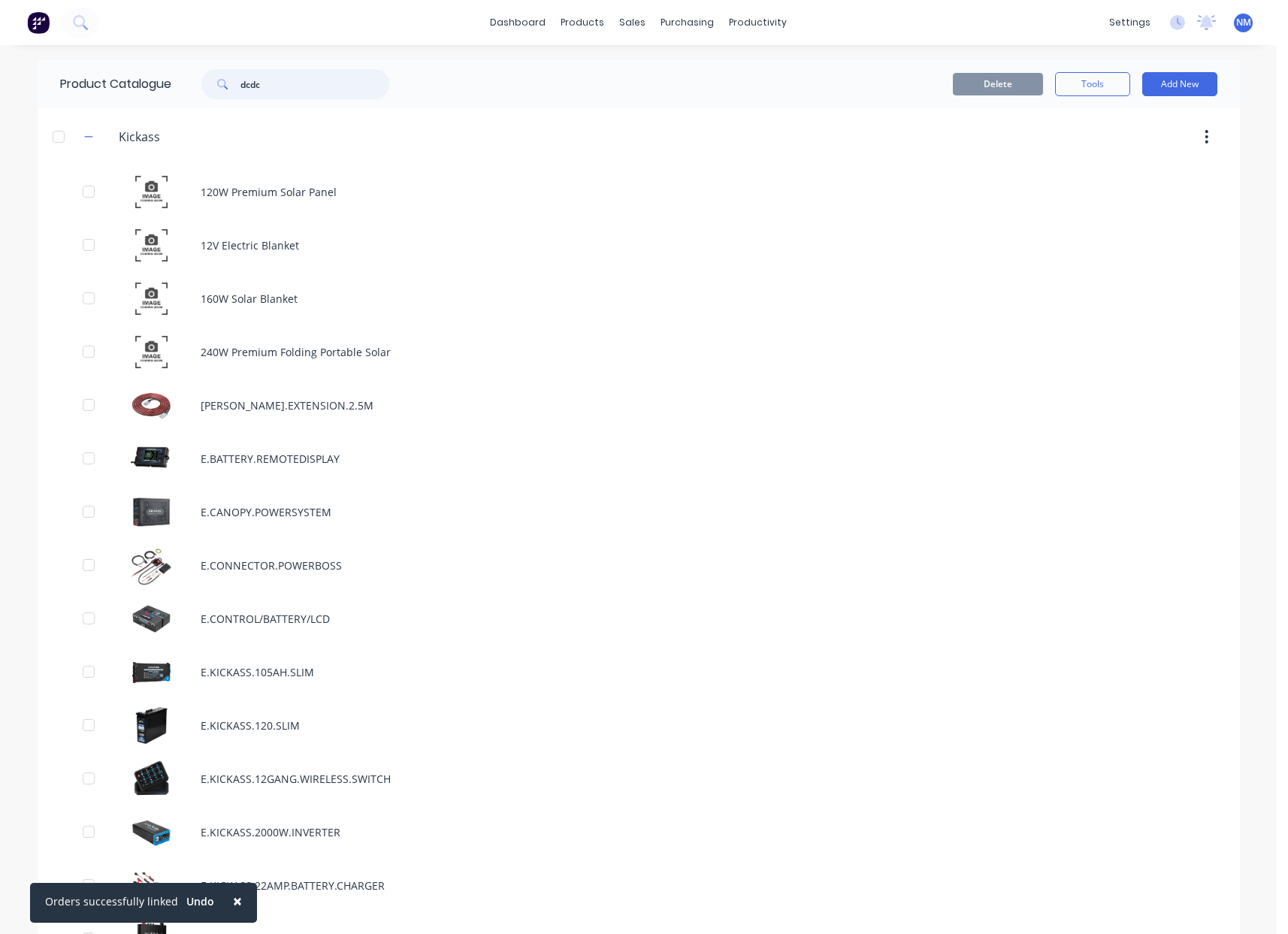
drag, startPoint x: 296, startPoint y: 89, endPoint x: 163, endPoint y: 80, distance: 133.3
click at [163, 80] on div "Product Catalogue dcdc" at bounding box center [232, 84] width 389 height 48
type input "dcdc"
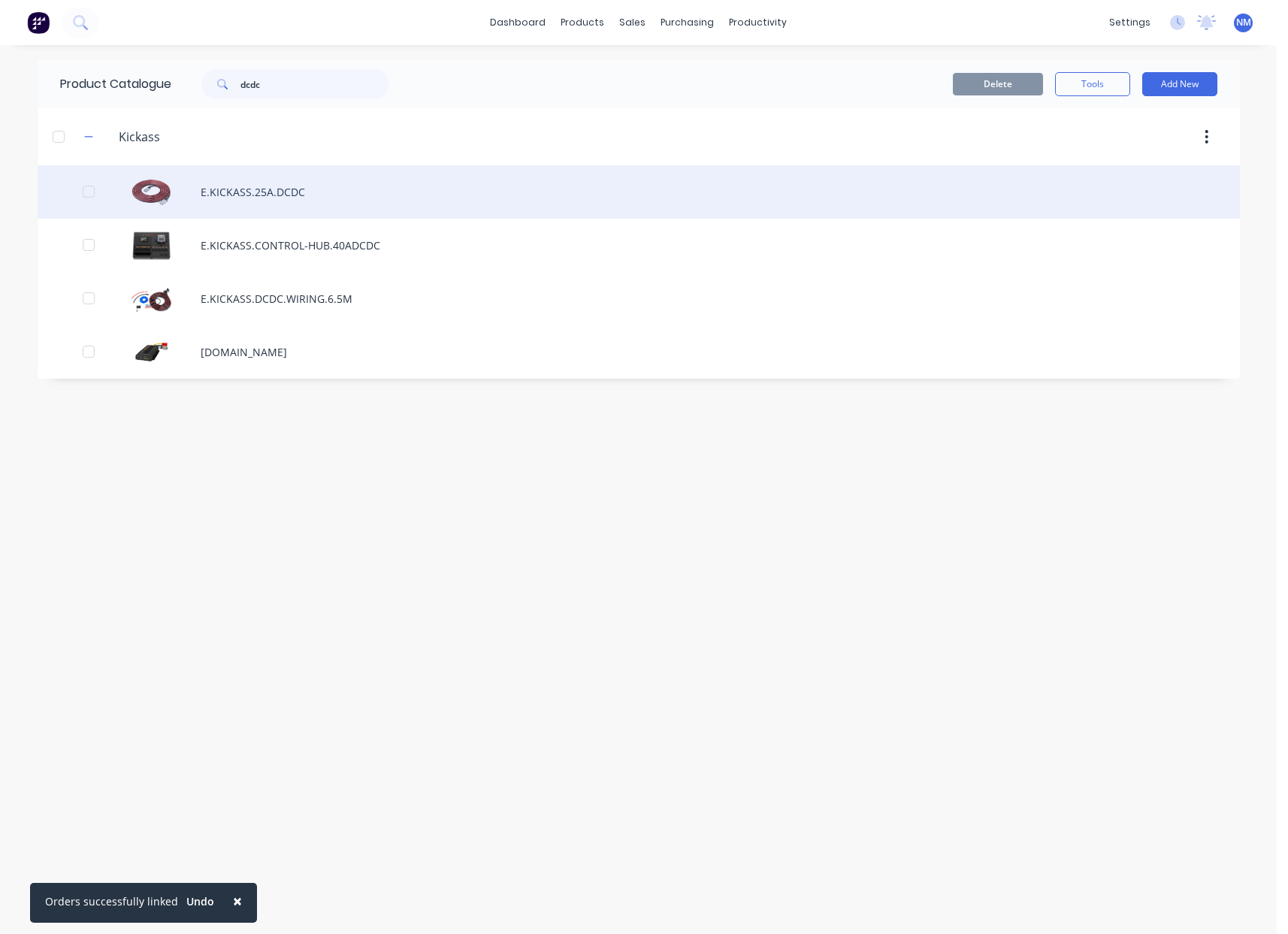
click at [358, 202] on div "E.KICKASS.25A.DCDC" at bounding box center [639, 192] width 1202 height 53
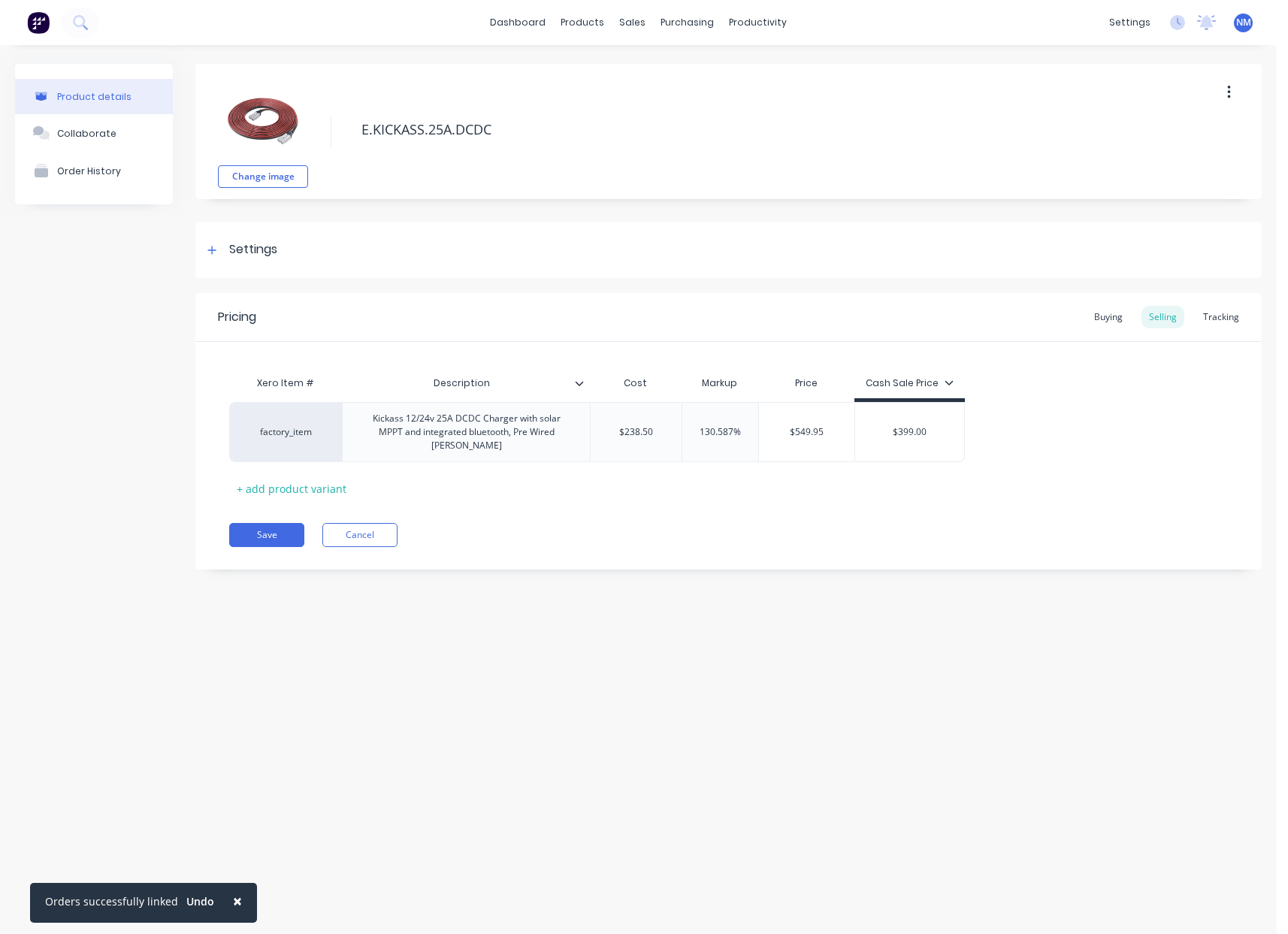
type textarea "x"
click at [1217, 318] on div "Tracking" at bounding box center [1221, 316] width 51 height 23
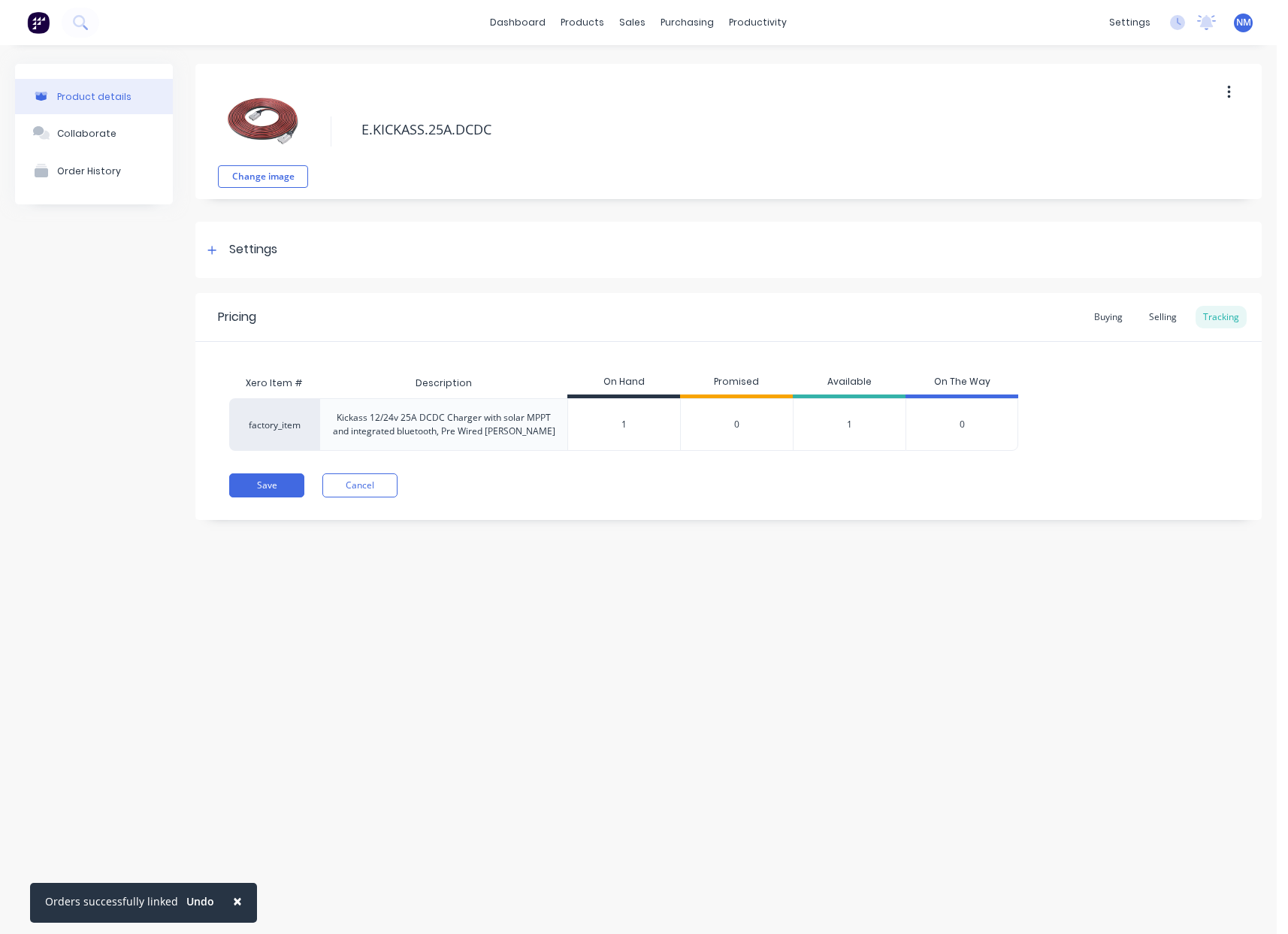
type input "1"
drag, startPoint x: 634, startPoint y: 424, endPoint x: 514, endPoint y: 402, distance: 122.0
click at [531, 405] on div "factory_item Kickass 12/24v 25A DCDC Charger with solar MPPT and integrated blu…" at bounding box center [624, 424] width 789 height 52
click at [734, 424] on span "0" at bounding box center [736, 425] width 5 height 14
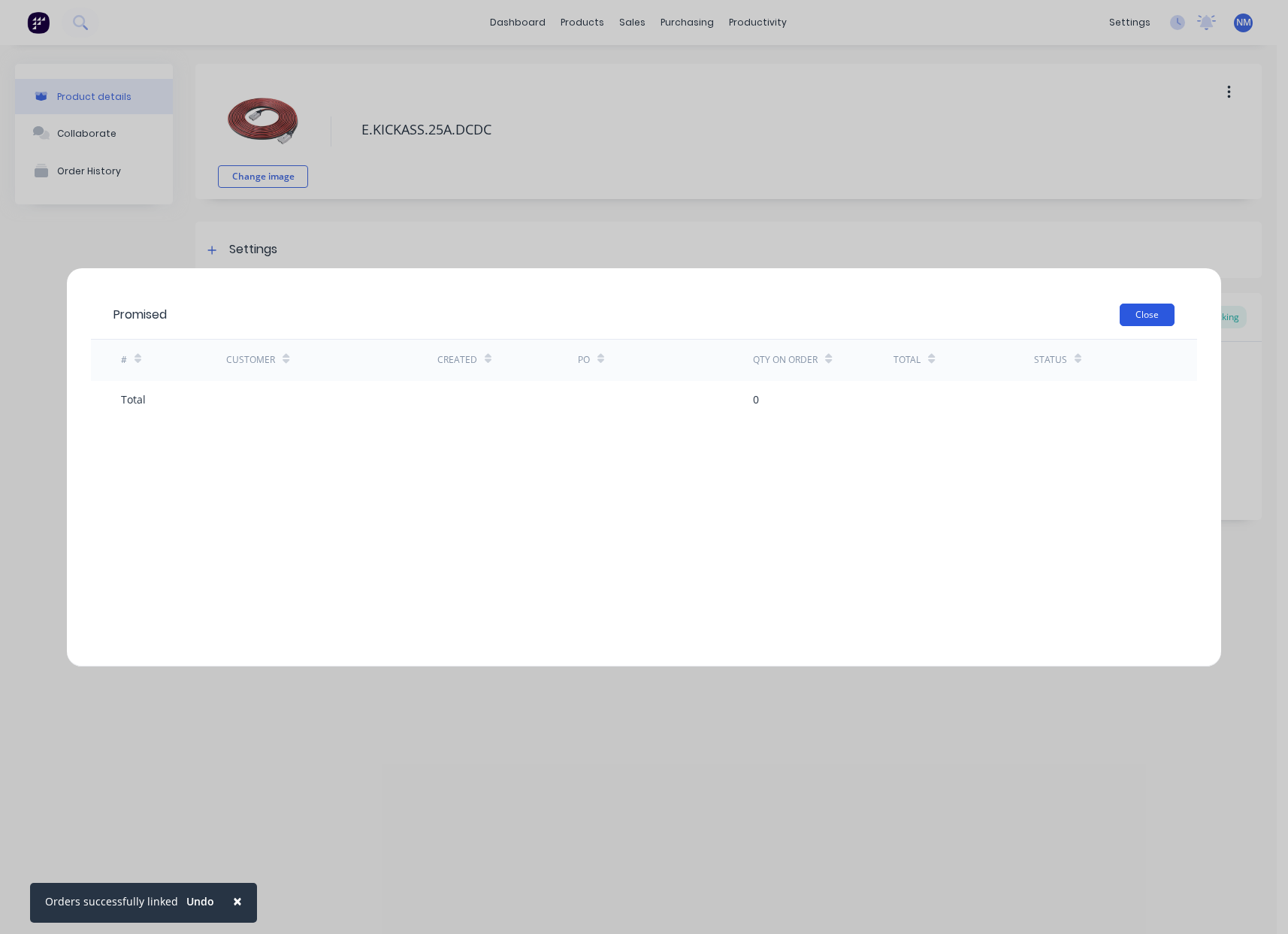
click at [1132, 315] on button "Close" at bounding box center [1147, 314] width 54 height 23
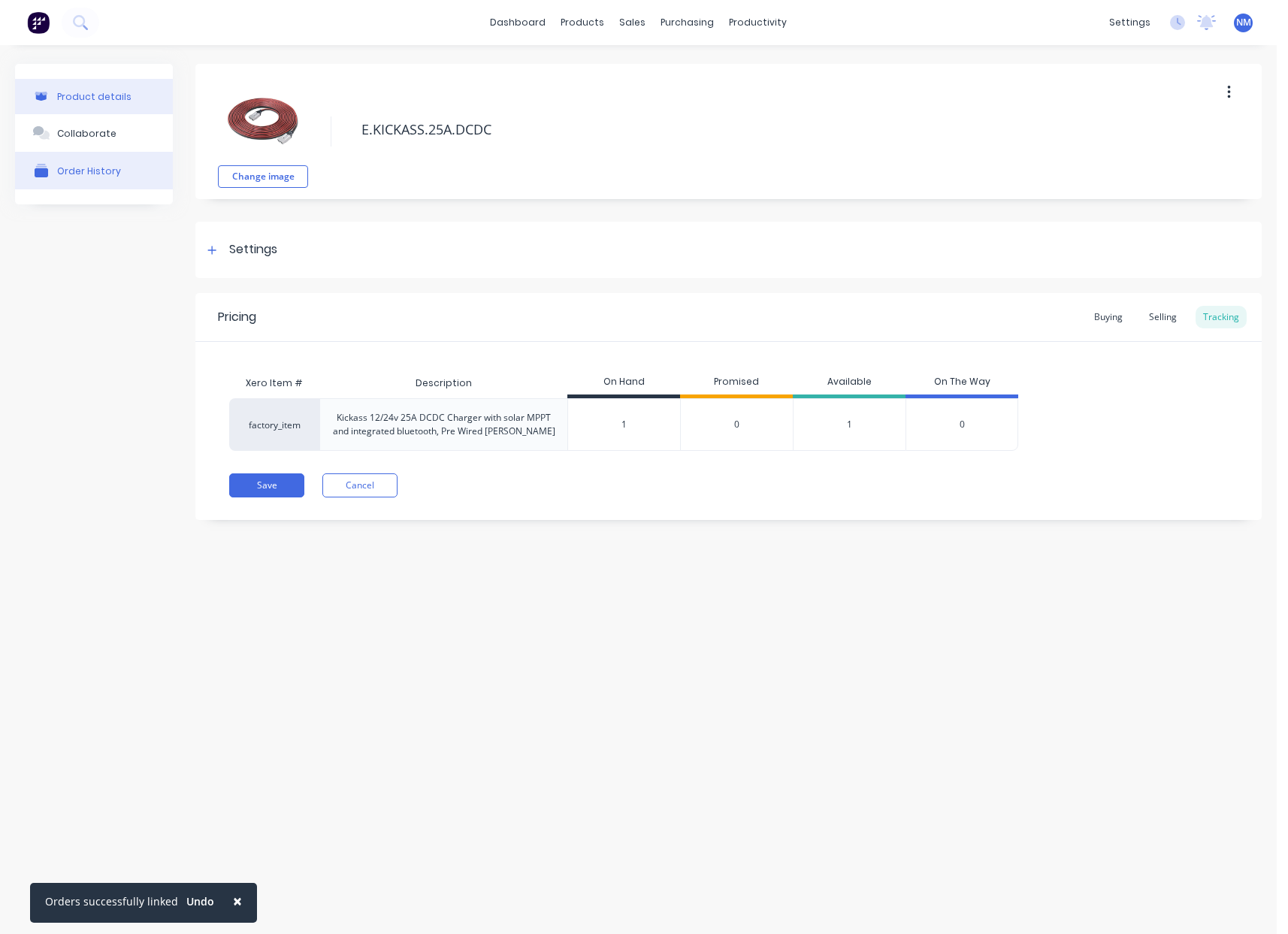
click at [119, 164] on button "Order History" at bounding box center [94, 171] width 158 height 38
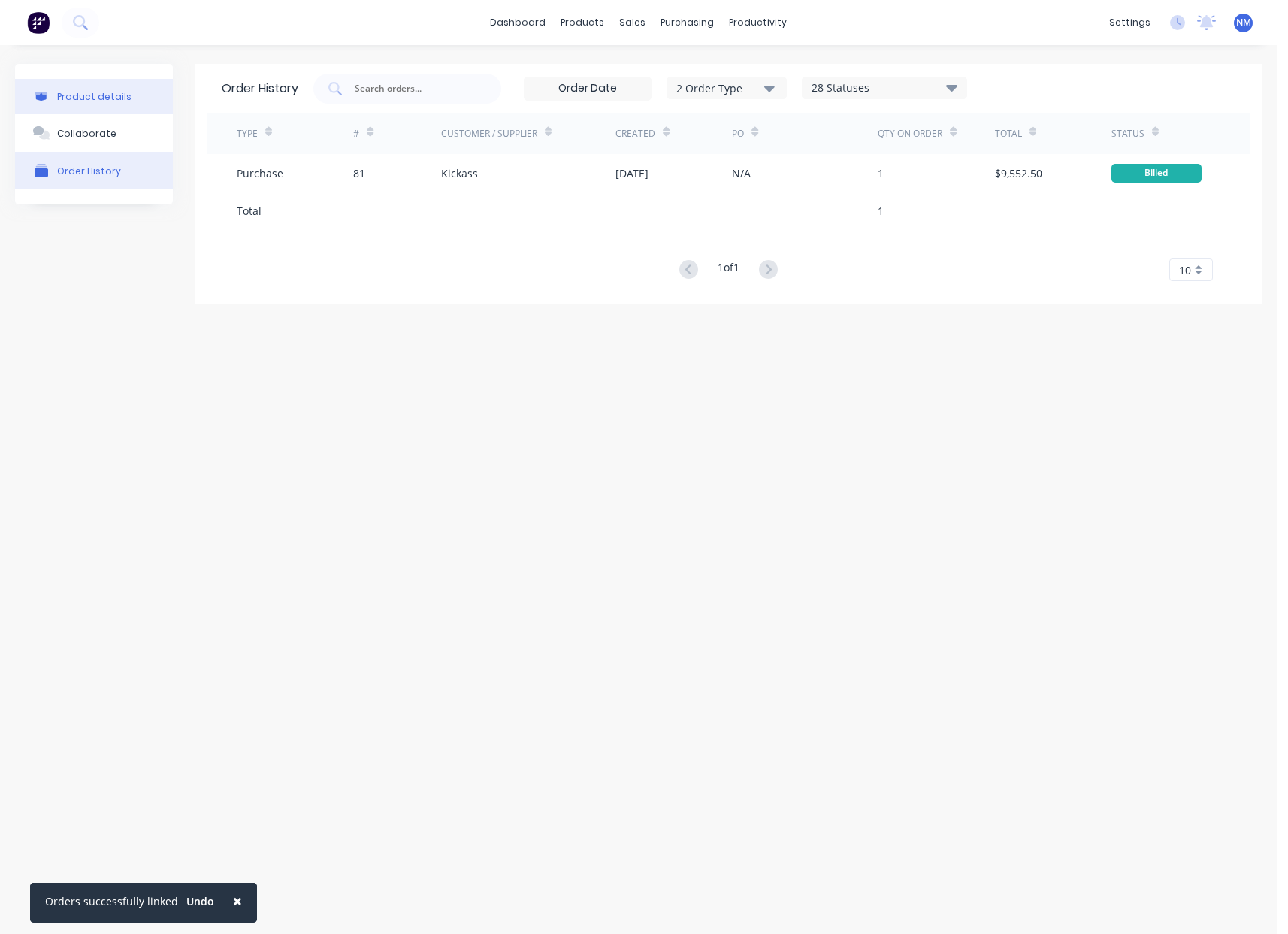
click at [109, 102] on div "Product details" at bounding box center [94, 96] width 74 height 11
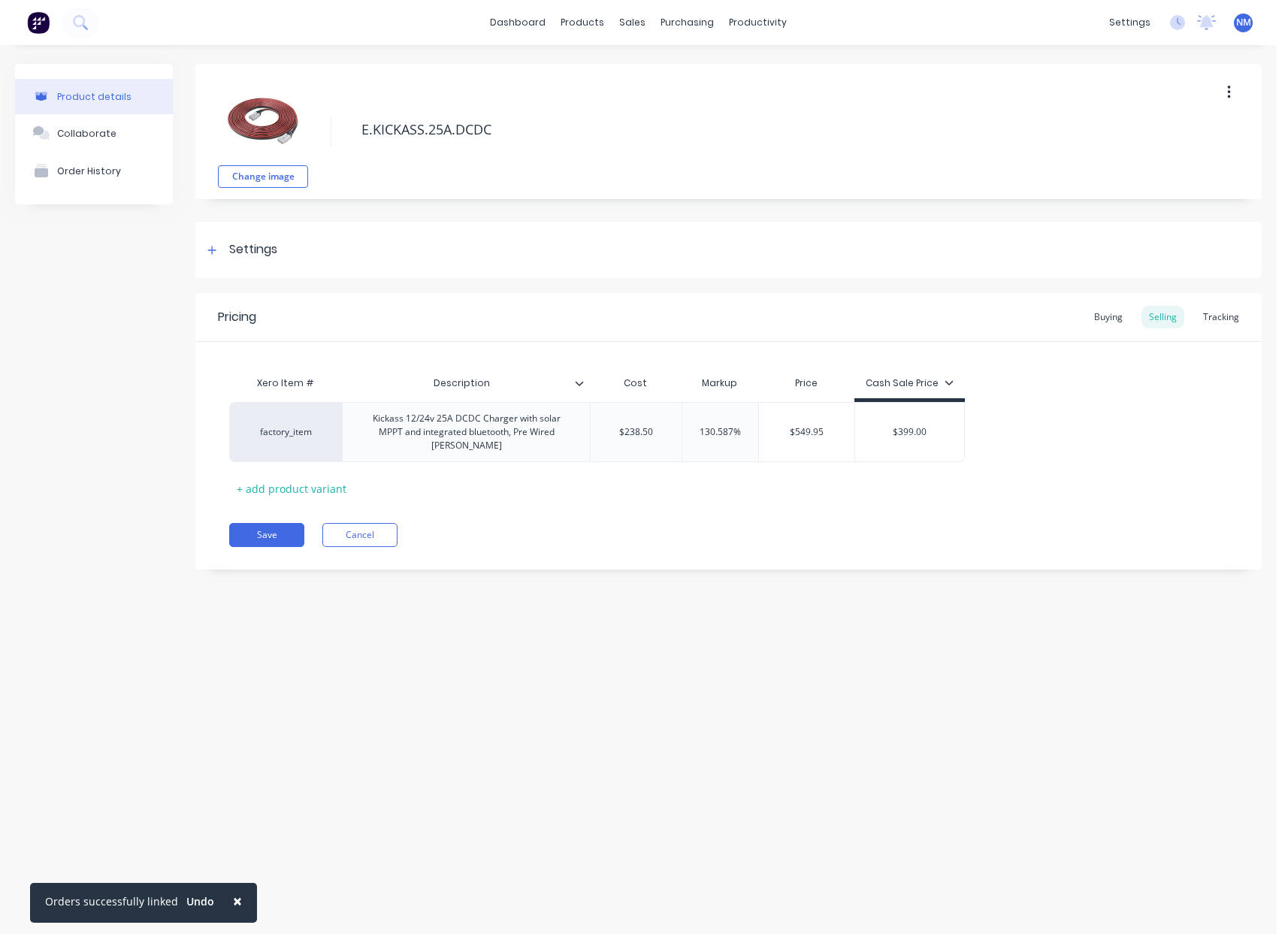
type textarea "x"
click at [1199, 326] on div "Tracking" at bounding box center [1221, 316] width 51 height 23
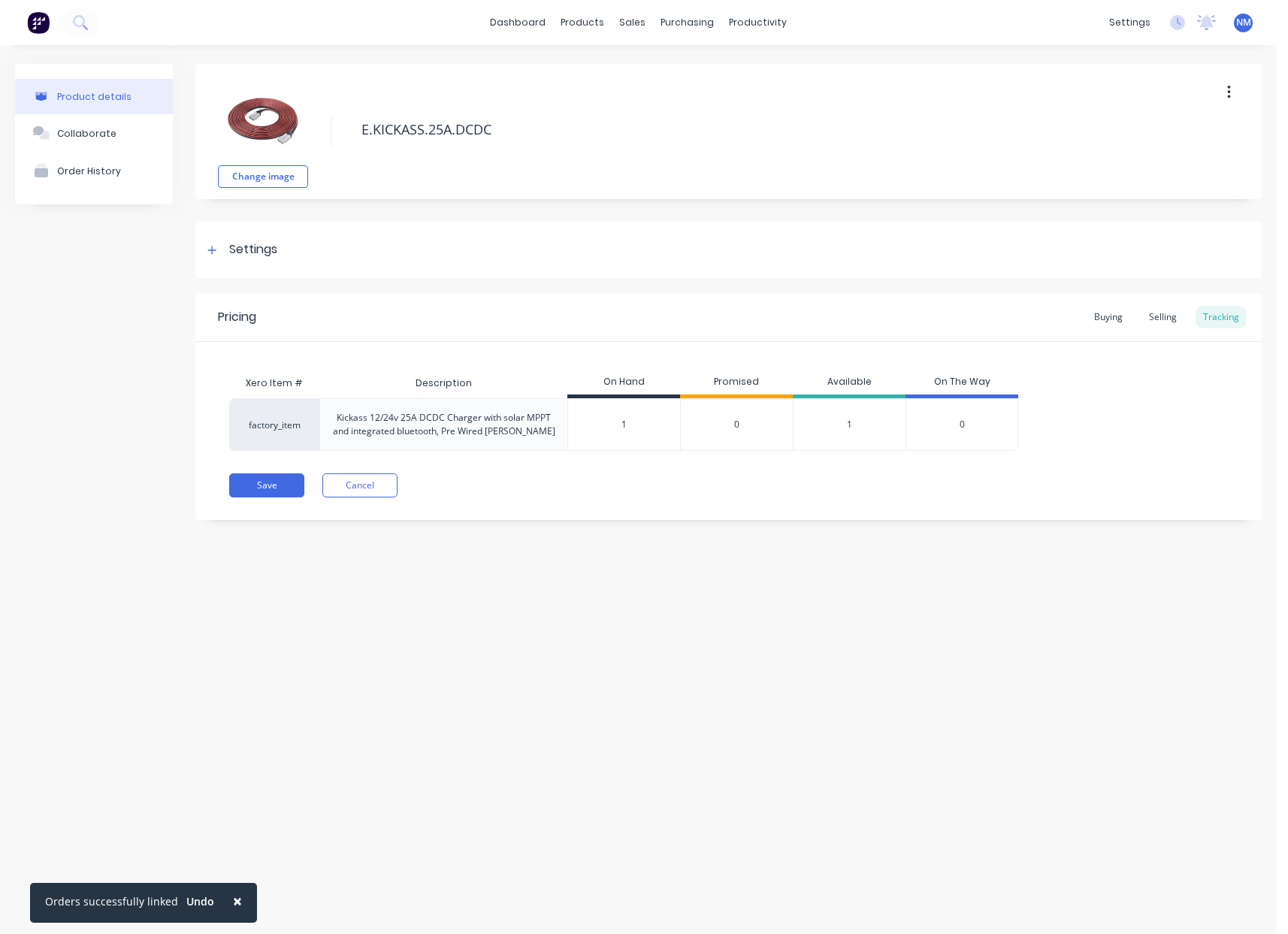
drag, startPoint x: 627, startPoint y: 422, endPoint x: 358, endPoint y: 409, distance: 269.3
click at [442, 412] on div "factory_item Kickass 12/24v 25A DCDC Charger with solar MPPT and integrated blu…" at bounding box center [624, 424] width 789 height 52
type input "0"
type textarea "x"
type input "0"
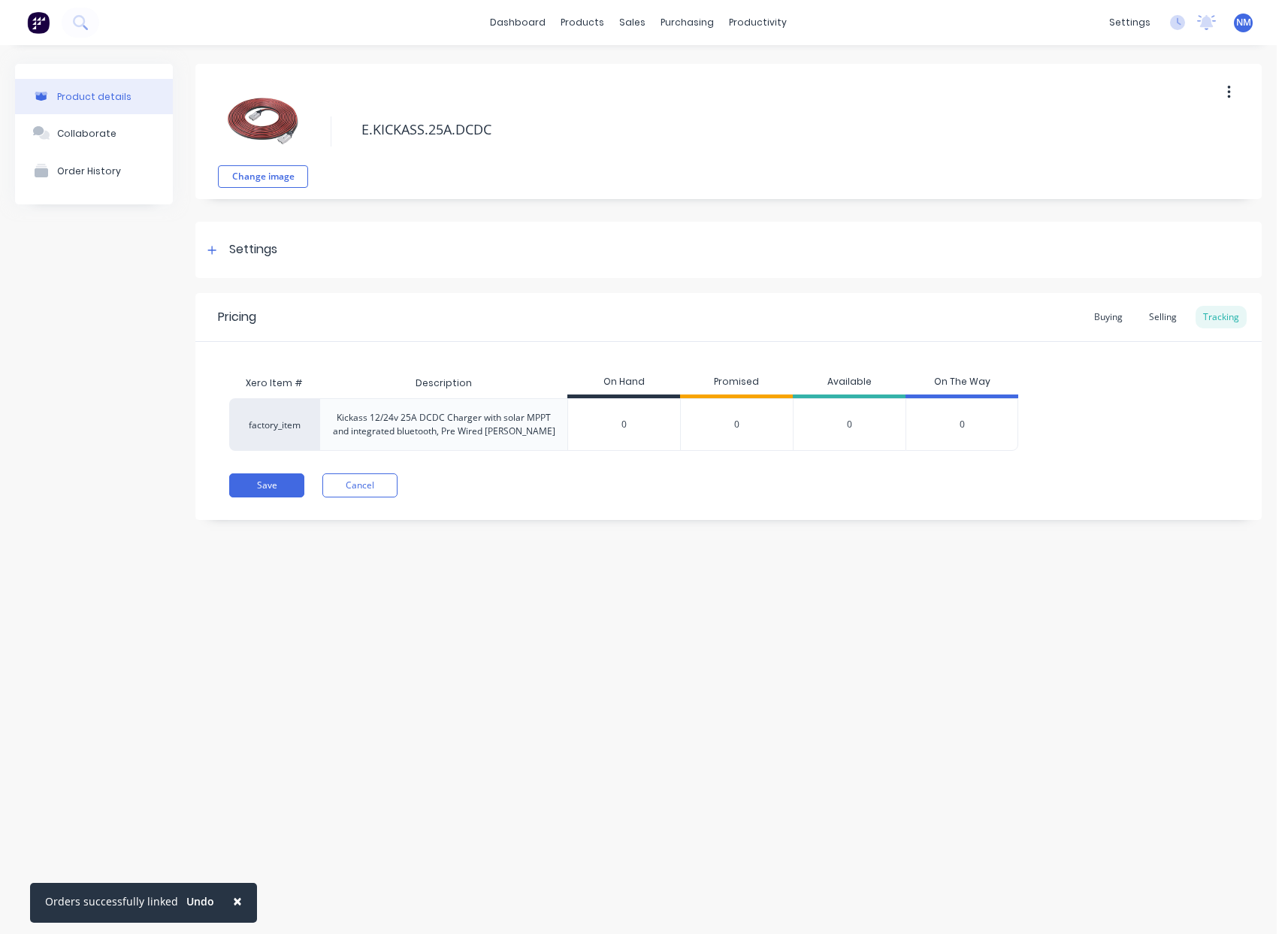
click at [653, 491] on div "Save Cancel" at bounding box center [745, 485] width 1032 height 24
click at [249, 488] on button "Save" at bounding box center [267, 485] width 75 height 24
type textarea "x"
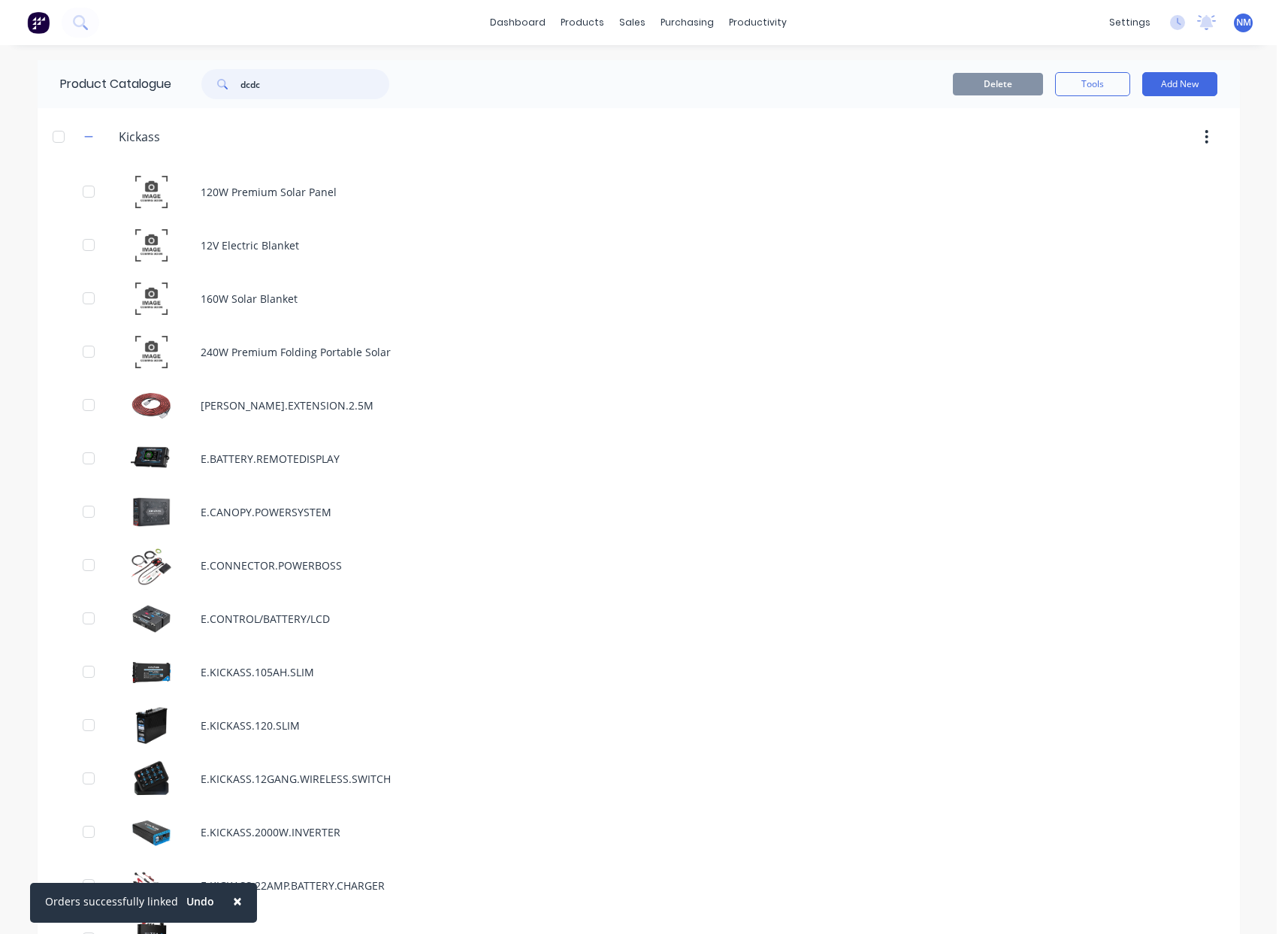
drag, startPoint x: 227, startPoint y: 80, endPoint x: 49, endPoint y: 77, distance: 178.0
click at [77, 74] on div "Product Catalogue dcdc" at bounding box center [232, 84] width 389 height 48
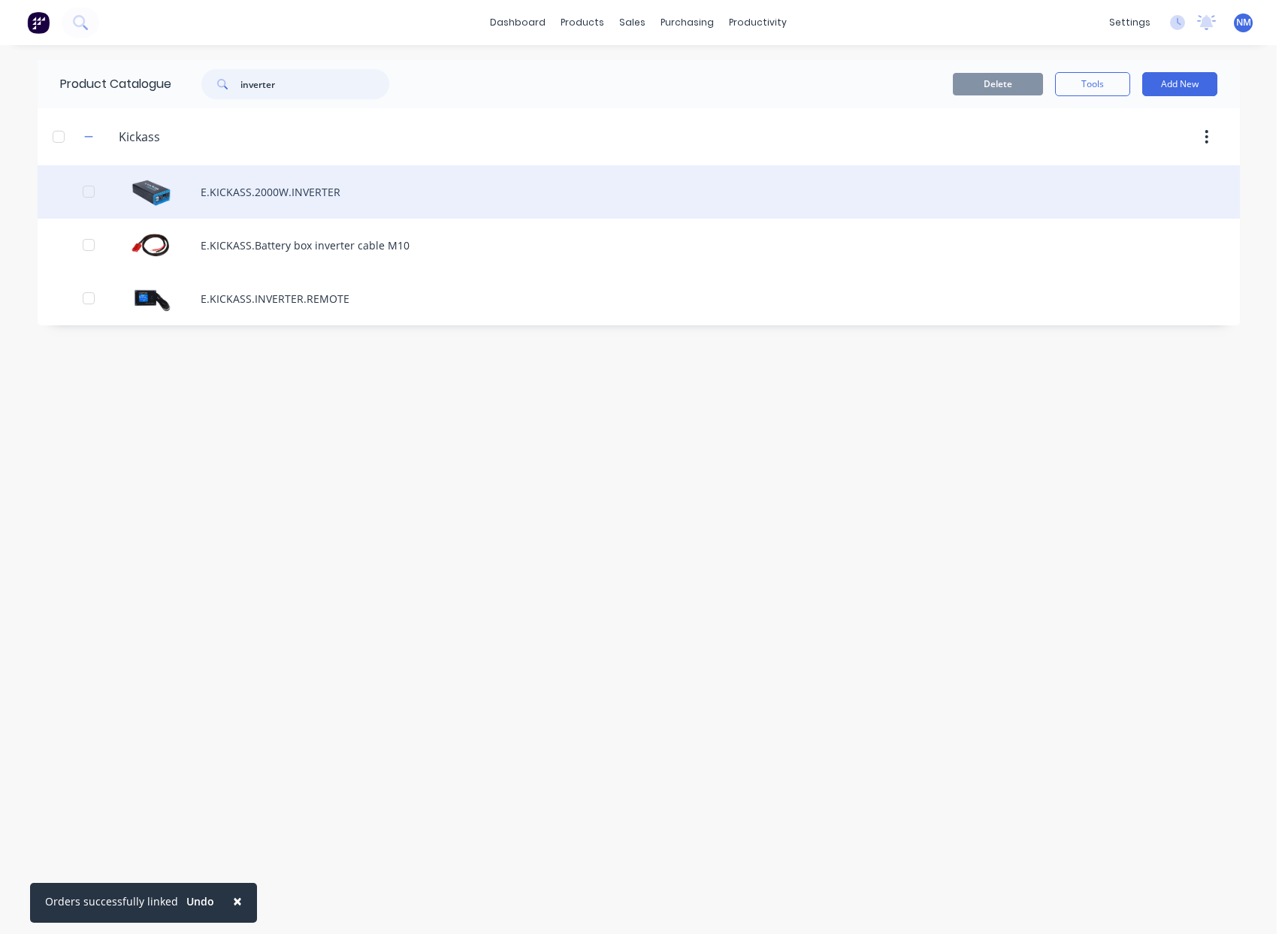
type input "inverter"
click at [314, 204] on div "E.KICKASS.2000W.INVERTER" at bounding box center [639, 192] width 1202 height 53
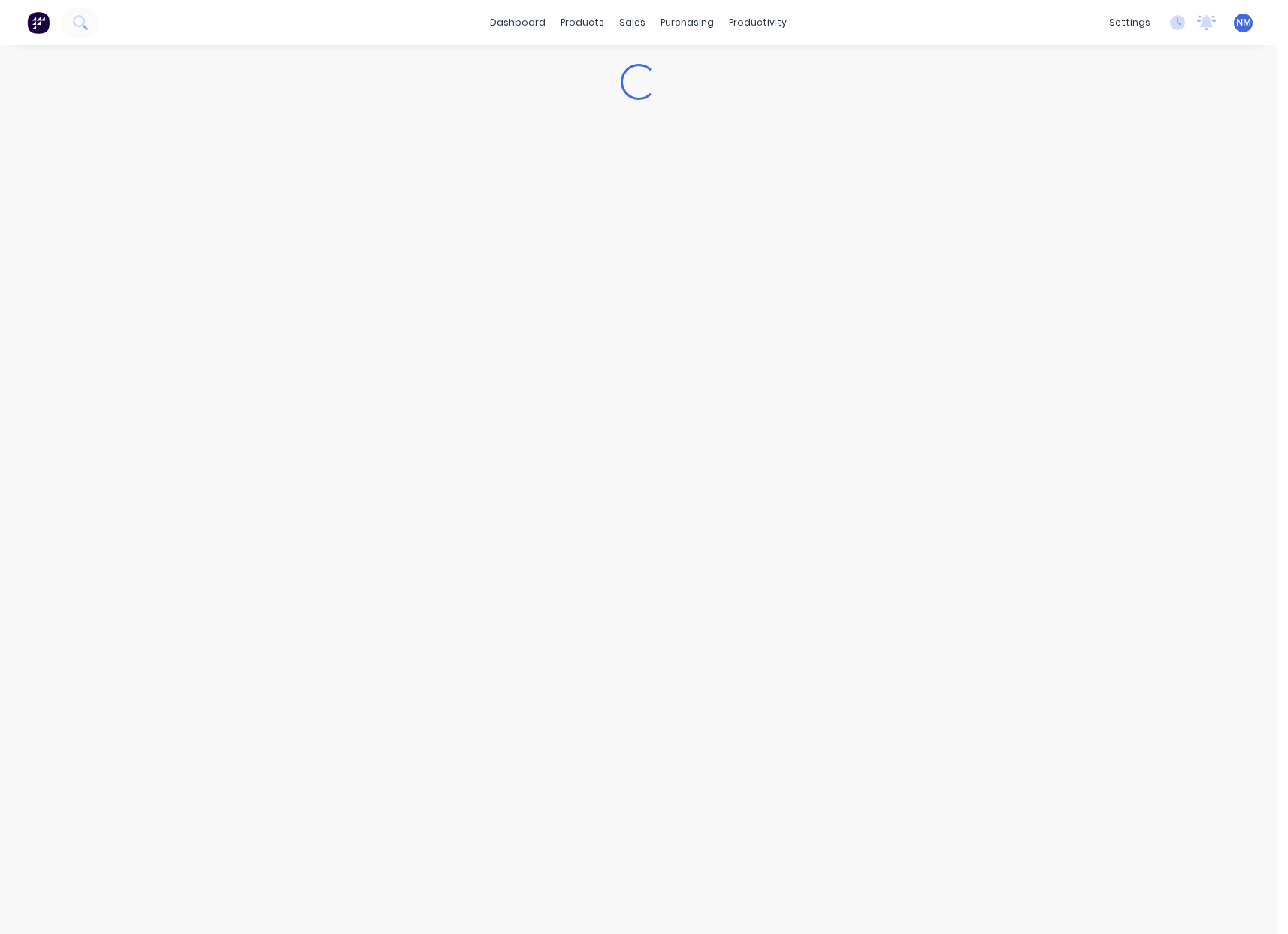
type textarea "x"
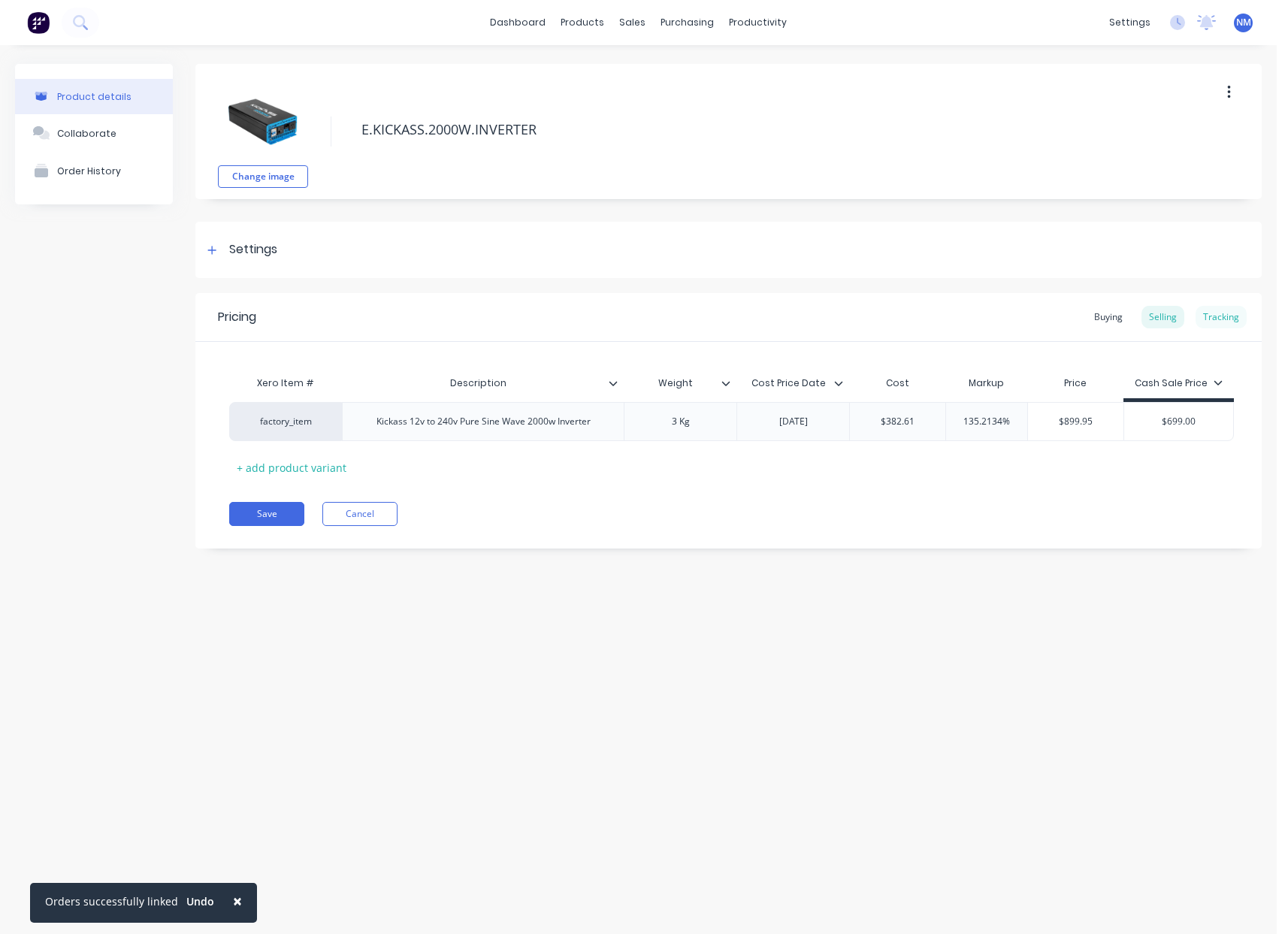
click at [1220, 319] on div "Tracking" at bounding box center [1221, 316] width 51 height 23
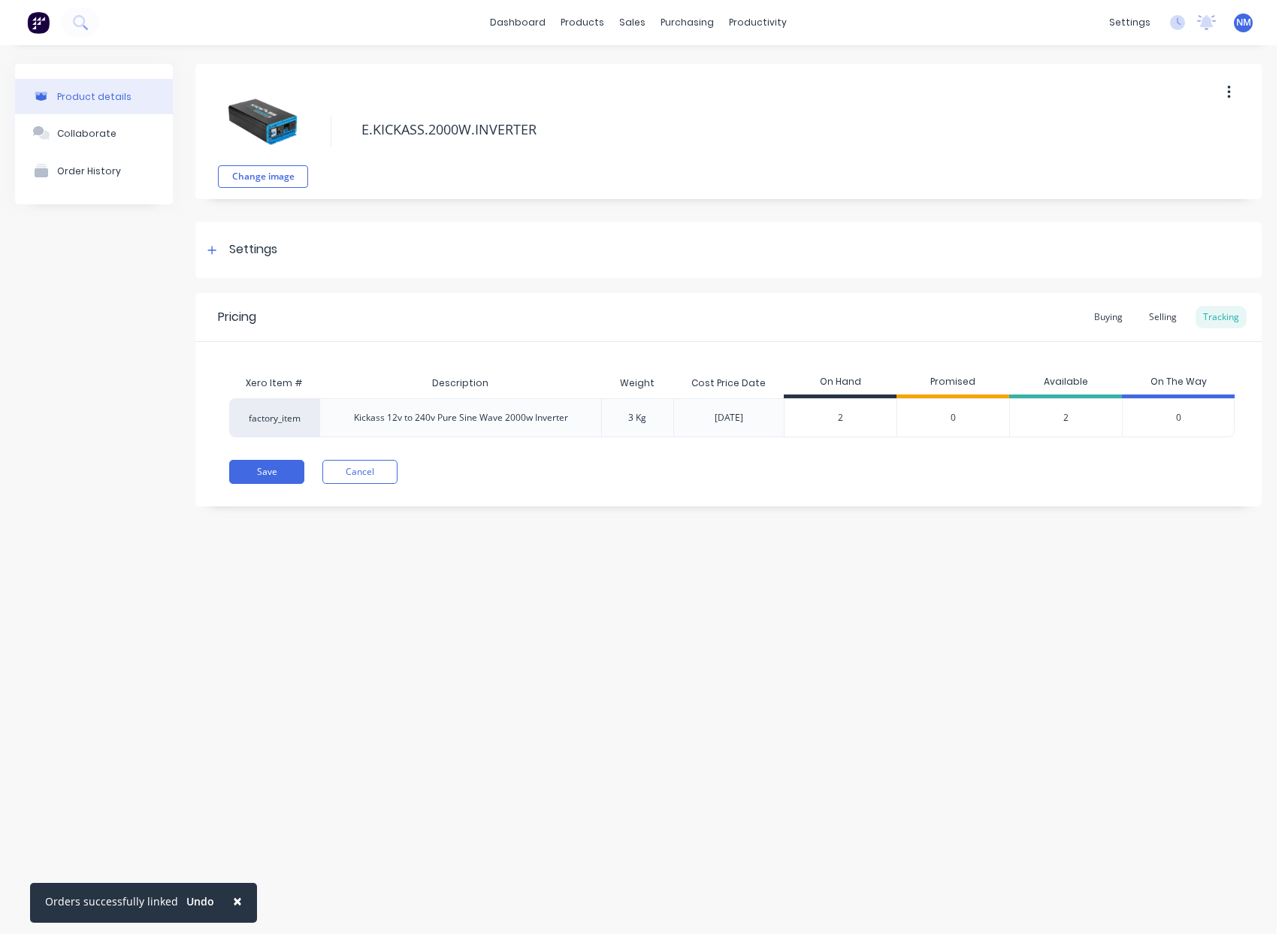
drag, startPoint x: 809, startPoint y: 415, endPoint x: 499, endPoint y: 399, distance: 310.4
click at [773, 415] on div "factory_item Kickass 12v to 240v Pure Sine Wave 2000w Inverter 3 Kg [DATE] 2 2 …" at bounding box center [731, 418] width 1005 height 40
type input "1"
type textarea "x"
type input "1"
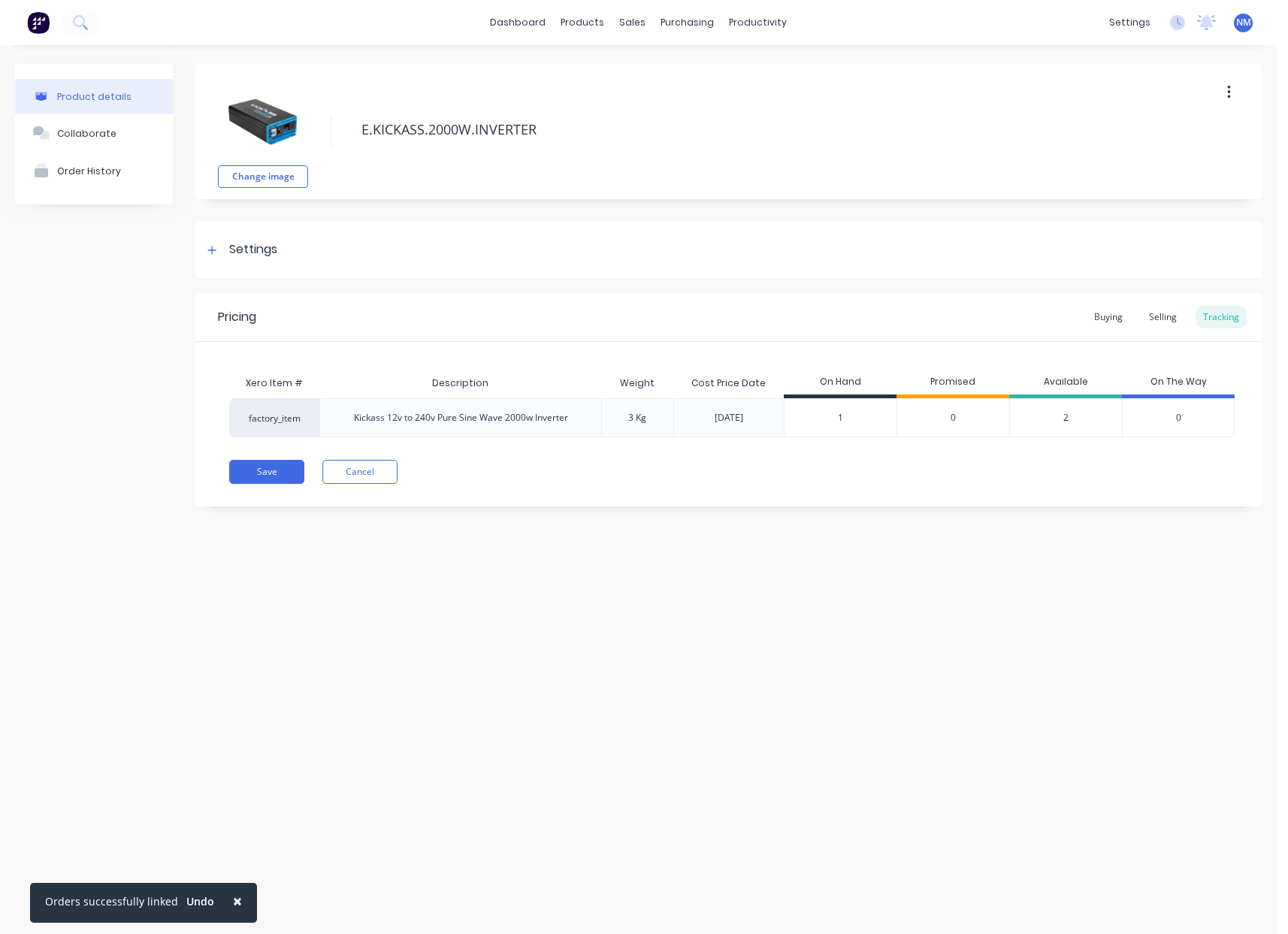
click at [705, 468] on div "Save Cancel" at bounding box center [745, 471] width 1032 height 24
click at [252, 471] on button "Save" at bounding box center [267, 471] width 75 height 24
type textarea "x"
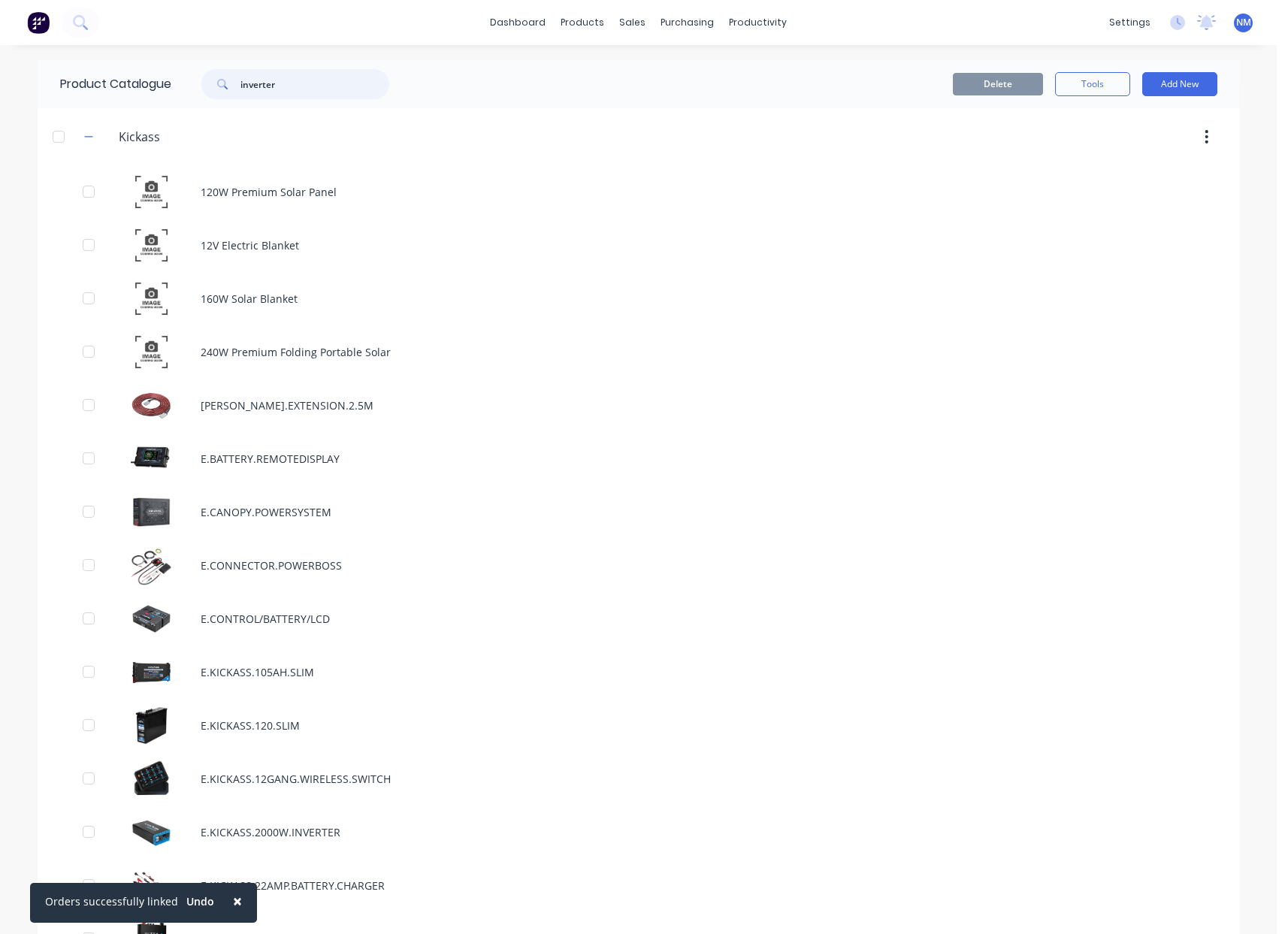
drag, startPoint x: 308, startPoint y: 90, endPoint x: 174, endPoint y: 77, distance: 134.6
click at [174, 77] on div "inverter" at bounding box center [291, 84] width 240 height 30
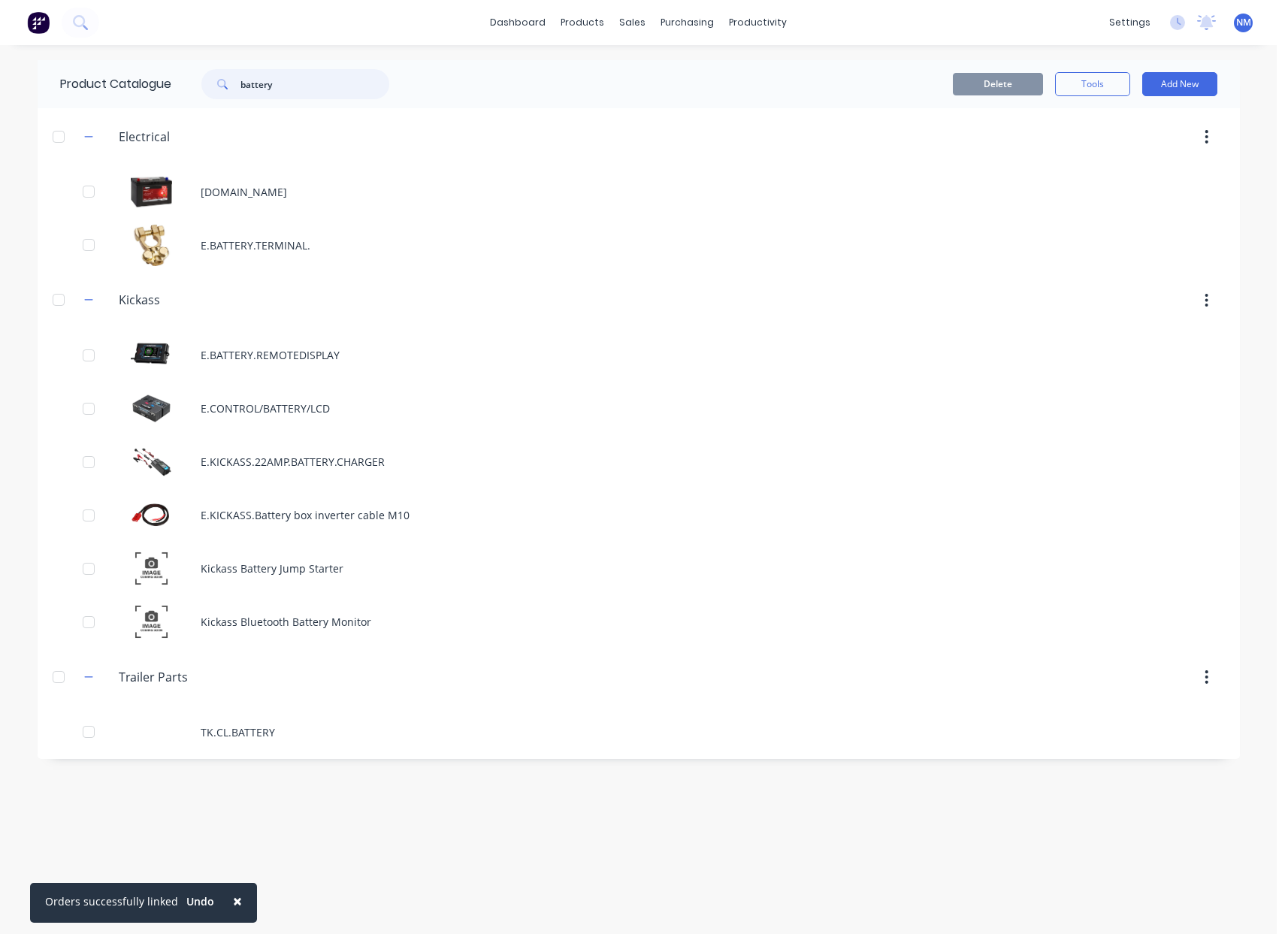
drag, startPoint x: 290, startPoint y: 79, endPoint x: 162, endPoint y: 76, distance: 128.0
click at [162, 76] on div "Product Catalogue battery" at bounding box center [232, 84] width 389 height 48
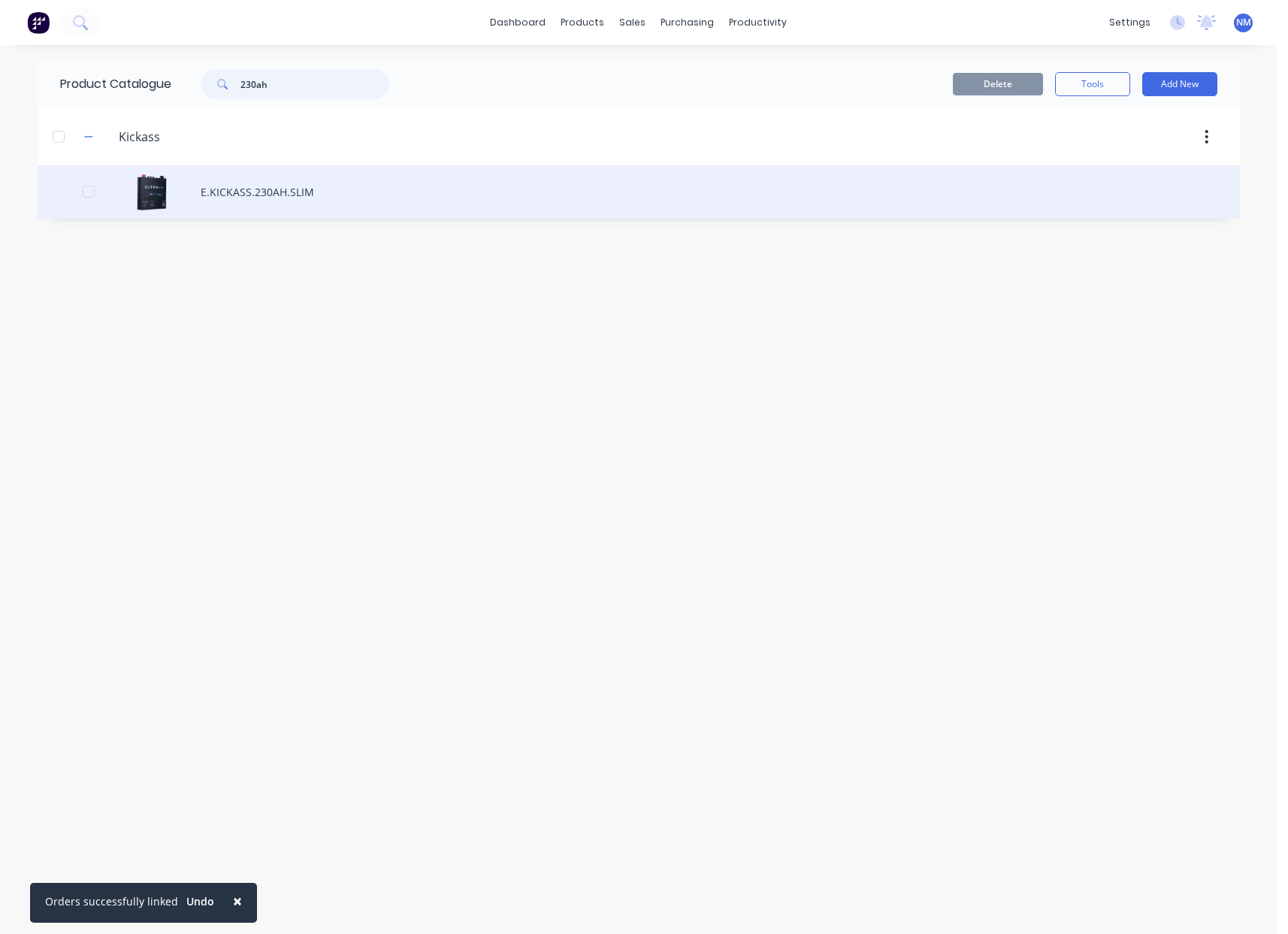
type input "230ah"
click at [346, 189] on div "E.KICKASS.230AH.SLIM" at bounding box center [639, 192] width 1202 height 53
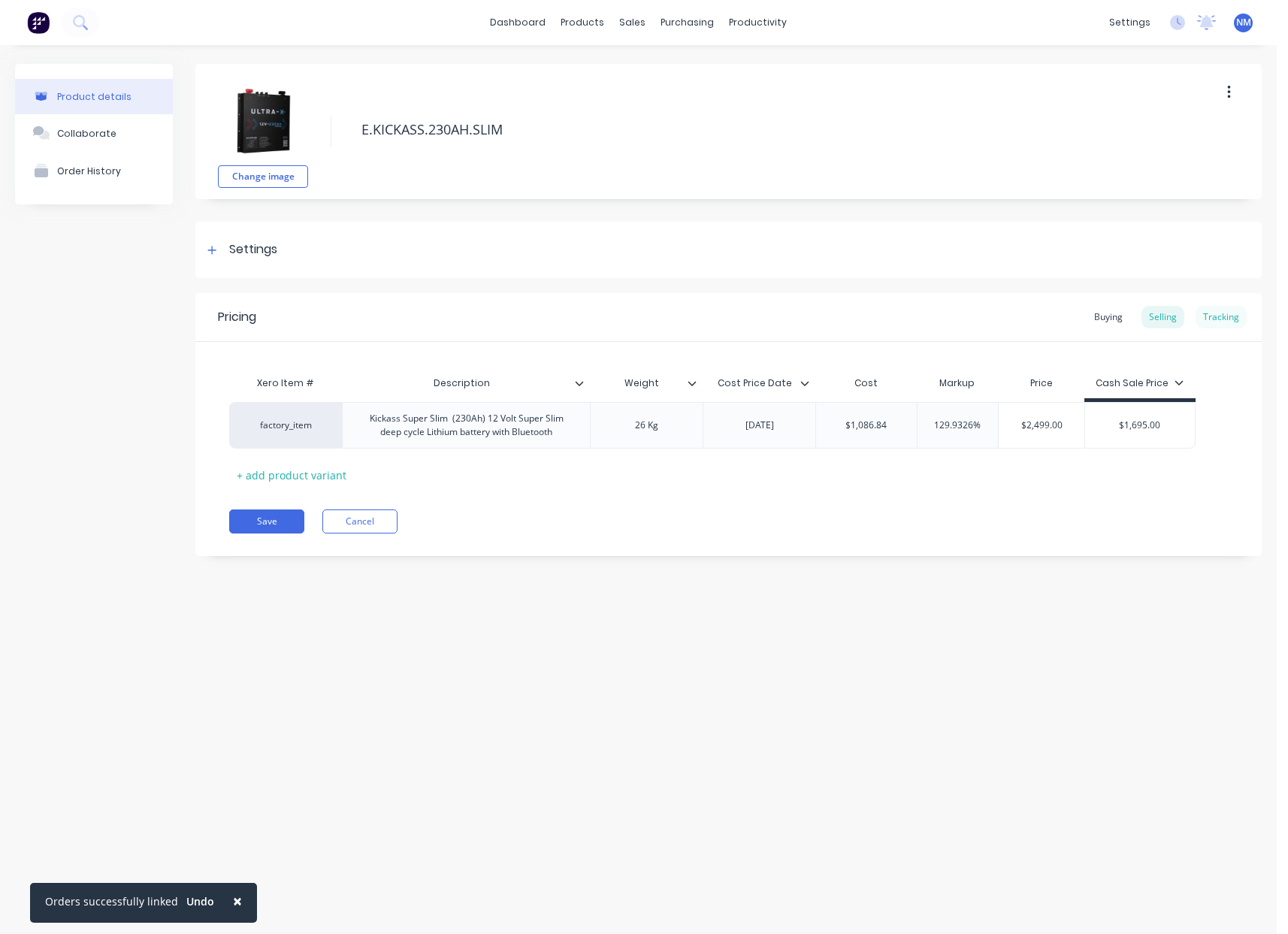
click at [1234, 309] on div "Tracking" at bounding box center [1221, 316] width 51 height 23
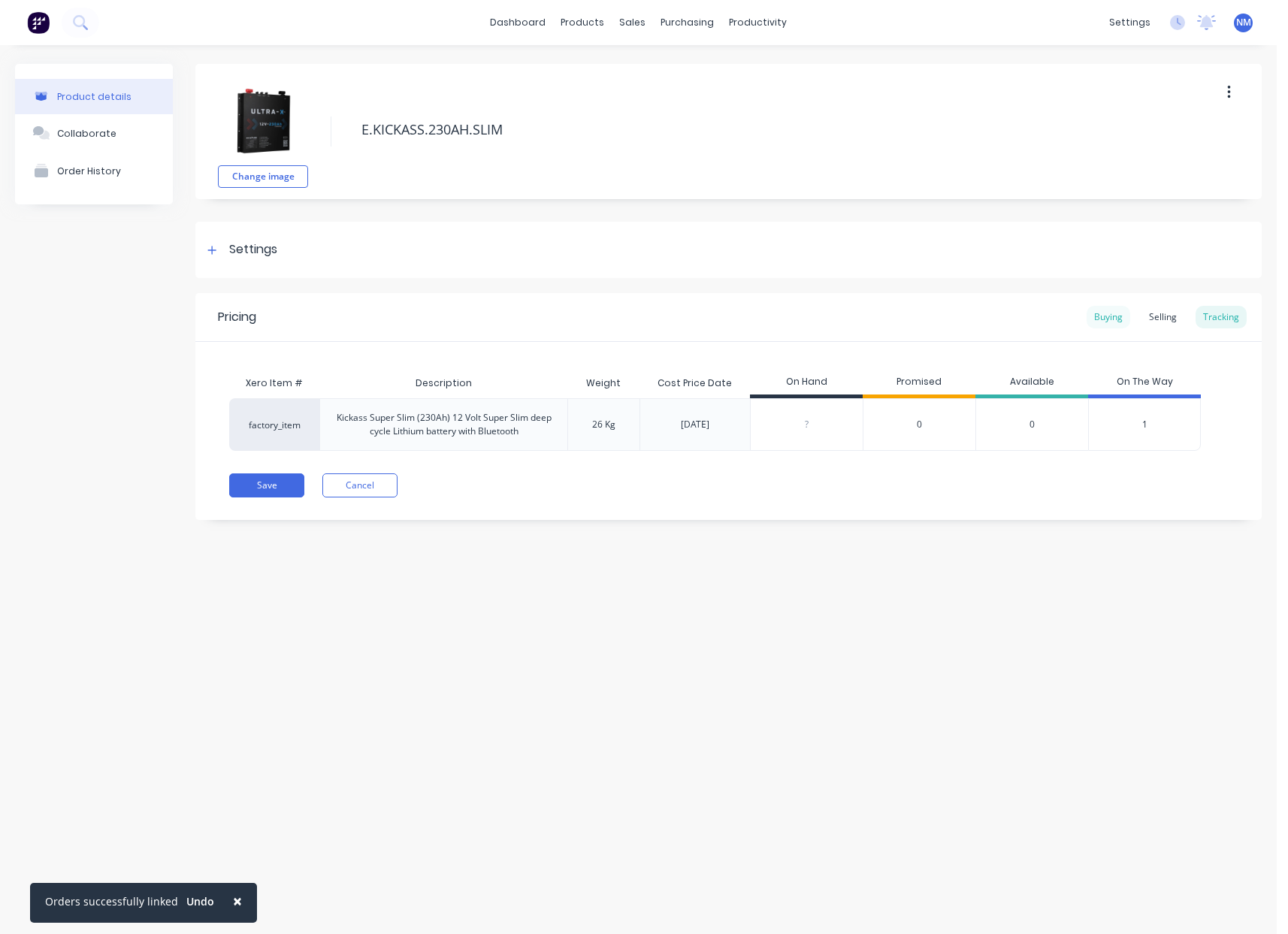
click at [1107, 317] on div "Buying" at bounding box center [1108, 316] width 43 height 23
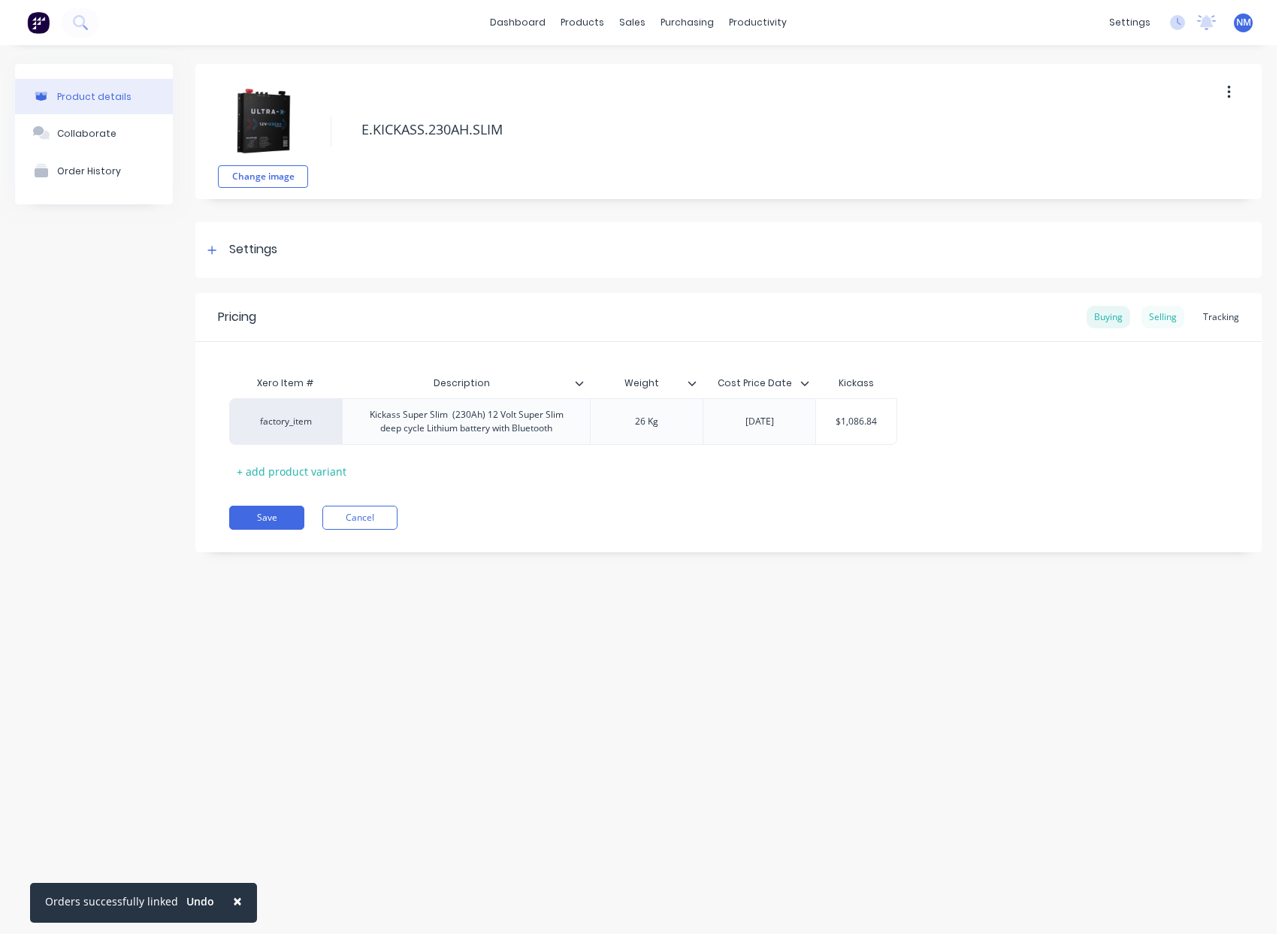
click at [1169, 318] on div "Selling" at bounding box center [1162, 316] width 43 height 23
click at [1116, 321] on div "Buying" at bounding box center [1108, 316] width 43 height 23
click at [1160, 311] on div "Selling" at bounding box center [1162, 316] width 43 height 23
click at [281, 518] on button "Save" at bounding box center [267, 521] width 75 height 24
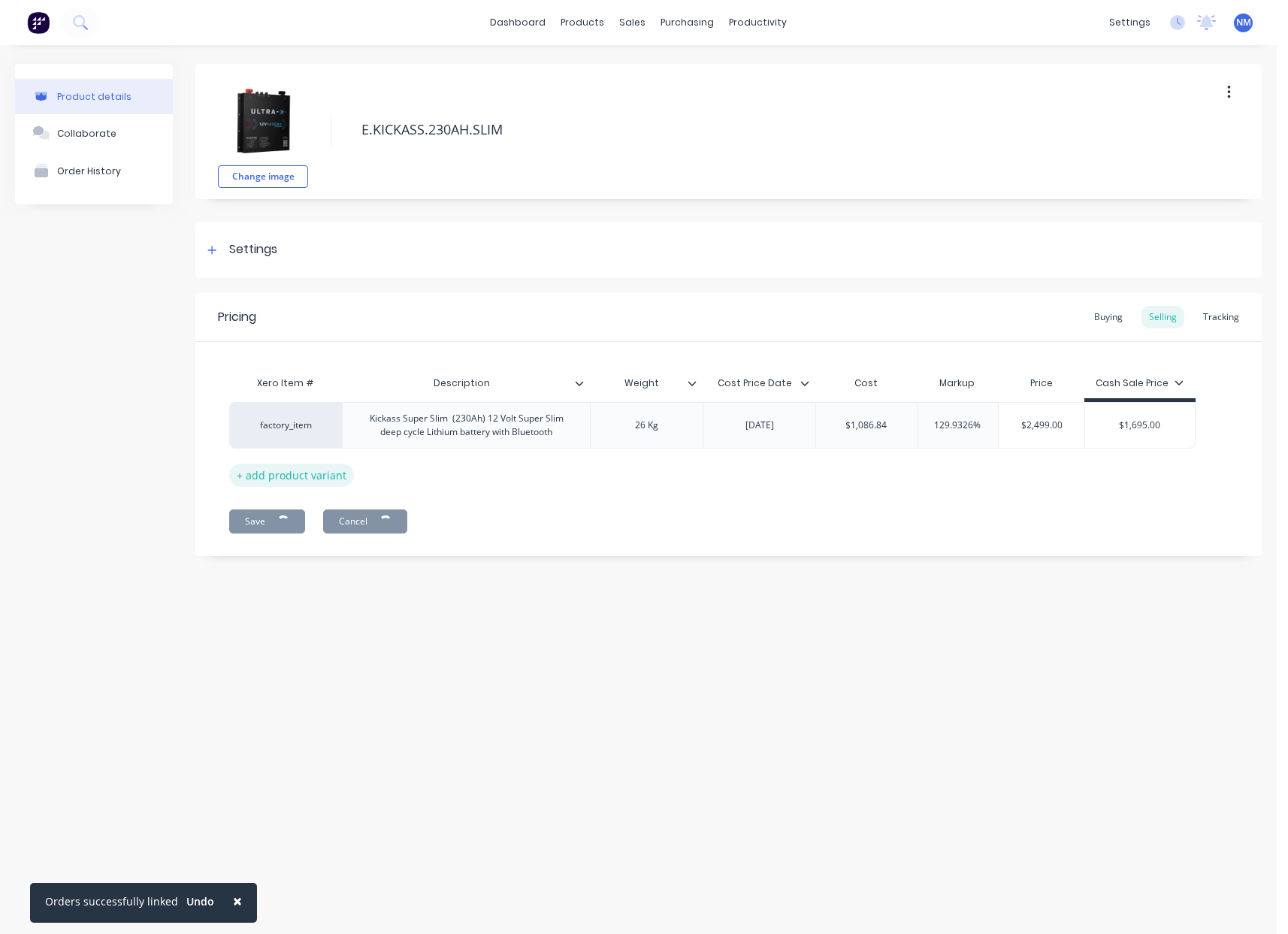
type textarea "x"
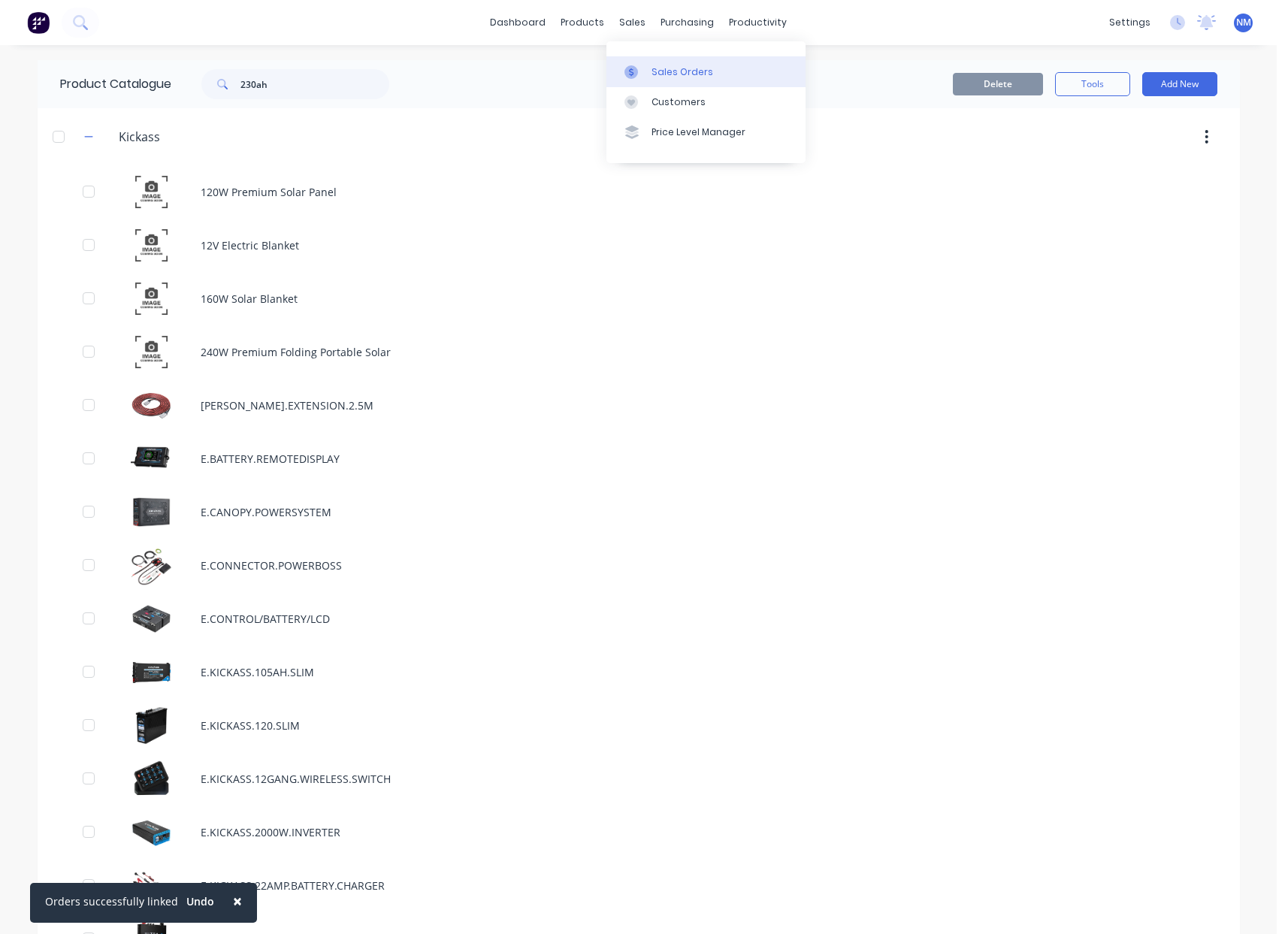
click at [656, 67] on div "Sales Orders" at bounding box center [682, 72] width 61 height 14
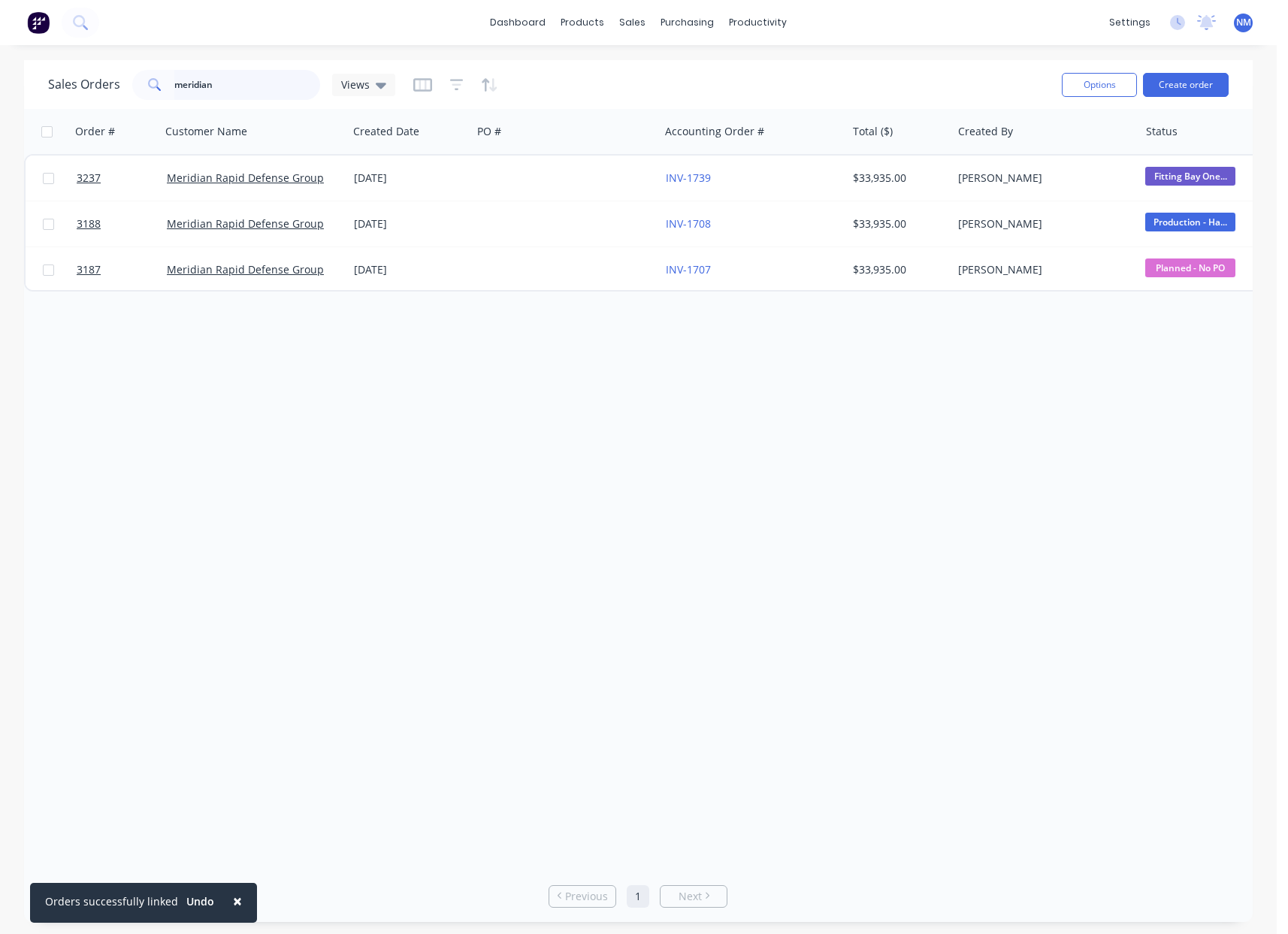
drag, startPoint x: 243, startPoint y: 86, endPoint x: 71, endPoint y: 88, distance: 172.0
click at [73, 88] on div "Sales Orders meridian Views" at bounding box center [221, 85] width 347 height 30
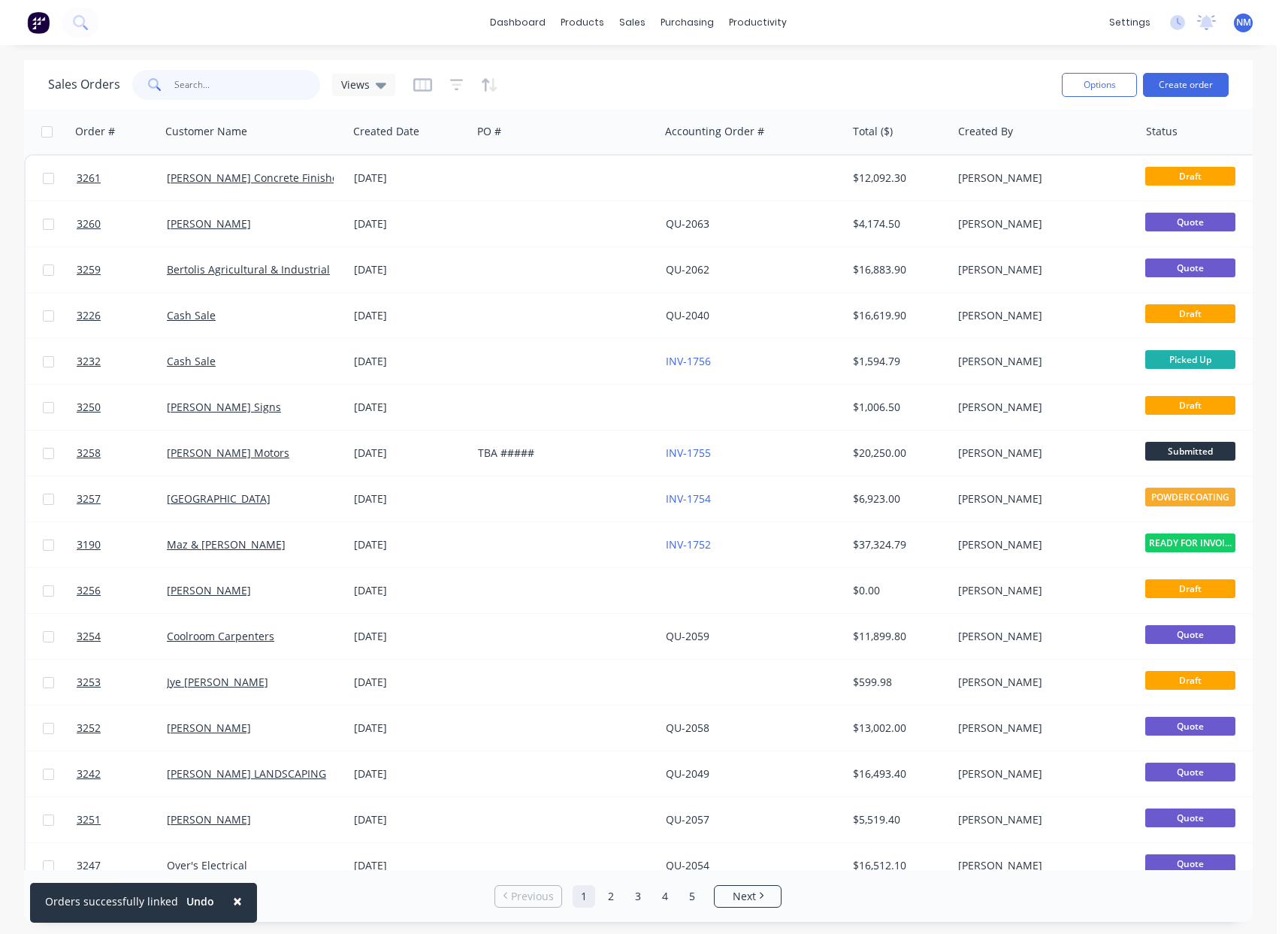
click at [206, 89] on input "text" at bounding box center [247, 85] width 146 height 30
click at [719, 67] on div "Purchase Orders" at bounding box center [735, 72] width 80 height 14
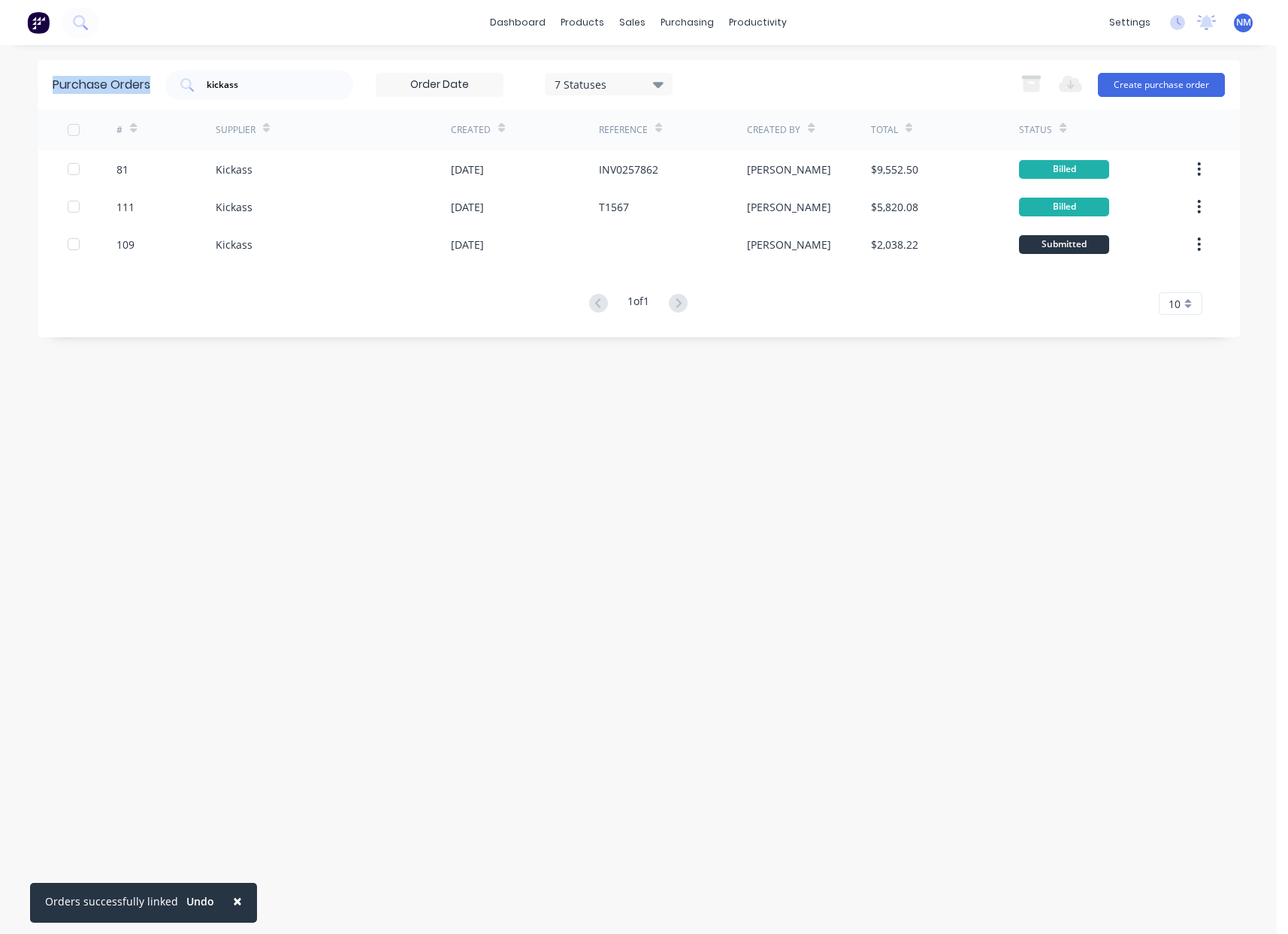
drag, startPoint x: 280, startPoint y: 92, endPoint x: 24, endPoint y: 71, distance: 256.9
click at [36, 72] on div "× Orders successfully linked Undo dashboard products sales purchasing productiv…" at bounding box center [638, 467] width 1276 height 934
click at [386, 314] on div "1 of 1 10 5 10 15 20 25 30 35" at bounding box center [639, 303] width 1202 height 22
drag, startPoint x: 264, startPoint y: 81, endPoint x: 125, endPoint y: 81, distance: 139.0
click at [125, 81] on div "Purchase Orders kickass 7 Statuses 7 Statuses Export to Excel (XLSX) Create pur…" at bounding box center [639, 84] width 1202 height 48
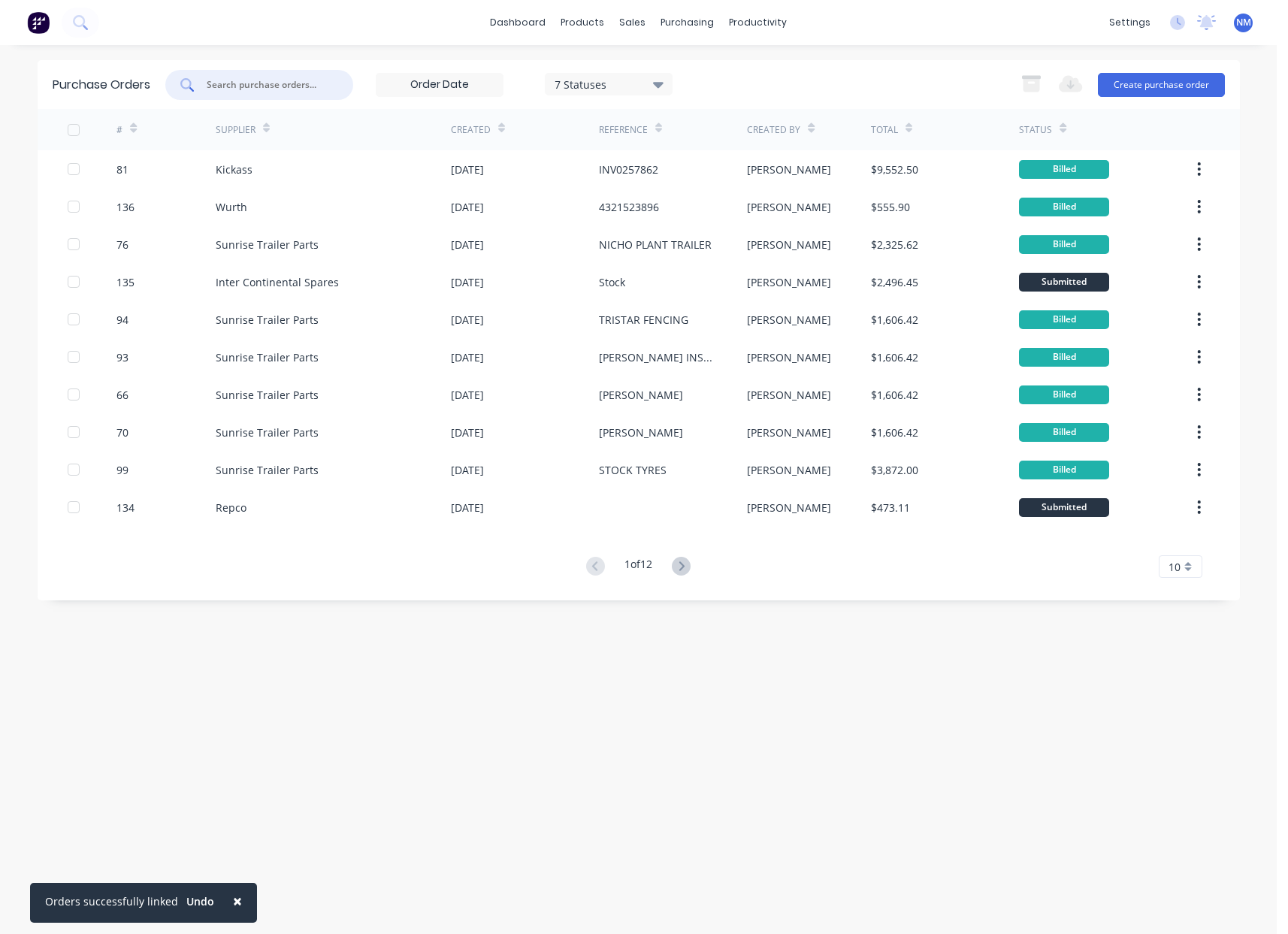
click at [135, 127] on icon at bounding box center [132, 127] width 7 height 11
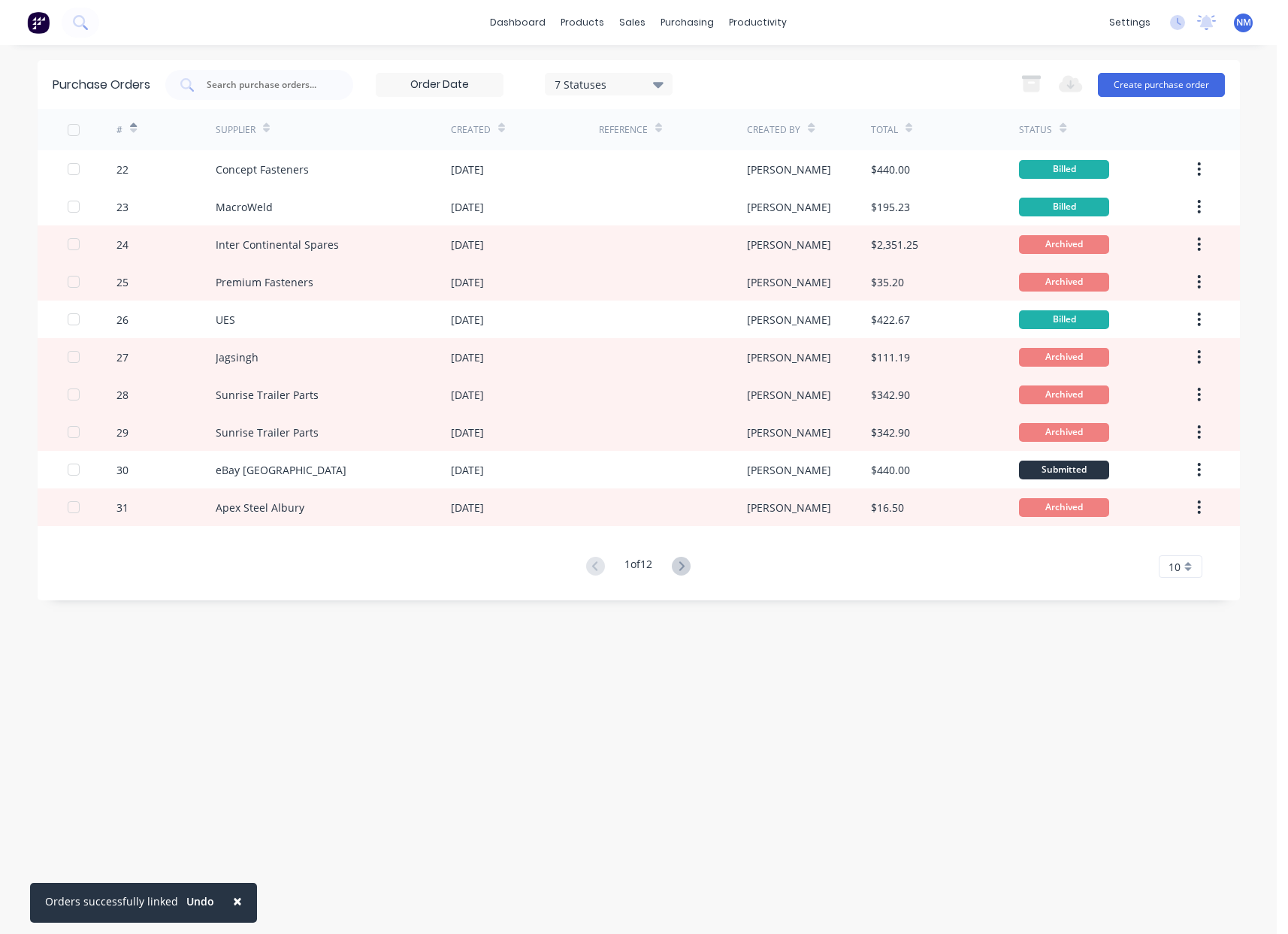
click at [135, 127] on icon at bounding box center [132, 127] width 7 height 11
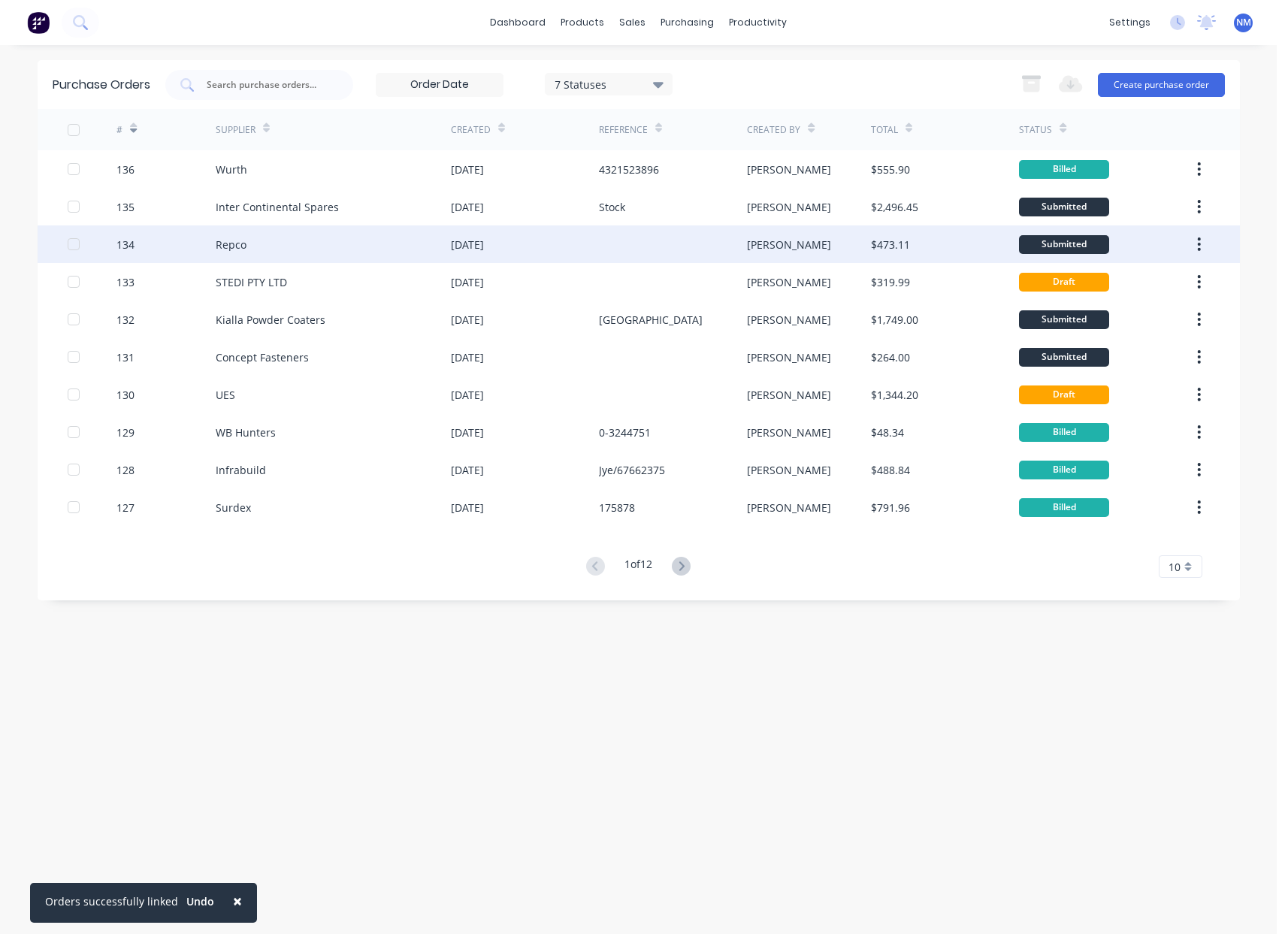
click at [396, 248] on div "Repco" at bounding box center [333, 244] width 235 height 38
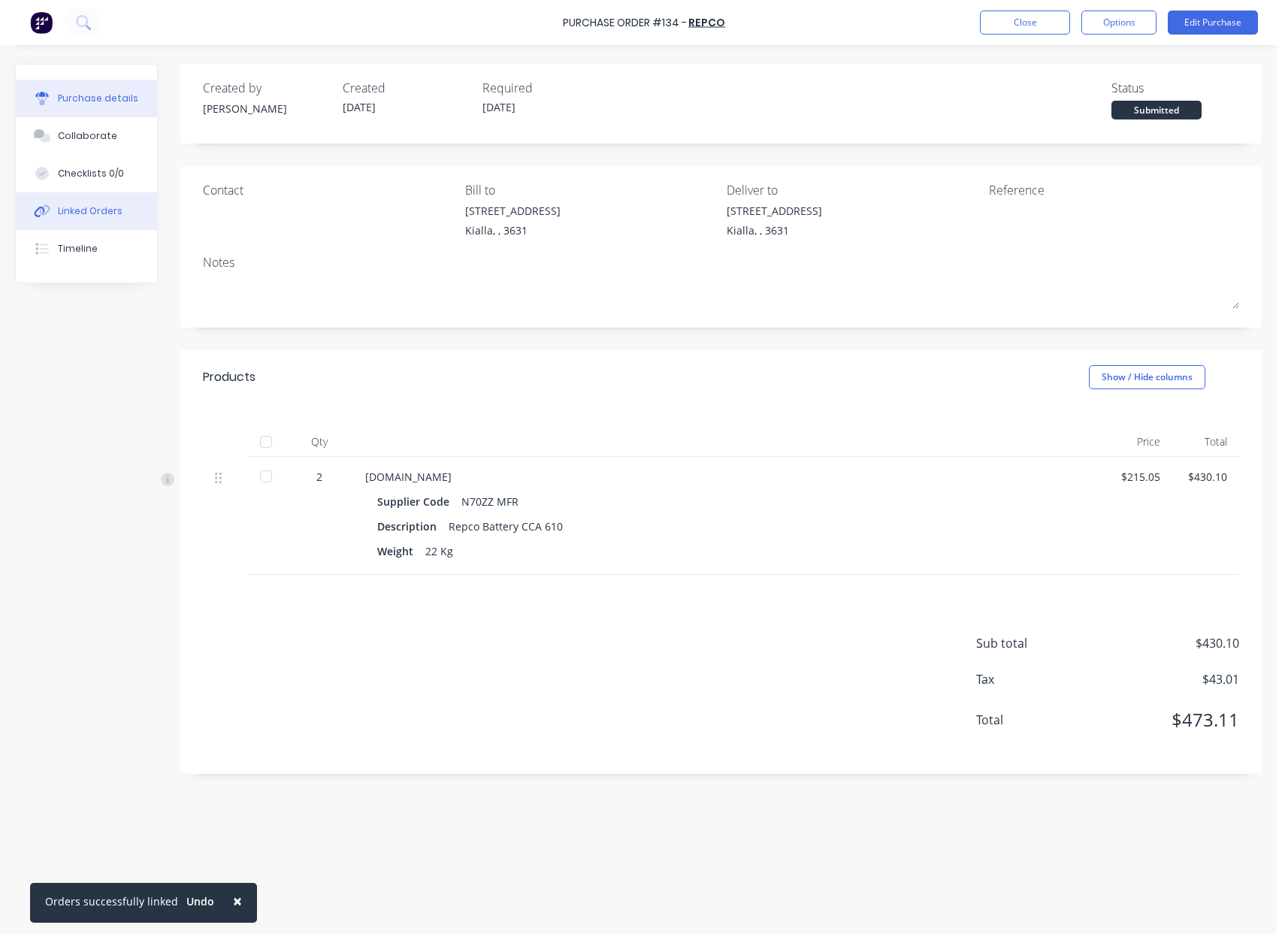
click at [105, 216] on div "Linked Orders" at bounding box center [90, 212] width 64 height 14
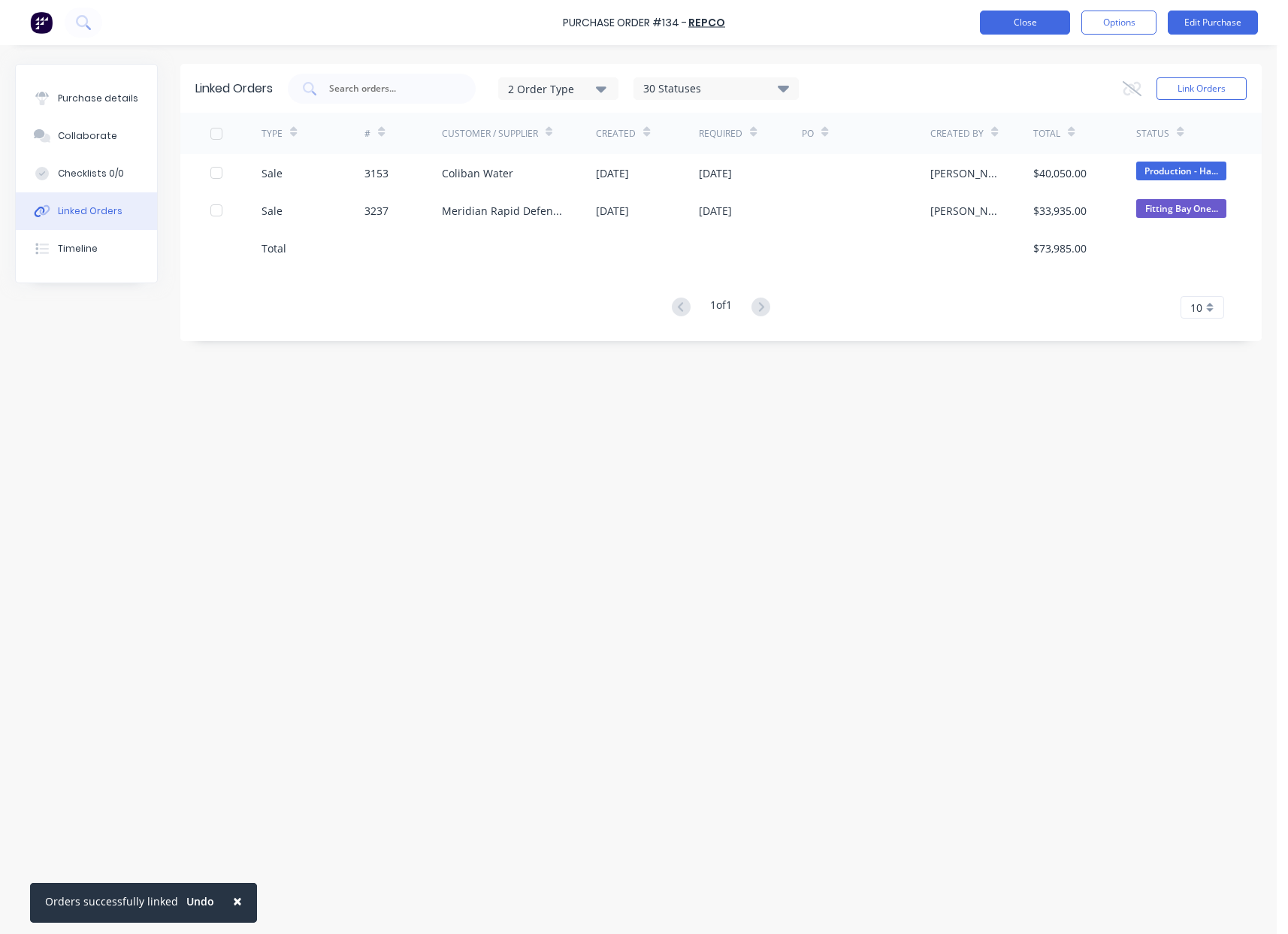
click at [1040, 30] on button "Close" at bounding box center [1024, 23] width 90 height 24
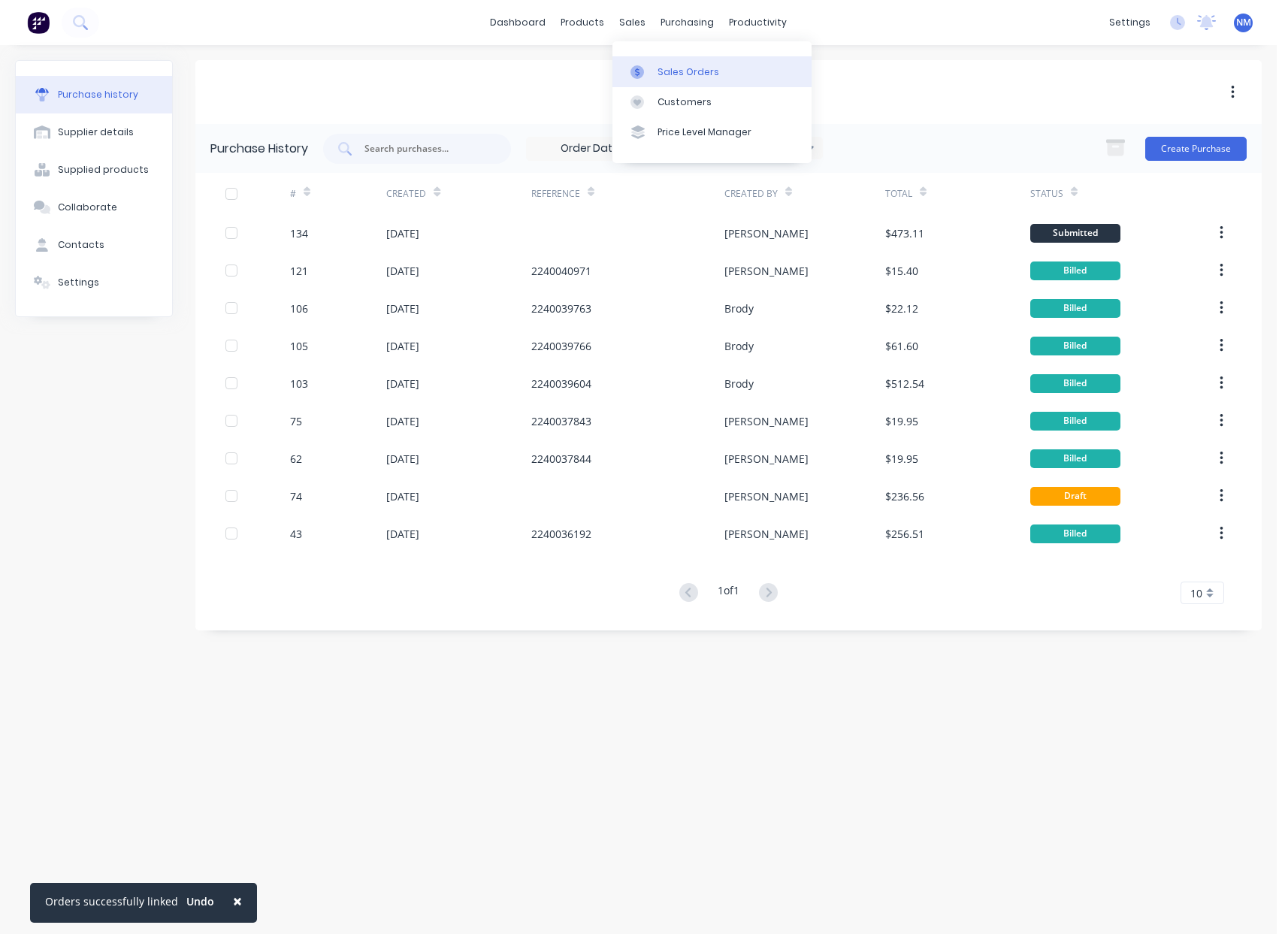
click at [650, 62] on link "Sales Orders" at bounding box center [711, 71] width 199 height 30
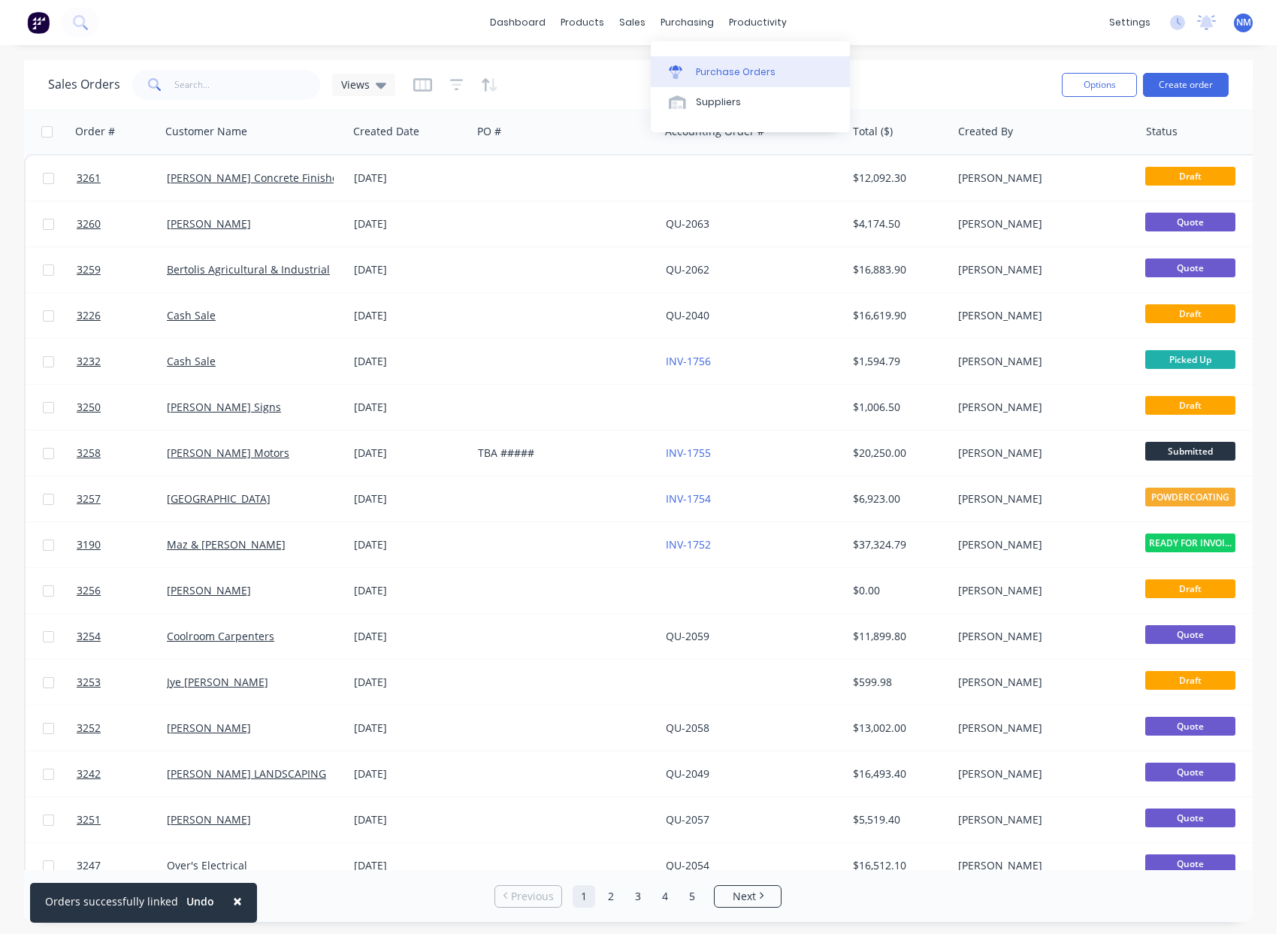
click at [710, 68] on div "Purchase Orders" at bounding box center [735, 72] width 80 height 14
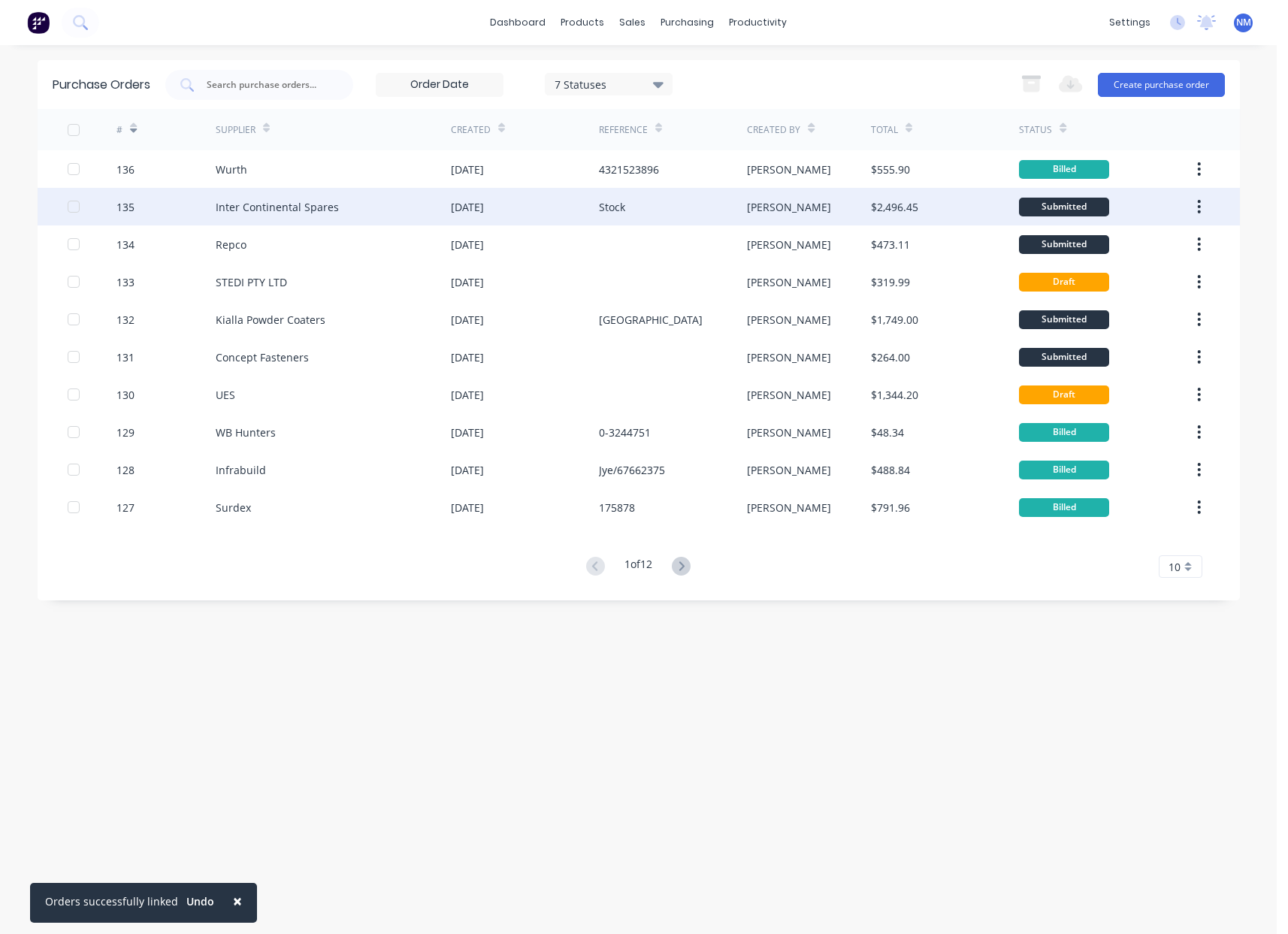
drag, startPoint x: 438, startPoint y: 170, endPoint x: 689, endPoint y: 201, distance: 252.9
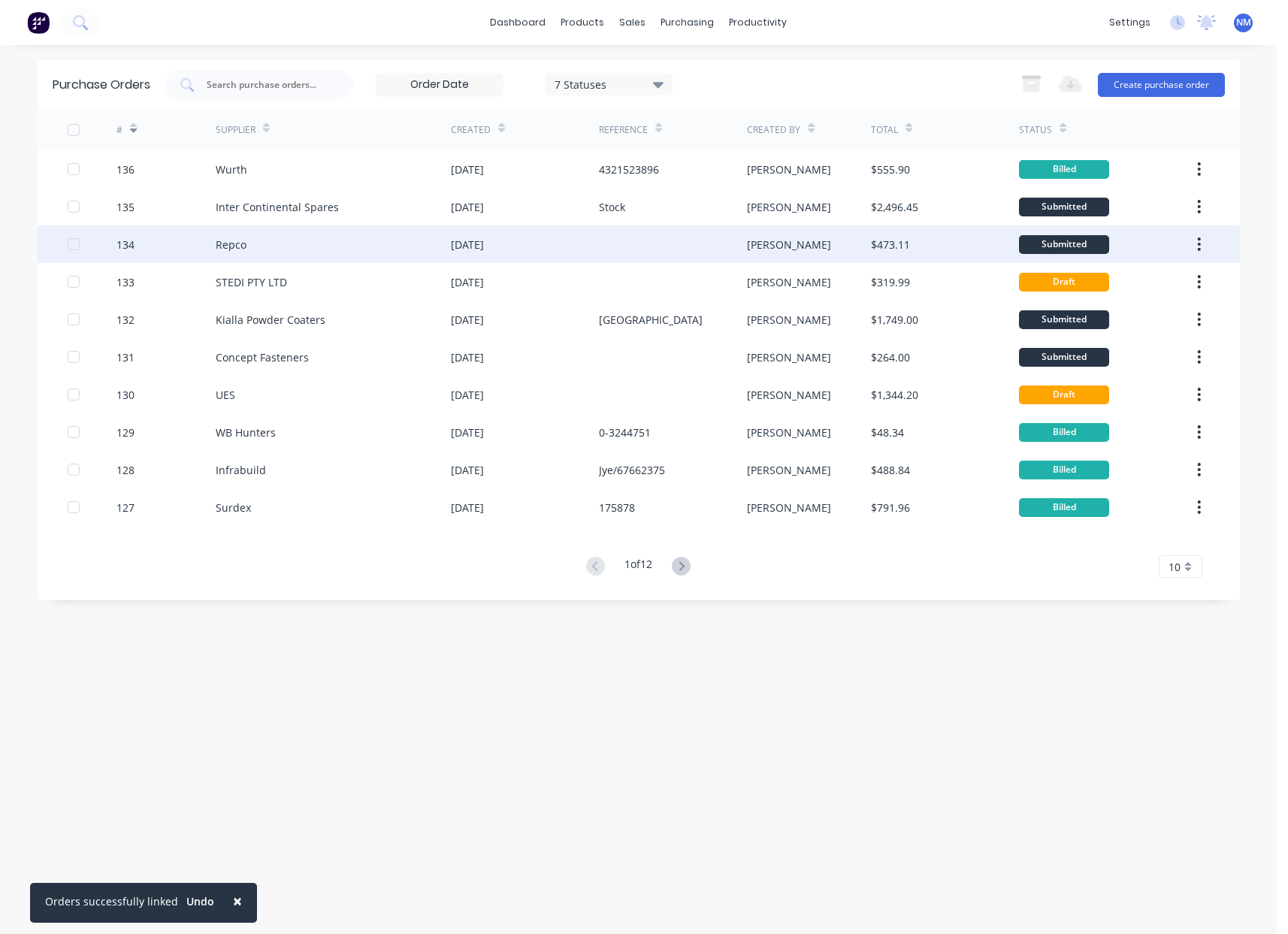
click at [332, 252] on div "Repco" at bounding box center [333, 244] width 235 height 38
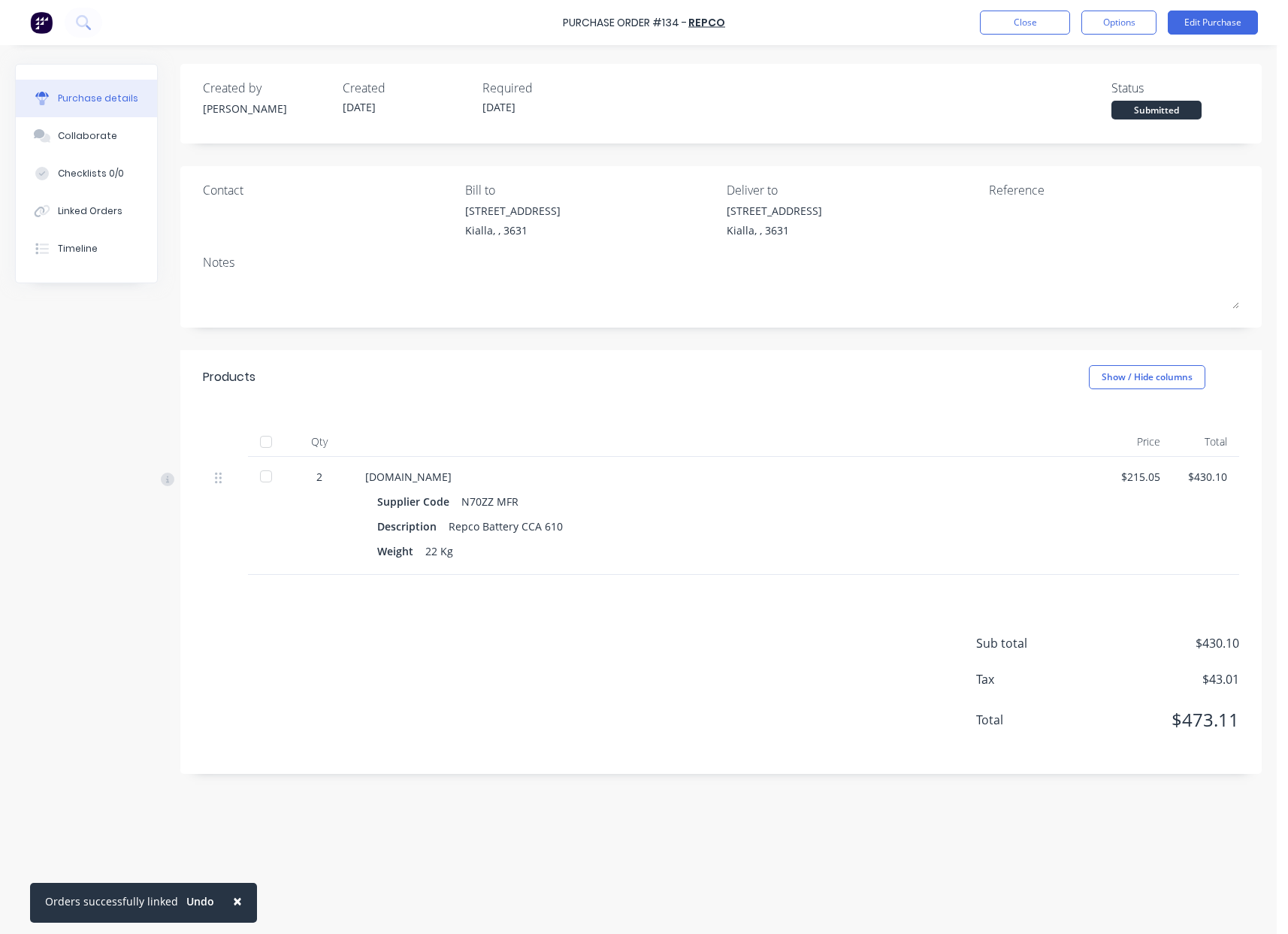
click at [267, 444] on div at bounding box center [266, 442] width 30 height 30
click at [561, 403] on div "Products Show / Hide columns" at bounding box center [721, 377] width 1081 height 54
click at [1032, 27] on button "Close" at bounding box center [1024, 23] width 90 height 24
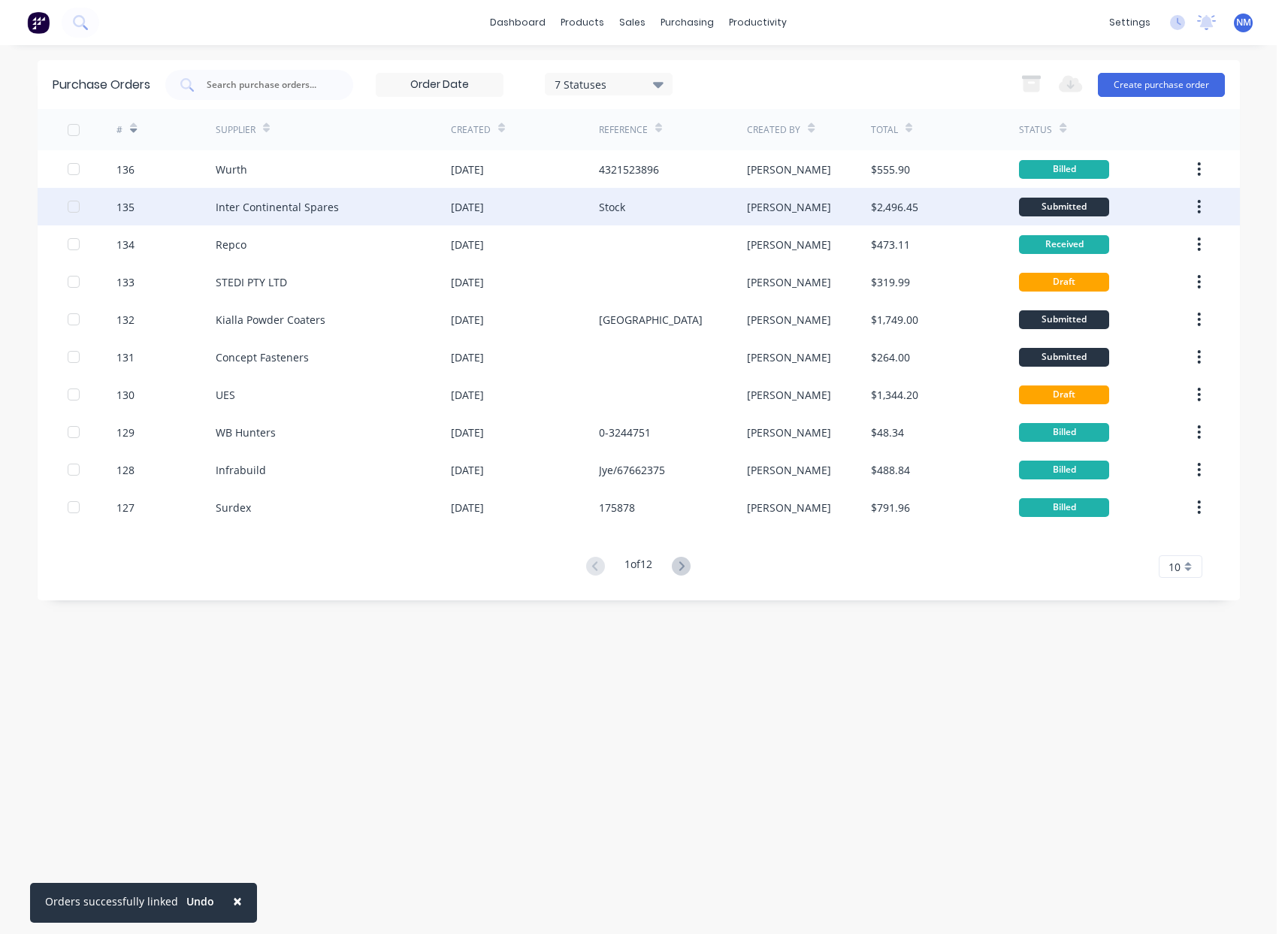
click at [265, 209] on div "Inter Continental Spares" at bounding box center [277, 207] width 124 height 16
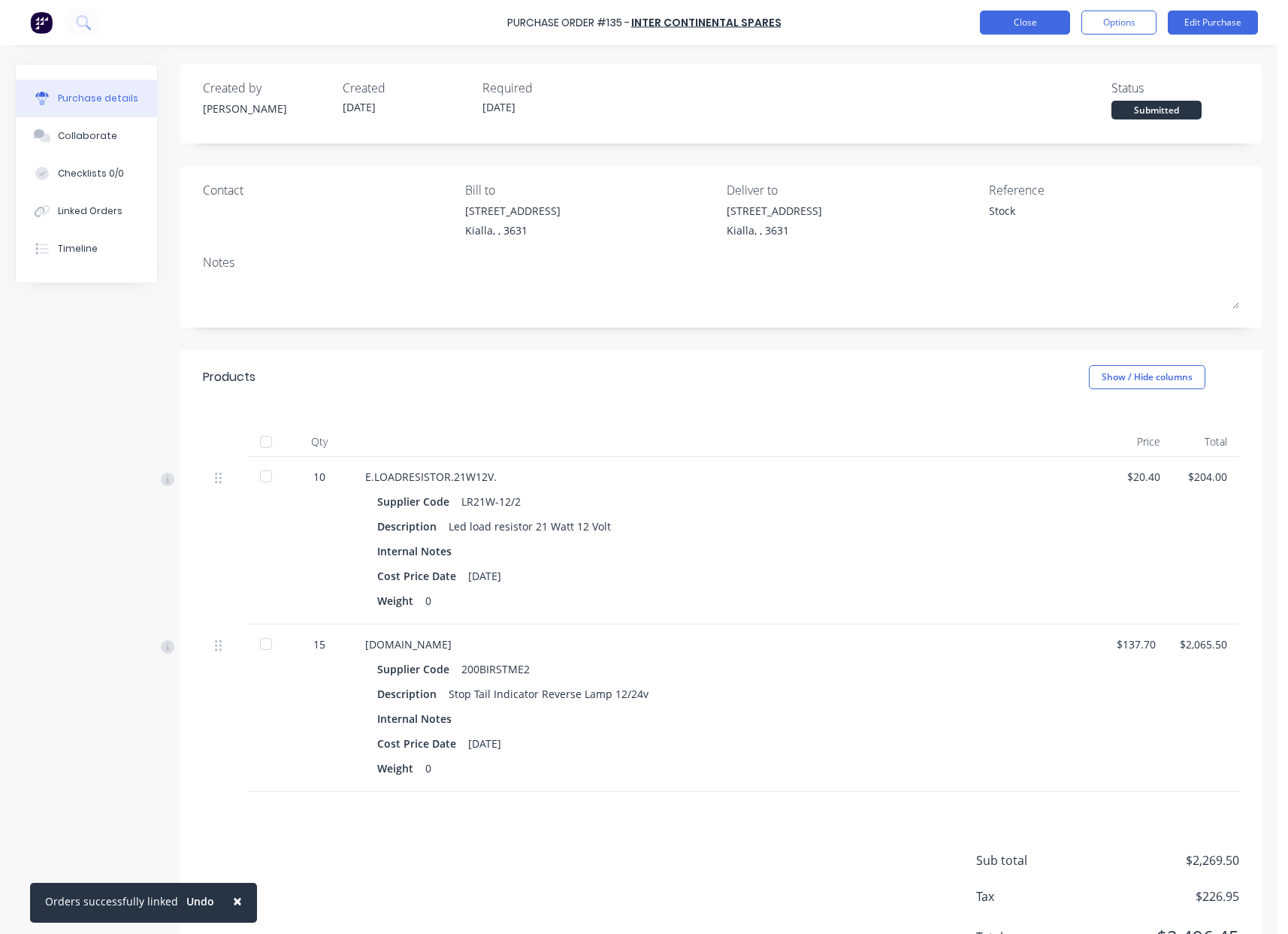
click at [1031, 23] on button "Close" at bounding box center [1024, 23] width 90 height 24
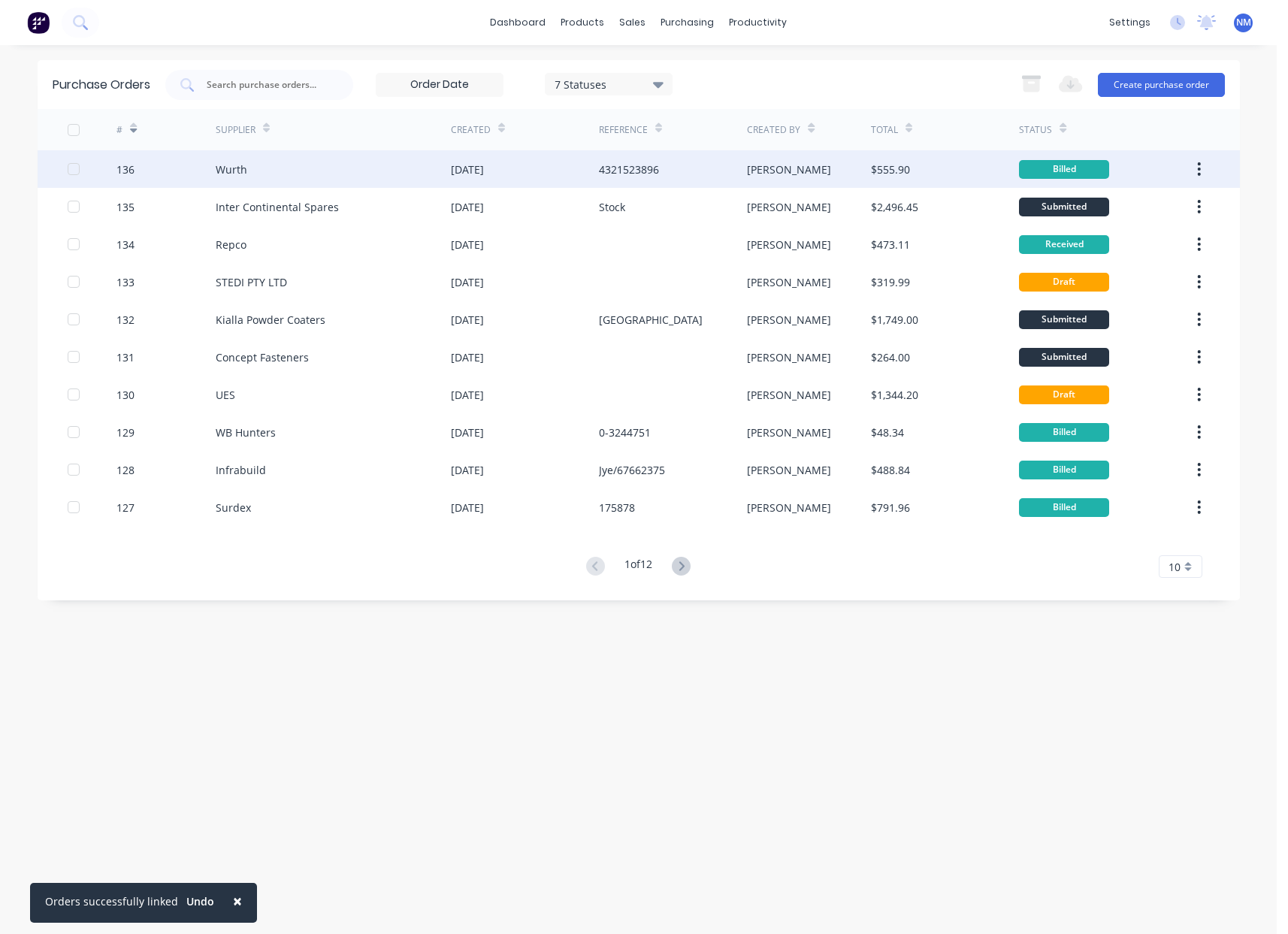
click at [221, 179] on div "Wurth" at bounding box center [333, 169] width 235 height 38
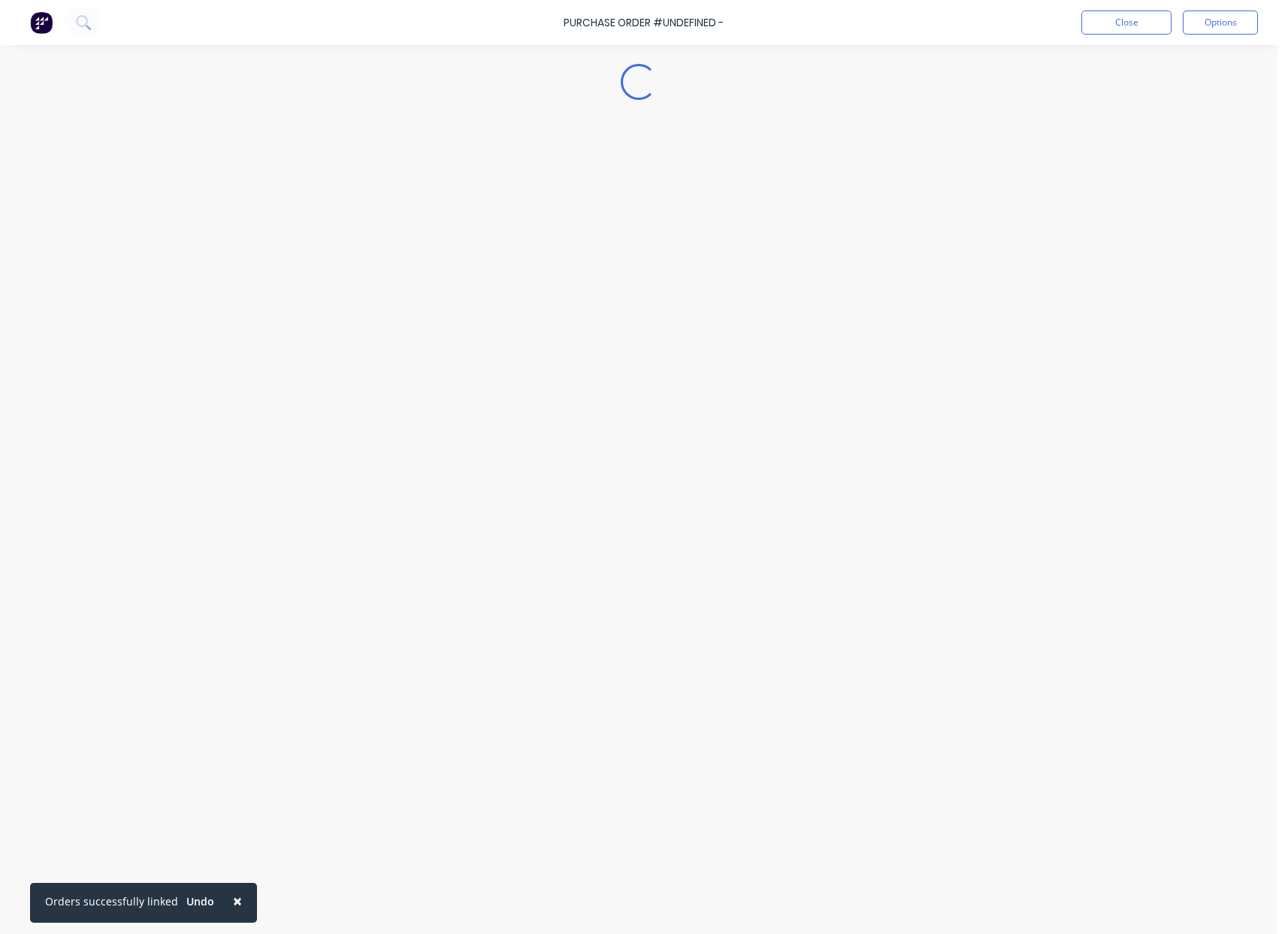
type textarea "x"
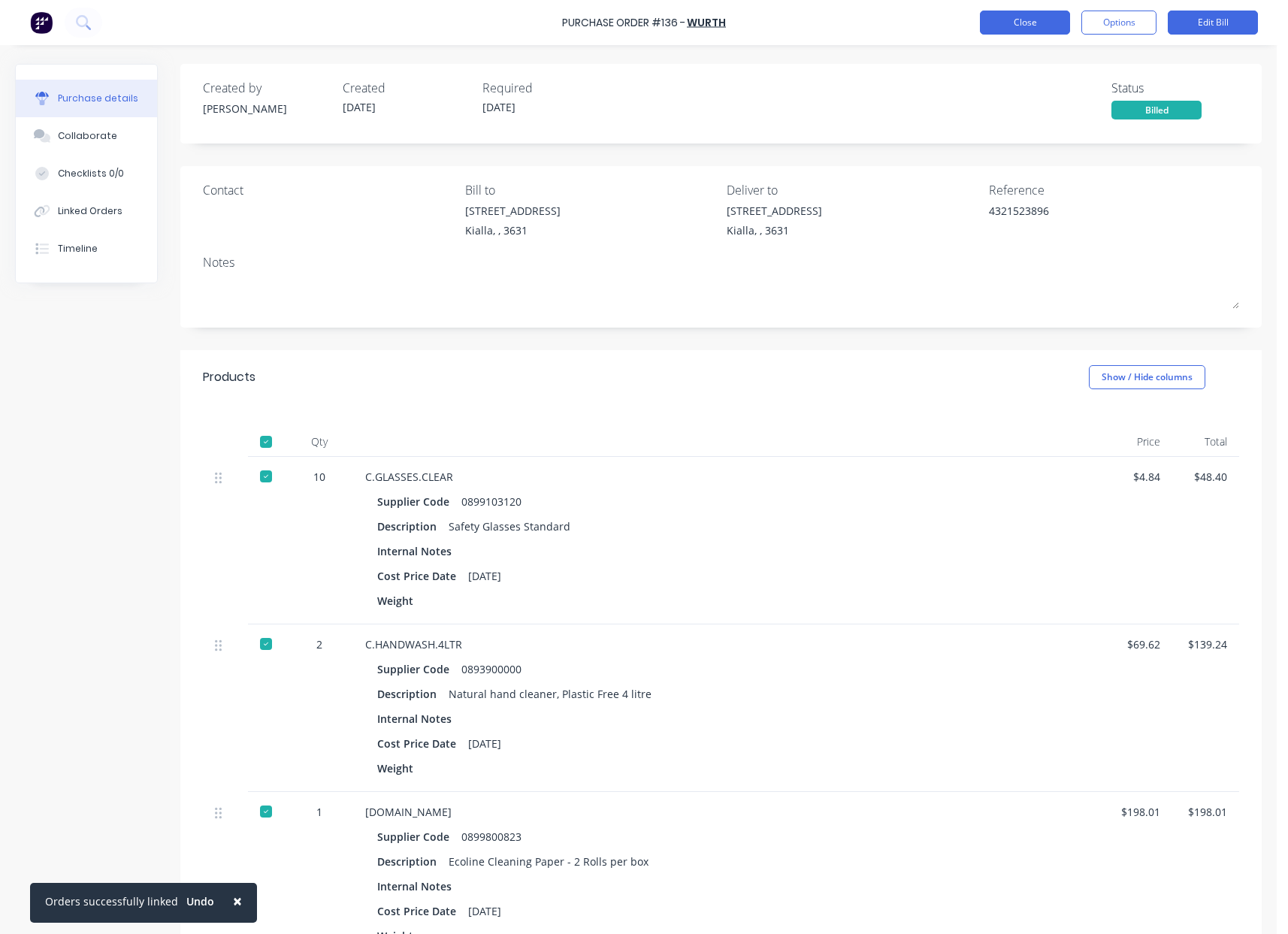
click at [1022, 14] on button "Close" at bounding box center [1024, 23] width 90 height 24
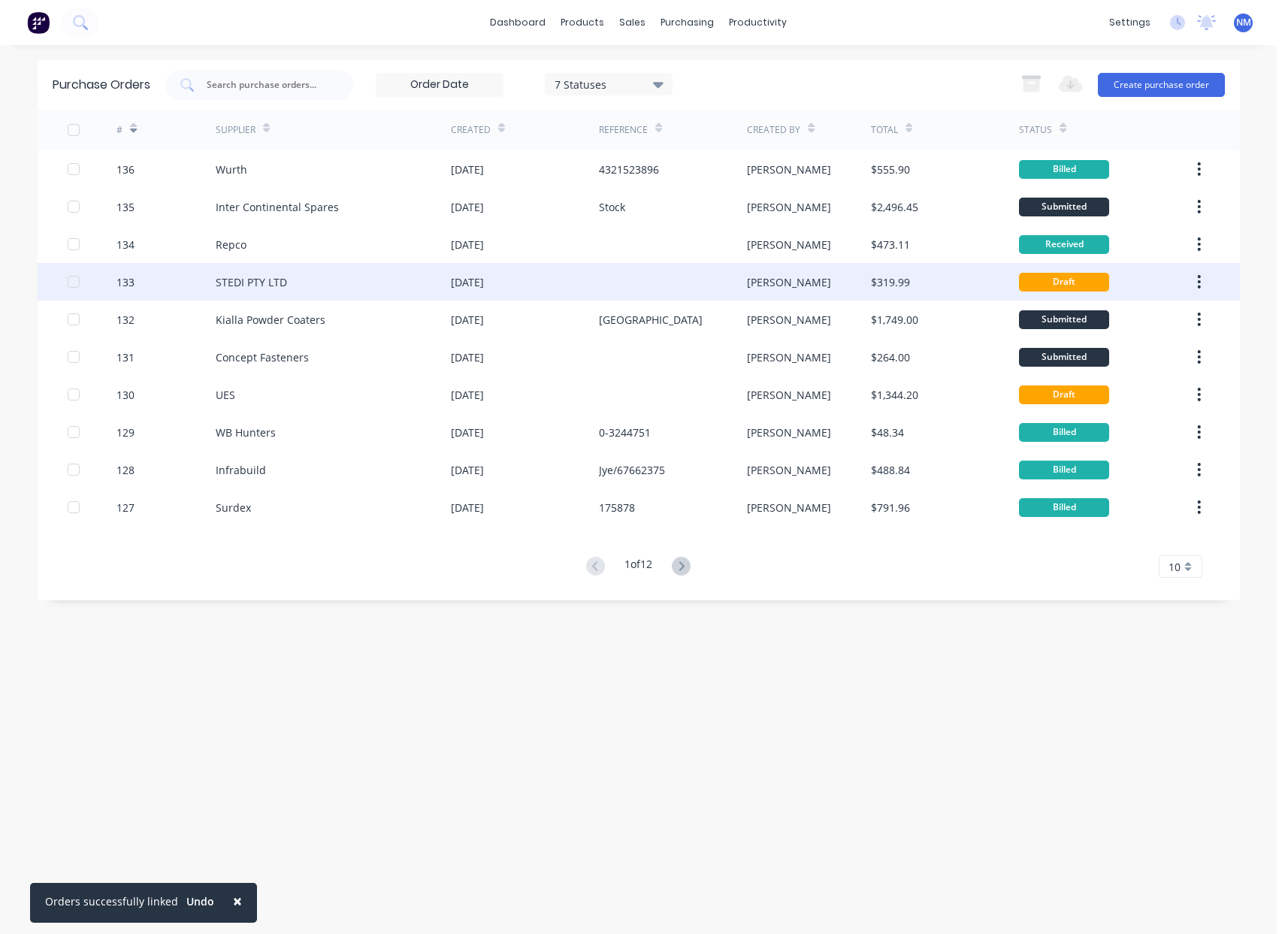
click at [794, 290] on div "[PERSON_NAME]" at bounding box center [809, 282] width 124 height 38
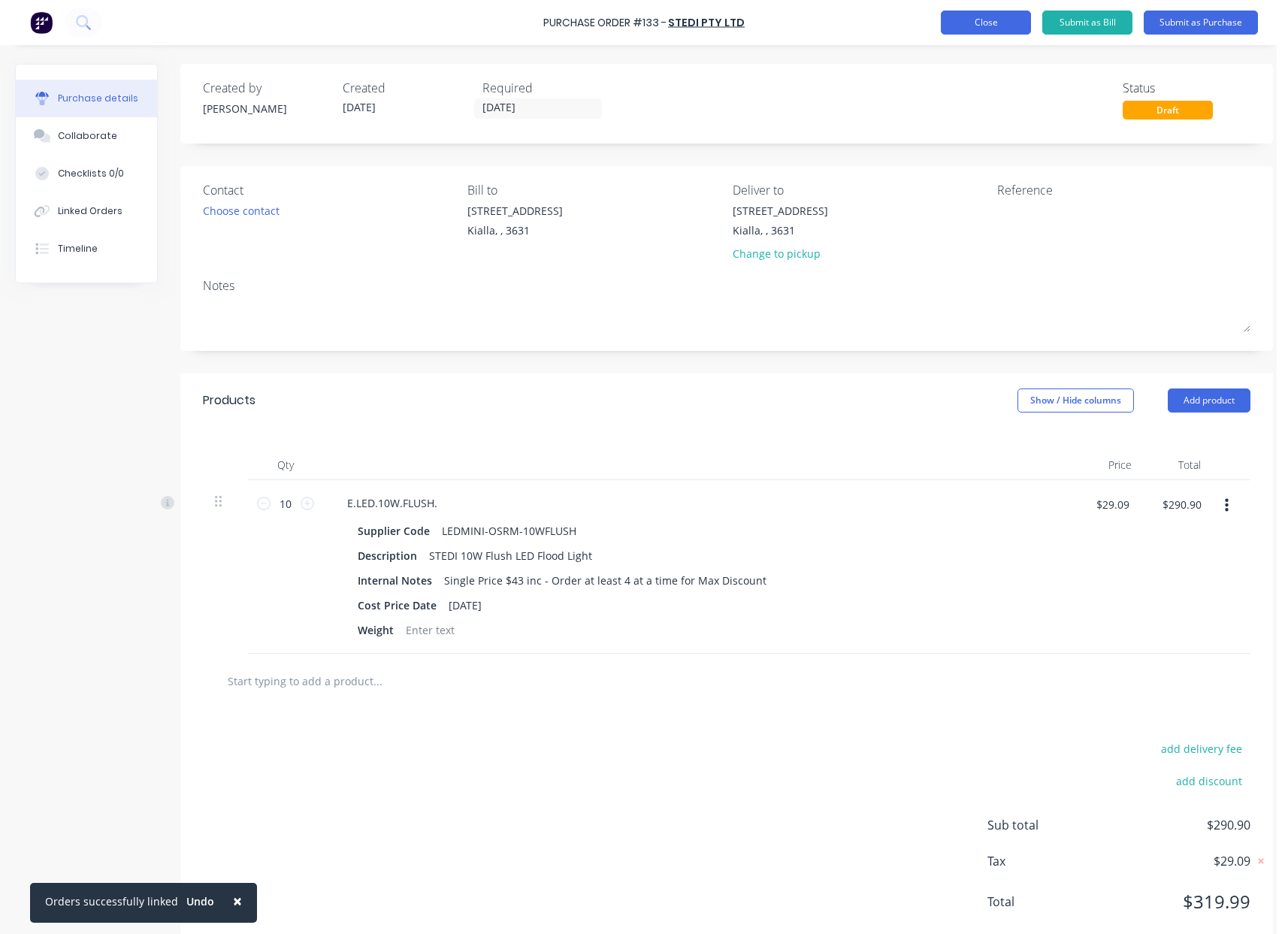
click at [987, 28] on button "Close" at bounding box center [986, 23] width 90 height 24
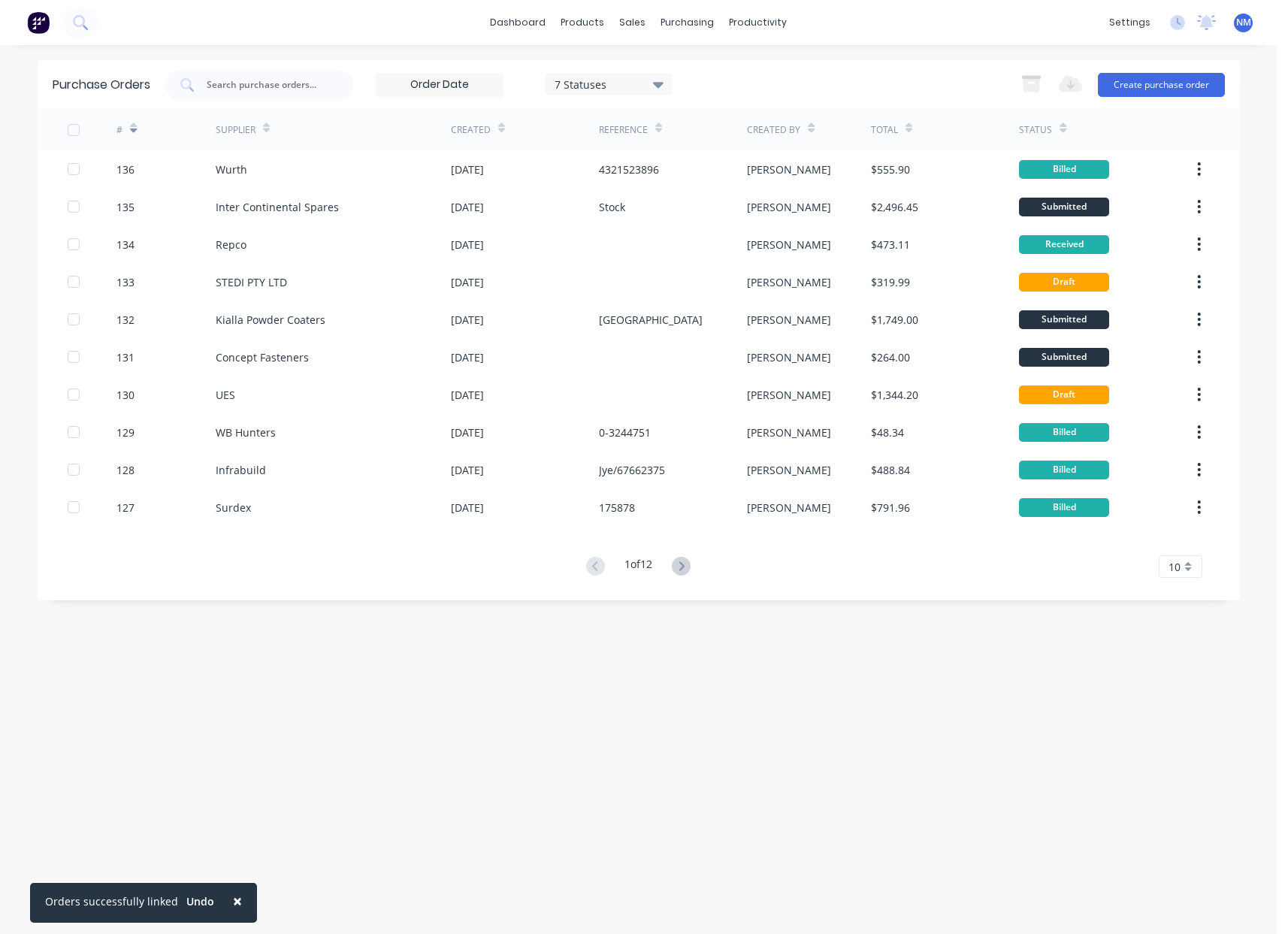
click at [635, 83] on div "7 Statuses" at bounding box center [608, 84] width 108 height 16
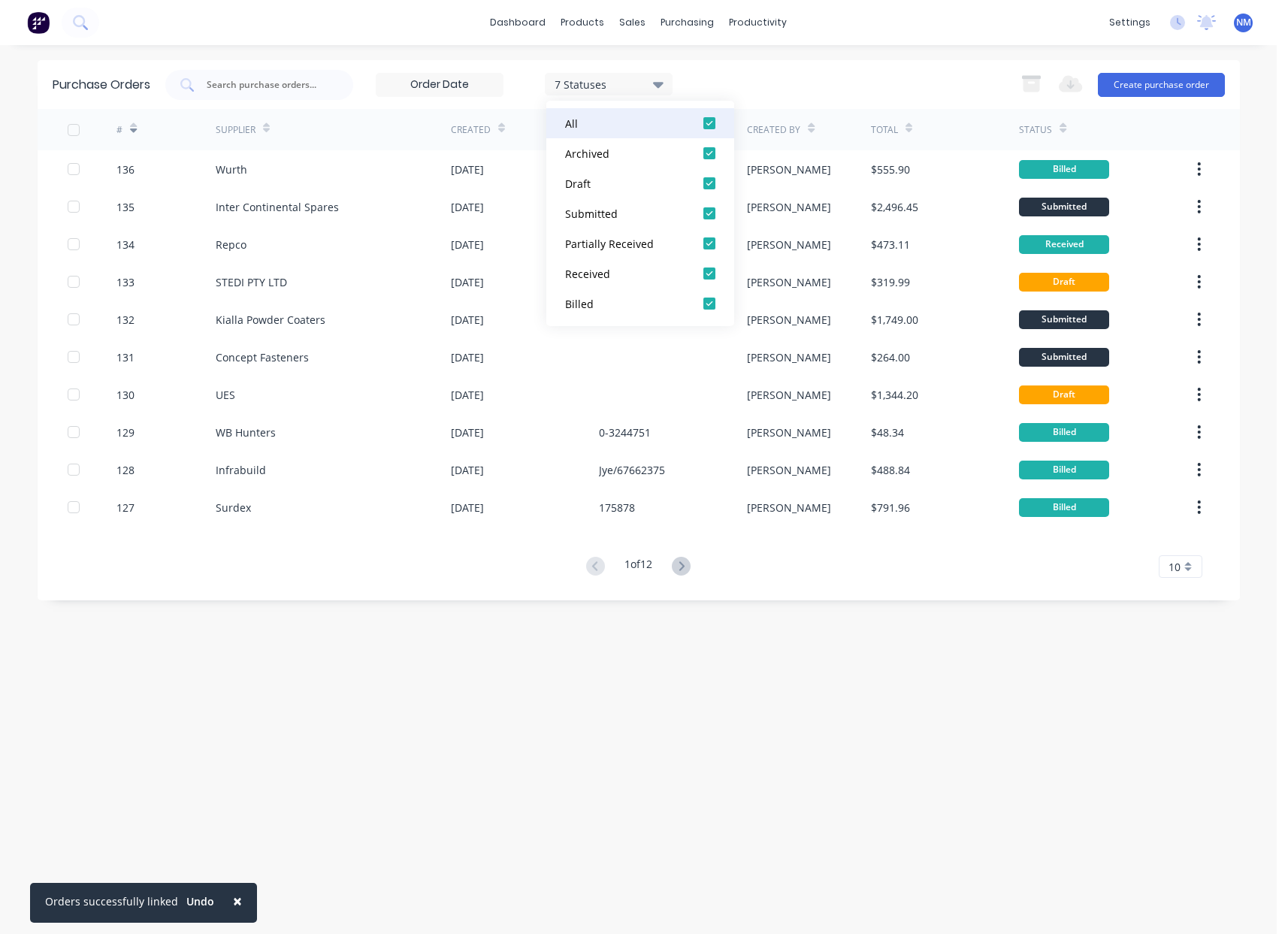
click at [616, 124] on div "All" at bounding box center [626, 124] width 121 height 16
click at [644, 190] on div "Draft" at bounding box center [626, 184] width 121 height 16
click at [803, 80] on div "1 Statuses 1 Statuses Export to Excel (XLSX) Create purchase order" at bounding box center [695, 85] width 1060 height 30
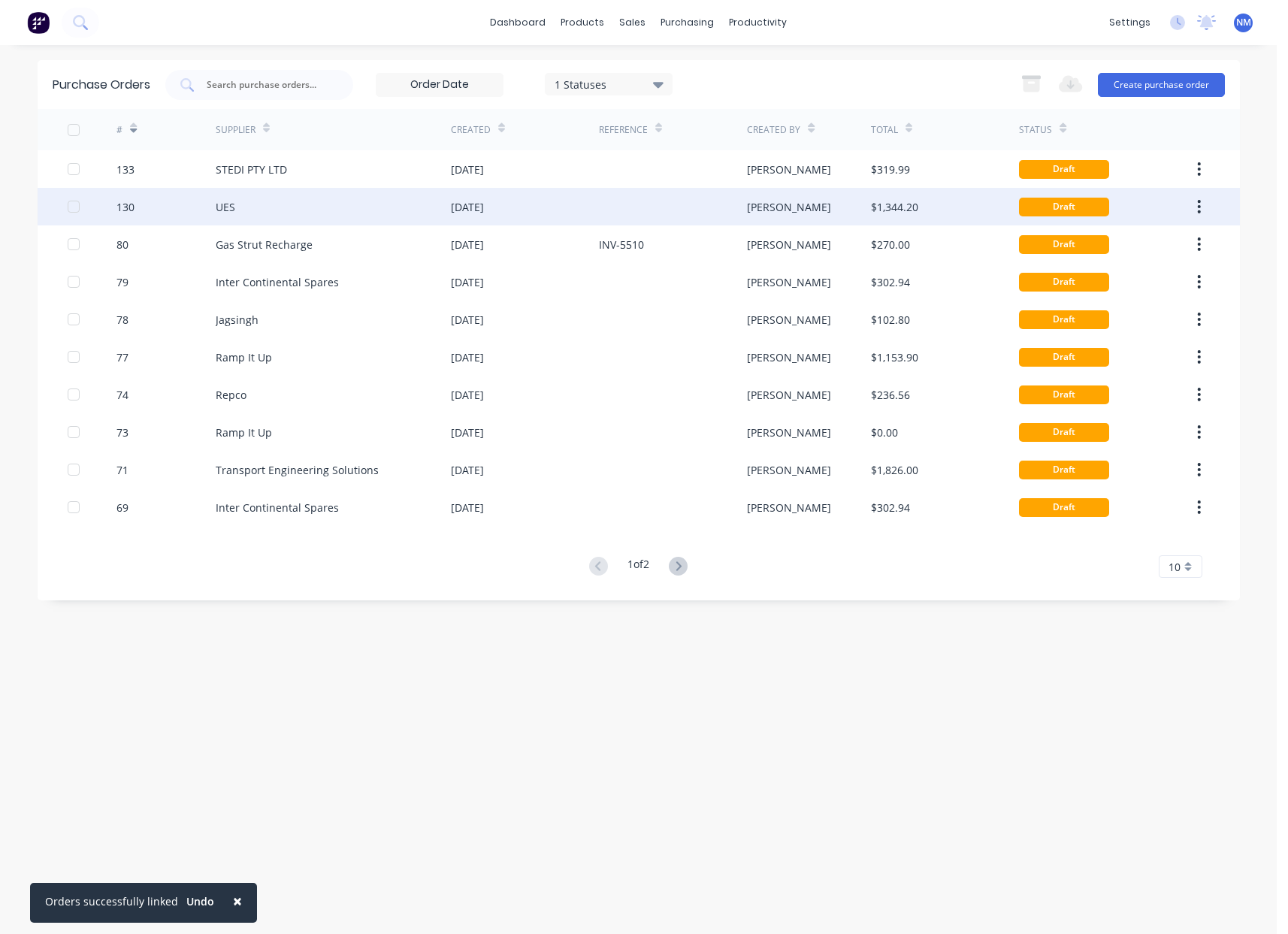
click at [536, 211] on div "[DATE]" at bounding box center [525, 207] width 148 height 38
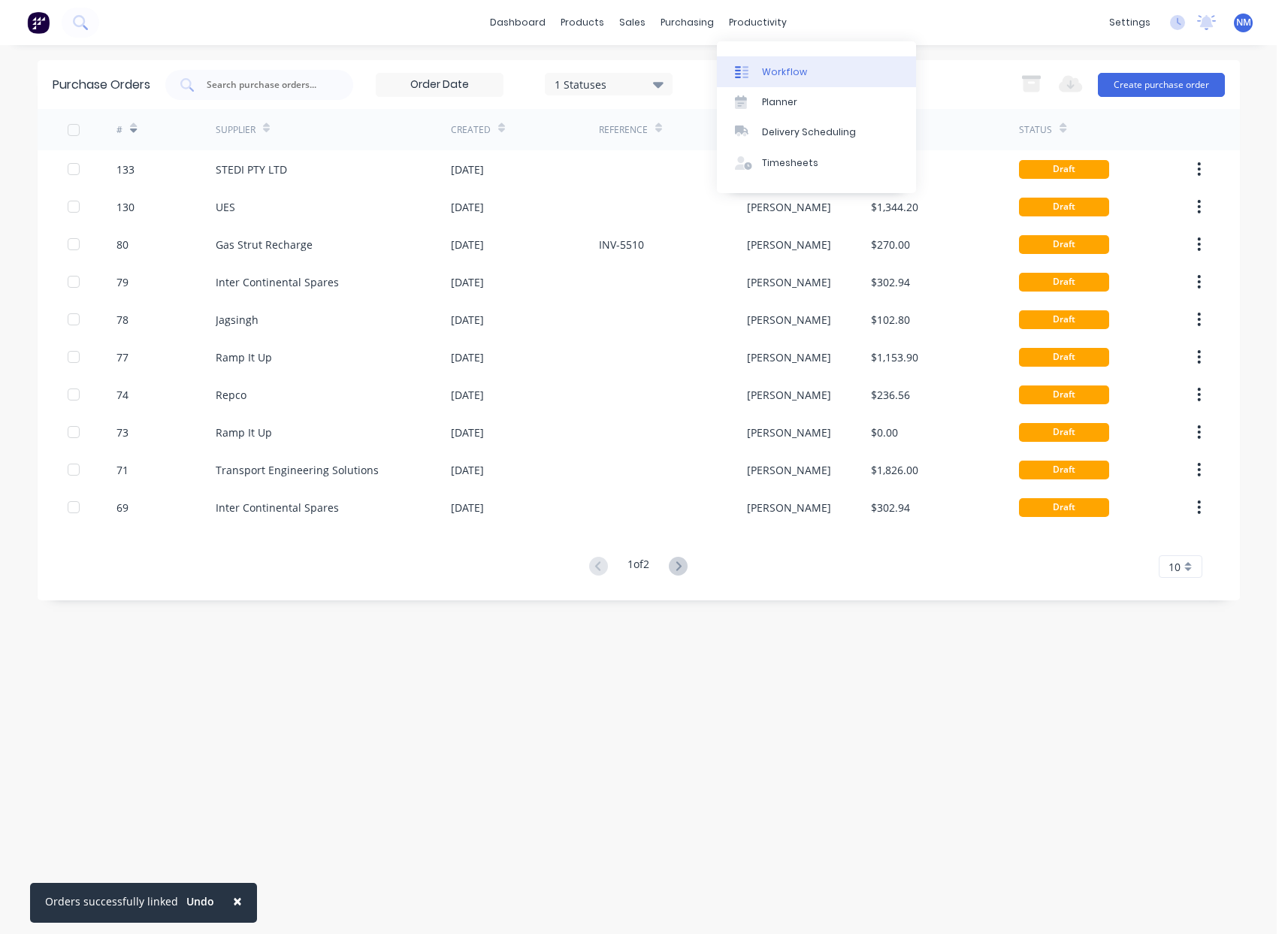
click at [789, 76] on div "Workflow" at bounding box center [785, 72] width 45 height 14
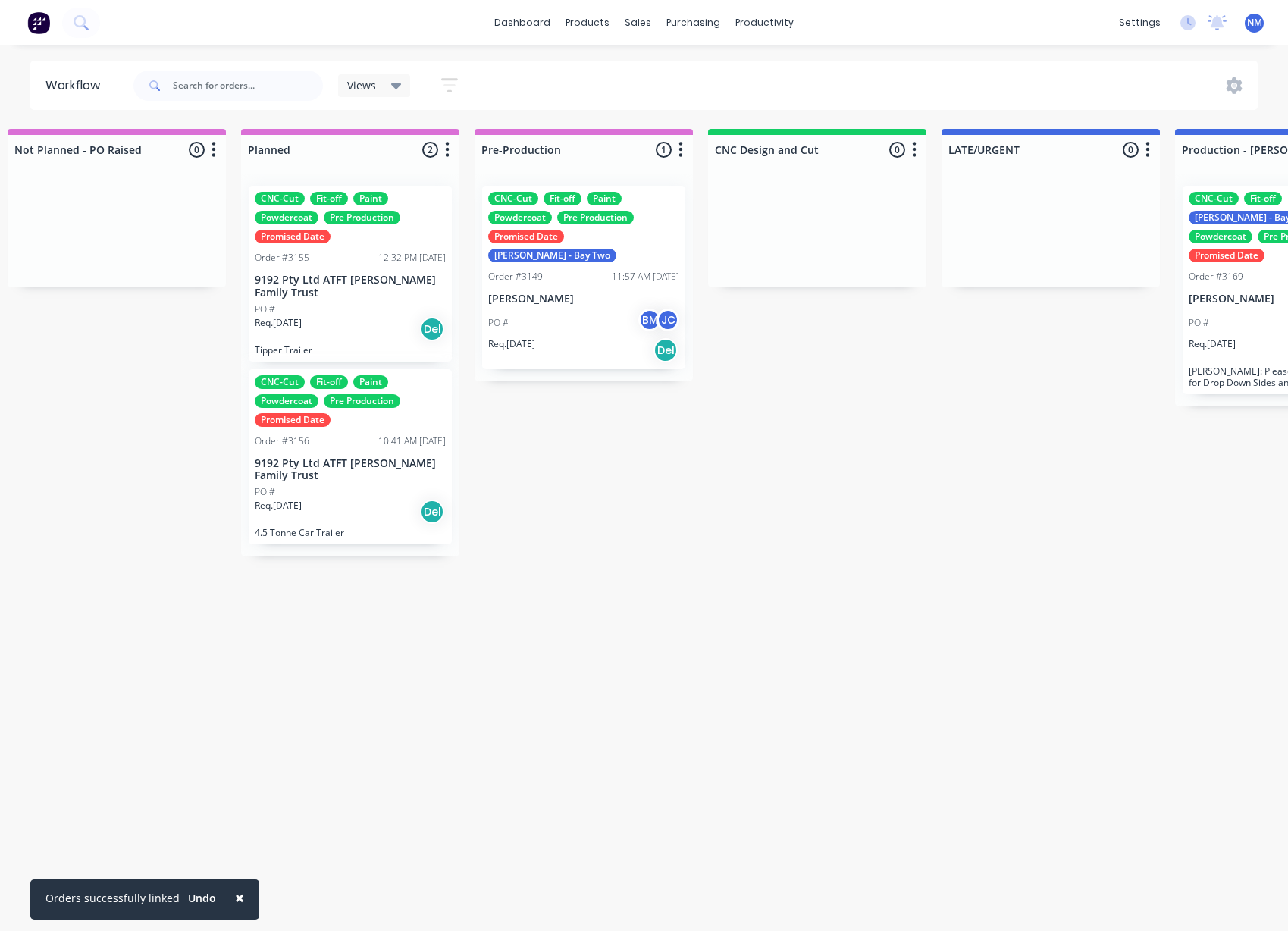
scroll to position [3, 0]
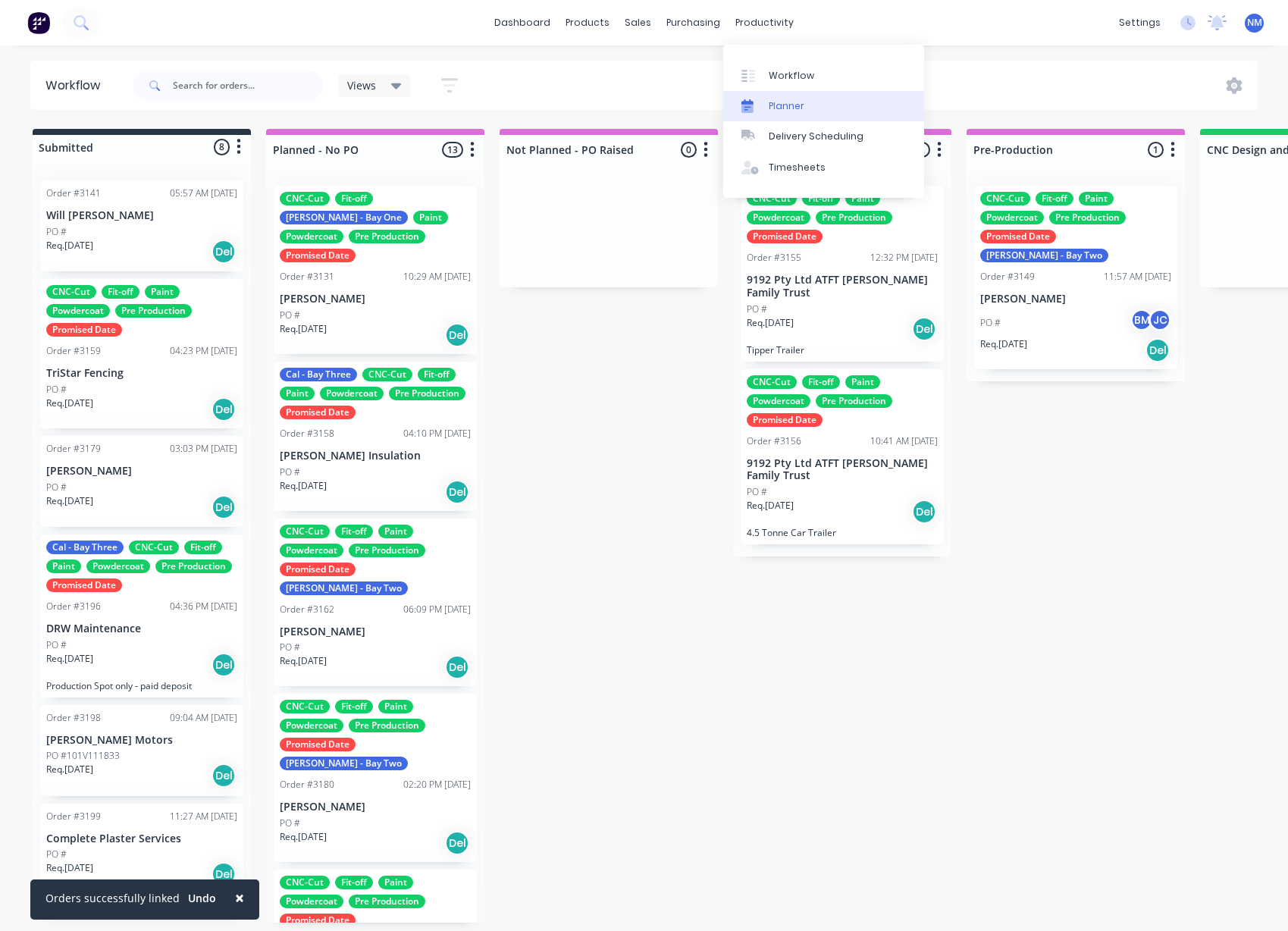
click at [823, 108] on link "Planner" at bounding box center [823, 106] width 201 height 30
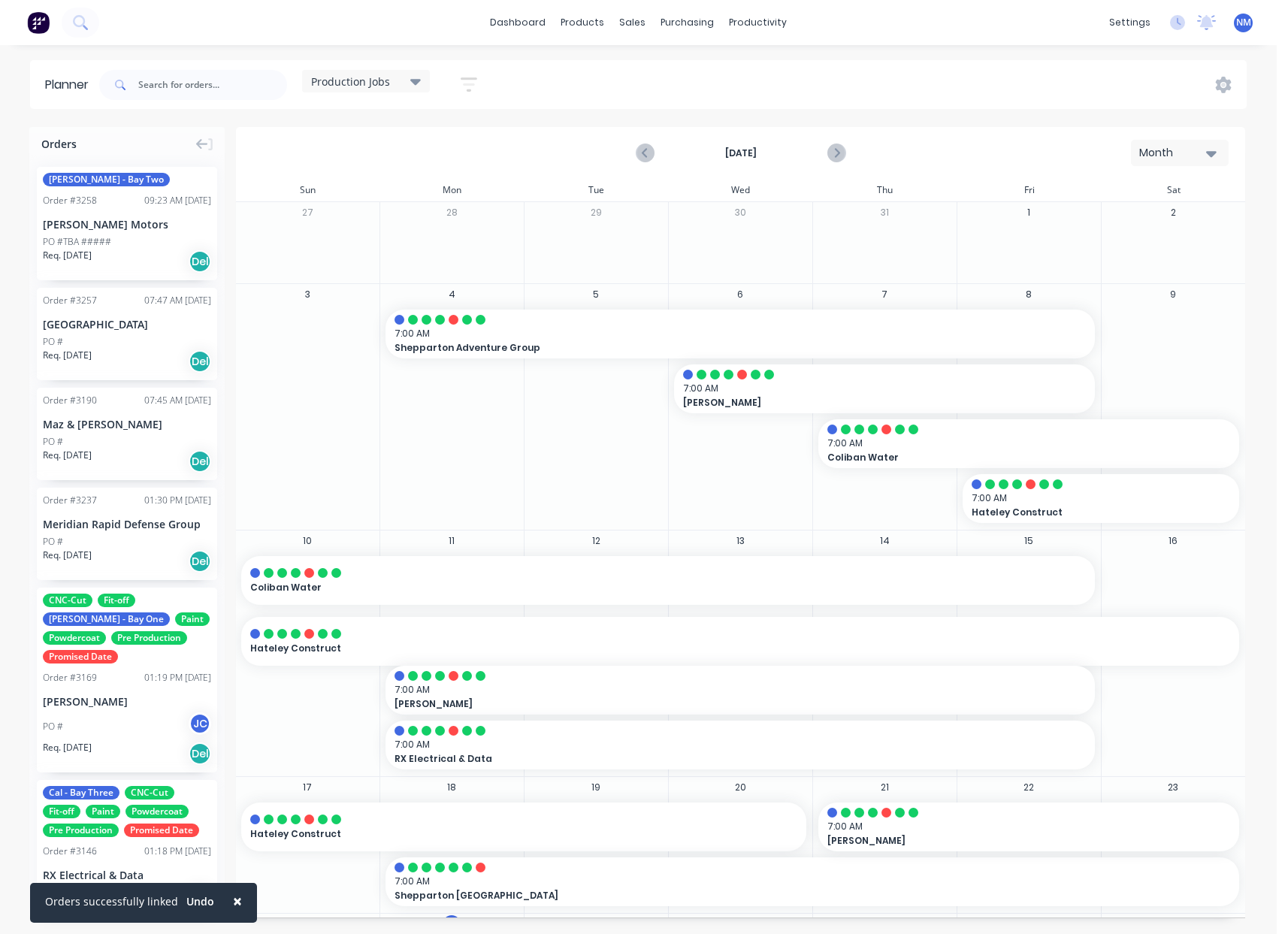
click at [408, 83] on div "Production Jobs" at bounding box center [366, 81] width 110 height 14
click at [802, 65] on div "Workflow" at bounding box center [785, 72] width 45 height 14
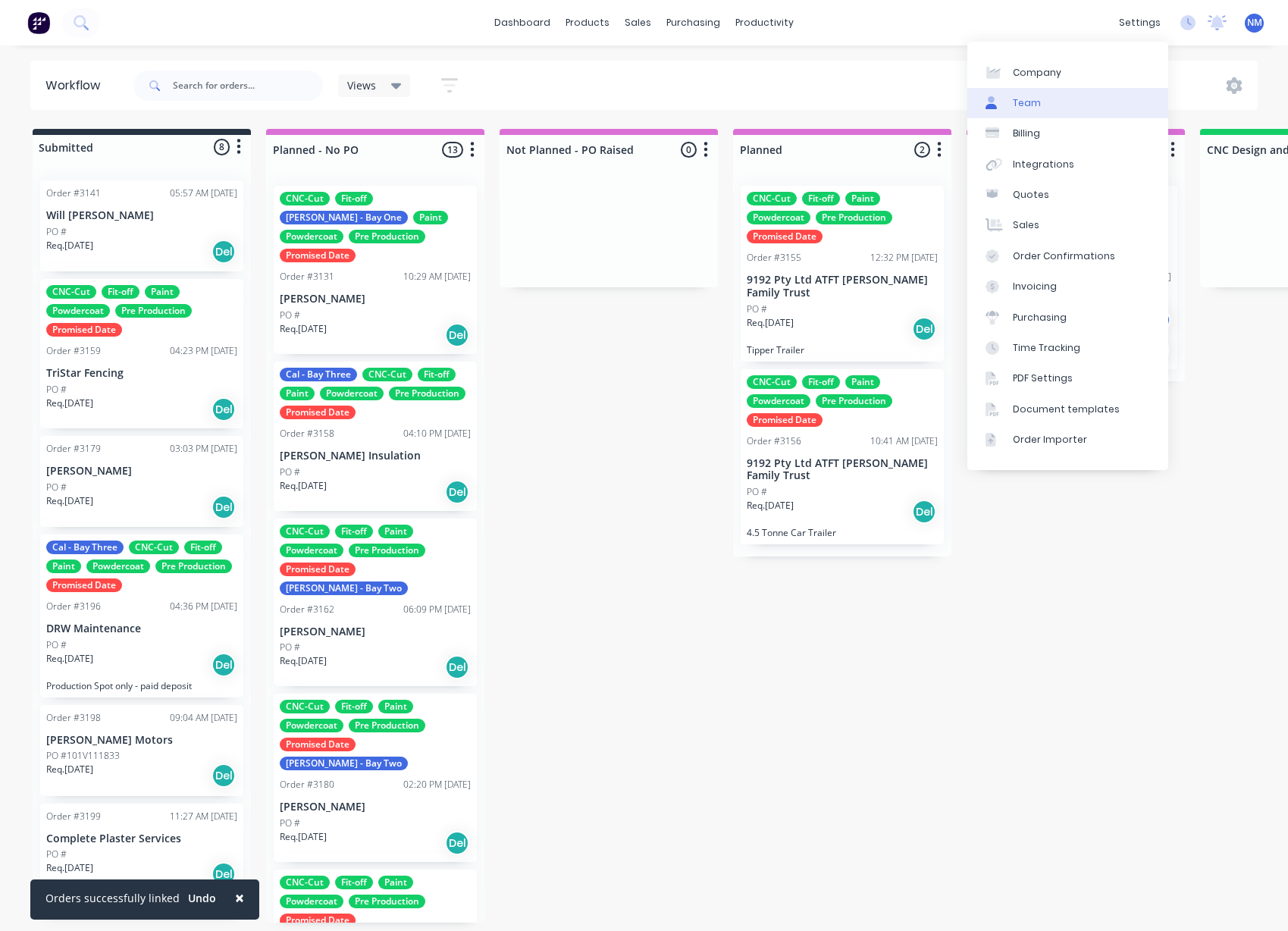
click at [1070, 100] on link "Team" at bounding box center [1068, 103] width 201 height 30
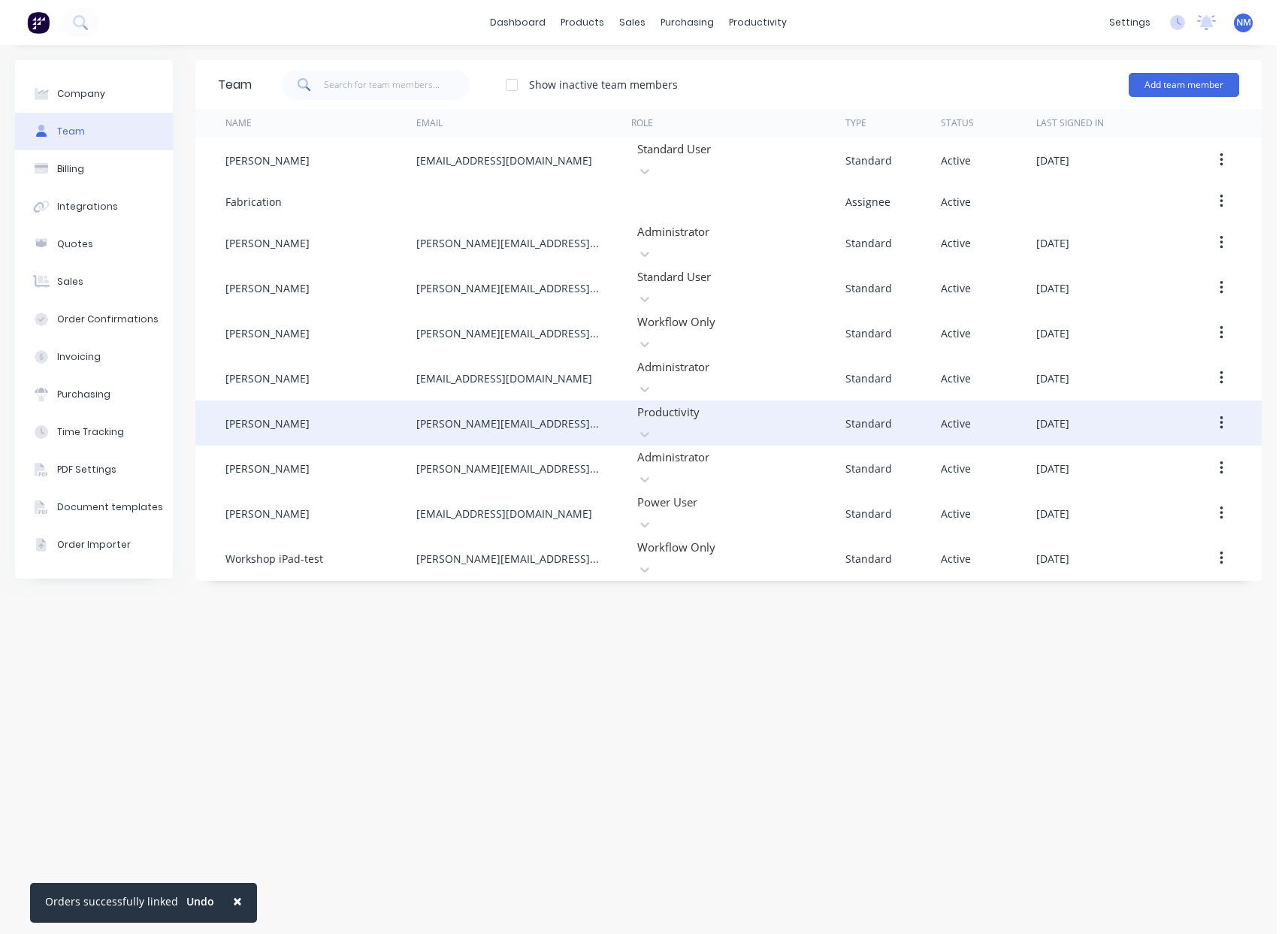
click at [741, 400] on div "Productivity" at bounding box center [737, 423] width 215 height 45
click at [745, 402] on div at bounding box center [743, 411] width 216 height 19
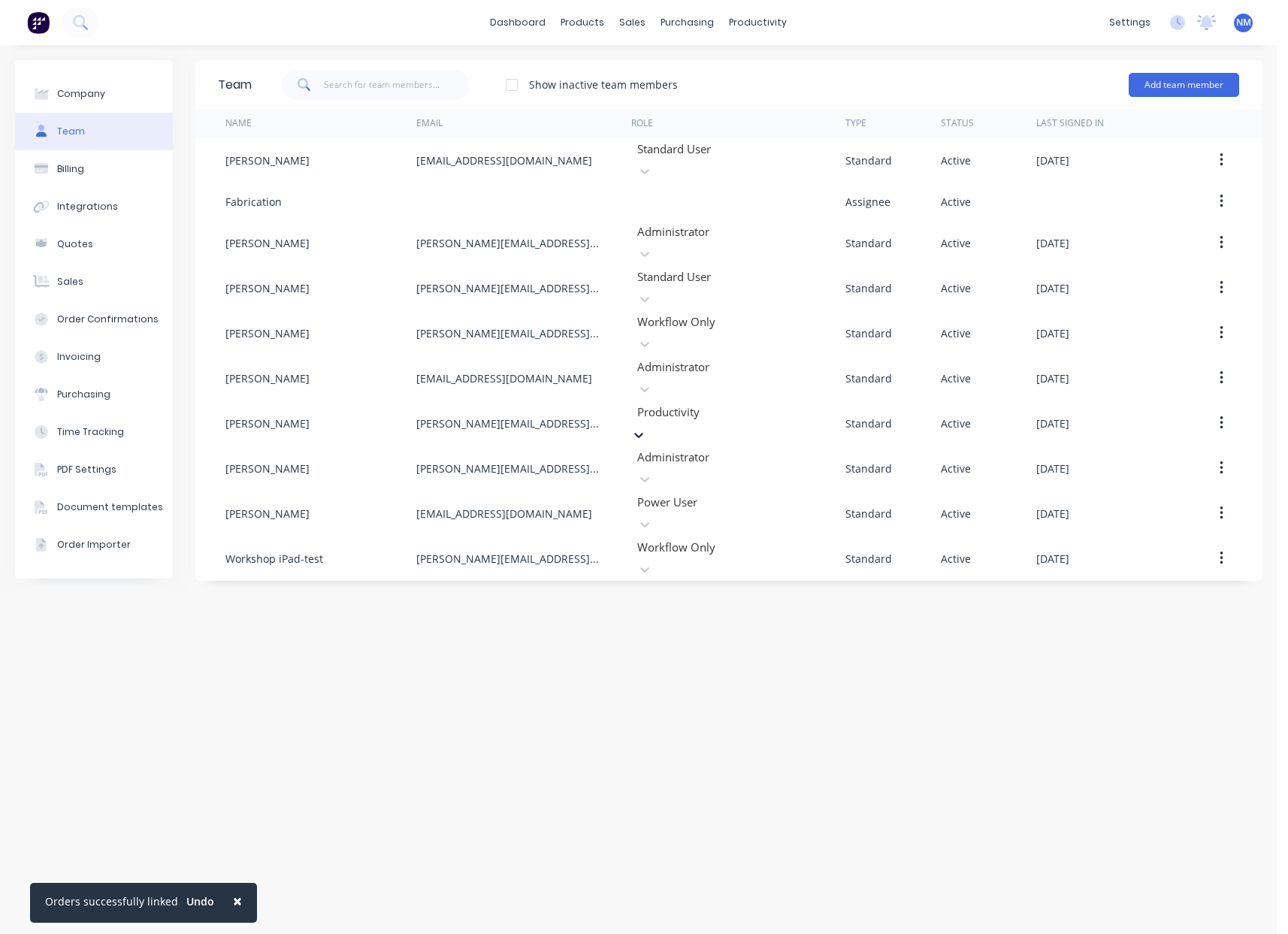
scroll to position [228, 0]
click at [1035, 650] on div "Team Show inactive team members Add team member Name Email Role Type Status Las…" at bounding box center [729, 489] width 1067 height 859
click at [686, 75] on div "Sales Orders" at bounding box center [688, 72] width 61 height 14
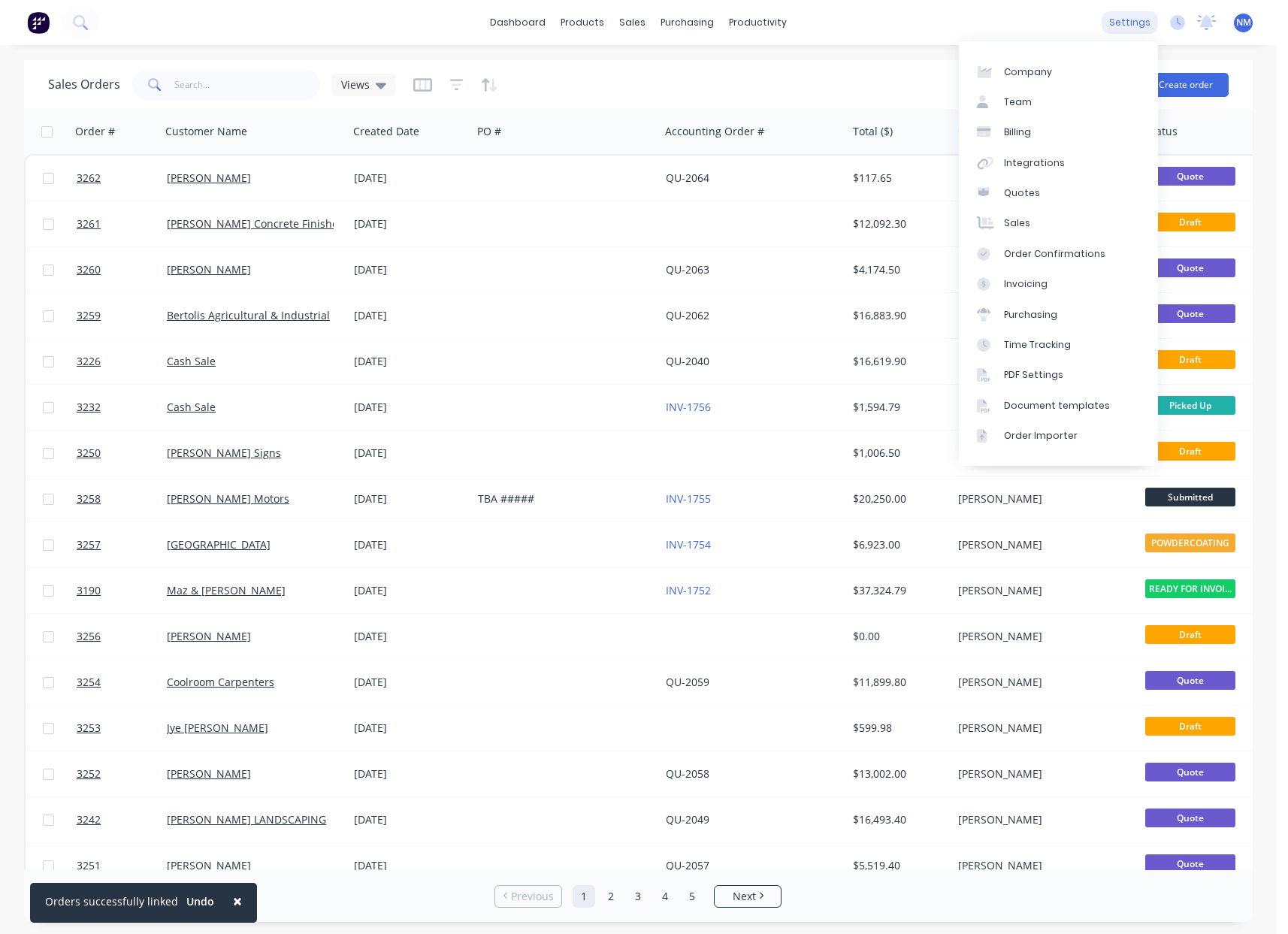
click at [1138, 14] on div "settings" at bounding box center [1129, 22] width 56 height 23
click at [1055, 101] on link "Team" at bounding box center [1058, 102] width 199 height 30
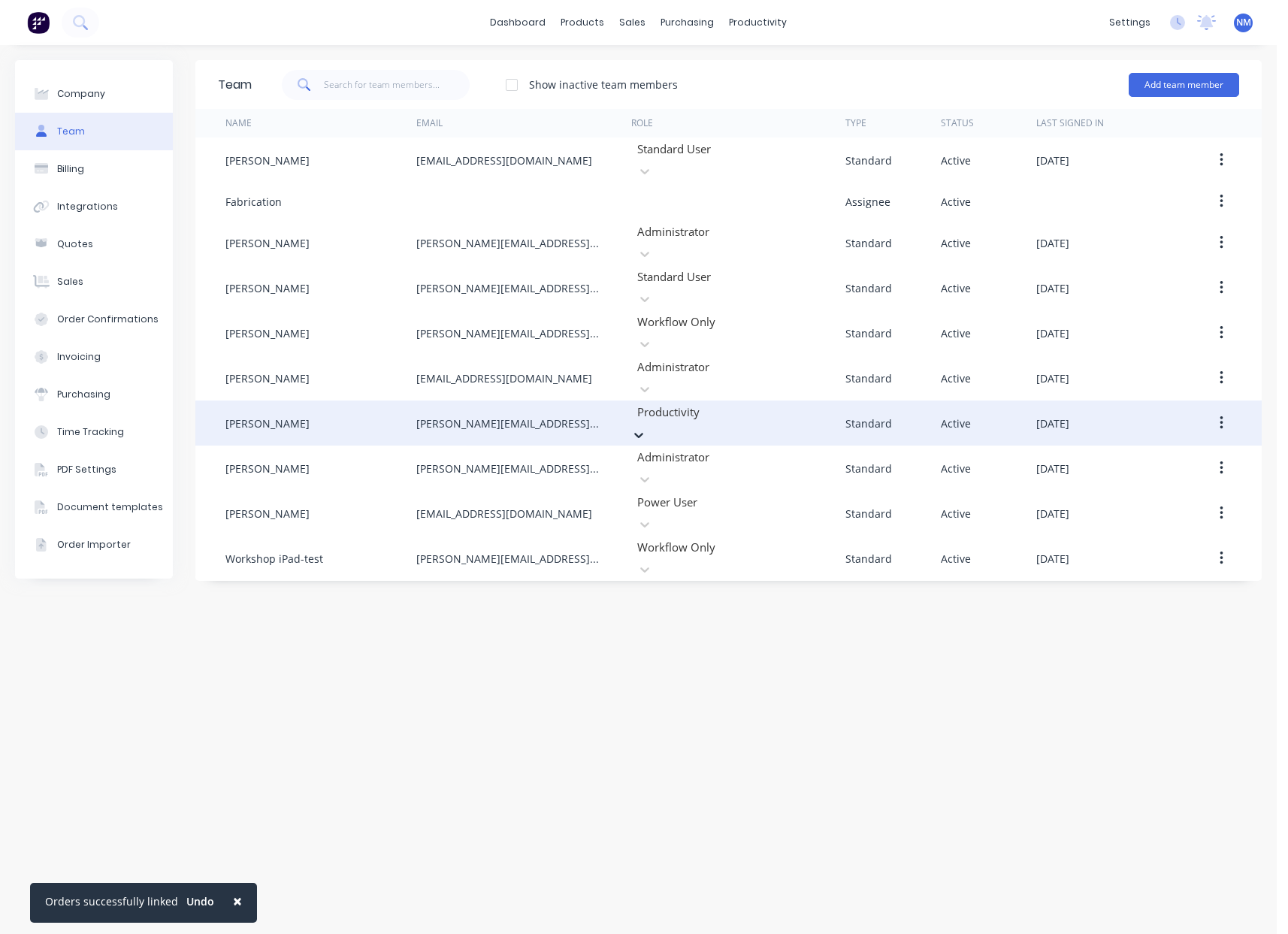
click at [646, 428] on icon at bounding box center [638, 435] width 15 height 15
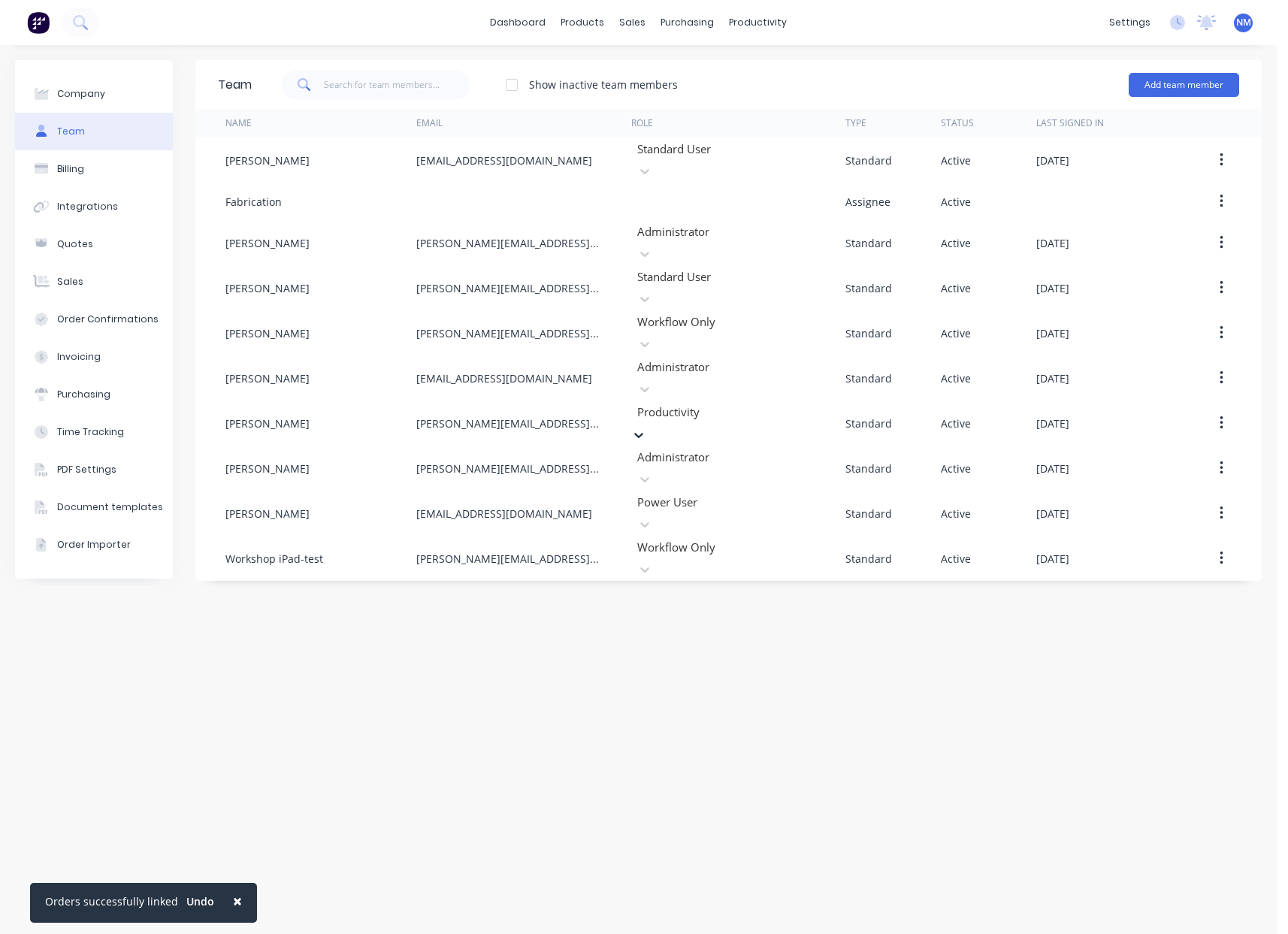
scroll to position [228, 0]
click at [945, 628] on div "Team Show inactive team members Add team member Name Email Role Type Status Las…" at bounding box center [729, 489] width 1067 height 859
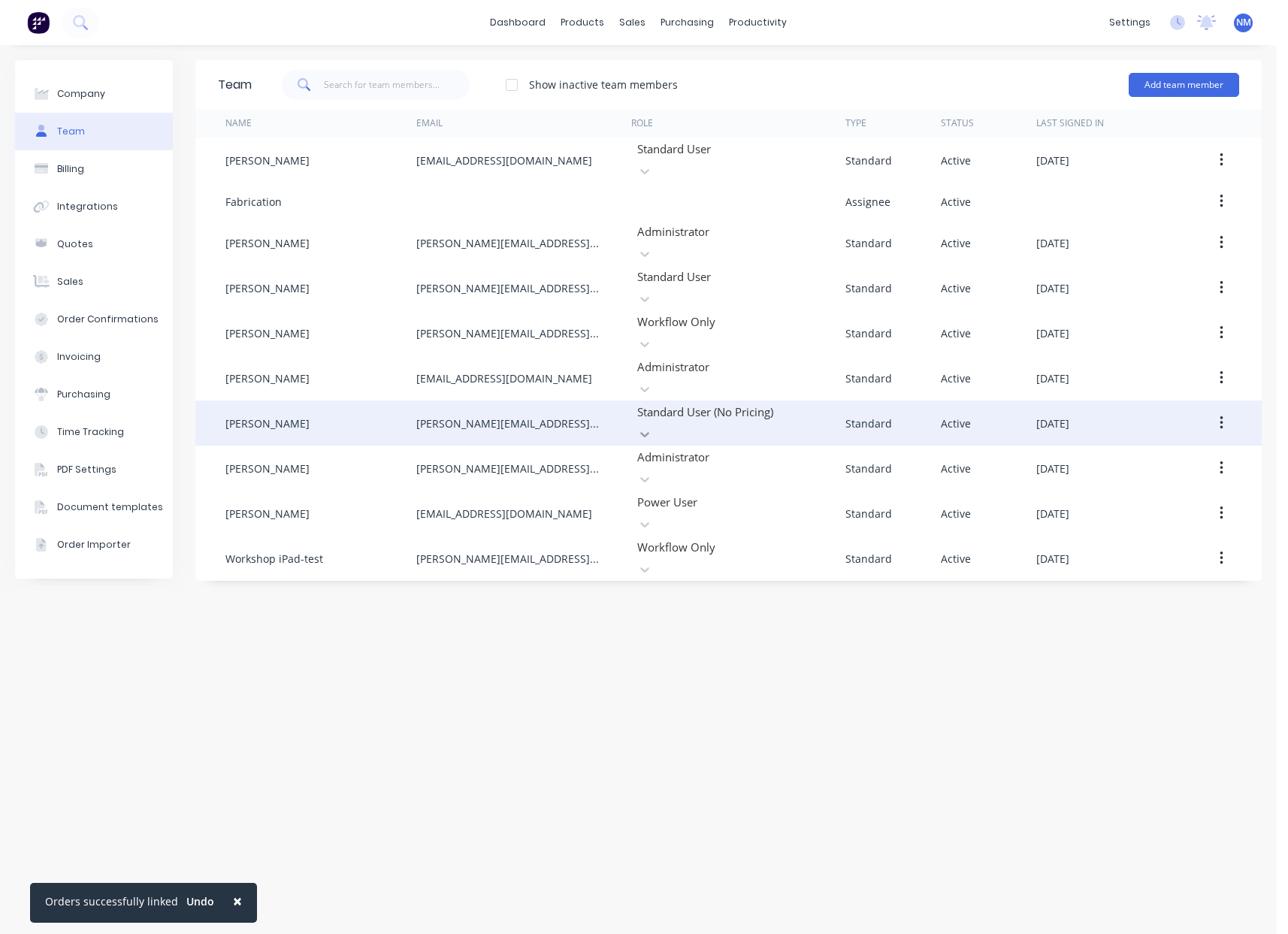
click at [658, 422] on div at bounding box center [644, 434] width 27 height 24
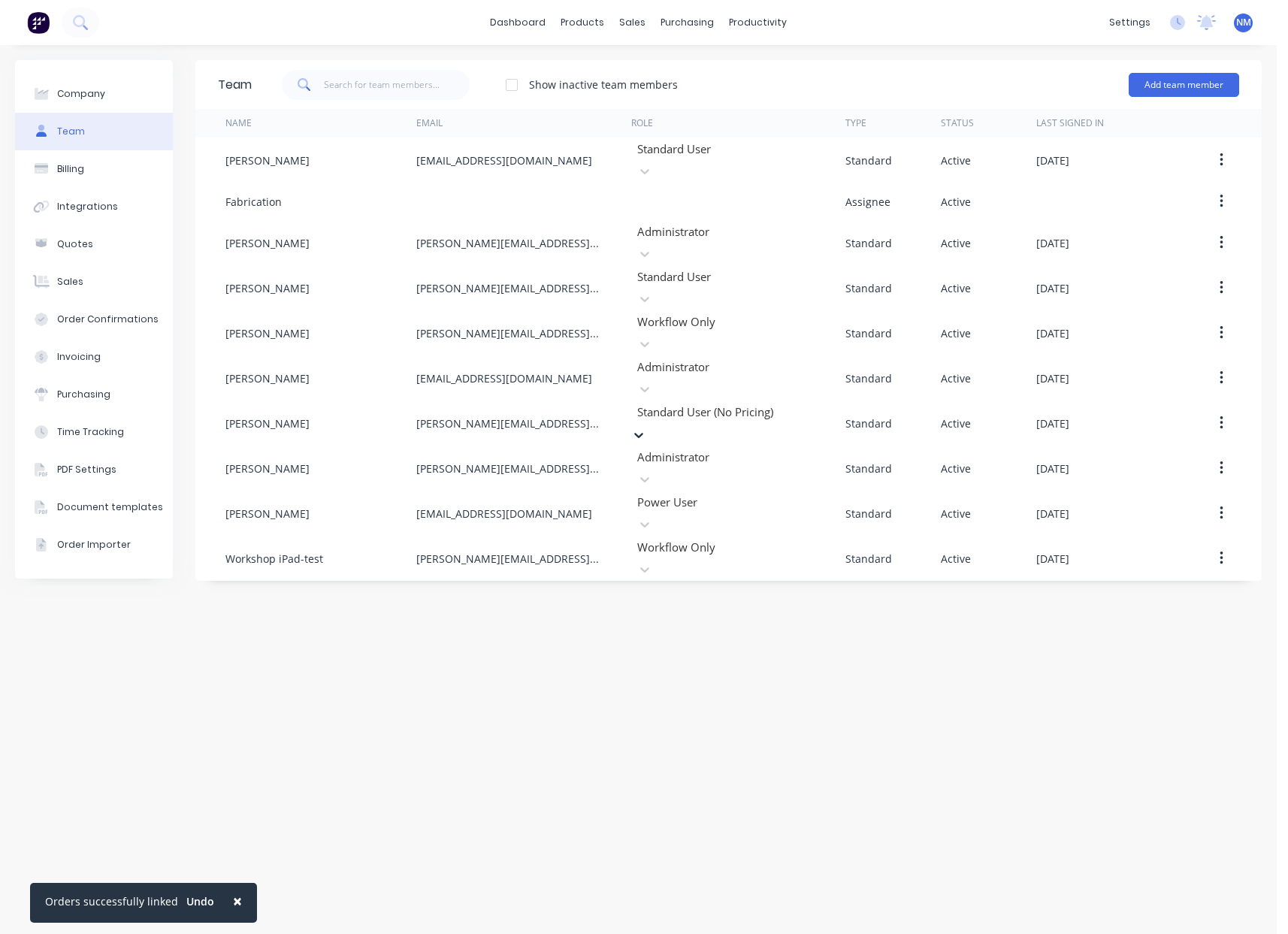
click at [1004, 665] on div "Team Show inactive team members Add team member Name Email Role Type Status Las…" at bounding box center [729, 489] width 1067 height 859
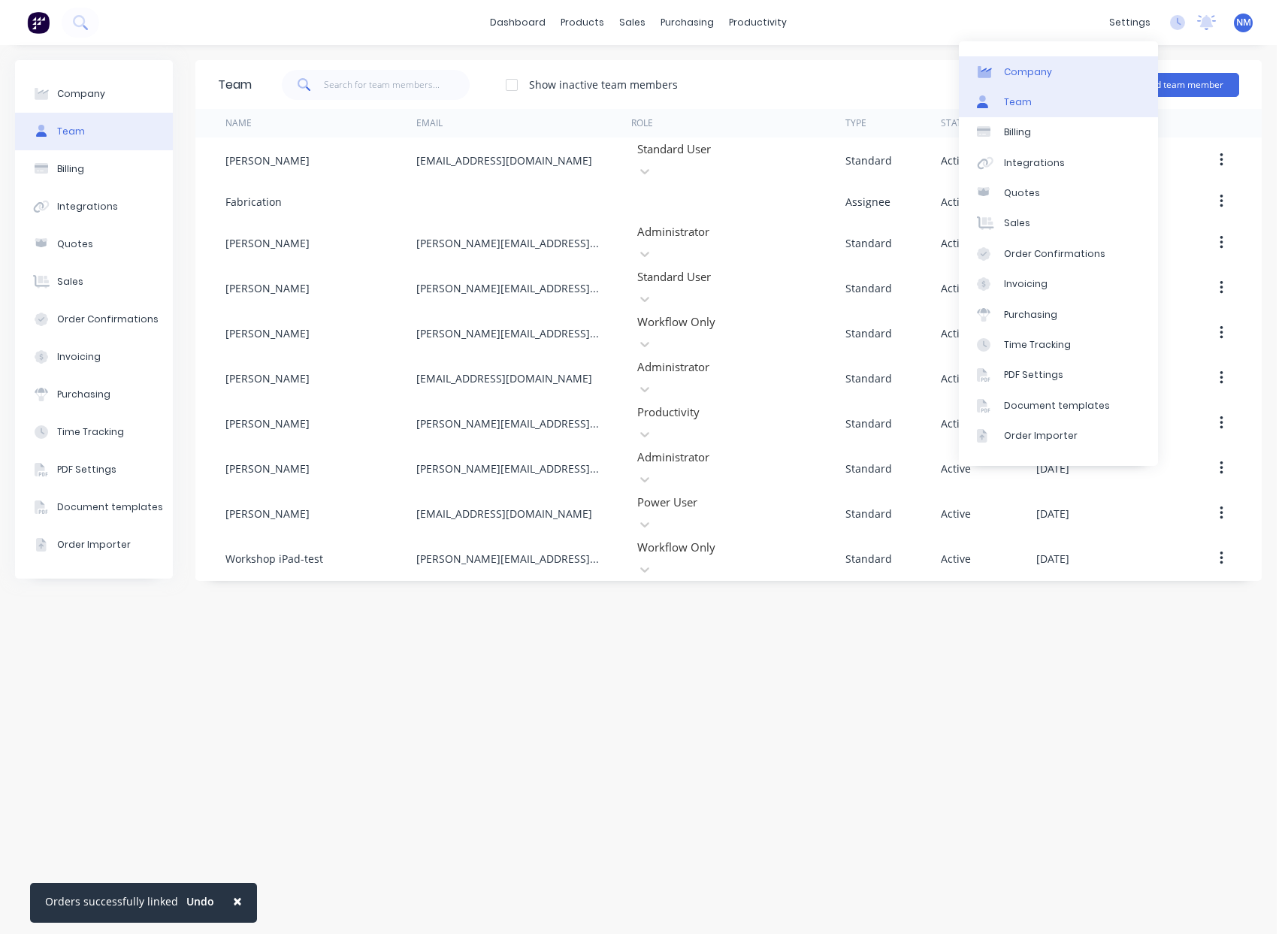
click at [1042, 65] on div "Company" at bounding box center [1028, 72] width 48 height 14
select select "AU"
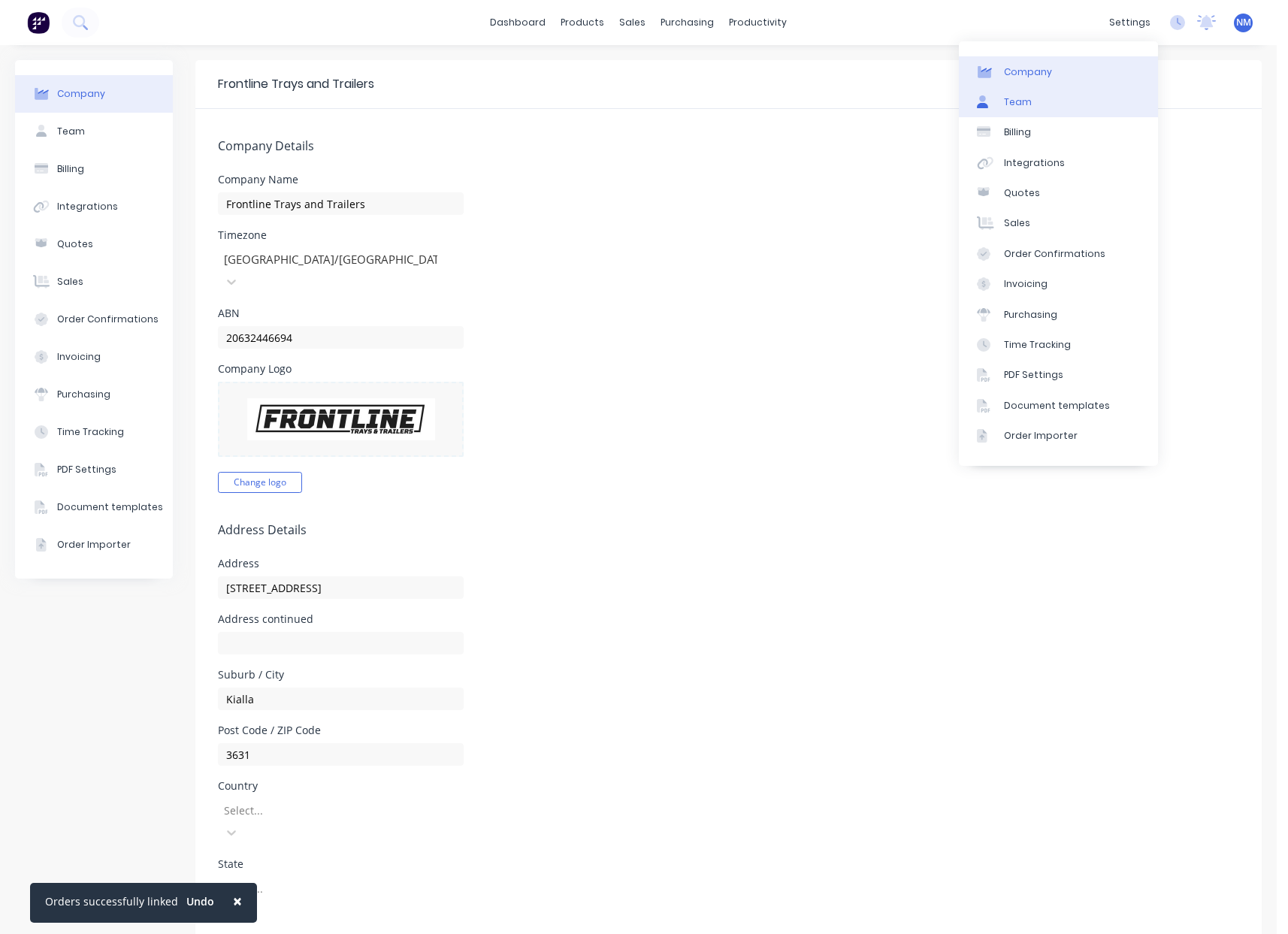
click at [1109, 110] on link "Team" at bounding box center [1058, 102] width 199 height 30
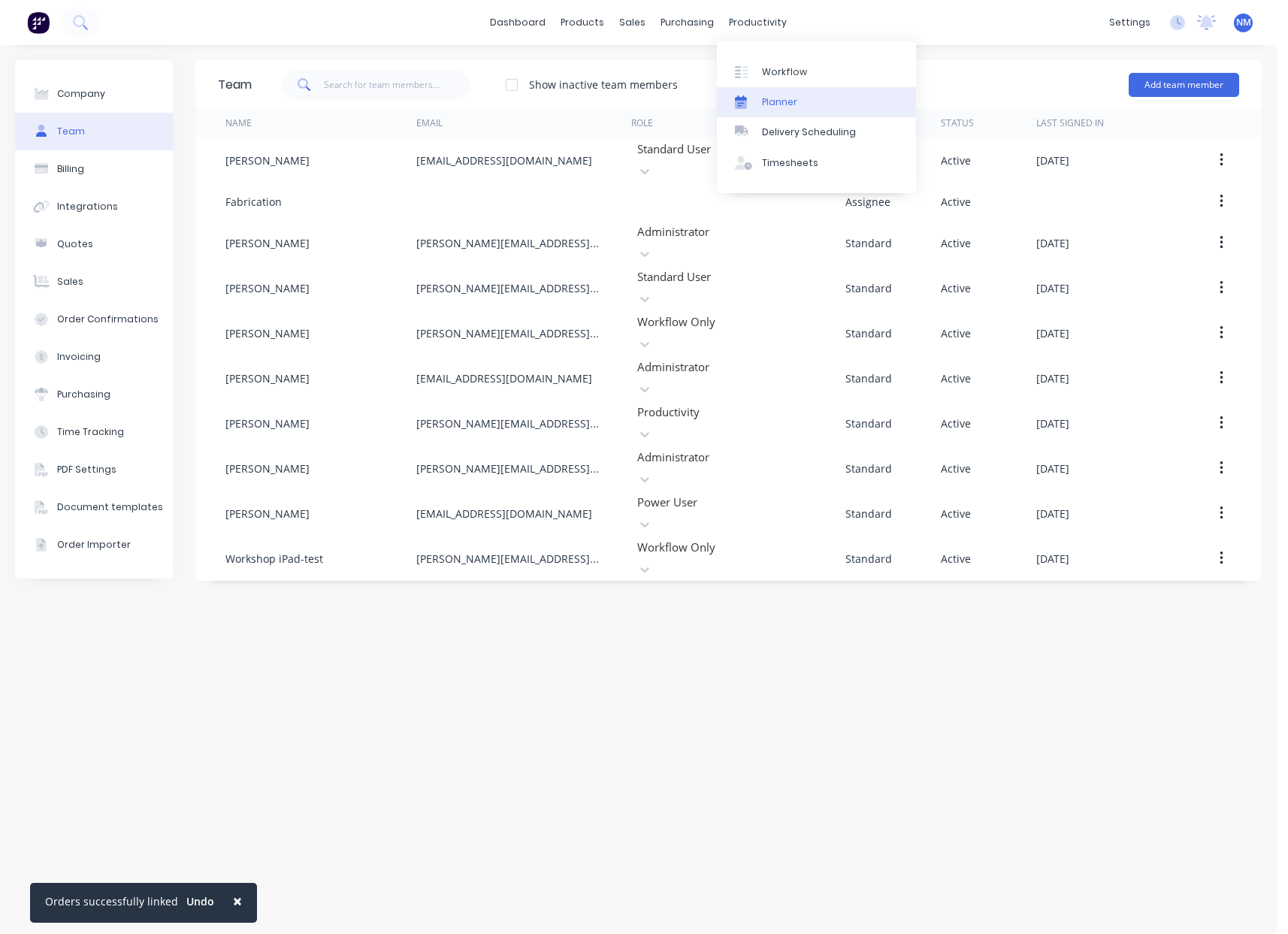
click at [793, 98] on div "Planner" at bounding box center [780, 103] width 36 height 14
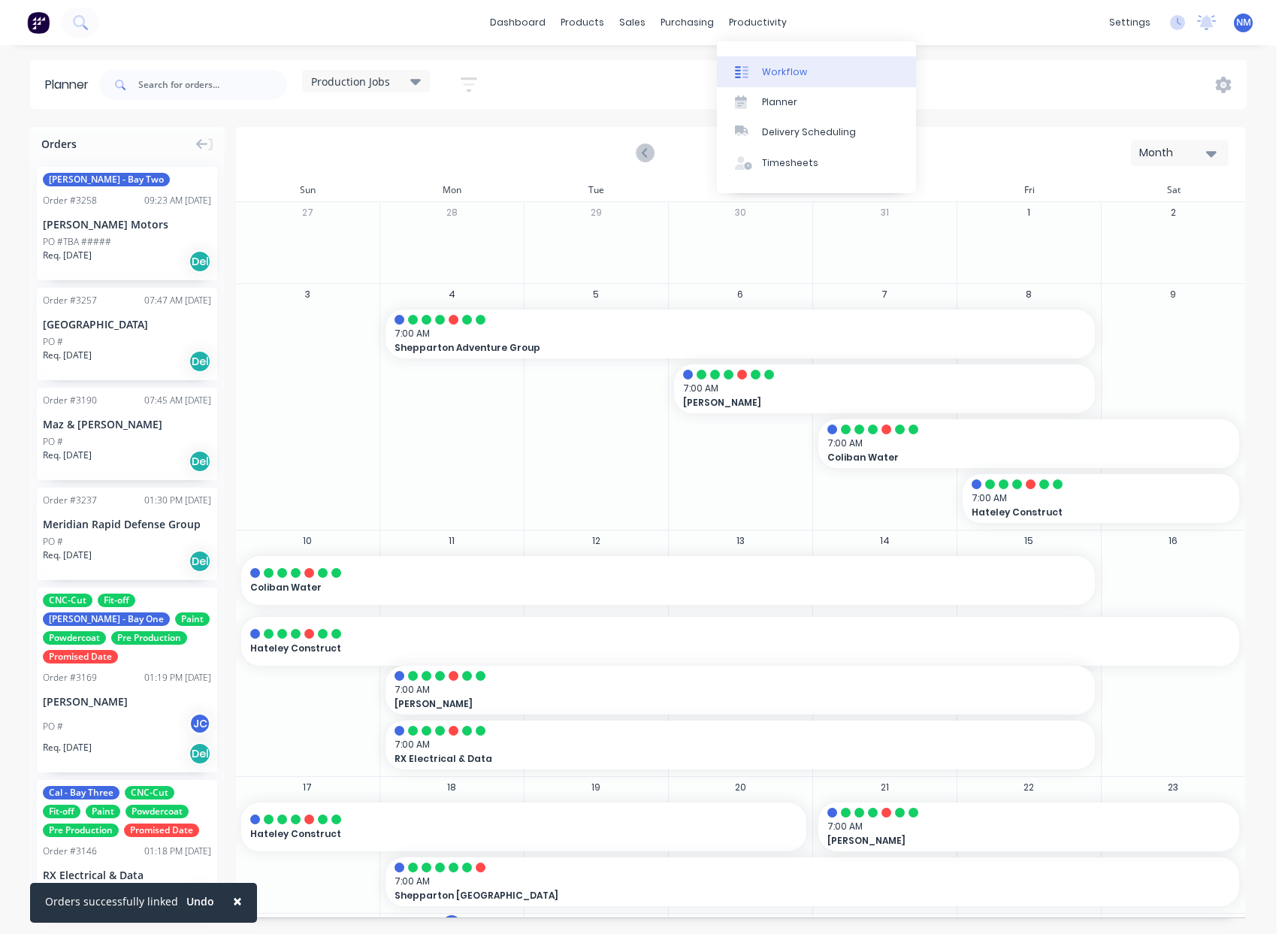
click at [784, 65] on div "Workflow" at bounding box center [785, 72] width 45 height 14
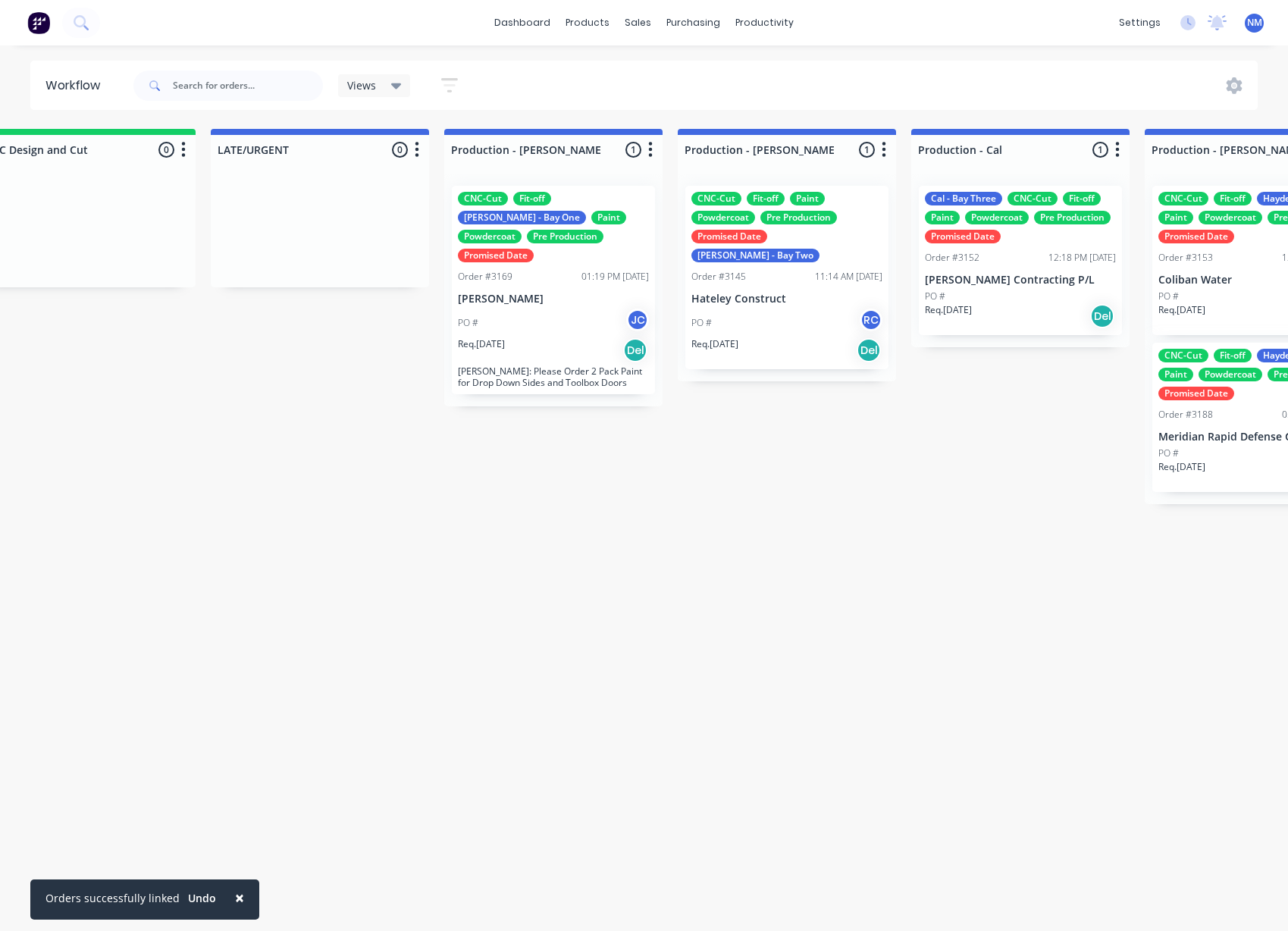
scroll to position [0, 1460]
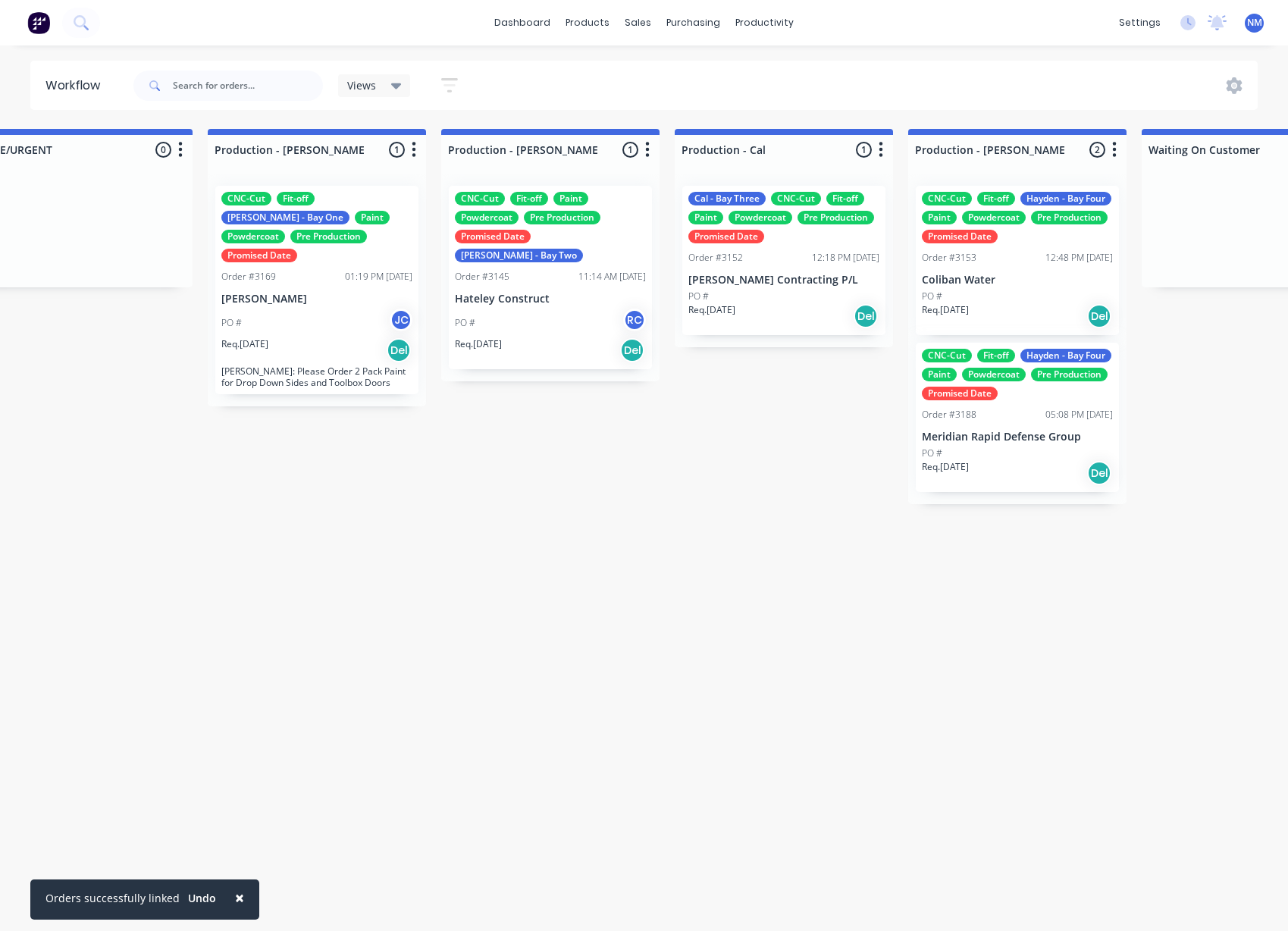
click at [582, 314] on div "PO # RC" at bounding box center [551, 322] width 192 height 29
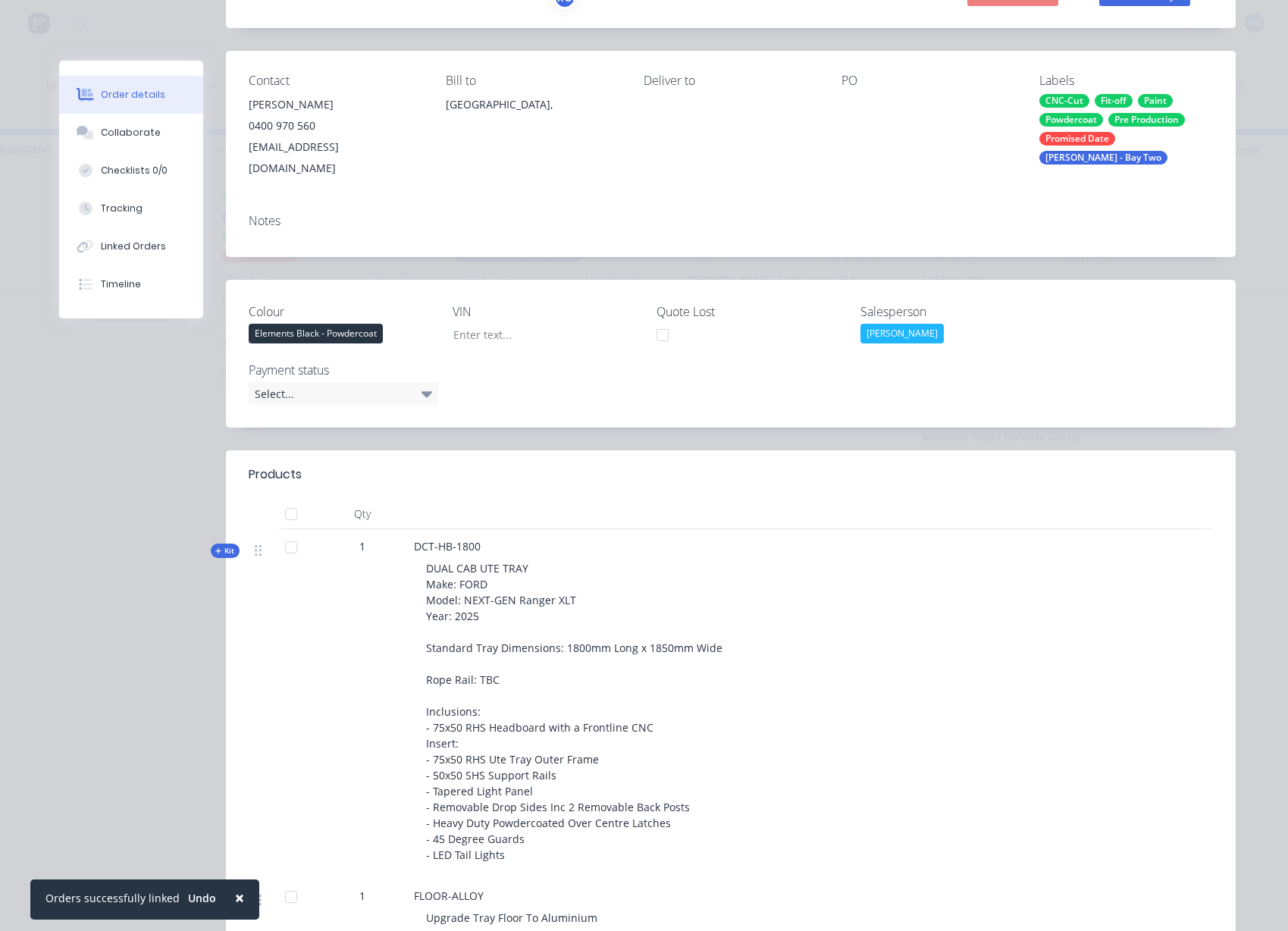
scroll to position [0, 0]
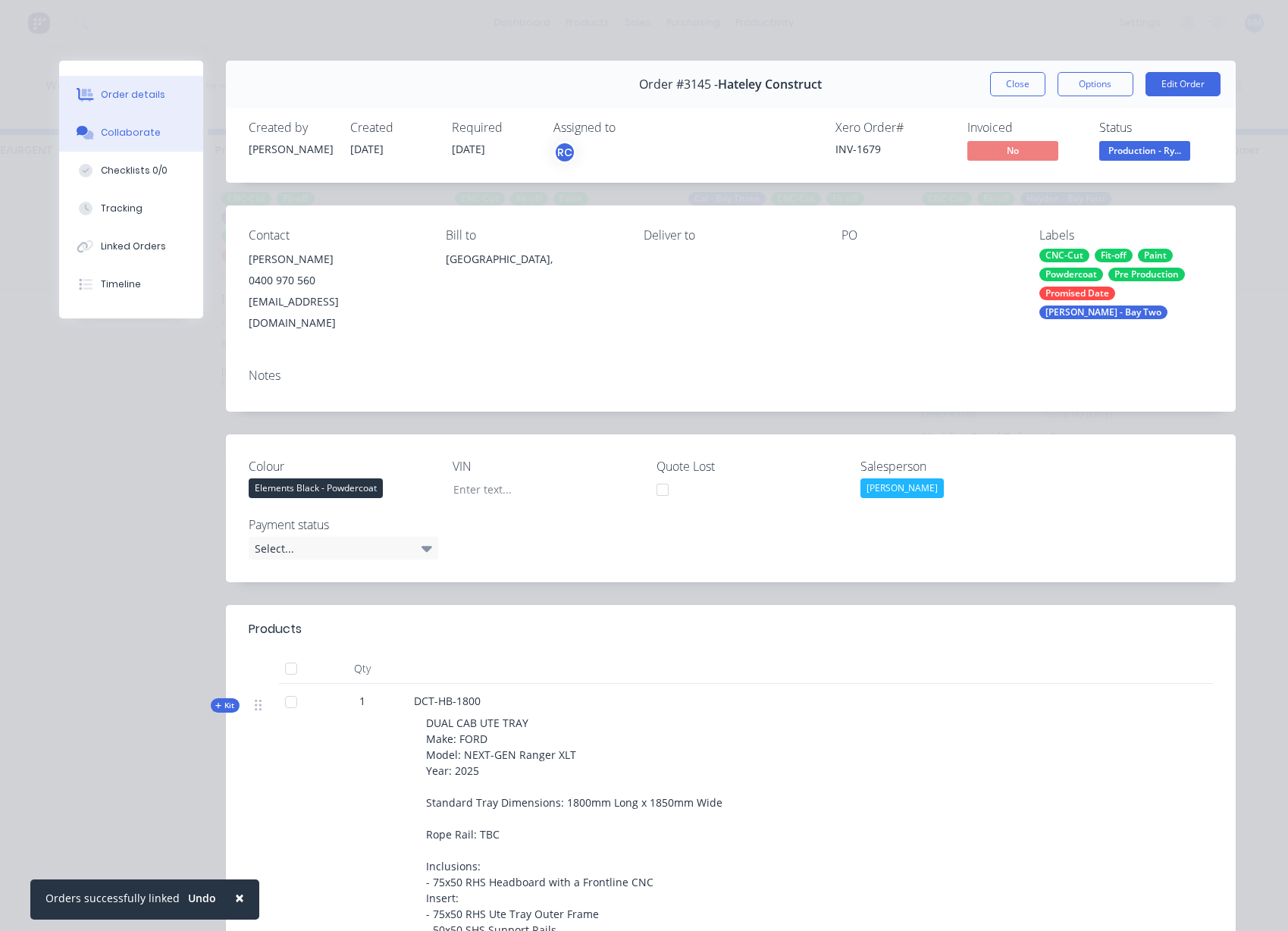
click at [134, 147] on button "Collaborate" at bounding box center [131, 133] width 144 height 38
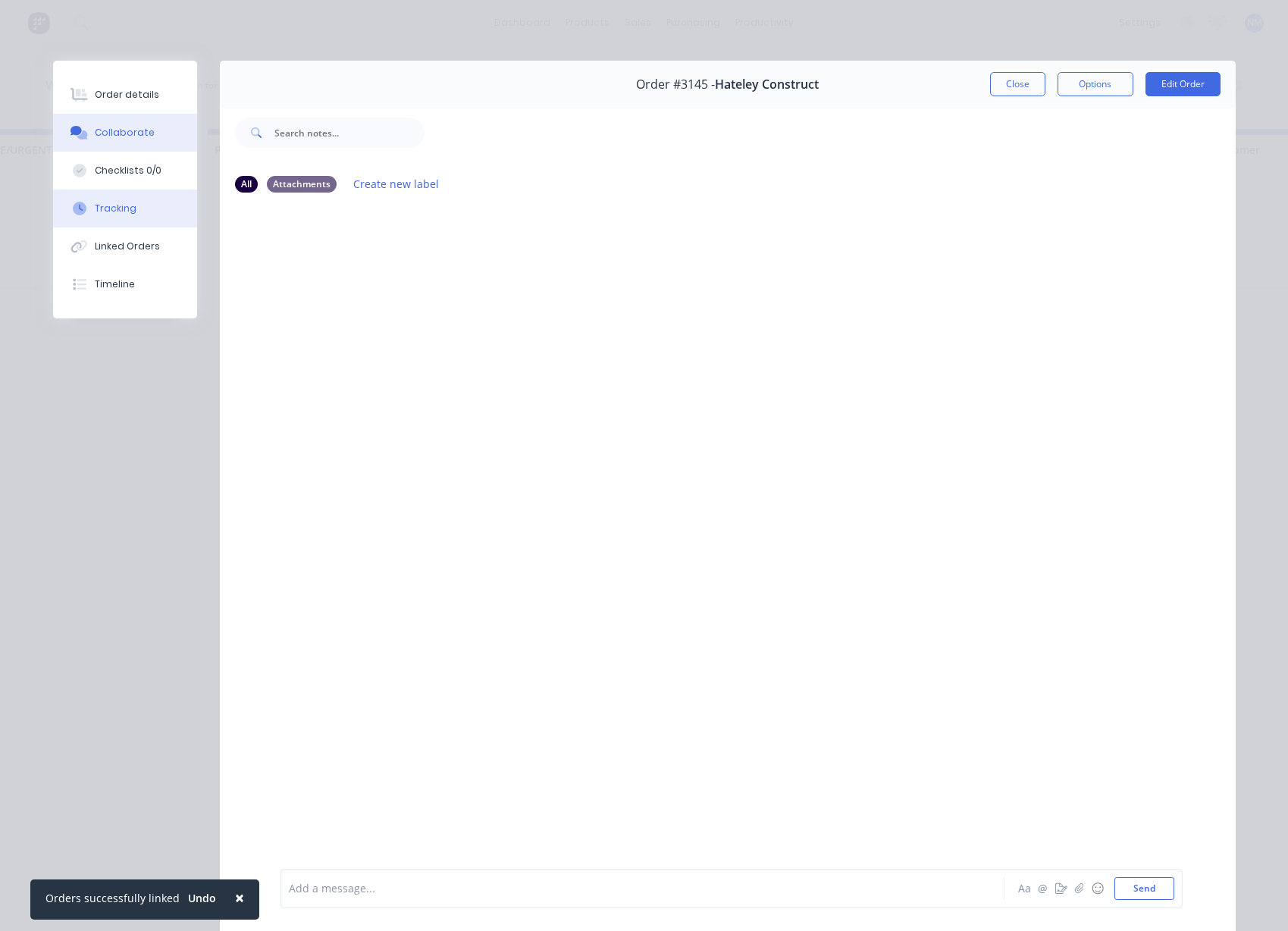
click at [133, 213] on button "Tracking" at bounding box center [125, 209] width 144 height 38
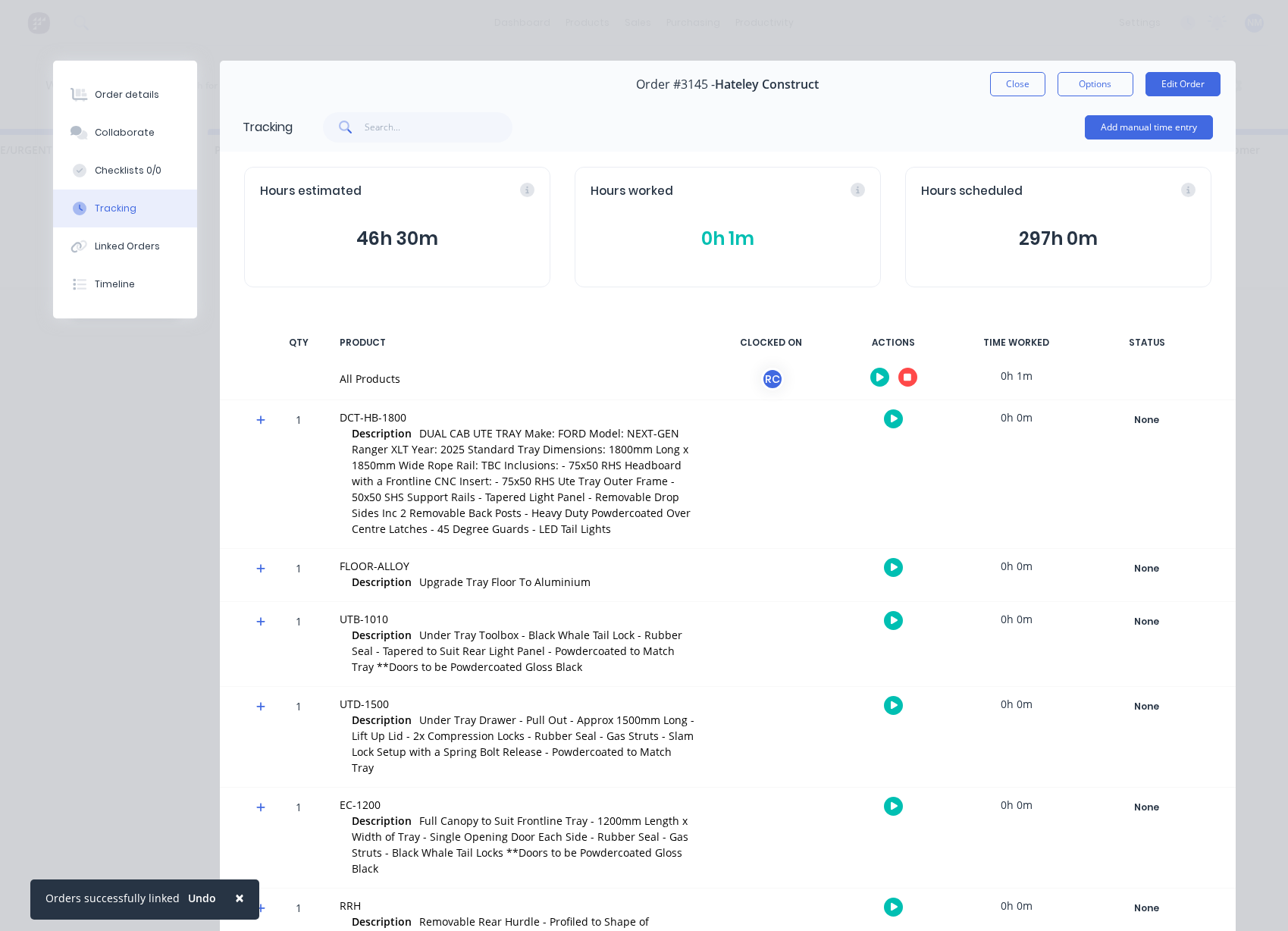
click at [904, 378] on icon "button" at bounding box center [908, 378] width 8 height 8
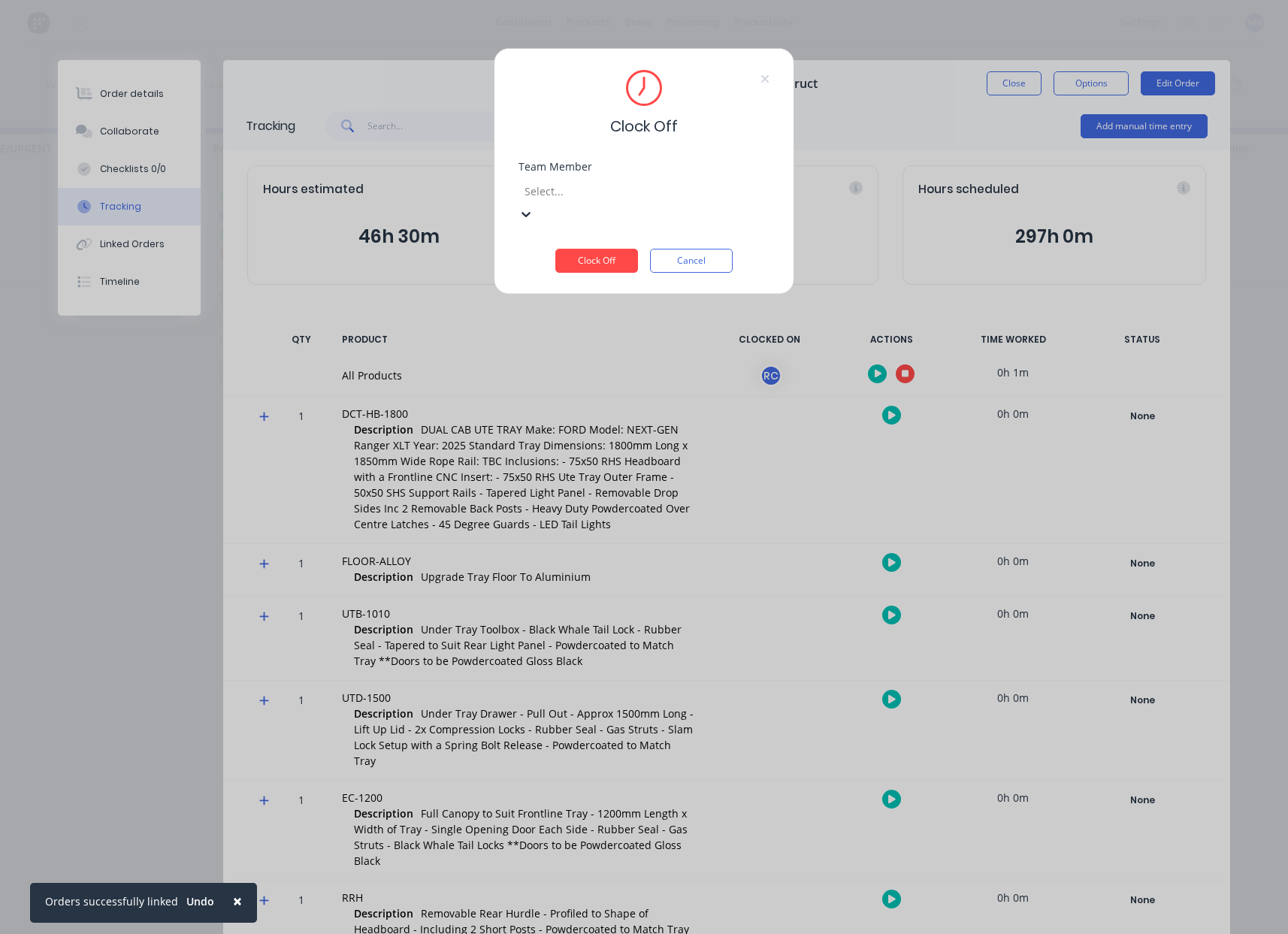
click at [611, 196] on div at bounding box center [631, 191] width 216 height 19
click at [619, 191] on div at bounding box center [631, 191] width 216 height 19
click at [585, 249] on button "Clock Off" at bounding box center [597, 261] width 83 height 24
click at [584, 259] on button "Clock Off" at bounding box center [597, 249] width 83 height 24
click at [686, 249] on button "Cancel" at bounding box center [691, 249] width 83 height 24
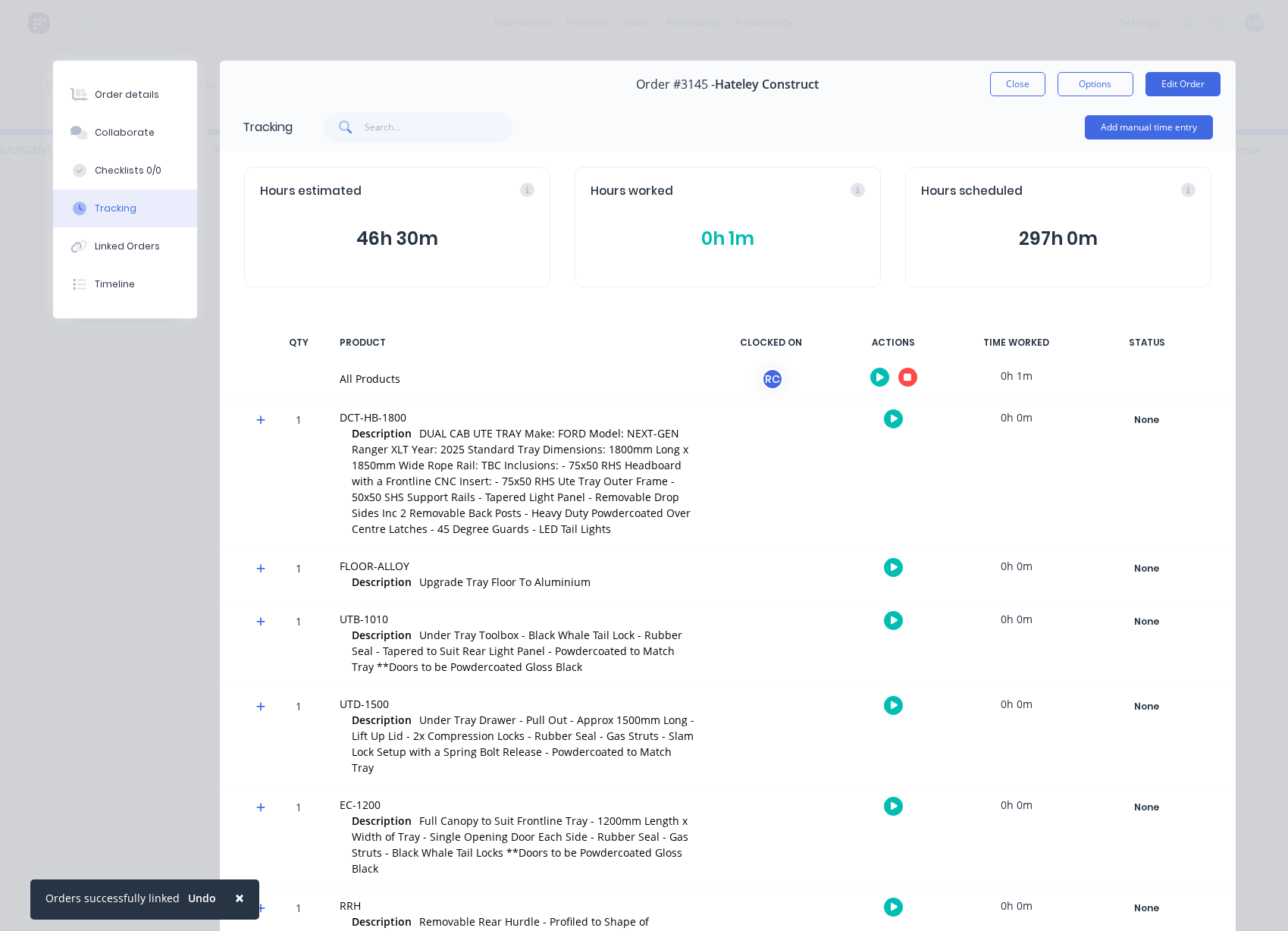
click at [1046, 238] on button "297h 0m" at bounding box center [1059, 238] width 274 height 29
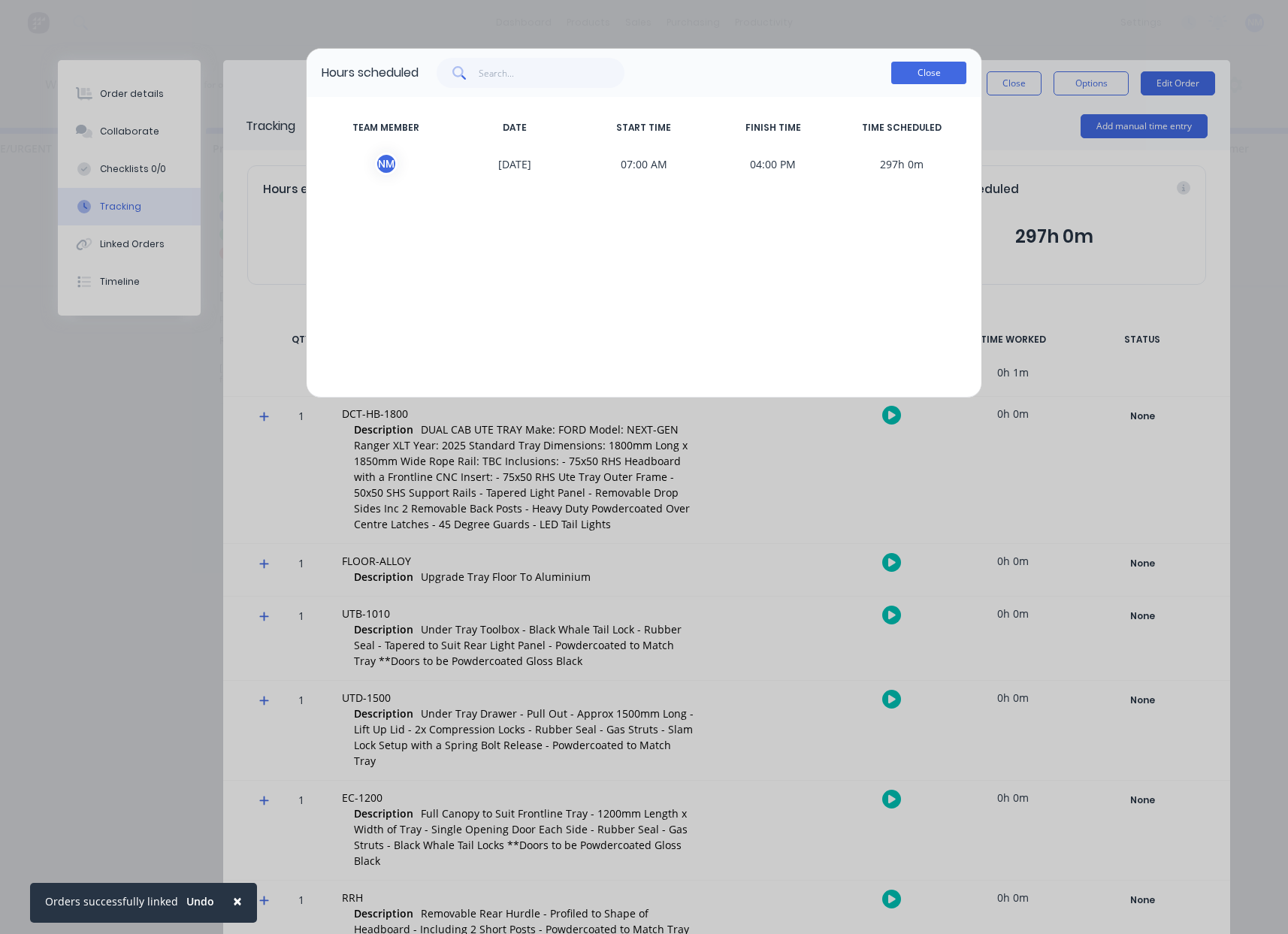
click at [920, 68] on button "Close" at bounding box center [928, 72] width 75 height 23
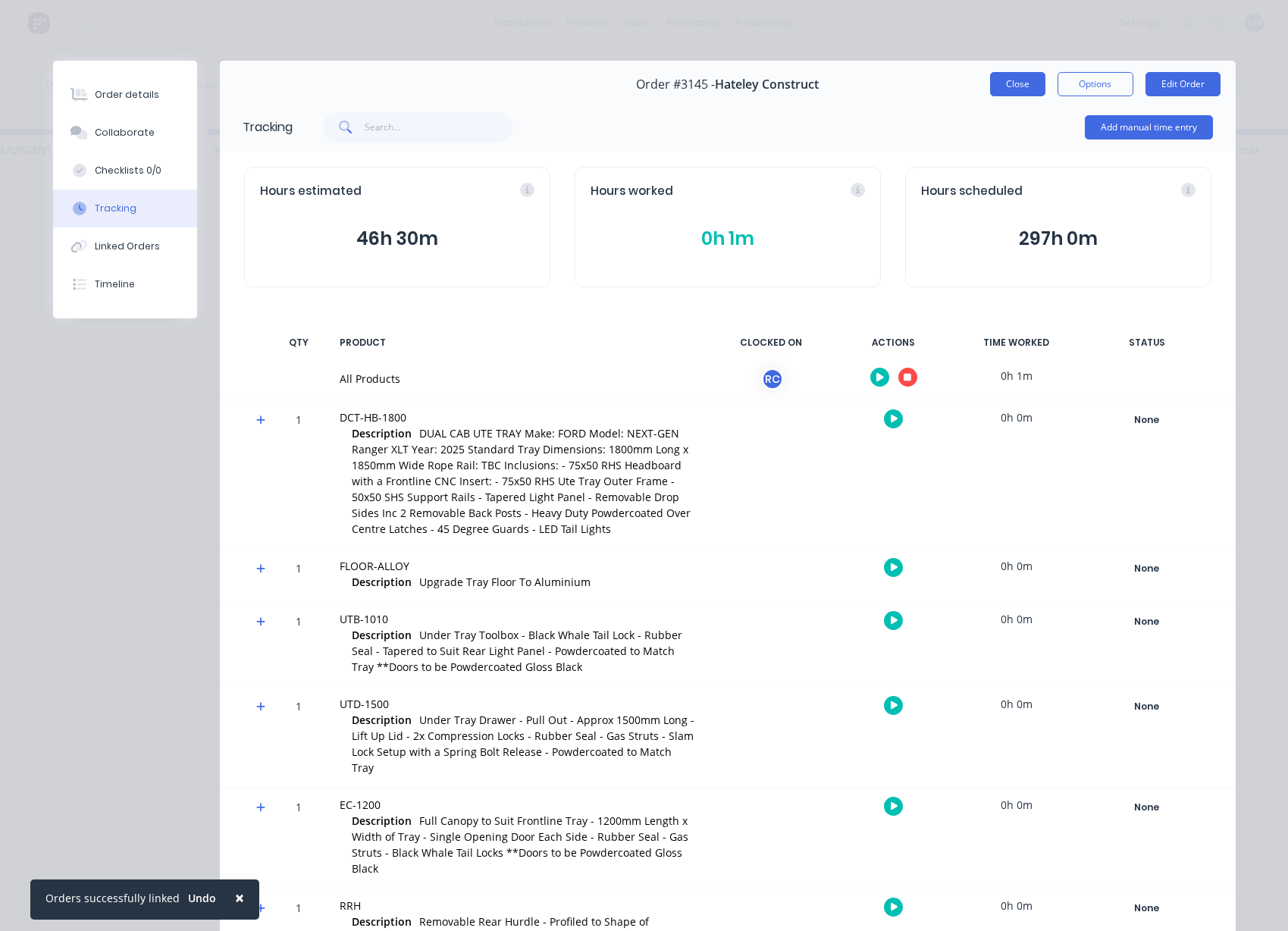
click at [1026, 86] on button "Close" at bounding box center [1018, 84] width 55 height 24
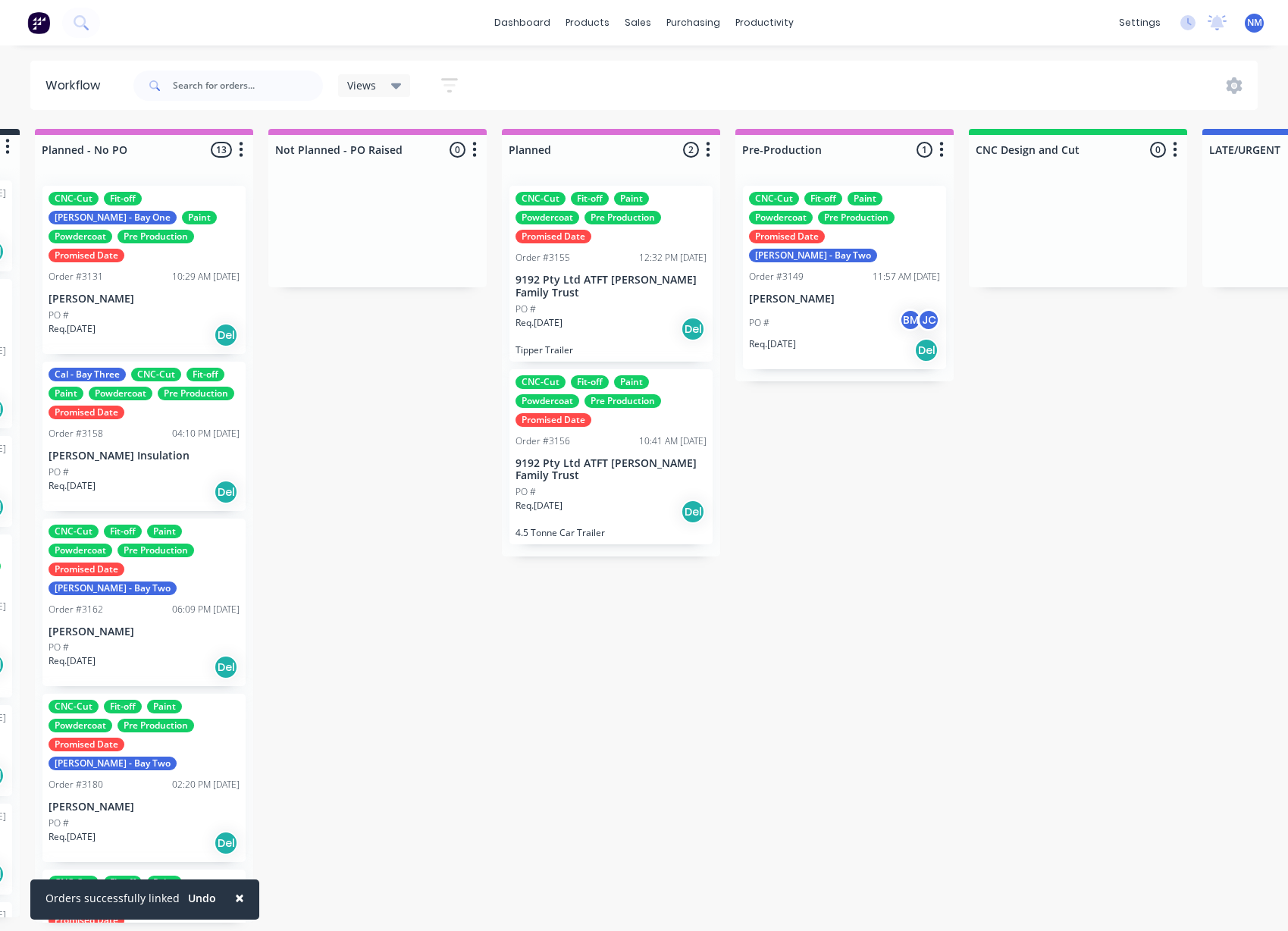
scroll to position [3, 0]
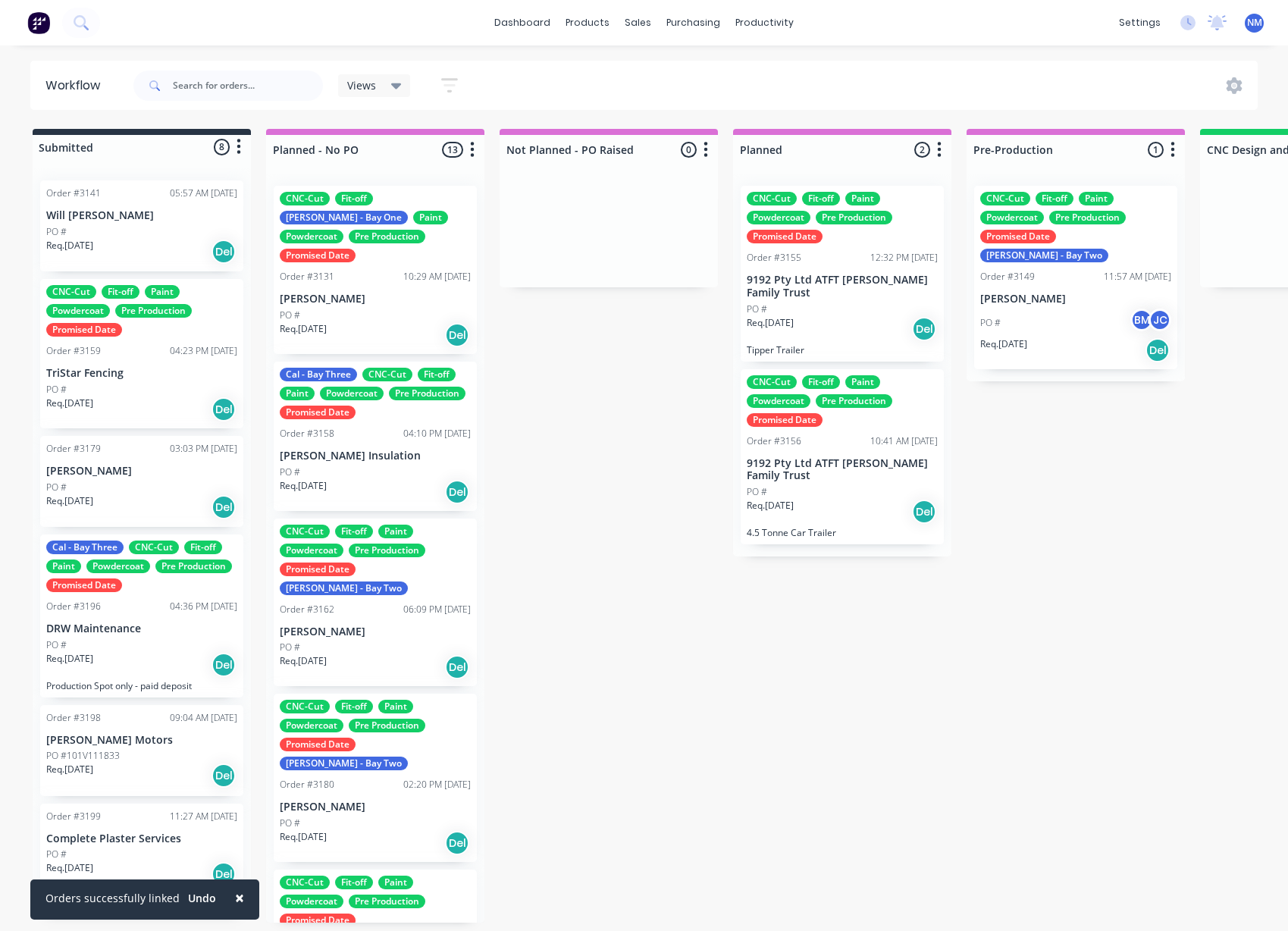
click at [235, 898] on span "×" at bounding box center [239, 897] width 9 height 21
